Goal: Information Seeking & Learning: Obtain resource

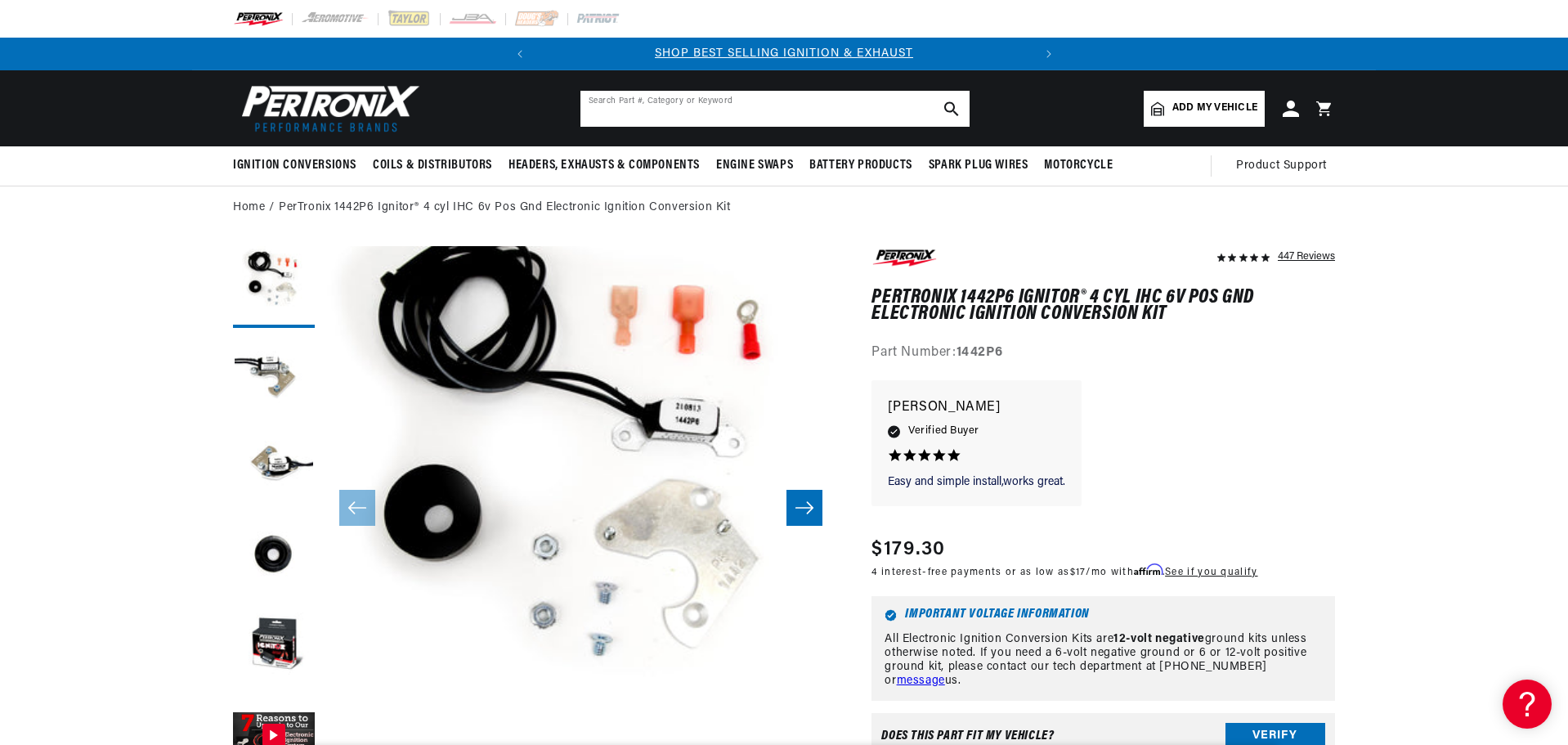
click at [730, 108] on input "text" at bounding box center [775, 108] width 389 height 36
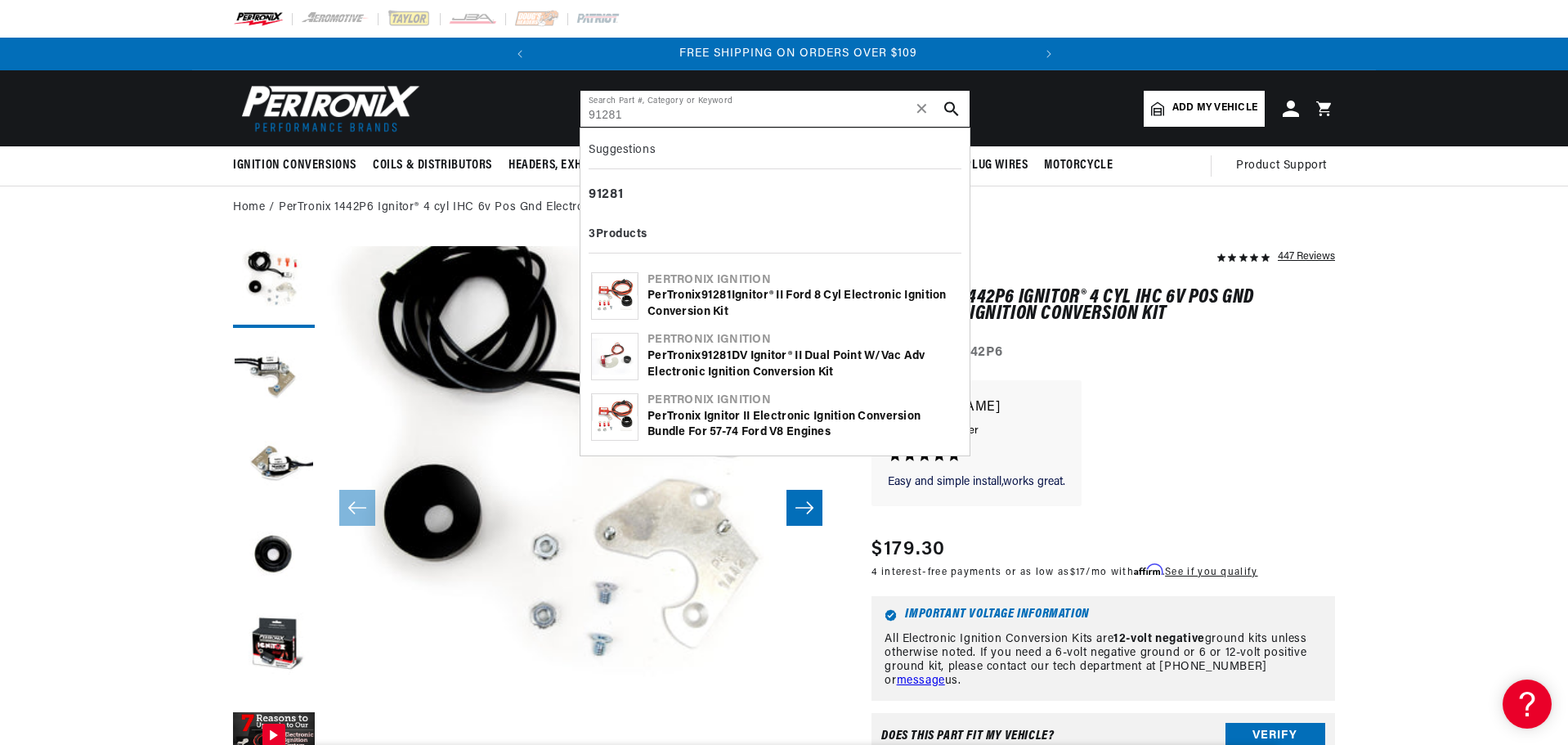
scroll to position [0, 495]
type input "91281"
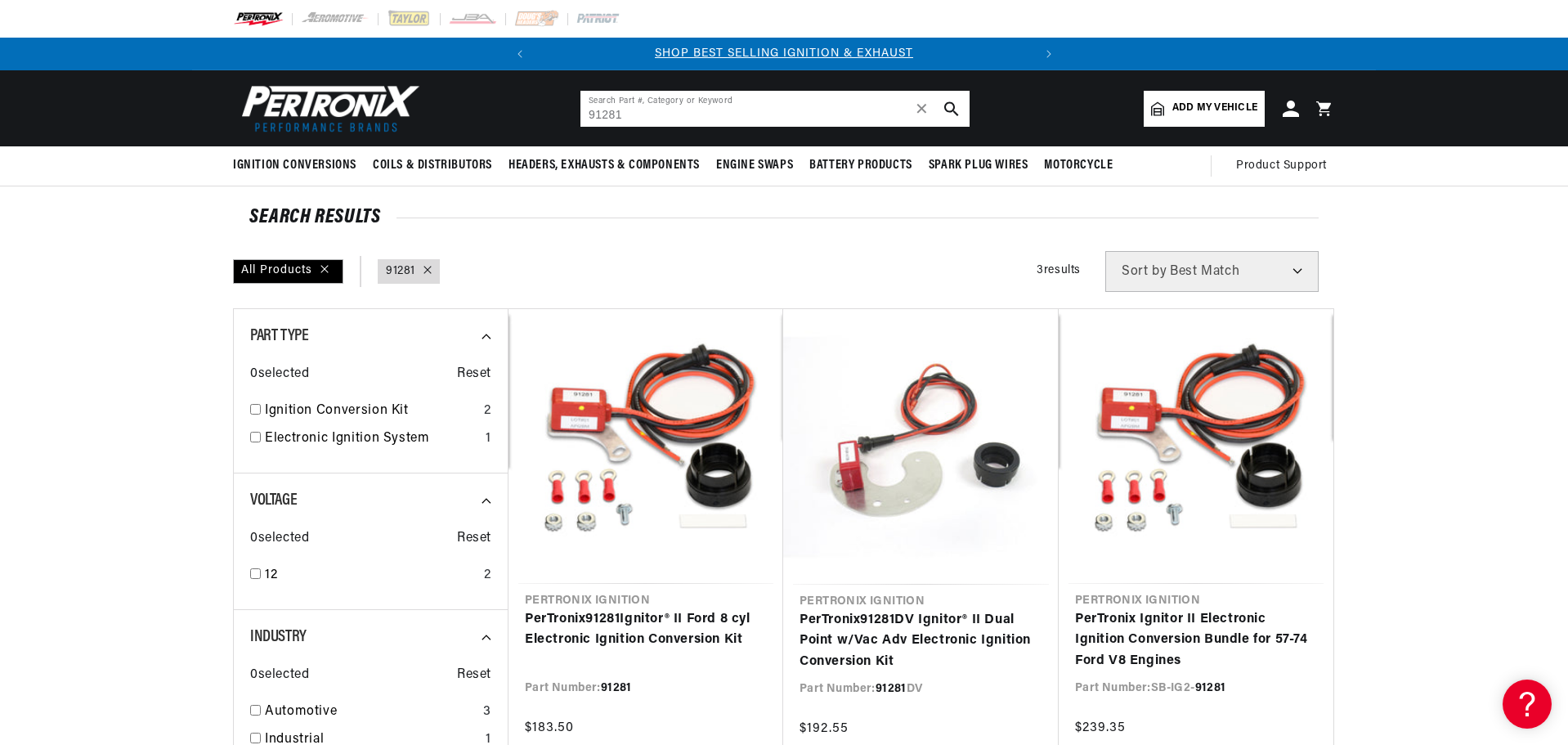
click at [668, 116] on input "91281" at bounding box center [775, 108] width 389 height 36
type input "9"
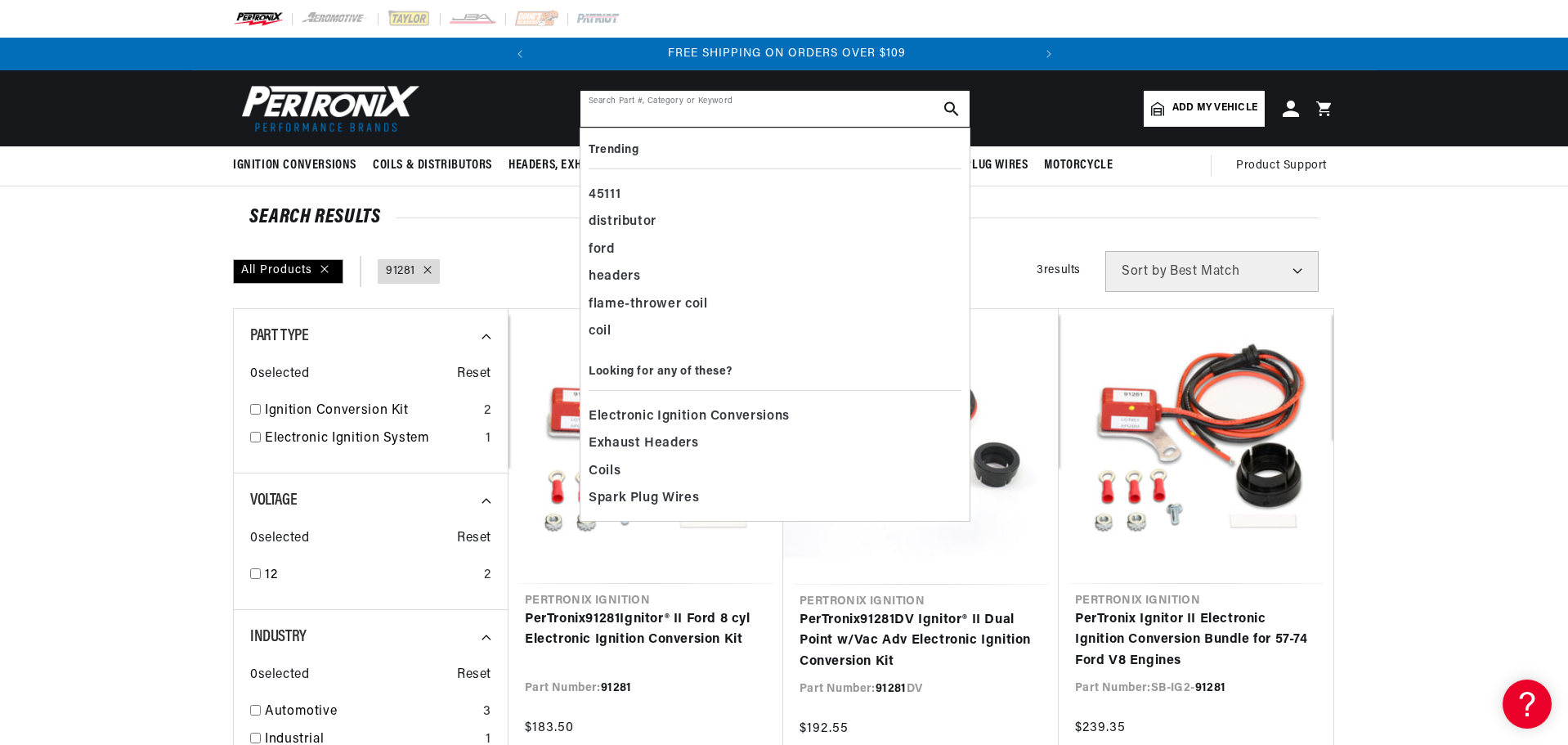
scroll to position [0, 495]
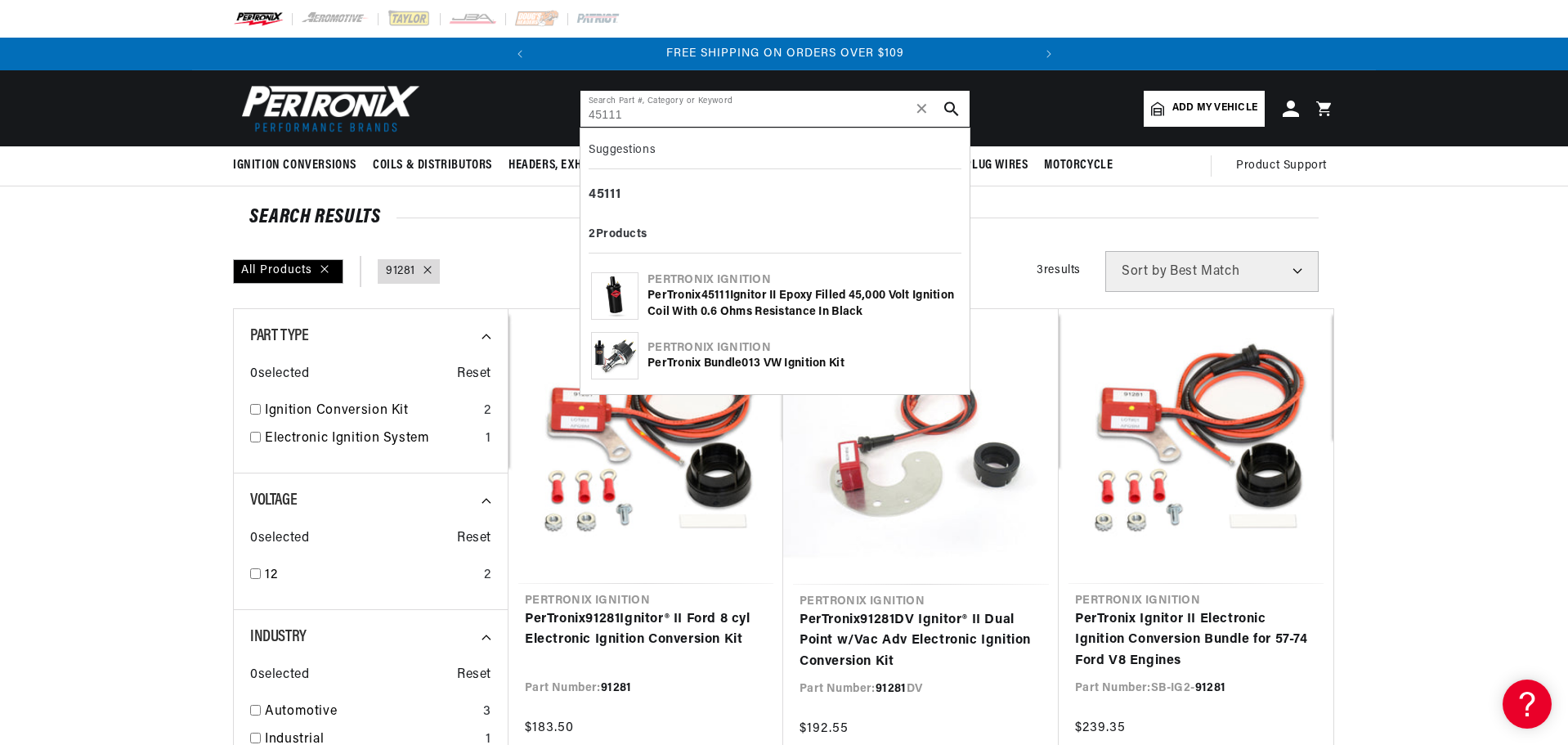
type input "45111"
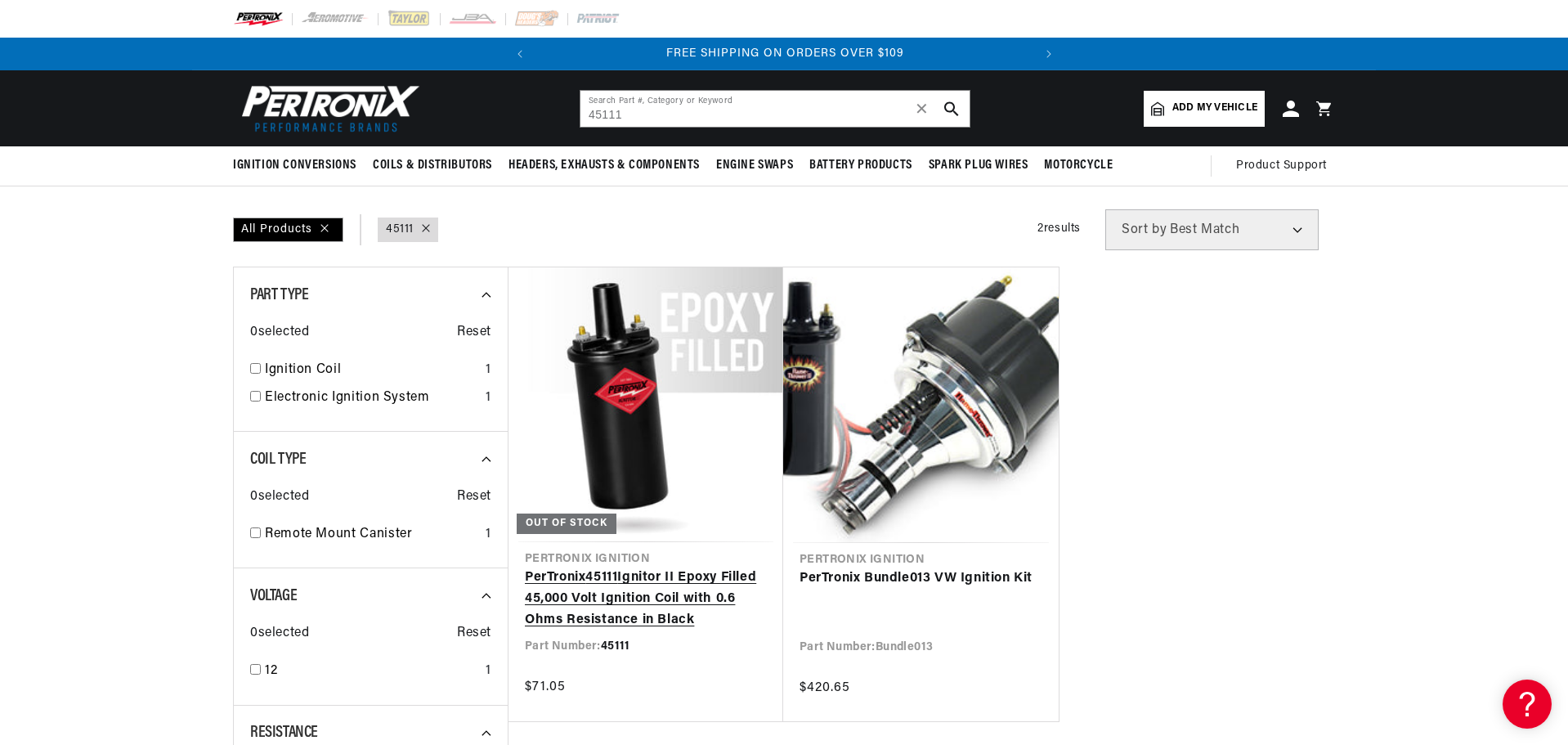
click at [632, 568] on link "PerTronix 45111 Ignitor II Epoxy Filled 45,000 Volt Ignition Coil with 0.6 Ohms…" at bounding box center [646, 599] width 242 height 63
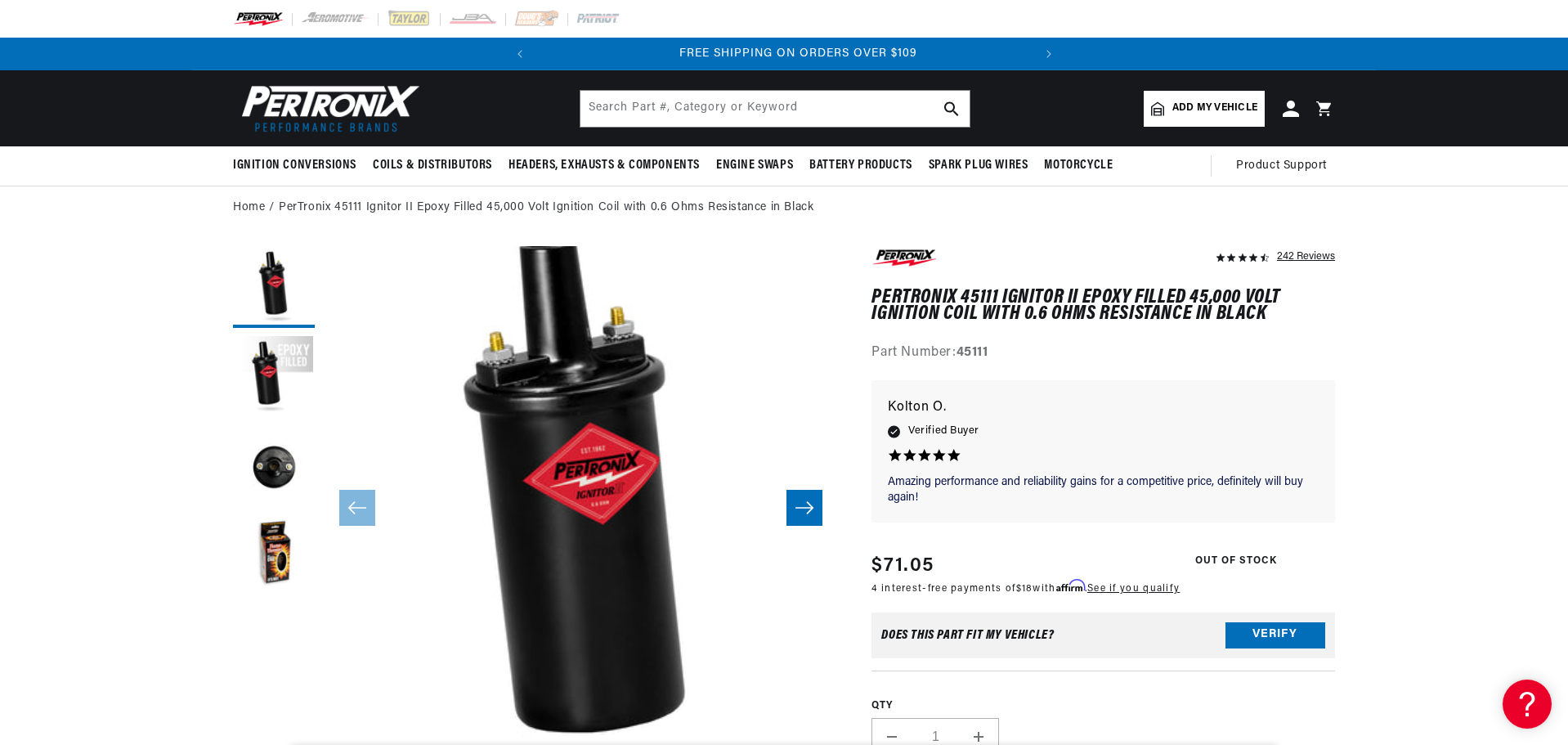
scroll to position [0, 495]
click at [709, 123] on input "text" at bounding box center [775, 108] width 389 height 36
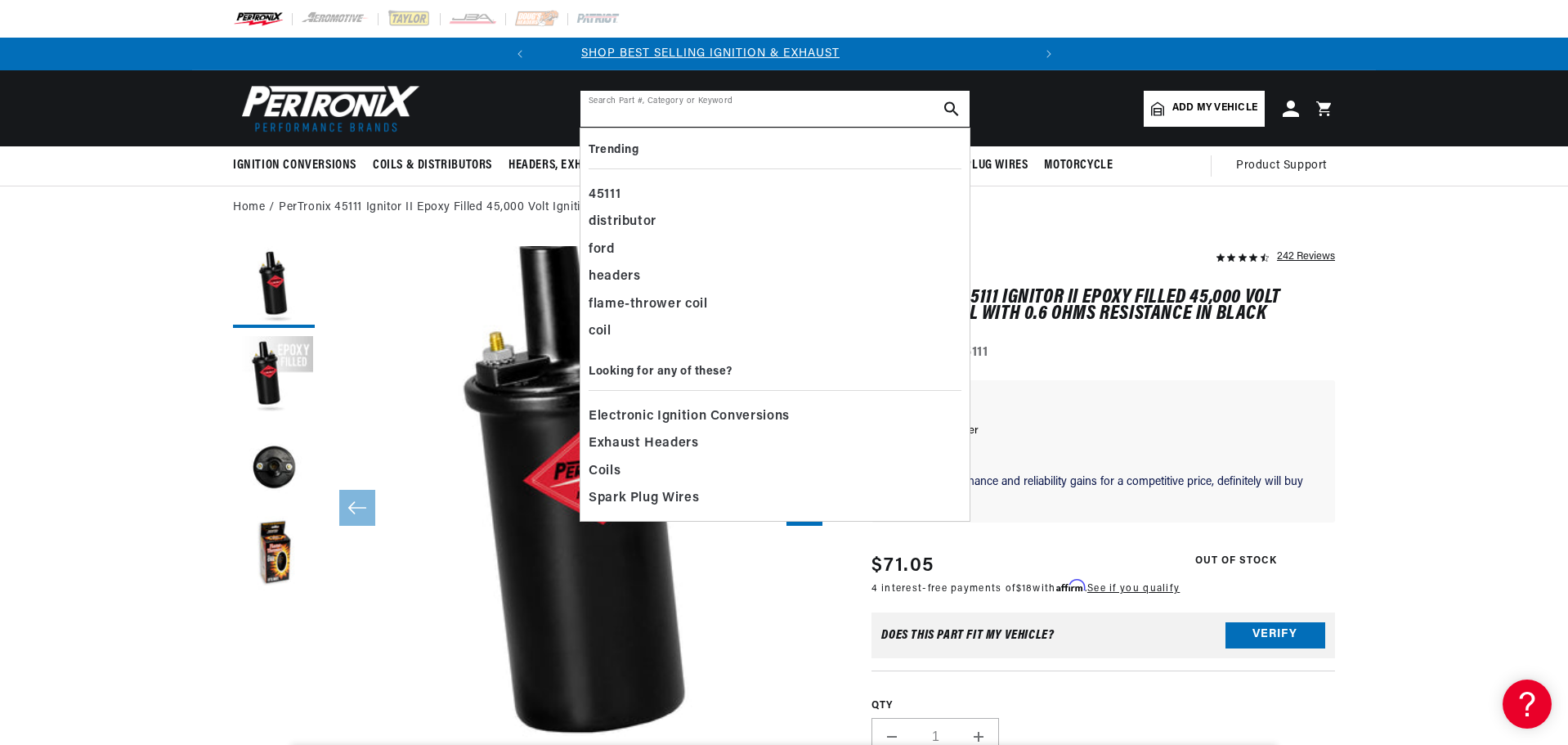
scroll to position [0, 0]
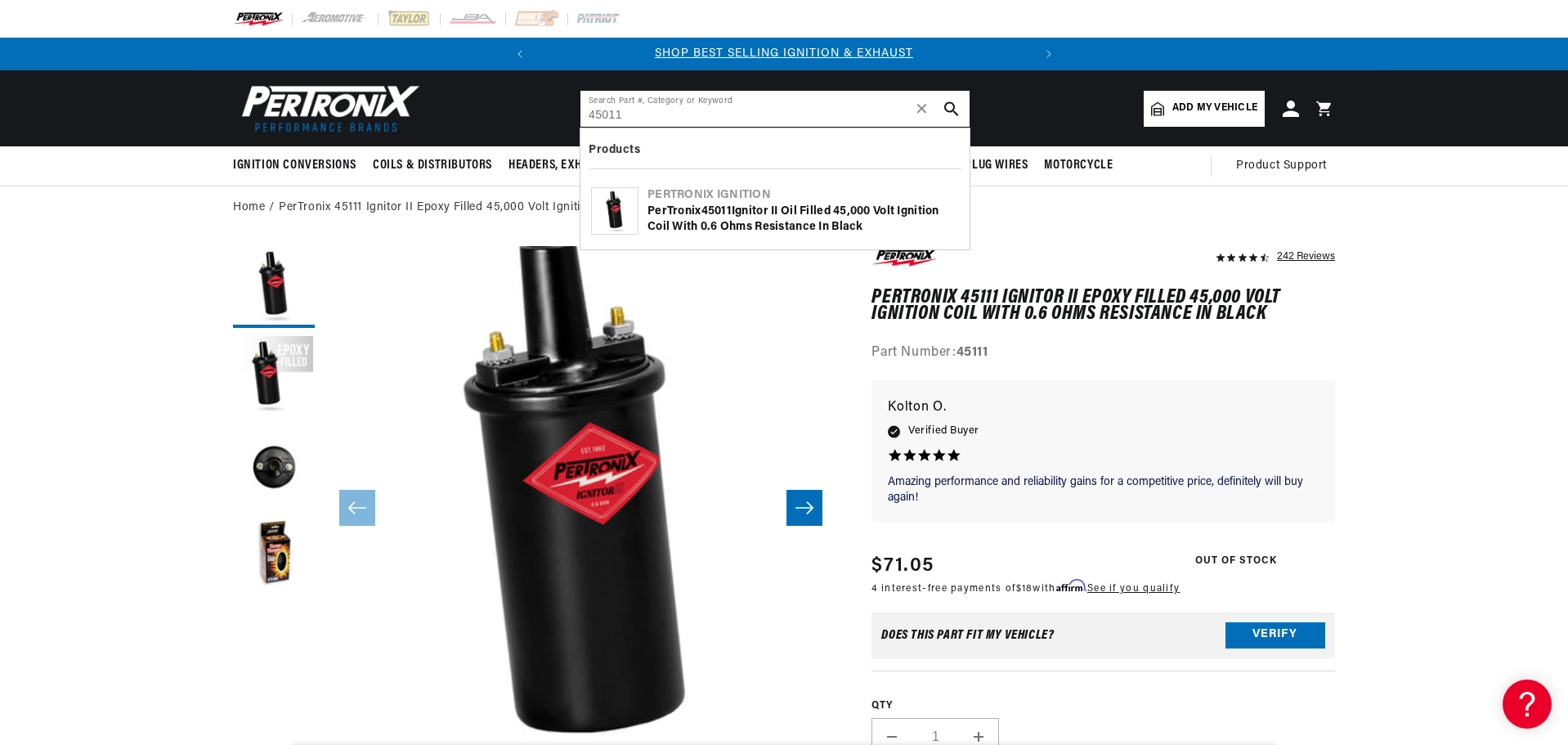
type input "45011"
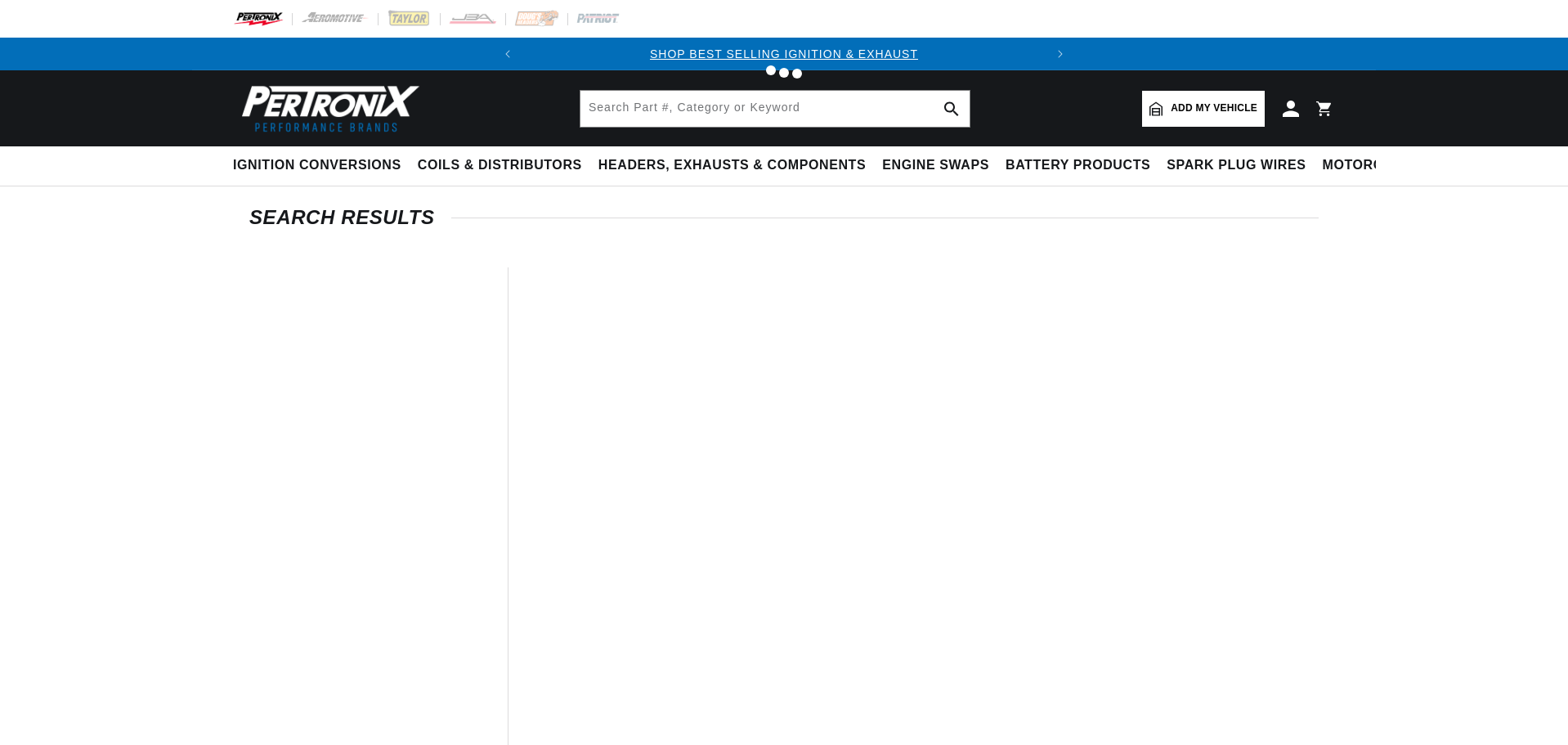
type input "45011"
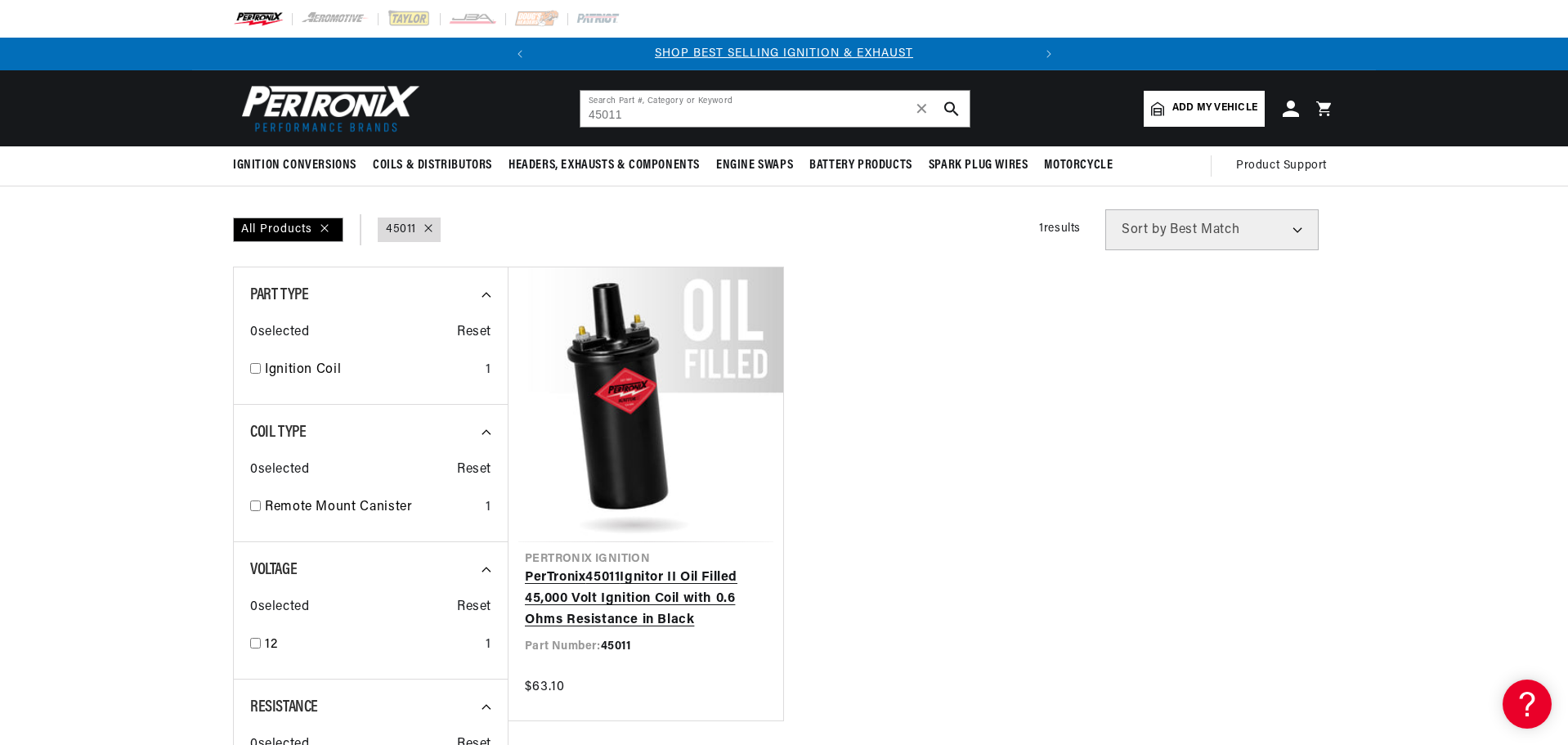
click at [642, 568] on link "PerTronix 45011 Ignitor II Oil Filled 45,000 Volt Ignition Coil with 0.6 Ohms R…" at bounding box center [646, 599] width 242 height 63
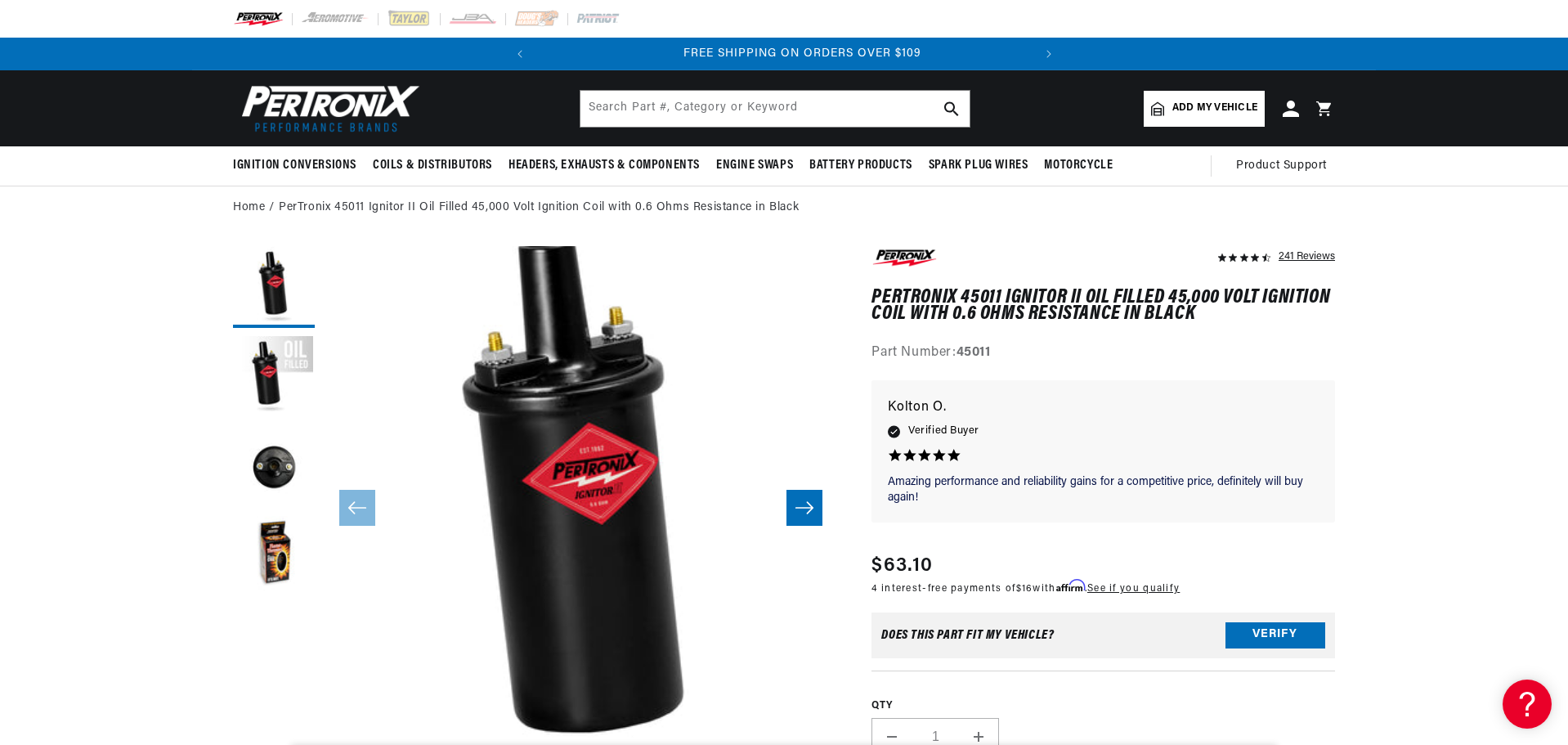
scroll to position [0, 495]
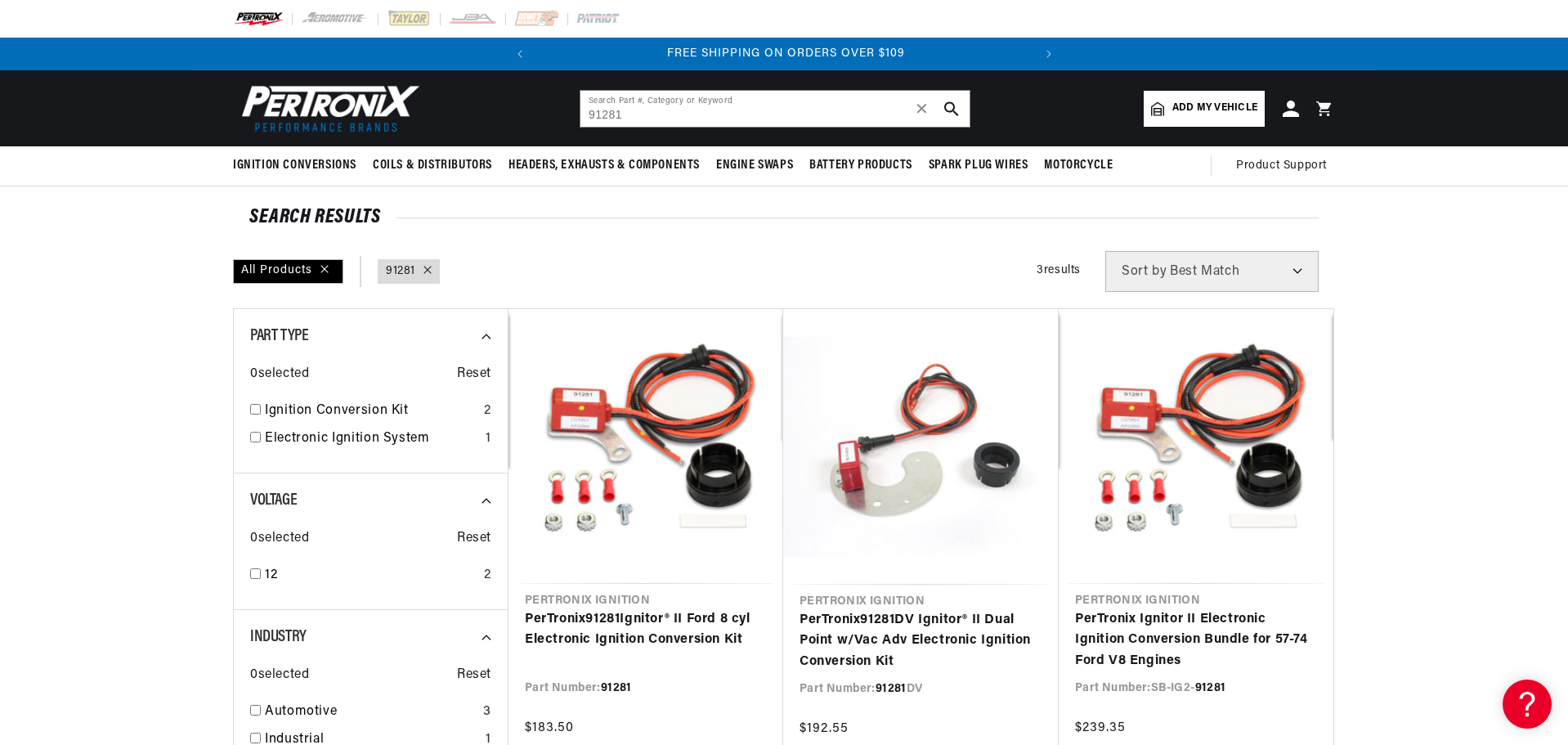
scroll to position [0, 495]
click at [600, 113] on input "91281" at bounding box center [775, 108] width 389 height 36
click at [598, 117] on input "91281" at bounding box center [775, 108] width 389 height 36
click at [599, 119] on input "91281" at bounding box center [775, 108] width 389 height 36
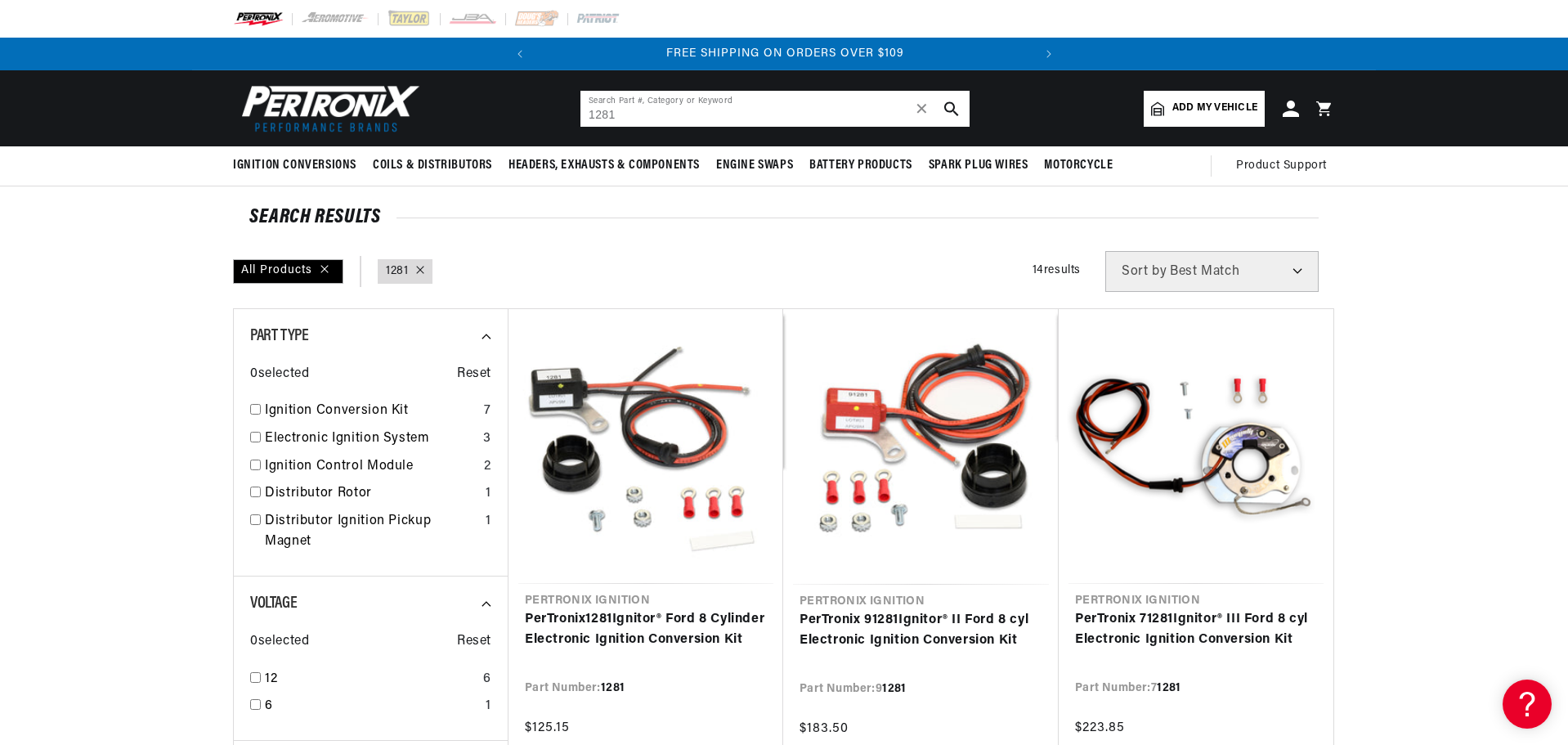
drag, startPoint x: 645, startPoint y: 111, endPoint x: 565, endPoint y: 110, distance: 80.0
click at [566, 112] on header "BETTER SEARCH RESULTS Add your vehicle's year, make, and model to find parts be…" at bounding box center [784, 108] width 1184 height 76
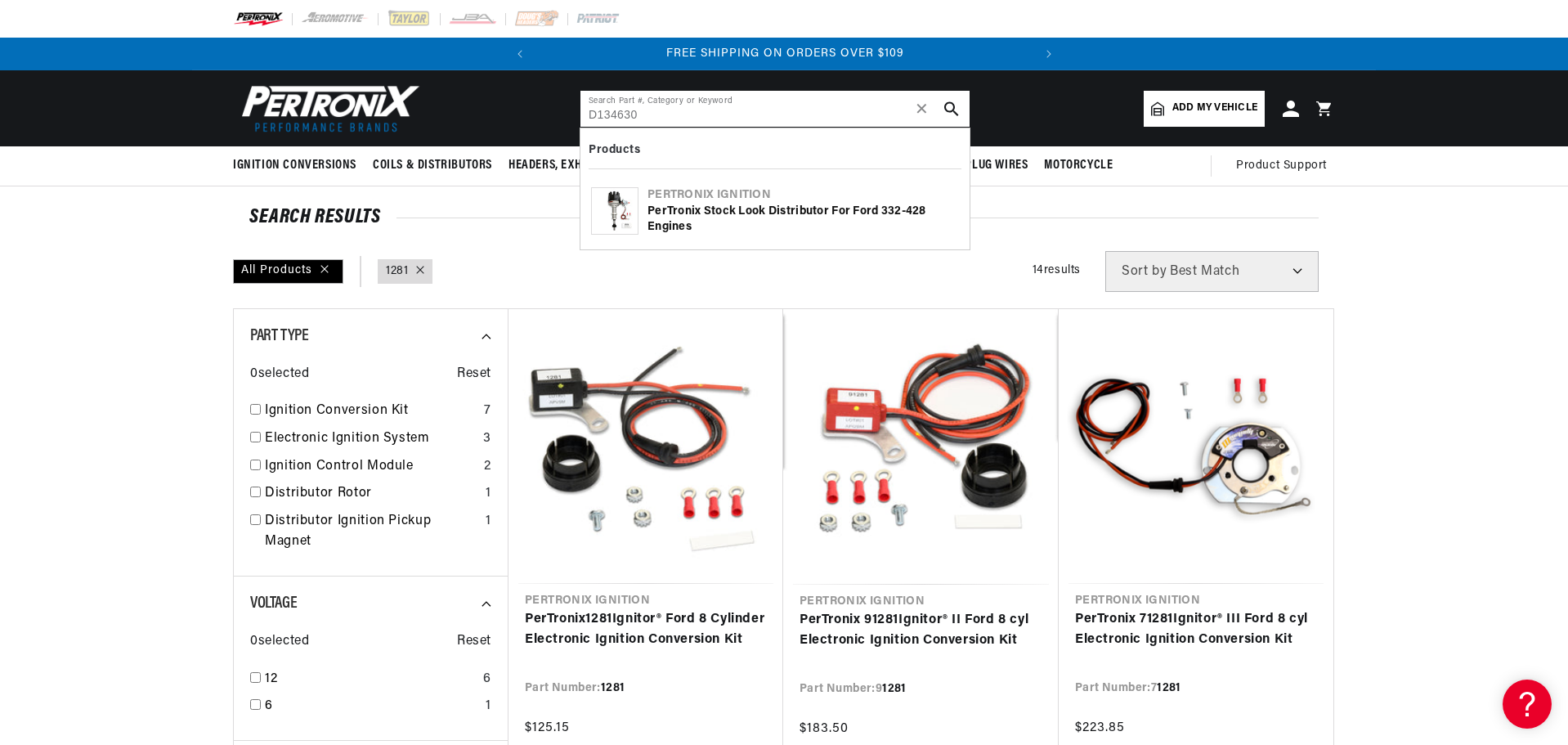
type input "D134630"
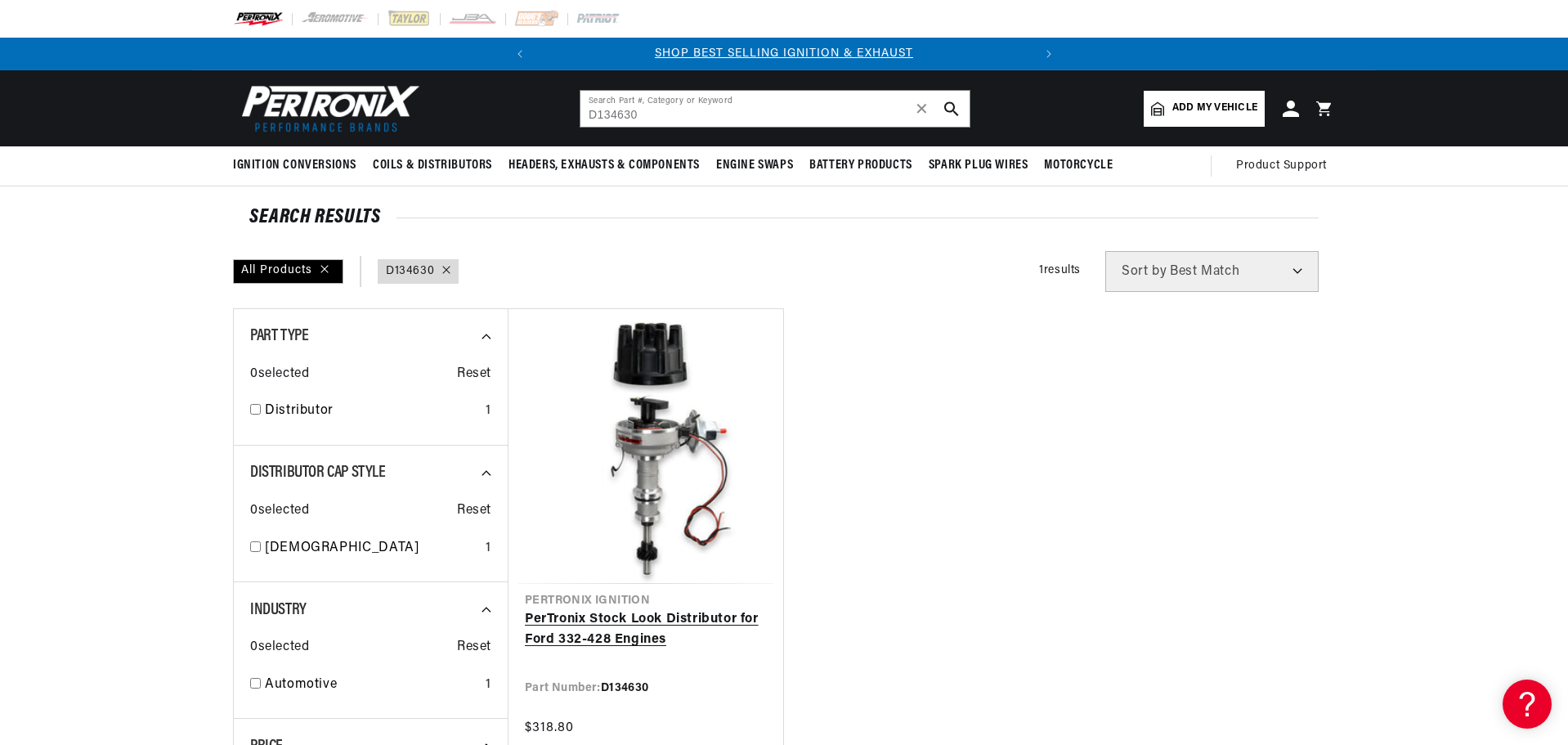
click at [676, 609] on link "PerTronix Stock Look Distributor for Ford 332-428 Engines" at bounding box center [646, 630] width 242 height 42
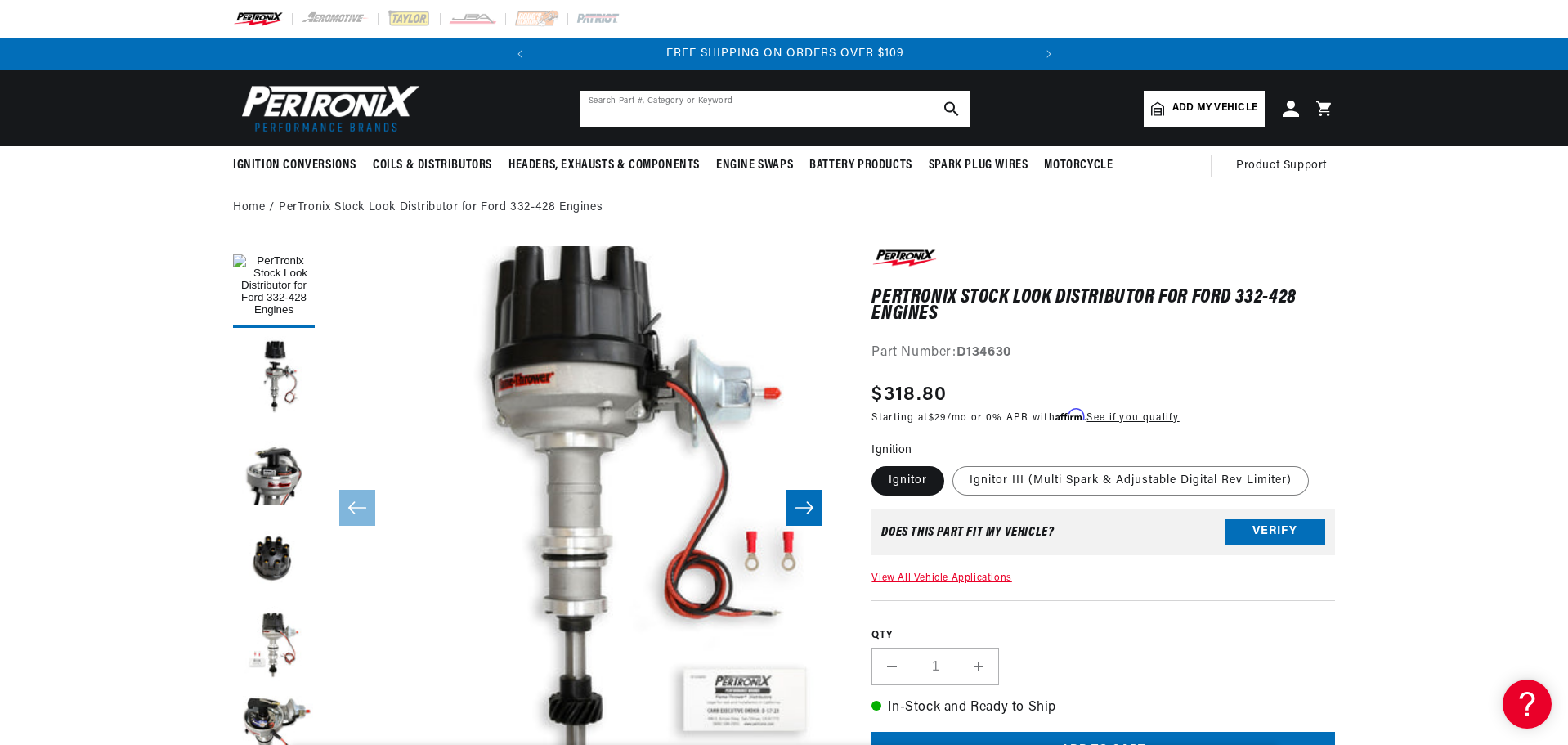
click at [608, 108] on input "text" at bounding box center [775, 108] width 389 height 36
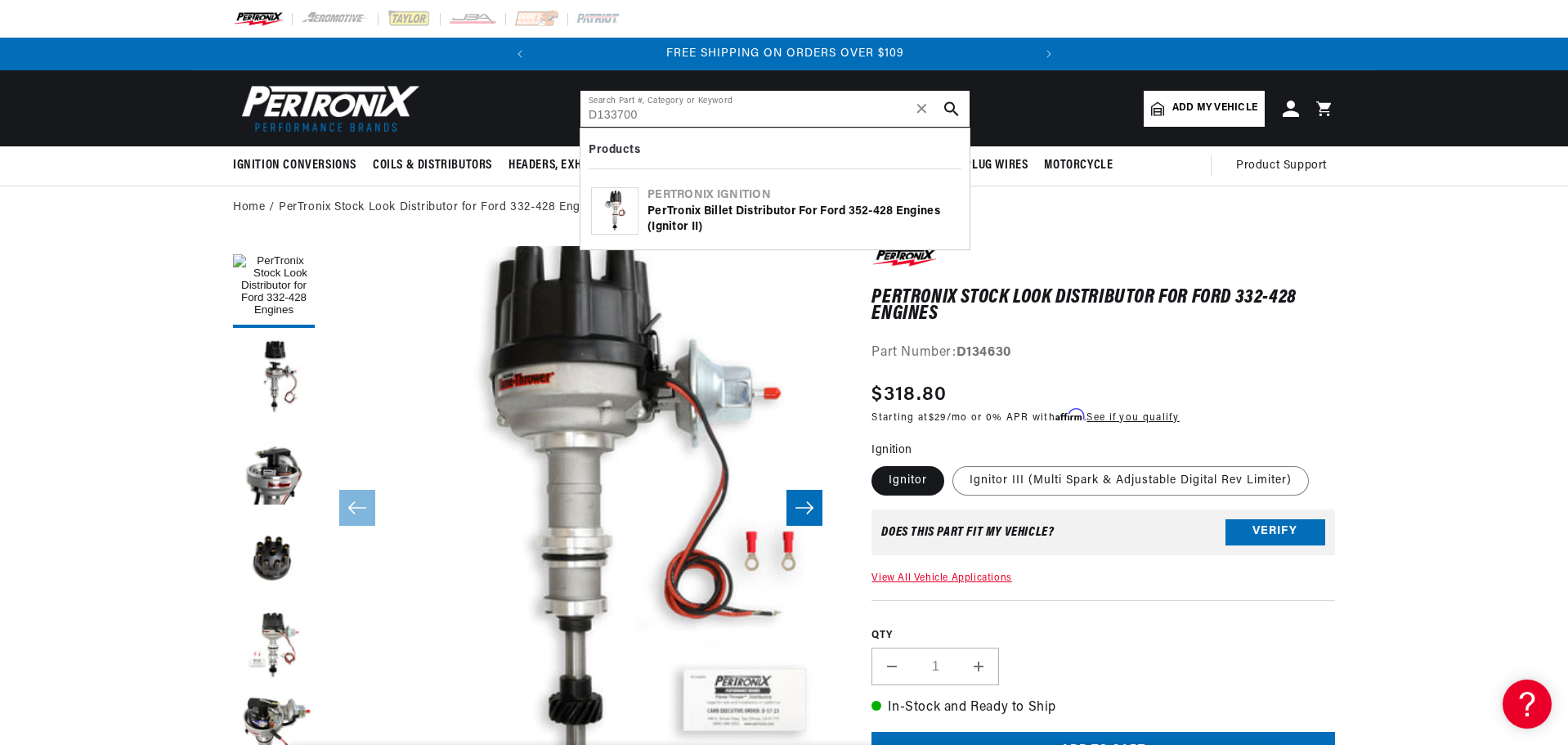
type input "D133700"
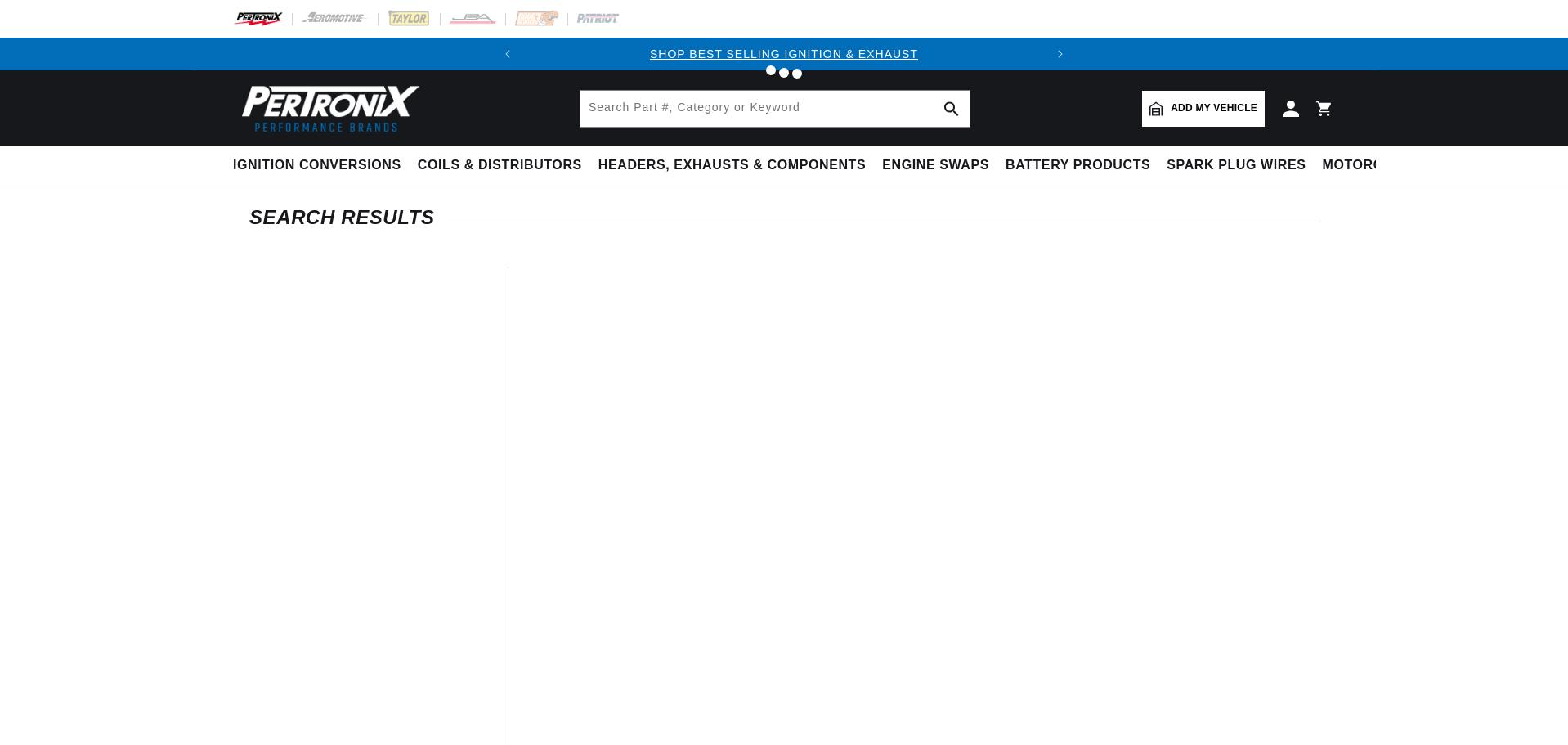
type input "D133700"
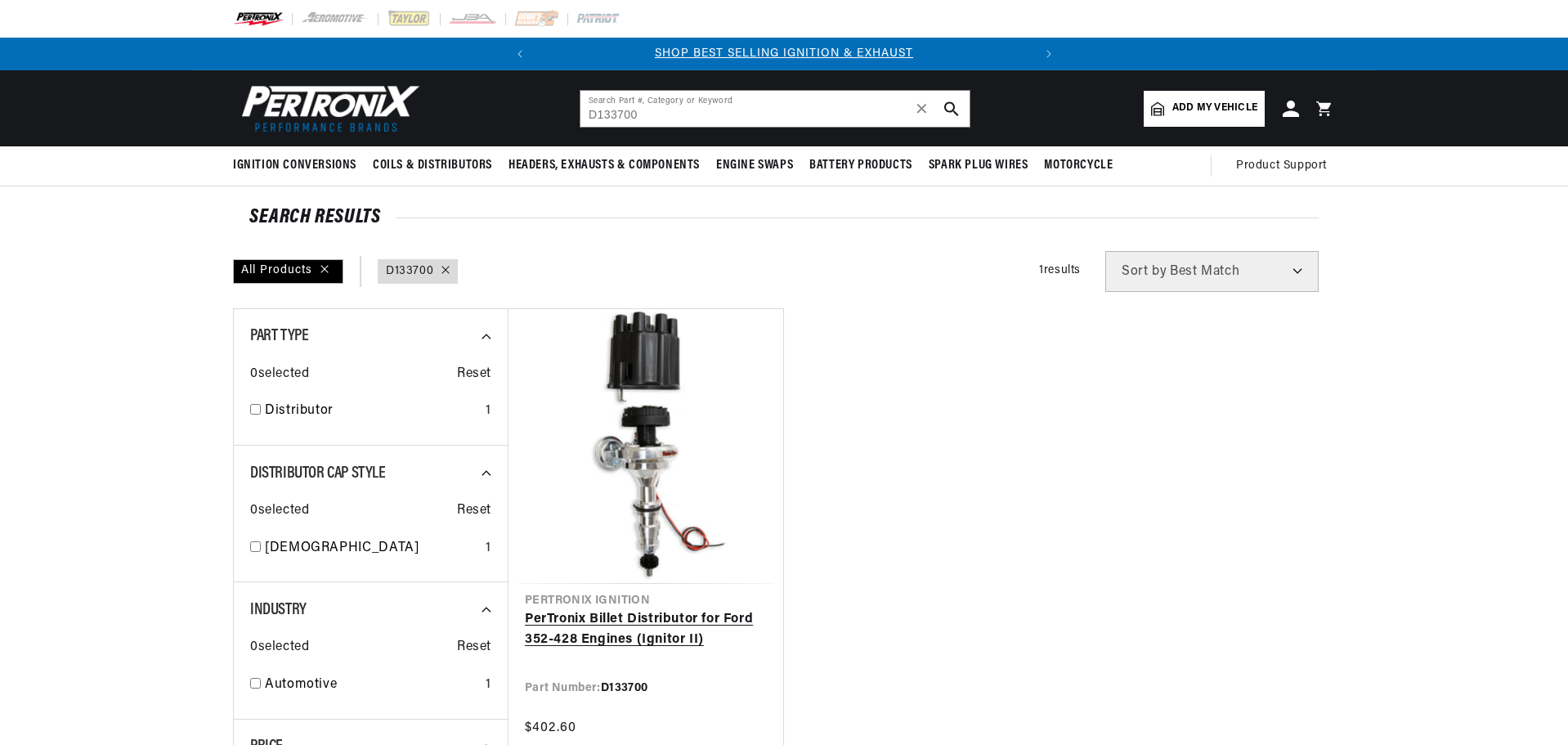
click at [660, 609] on link "PerTronix Billet Distributor for Ford 352-428 Engines (Ignitor II)" at bounding box center [646, 630] width 242 height 42
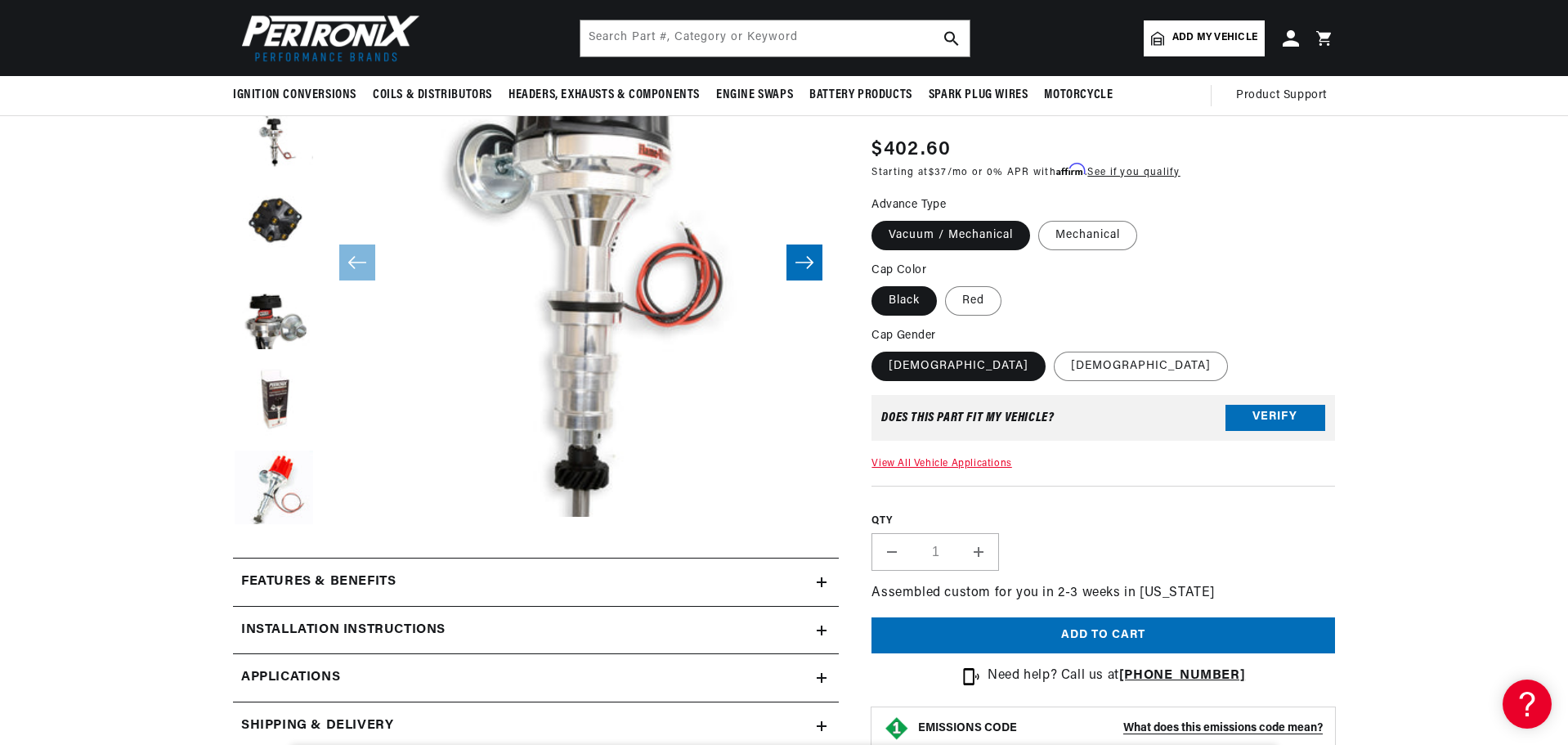
scroll to position [163, 0]
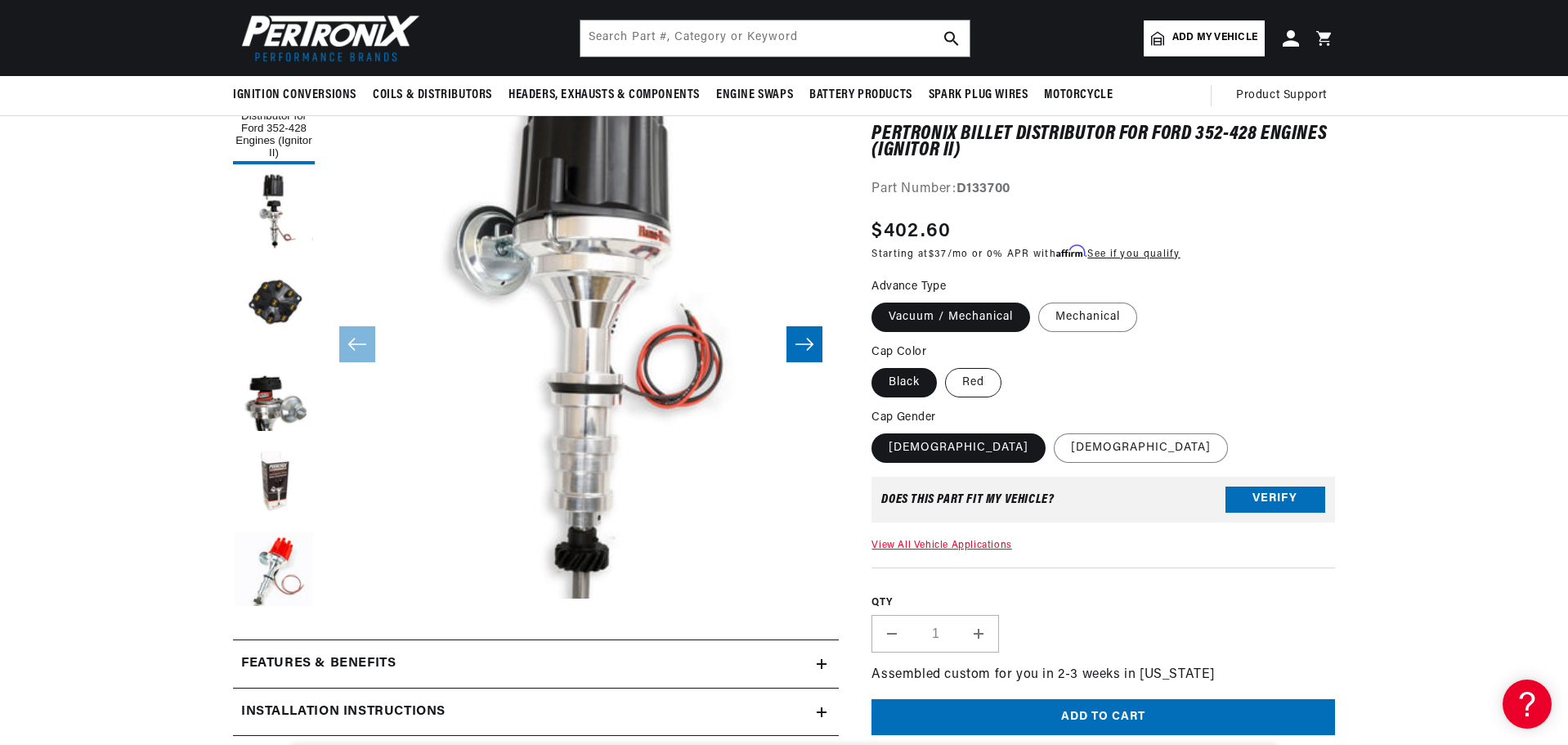
click at [963, 383] on label "Red" at bounding box center [973, 382] width 56 height 29
click at [946, 365] on input "Red" at bounding box center [946, 365] width 1 height 1
radio input "true"
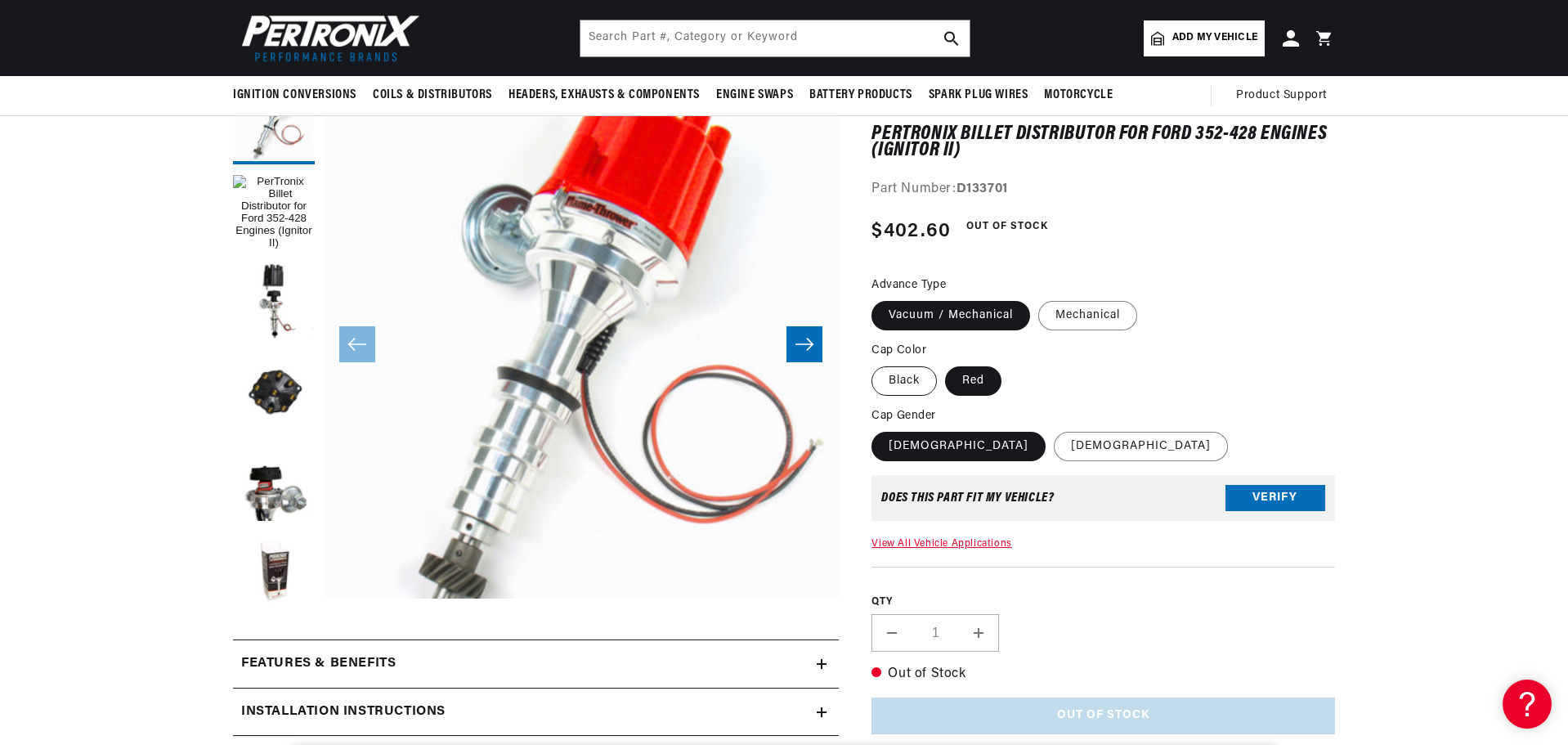
click at [893, 376] on label "Black" at bounding box center [904, 380] width 66 height 29
click at [877, 364] on input "Black" at bounding box center [876, 363] width 1 height 1
radio input "true"
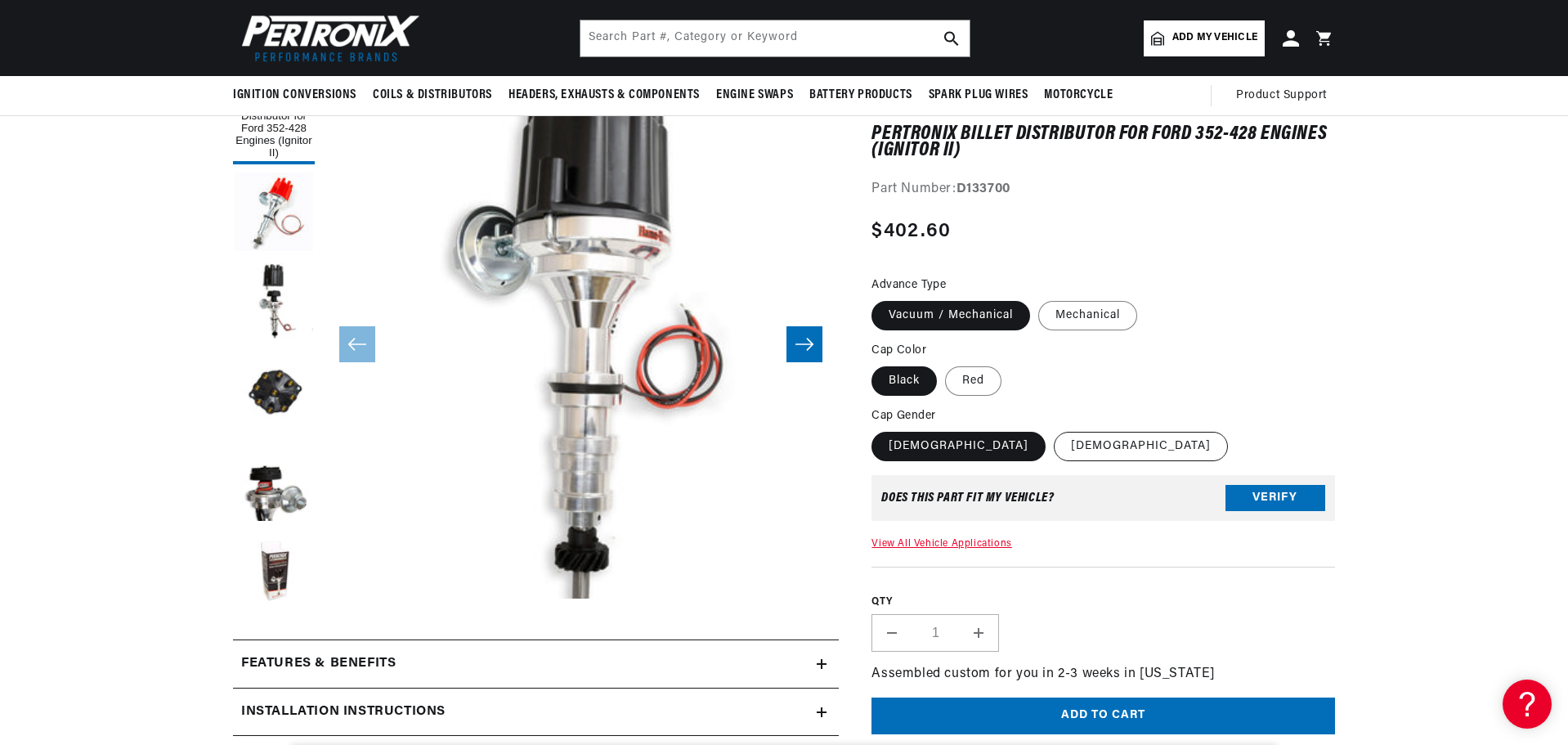
click at [1054, 451] on label "Male" at bounding box center [1141, 446] width 174 height 29
click at [1054, 429] on input "Male" at bounding box center [1054, 428] width 1 height 1
radio input "true"
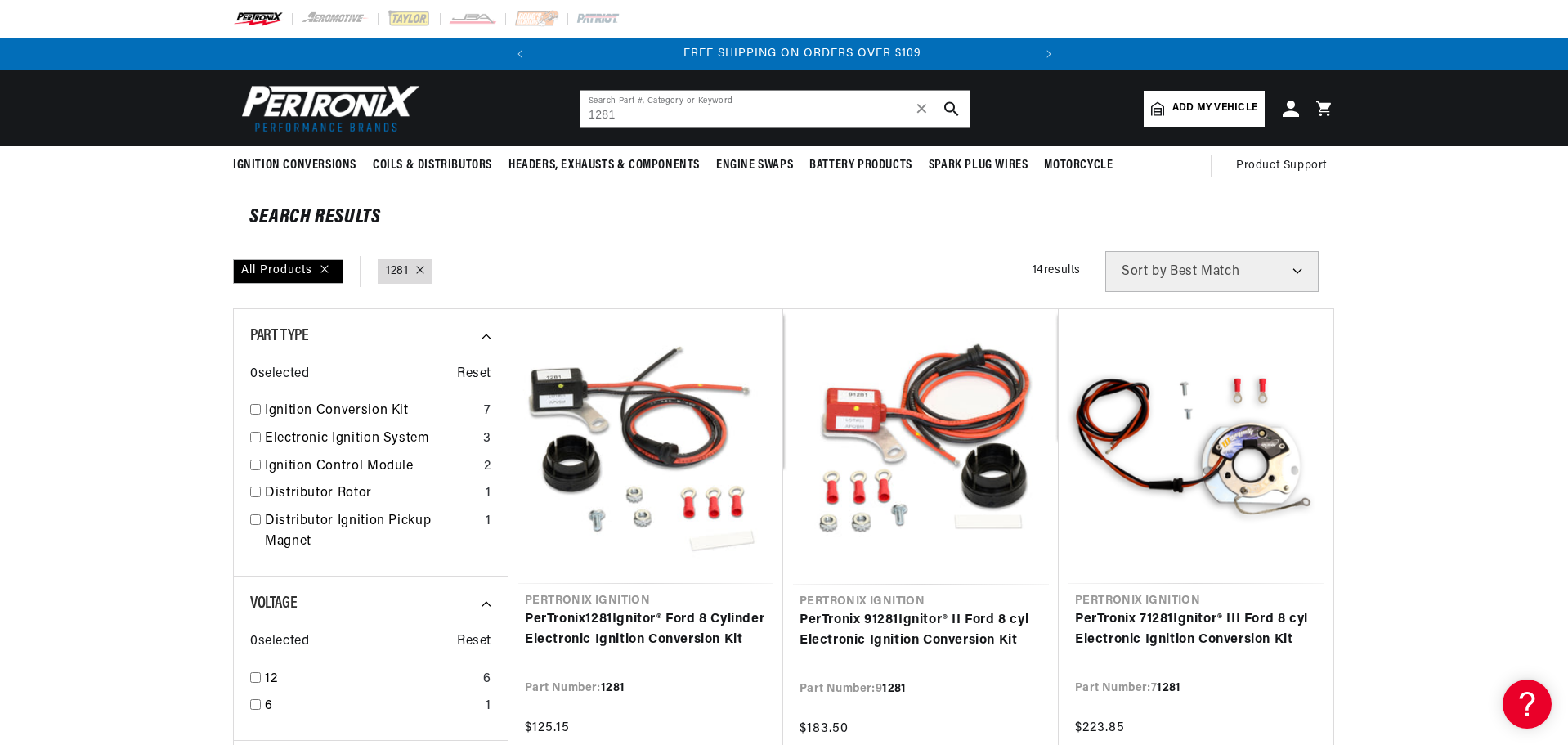
scroll to position [0, 495]
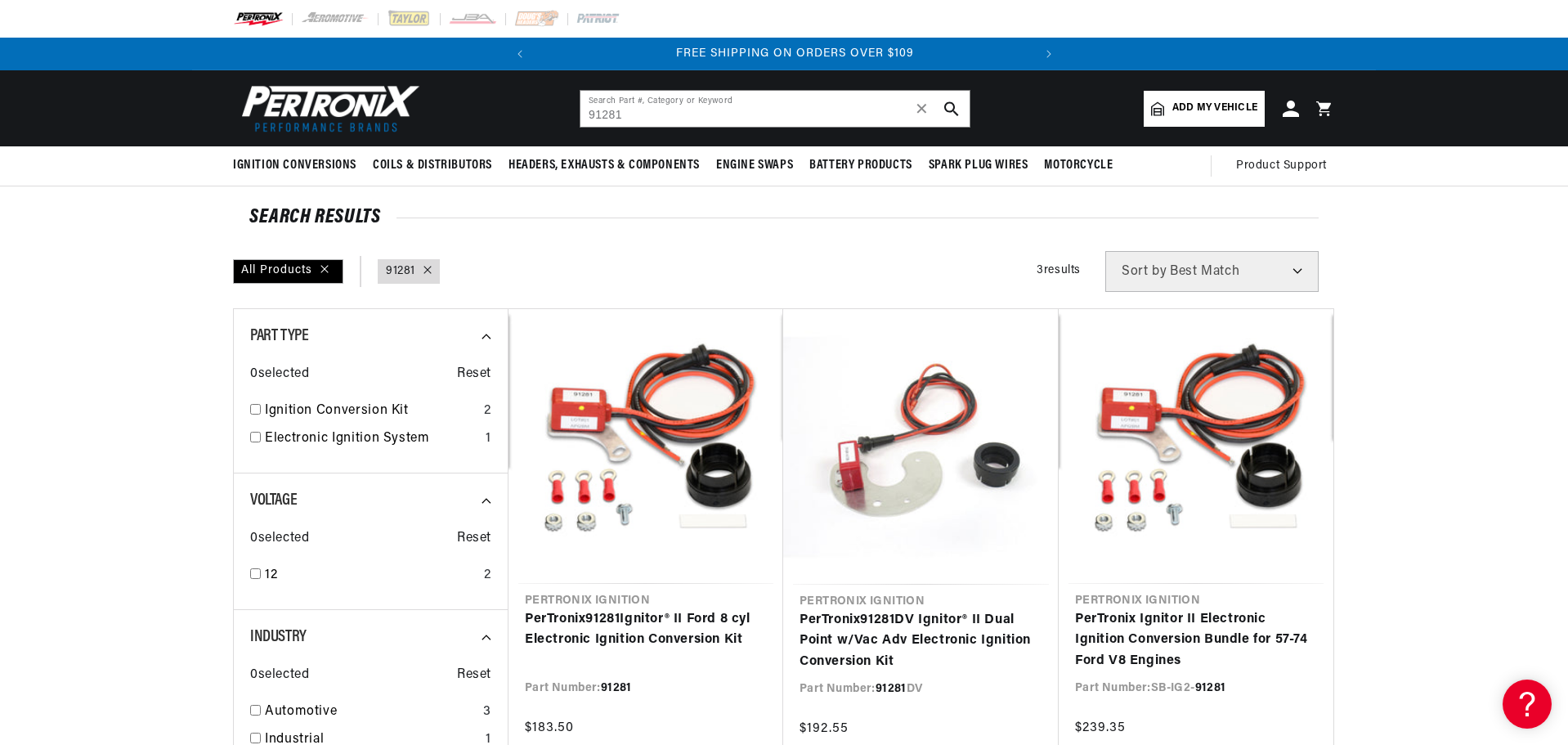
scroll to position [0, 495]
click at [767, 113] on input "91281" at bounding box center [775, 108] width 389 height 36
type input "9"
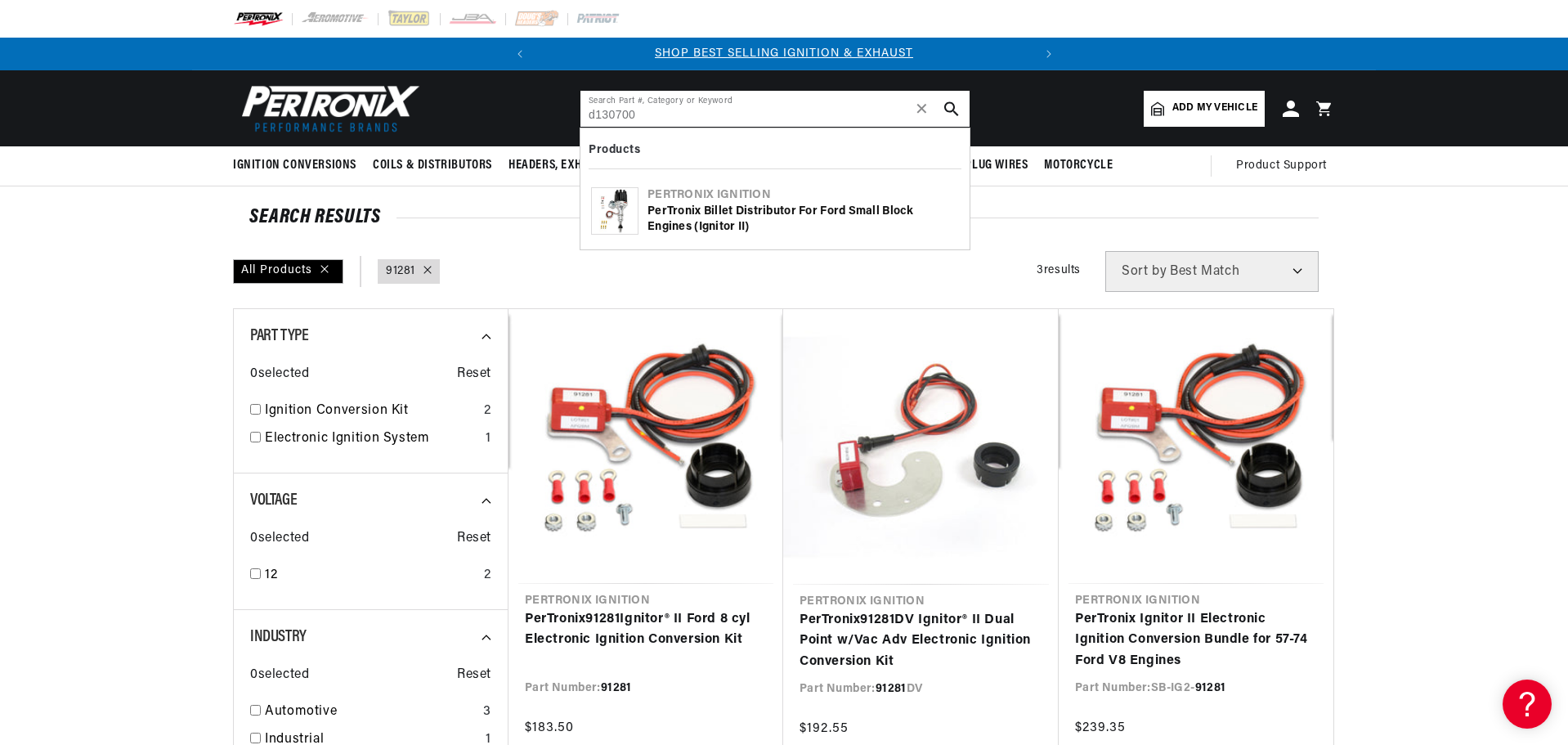
type input "d130700"
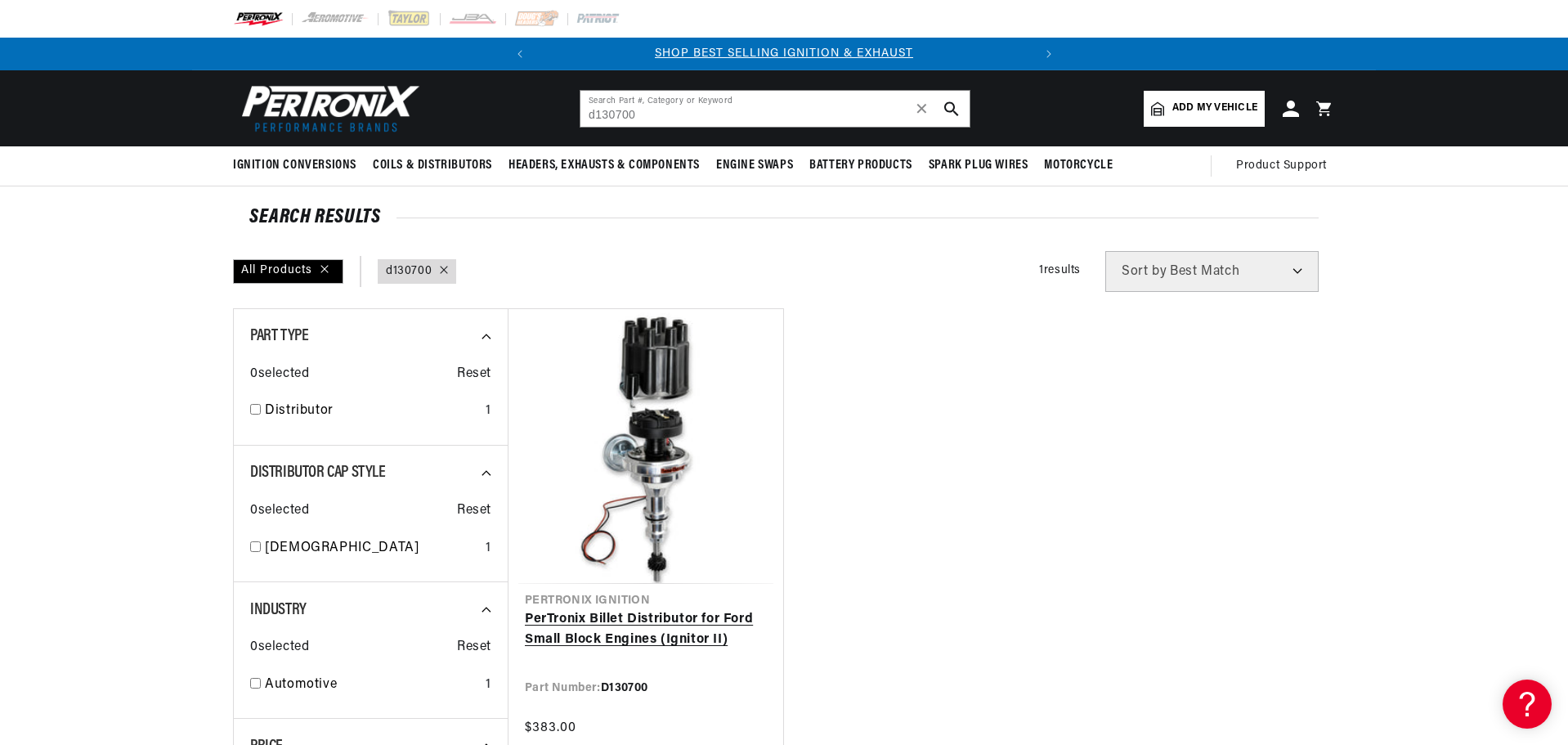
click at [661, 609] on link "PerTronix Billet Distributor for Ford Small Block Engines (Ignitor II)" at bounding box center [646, 630] width 242 height 42
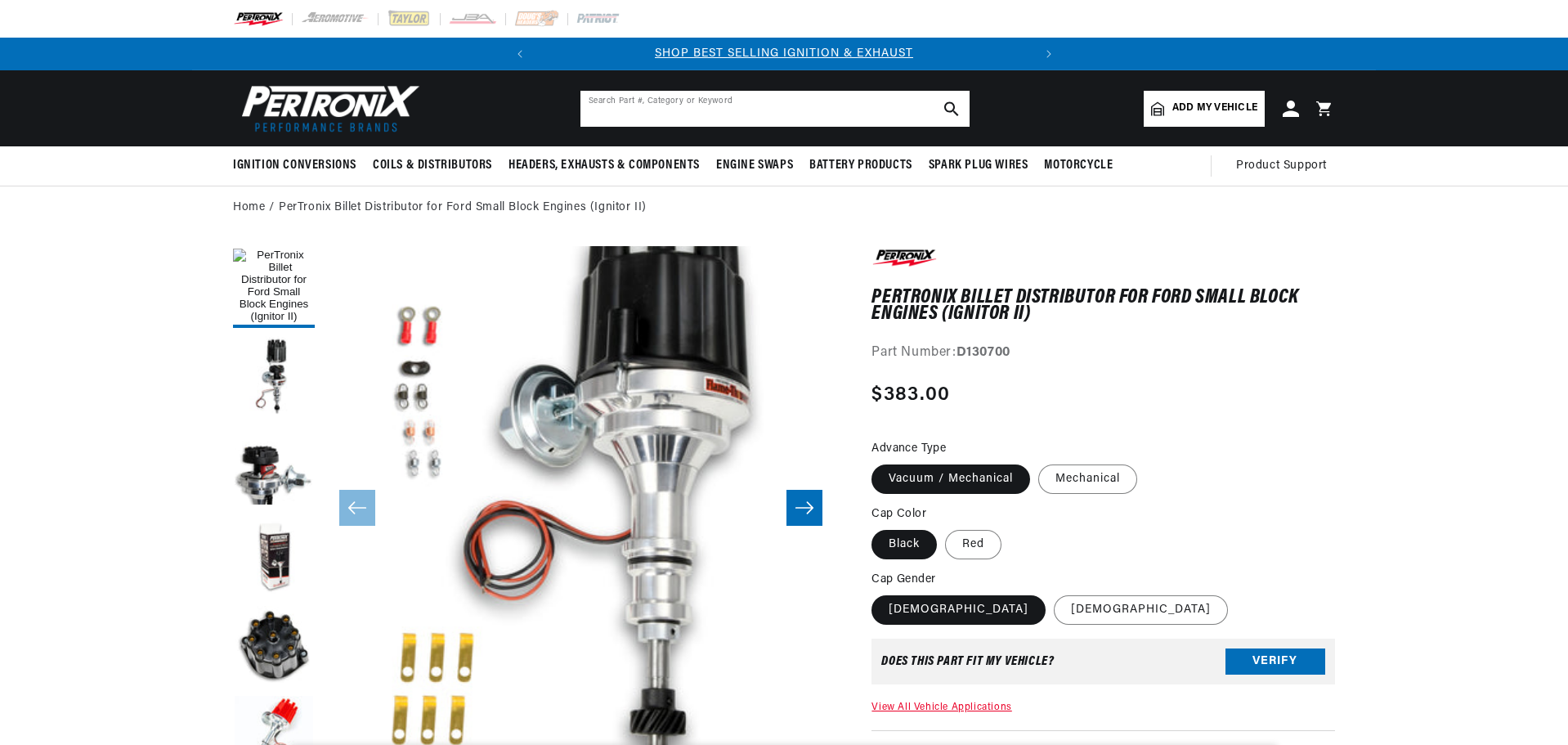
click at [723, 116] on input "text" at bounding box center [775, 108] width 389 height 36
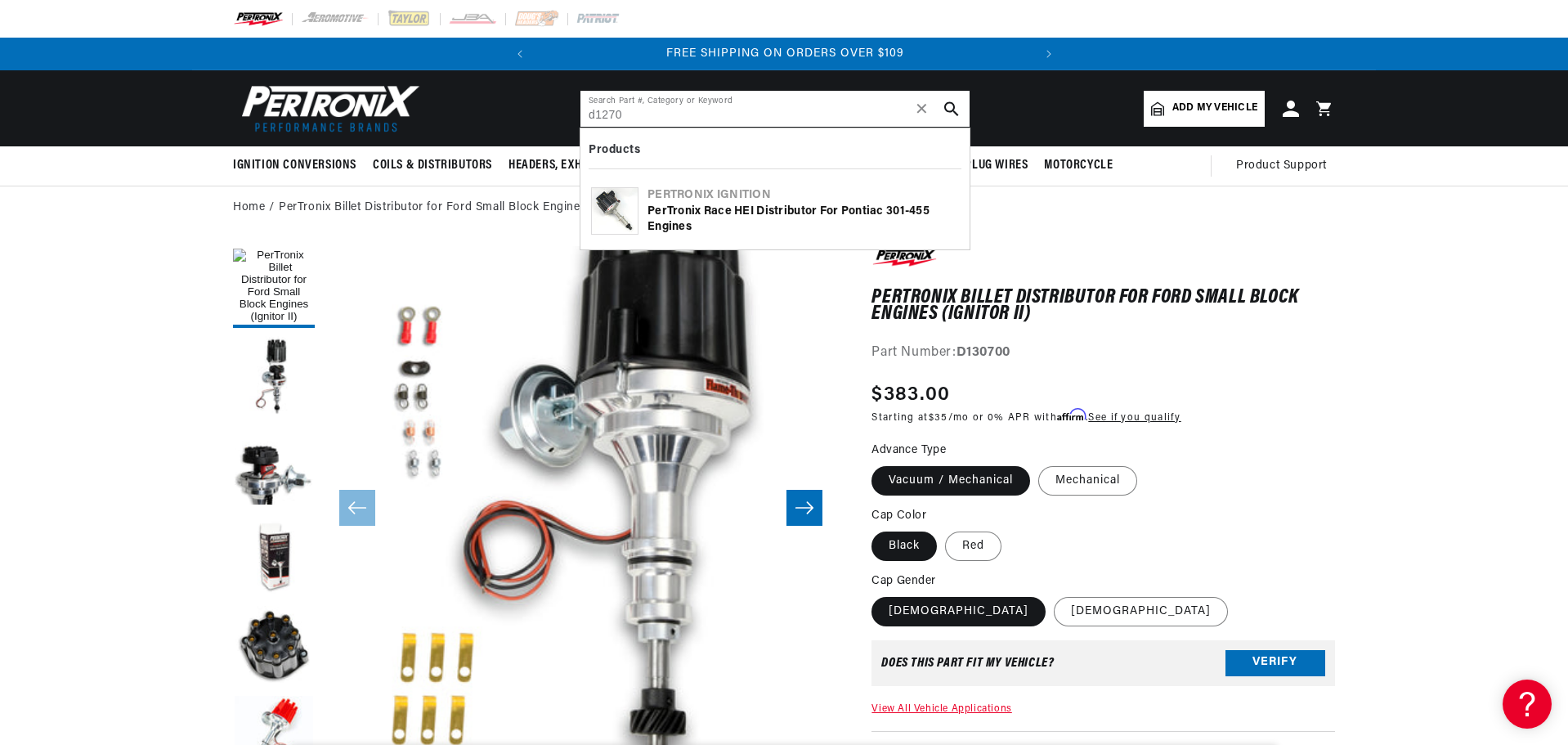
type input "d1270"
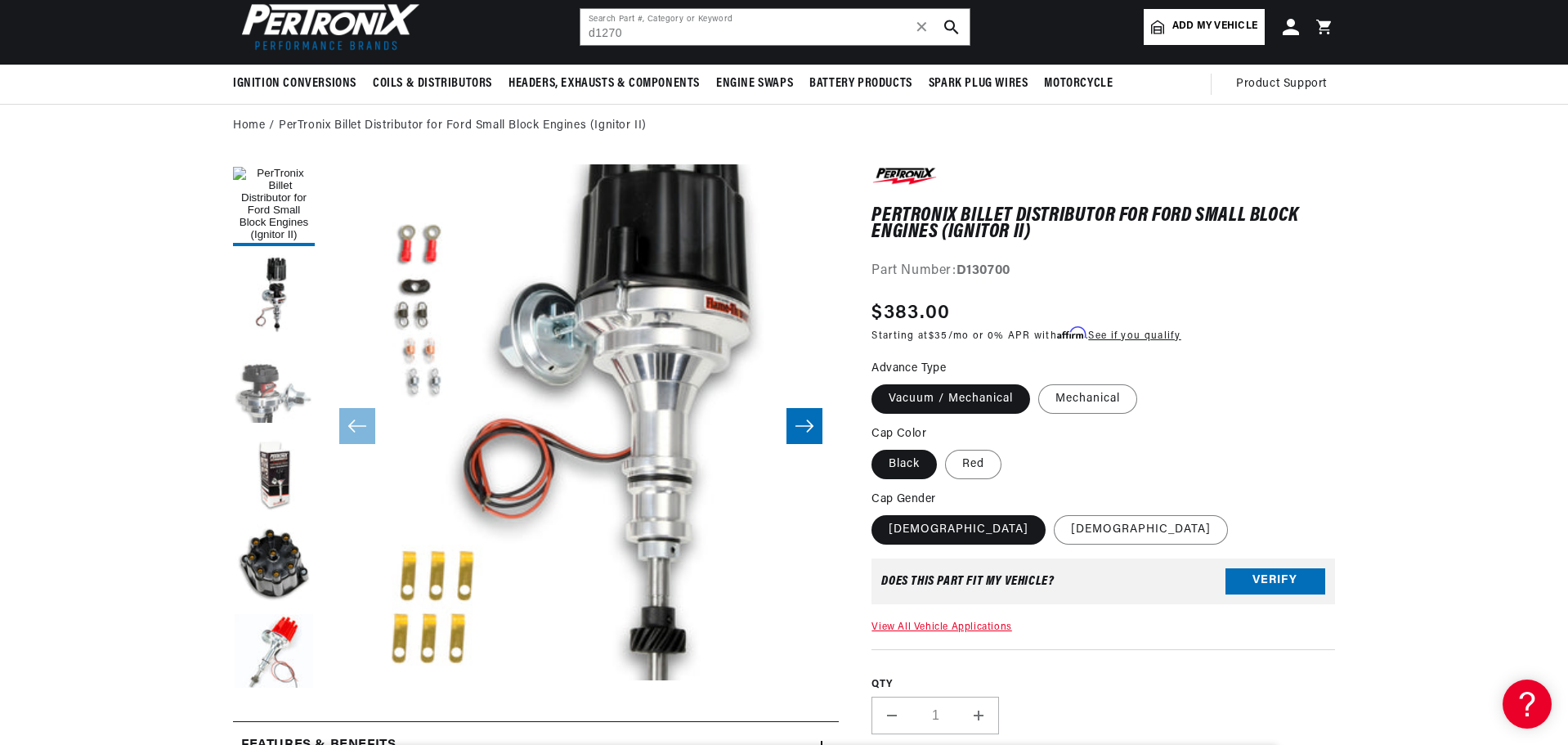
click at [252, 409] on button "Load image 3 in gallery view" at bounding box center [273, 384] width 82 height 82
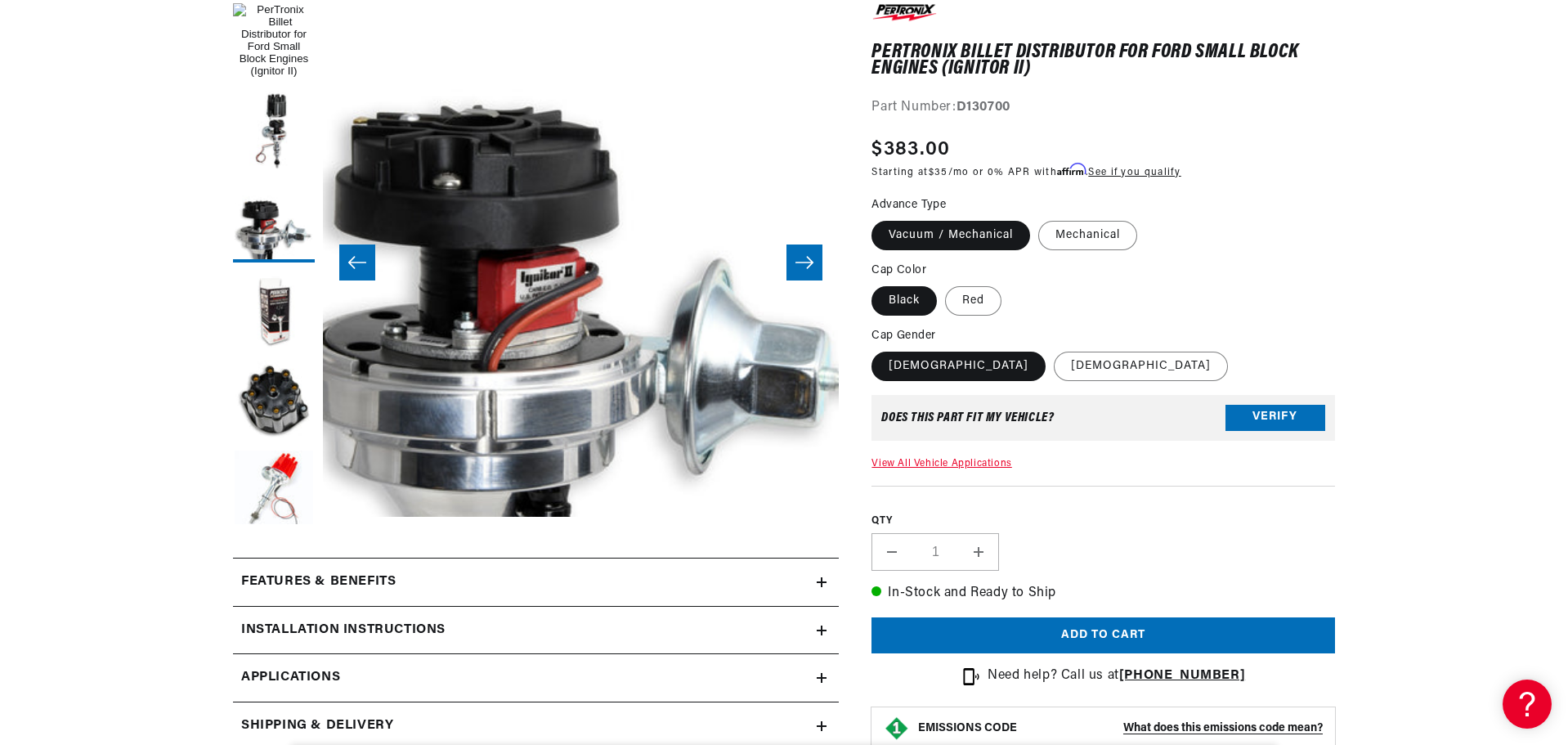
scroll to position [156, 0]
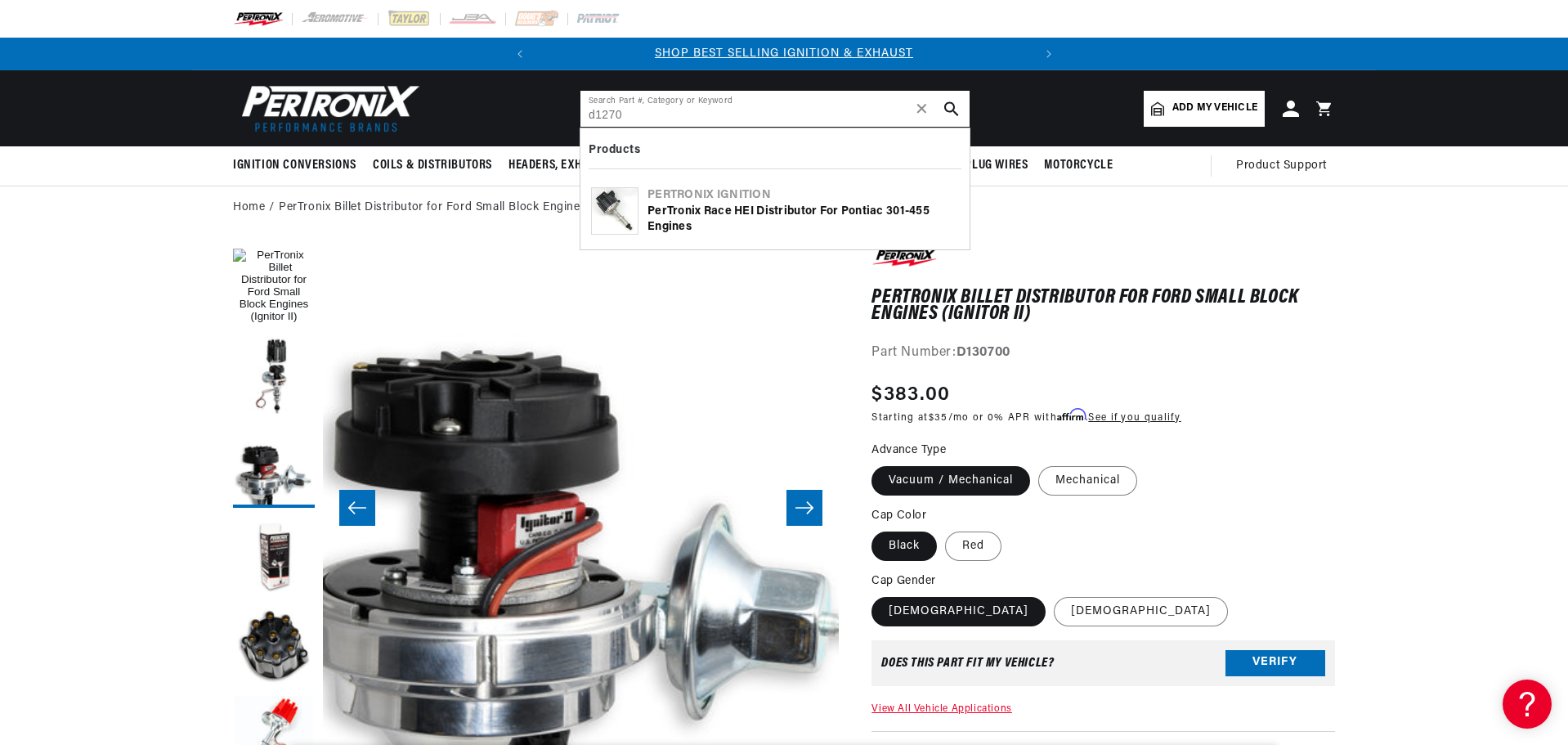
drag, startPoint x: 646, startPoint y: 116, endPoint x: 563, endPoint y: 117, distance: 83.0
click at [564, 117] on header "BETTER SEARCH RESULTS Add your vehicle's year, make, and model to find parts be…" at bounding box center [784, 108] width 1184 height 76
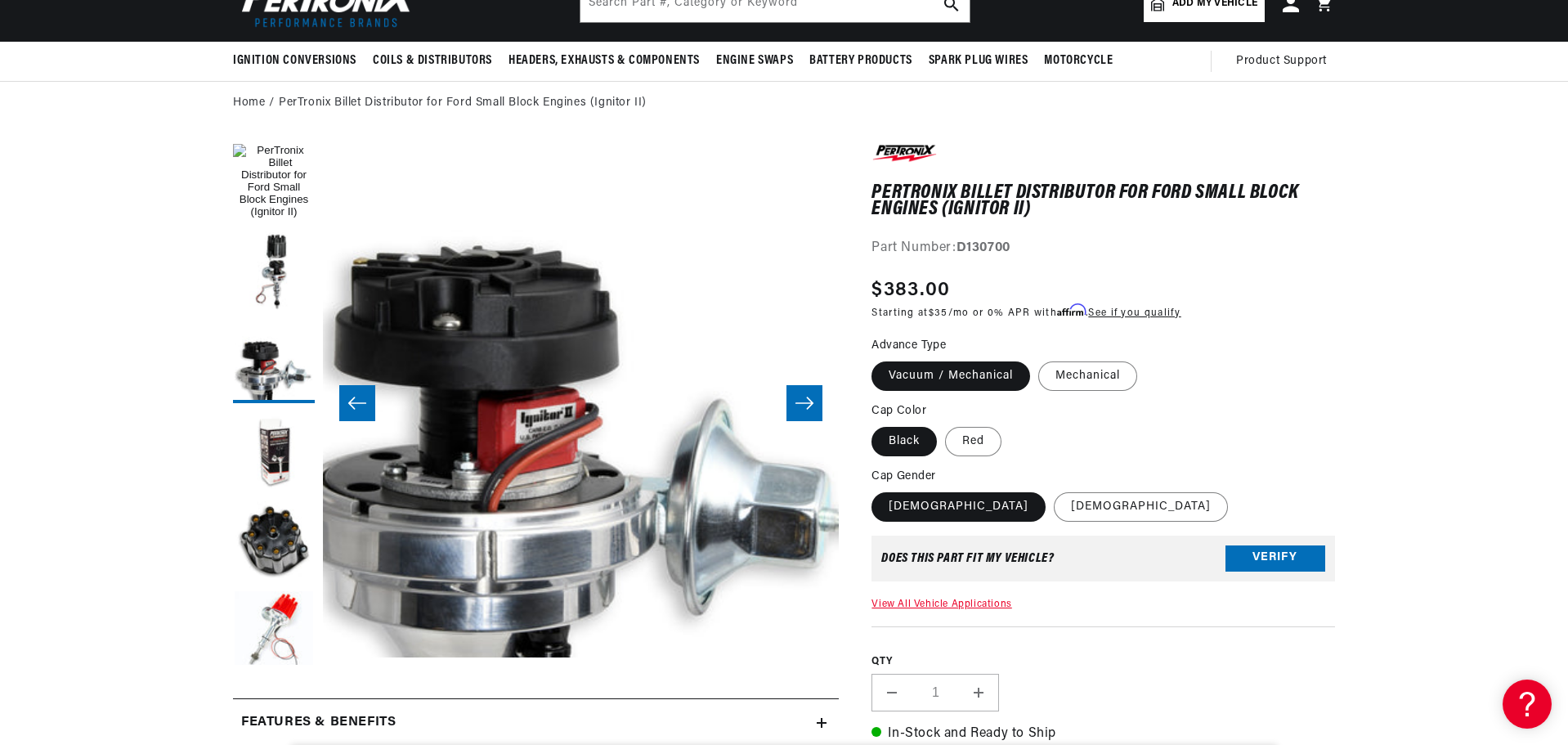
scroll to position [0, 0]
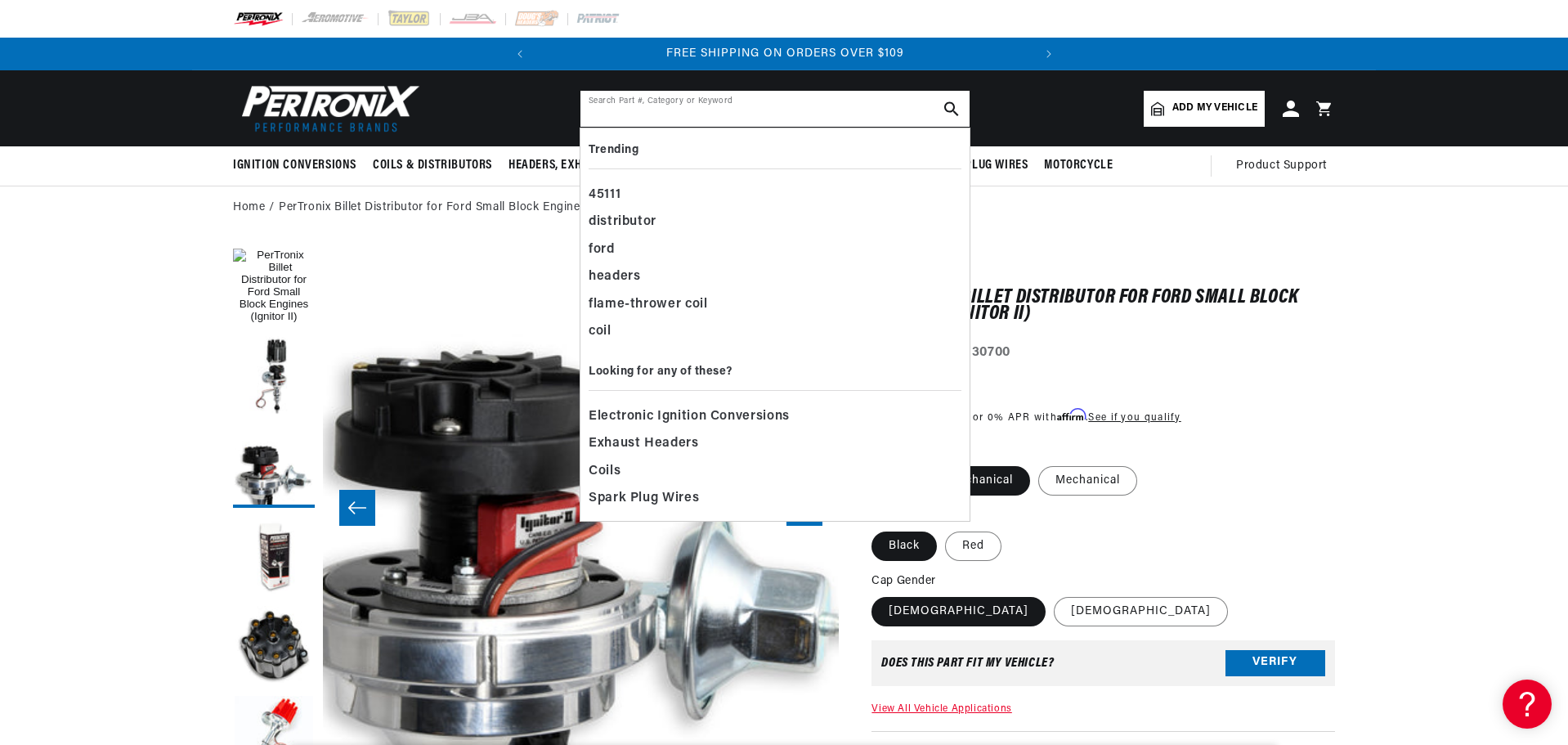
click at [639, 114] on input "text" at bounding box center [775, 108] width 389 height 36
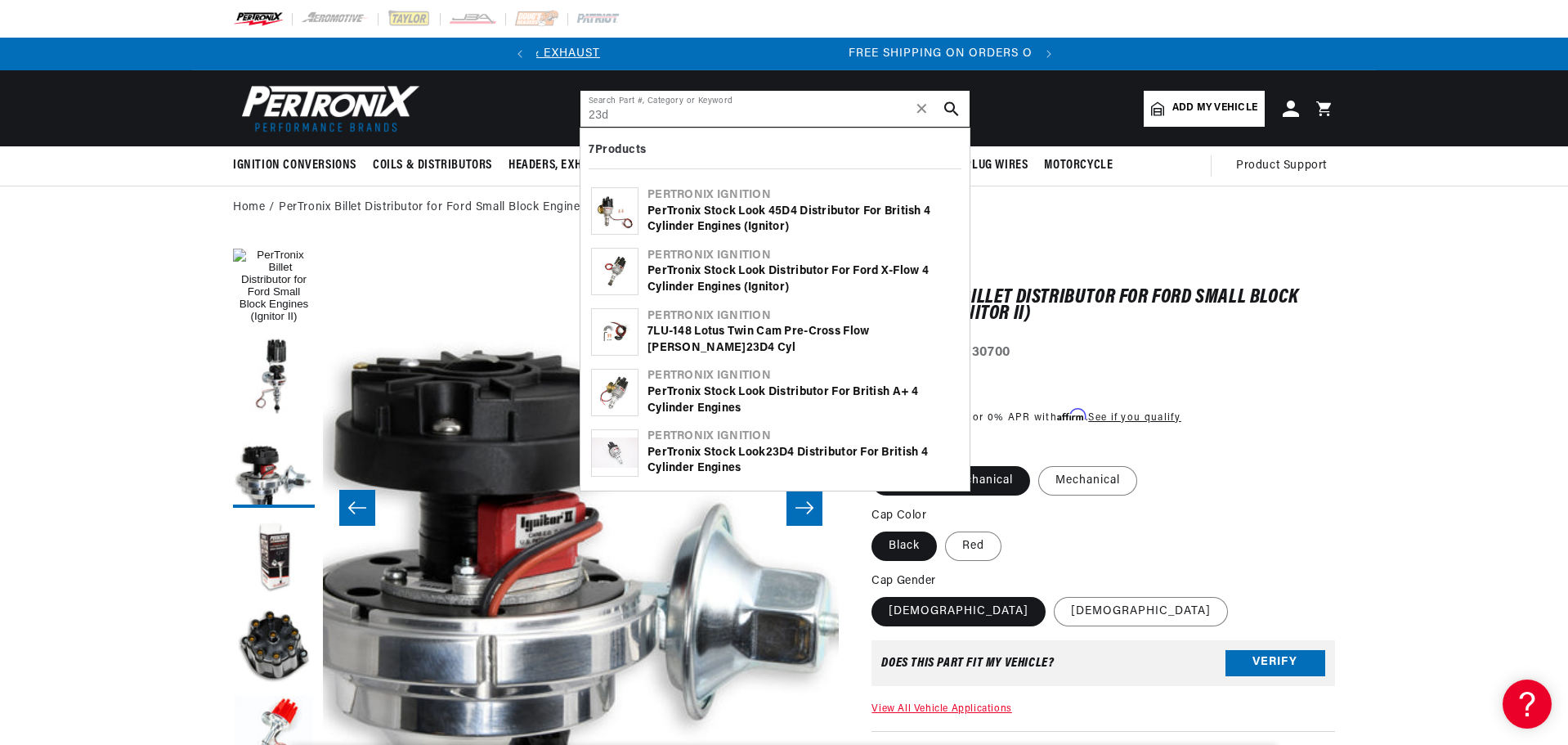
type input "23d"
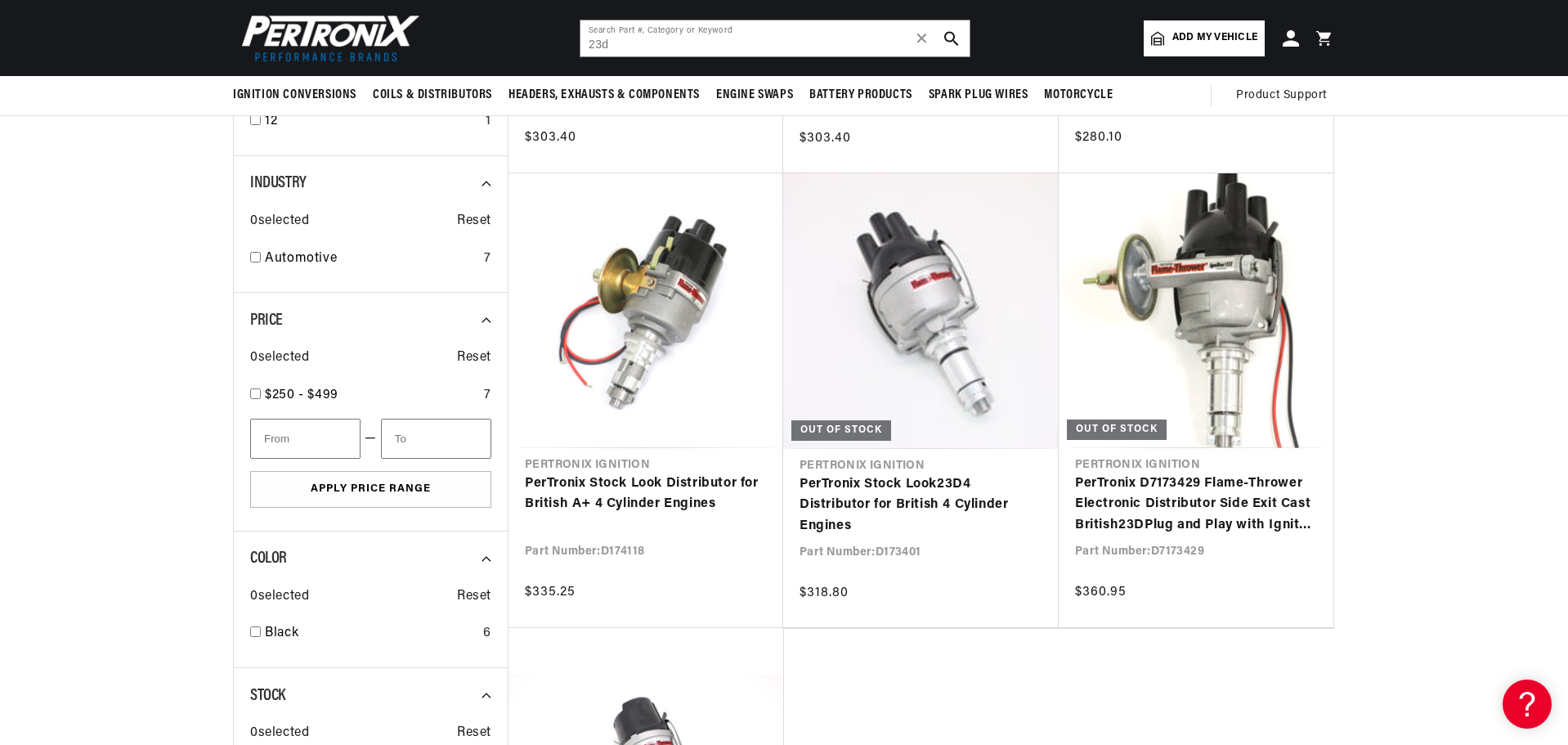
scroll to position [572, 0]
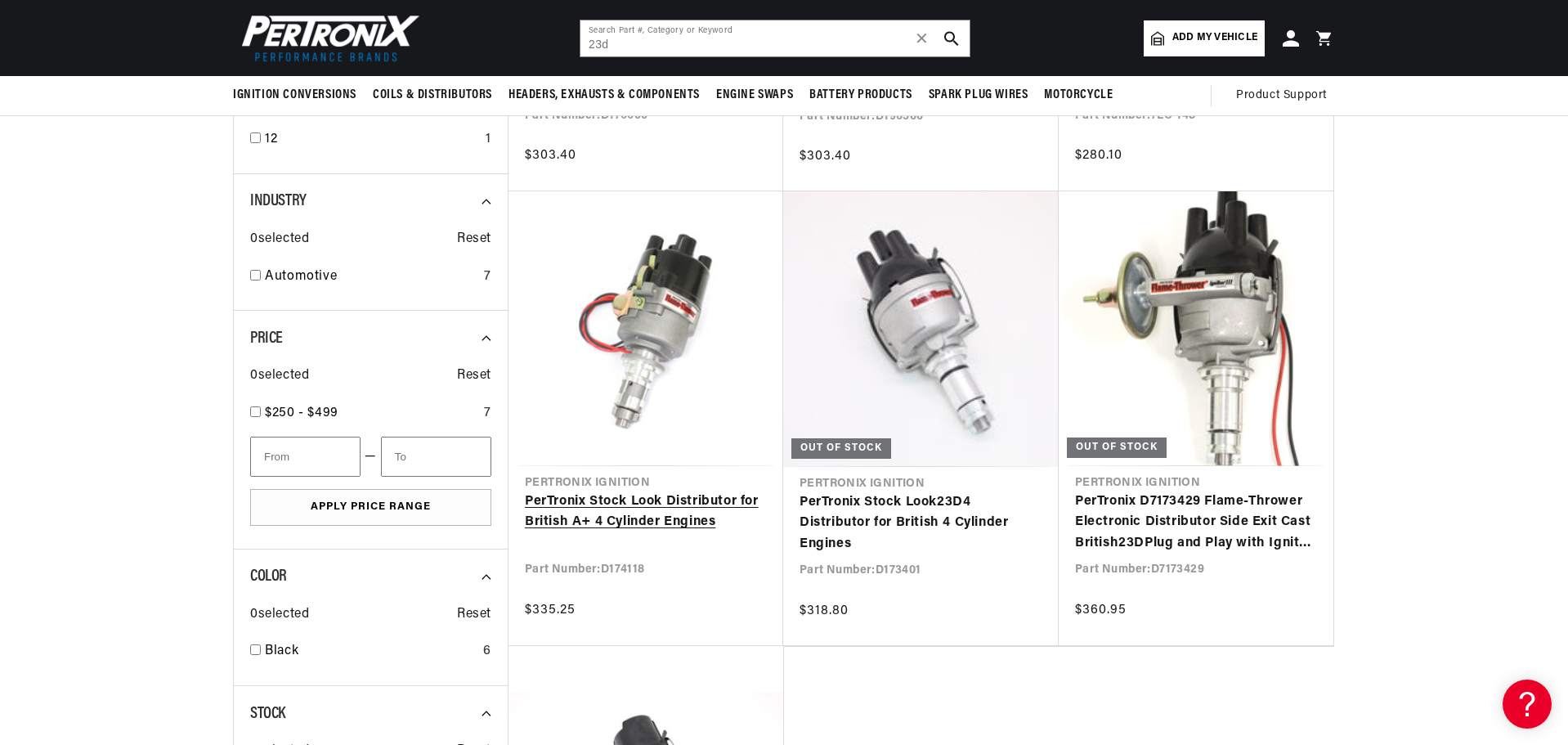
click at [542, 491] on link "PerTronix Stock Look Distributor for British A+ 4 Cylinder Engines" at bounding box center [646, 512] width 242 height 42
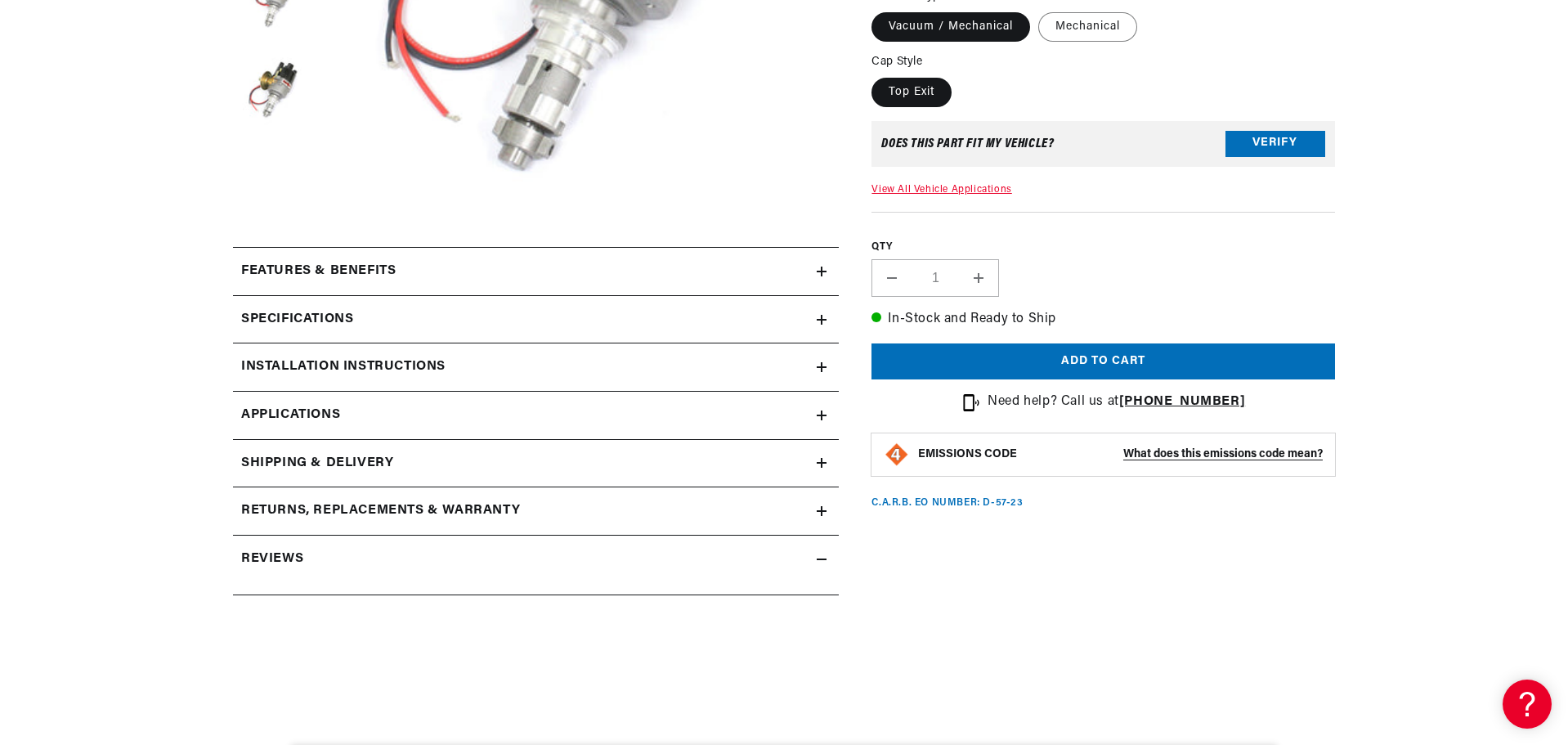
scroll to position [654, 0]
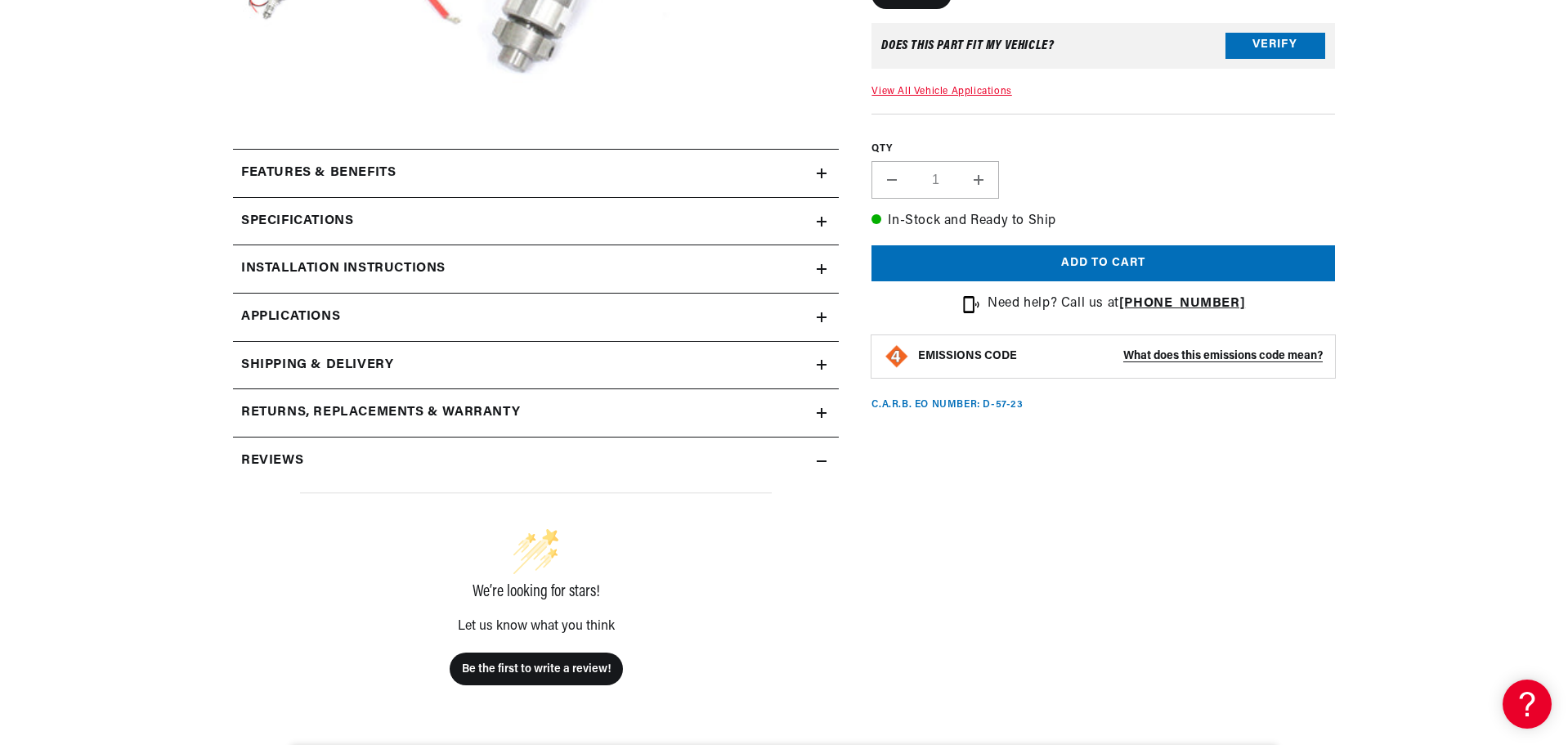
click at [824, 318] on icon at bounding box center [822, 317] width 10 height 10
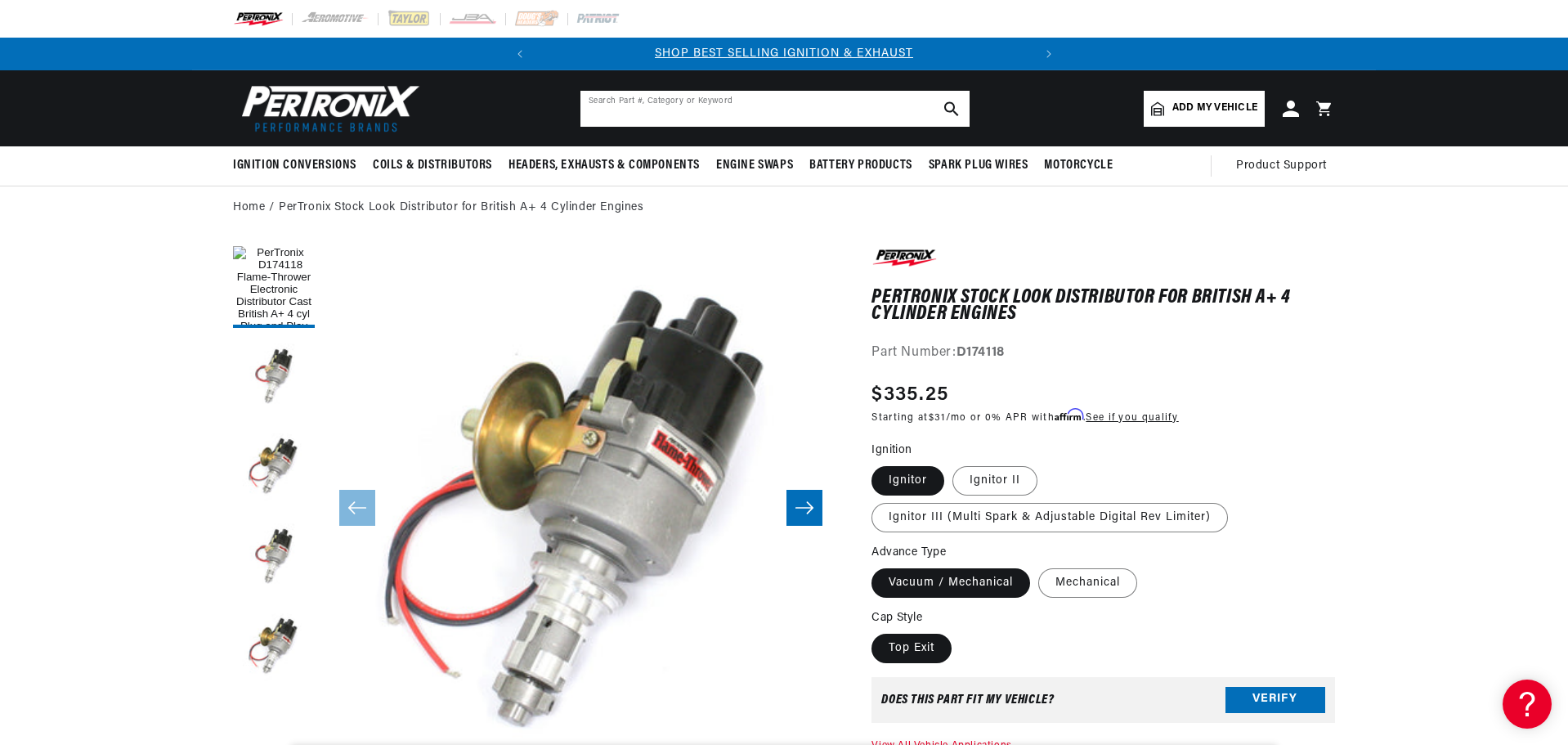
click at [755, 114] on input "text" at bounding box center [775, 108] width 389 height 36
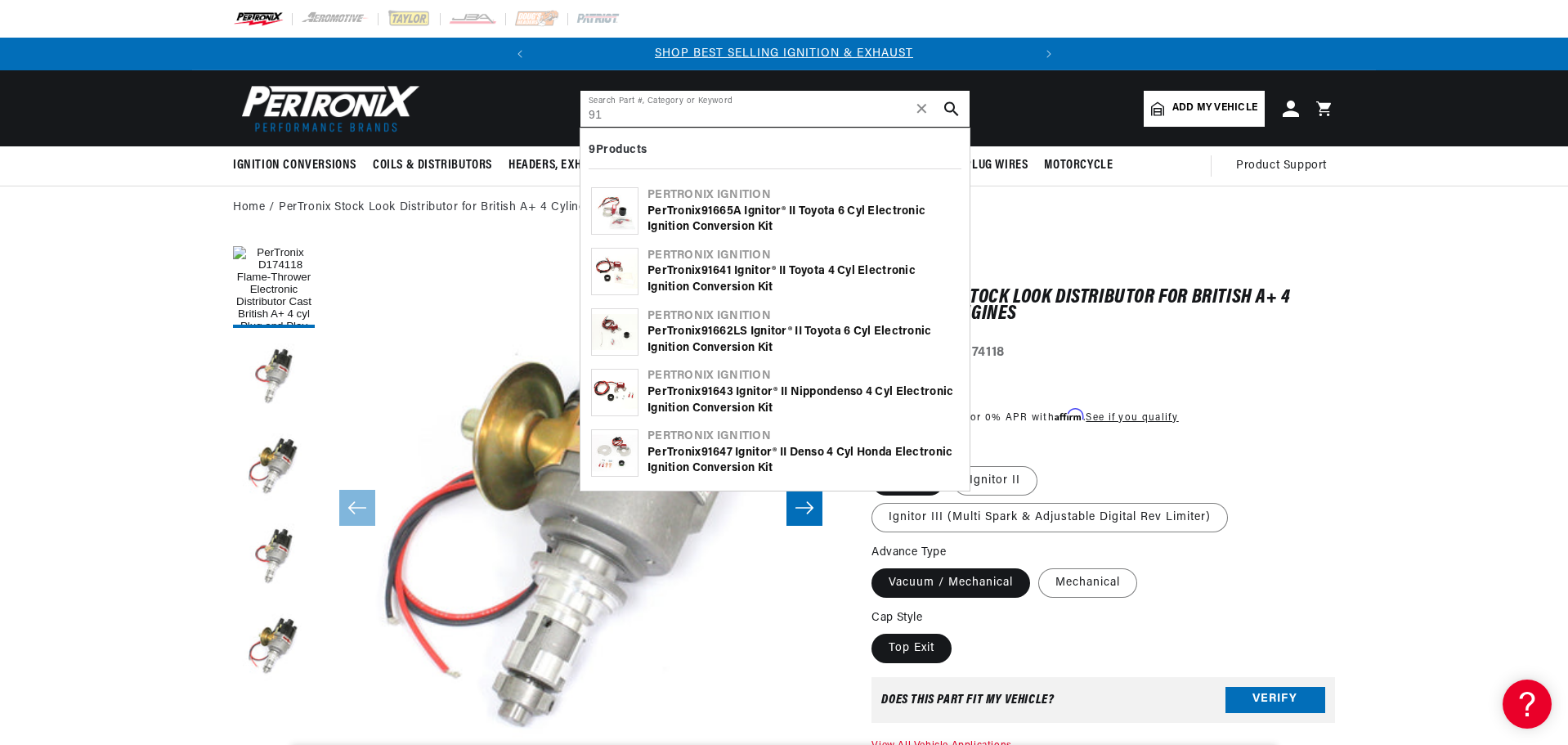
type input "9"
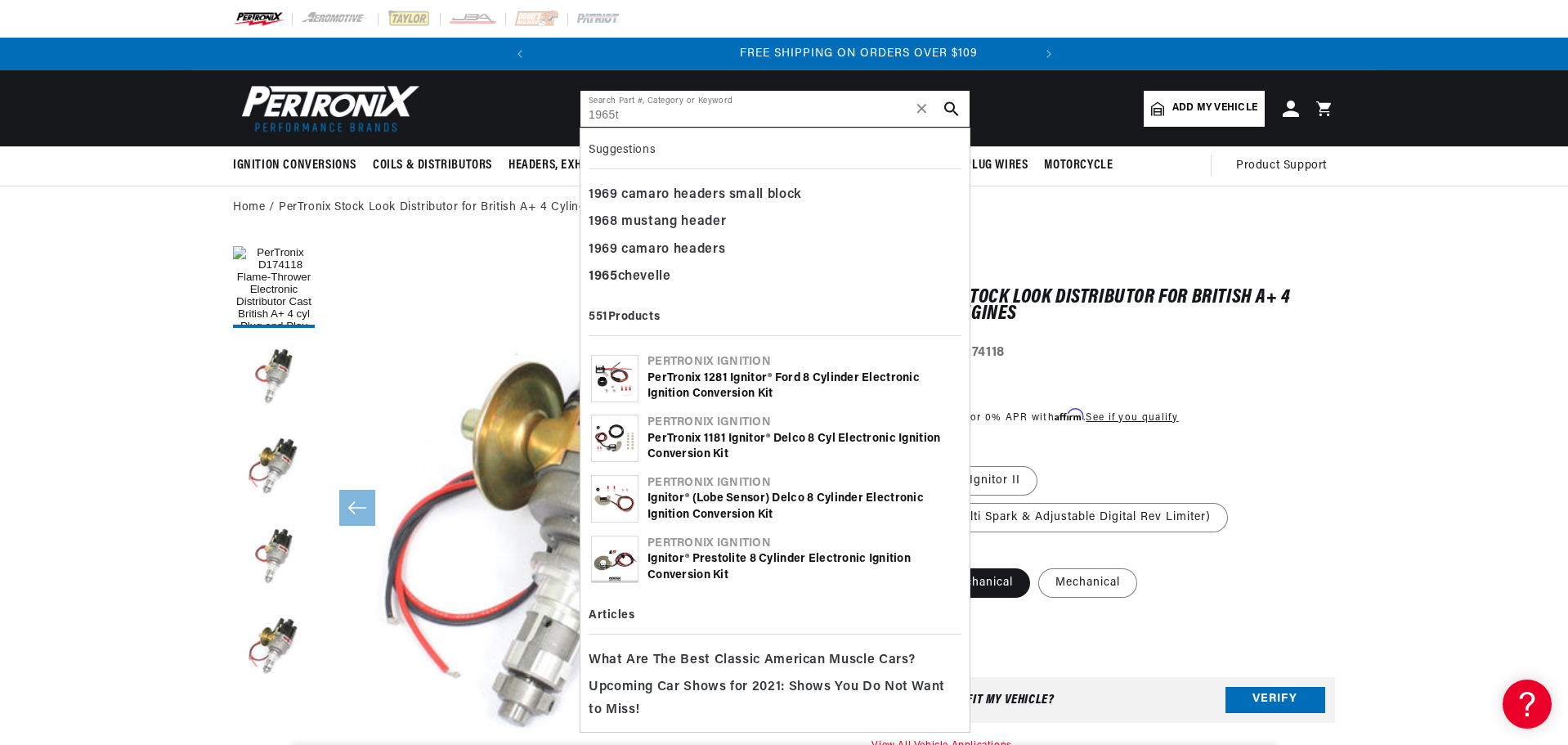
scroll to position [0, 495]
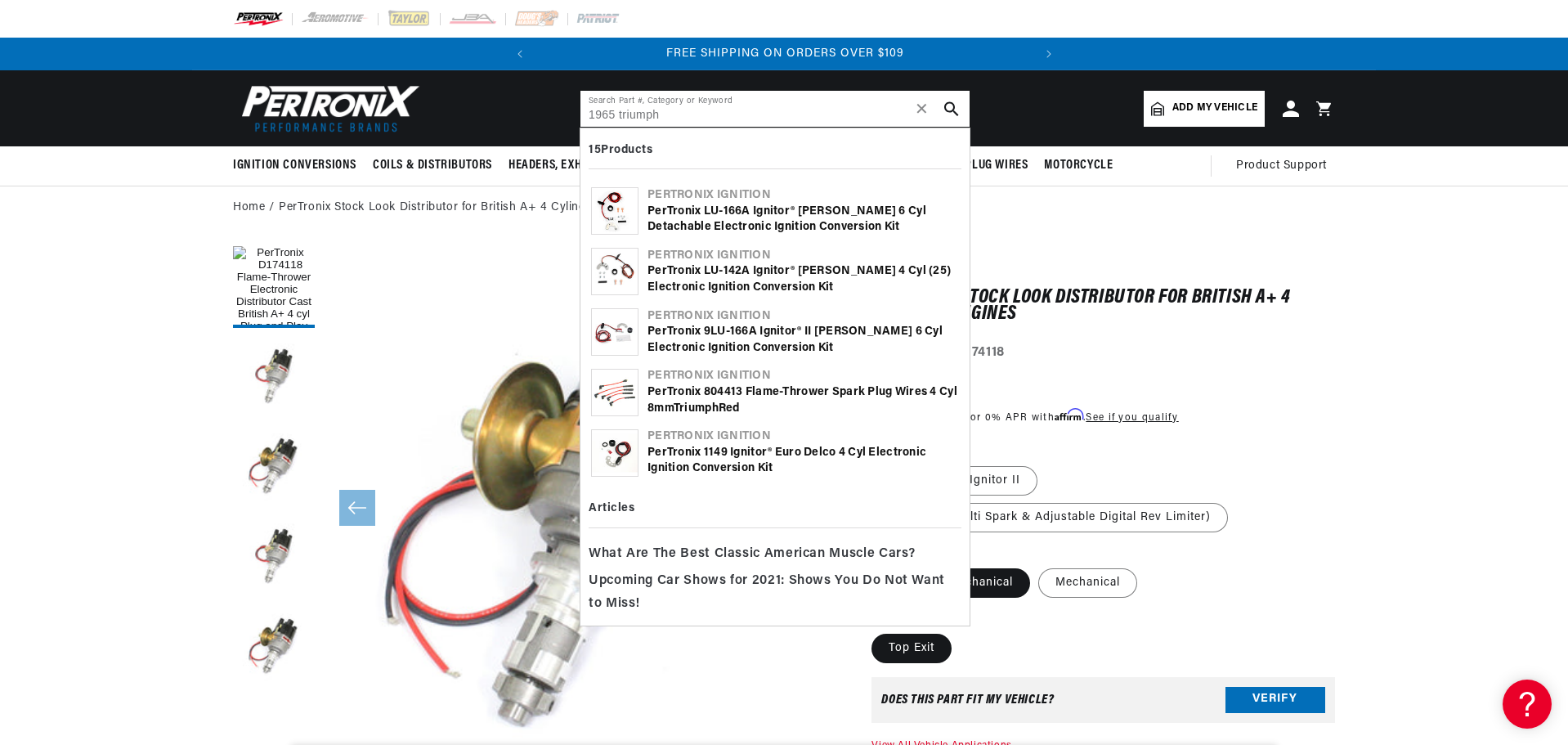
type input "1965 triumph"
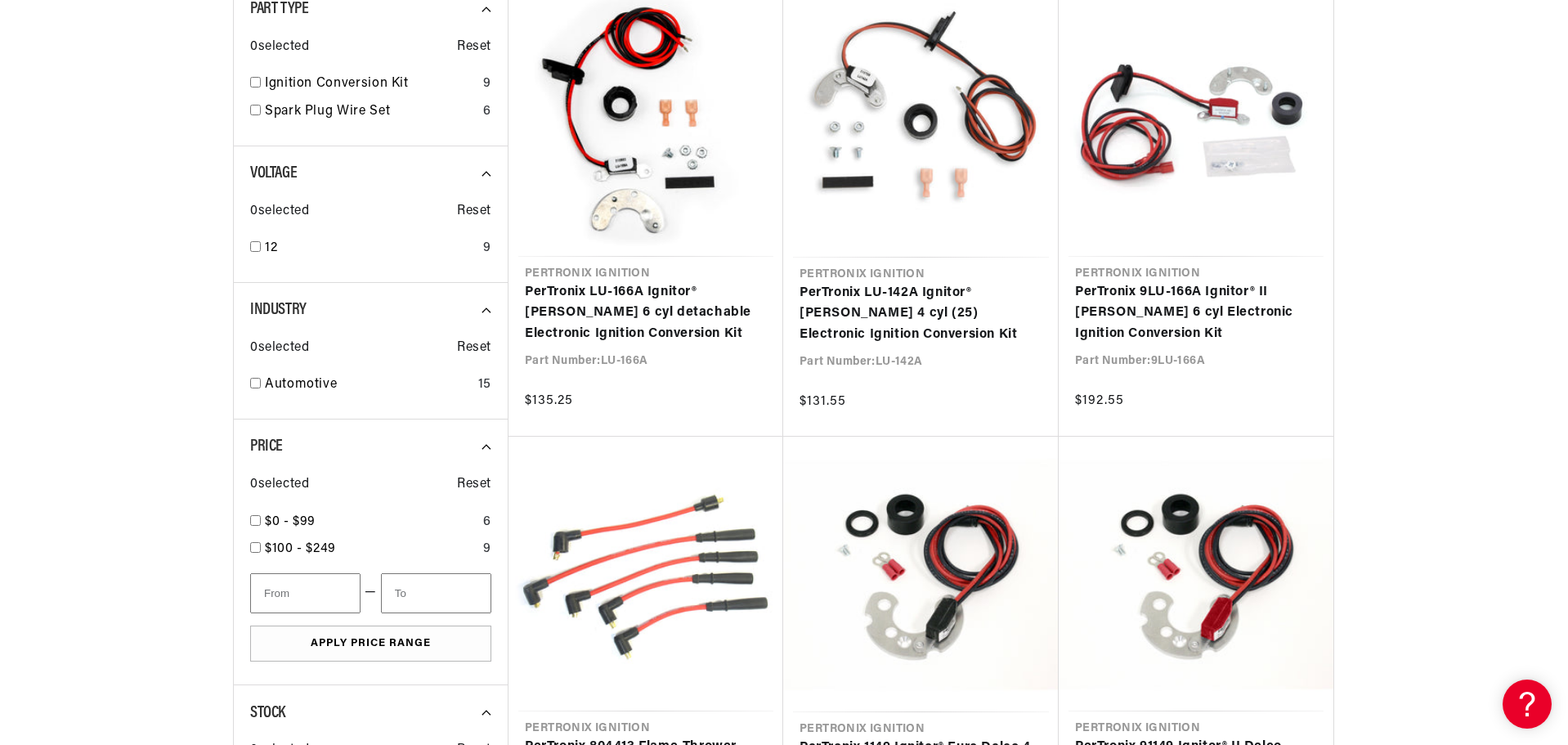
scroll to position [0, 495]
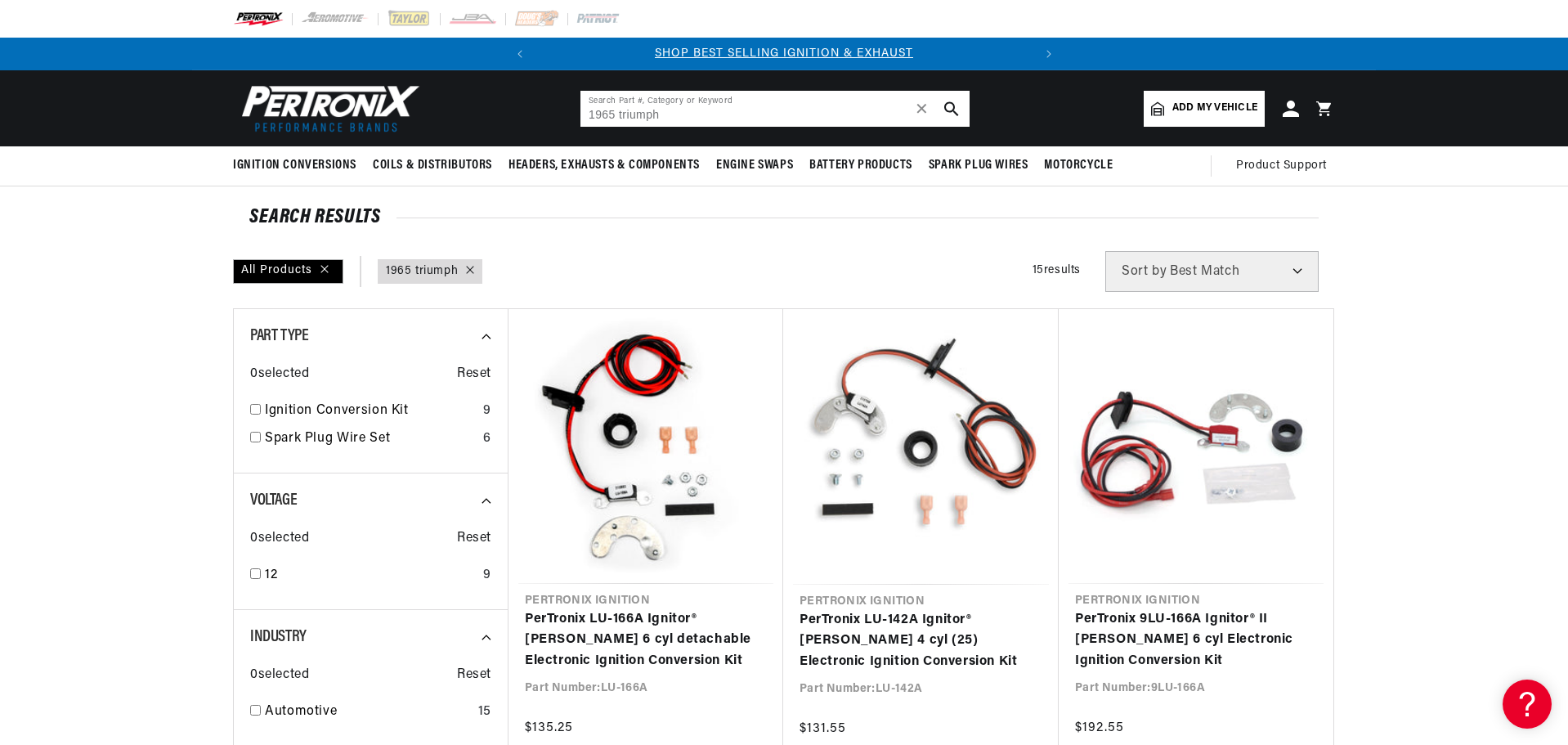
drag, startPoint x: 664, startPoint y: 114, endPoint x: 572, endPoint y: 114, distance: 92.0
click at [572, 114] on header "BETTER SEARCH RESULTS Add your vehicle's year, make, and model to find parts be…" at bounding box center [784, 108] width 1184 height 76
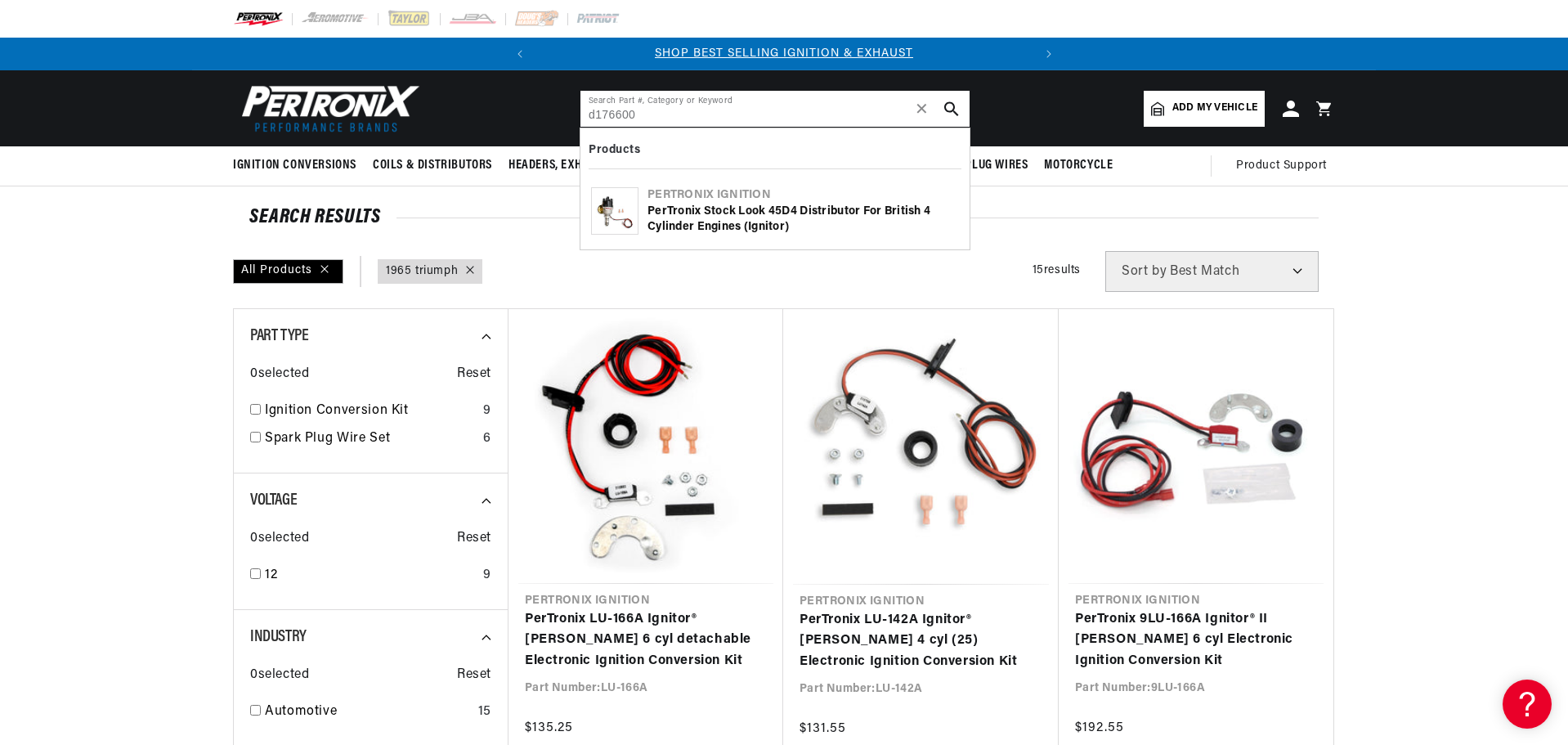
type input "d176600"
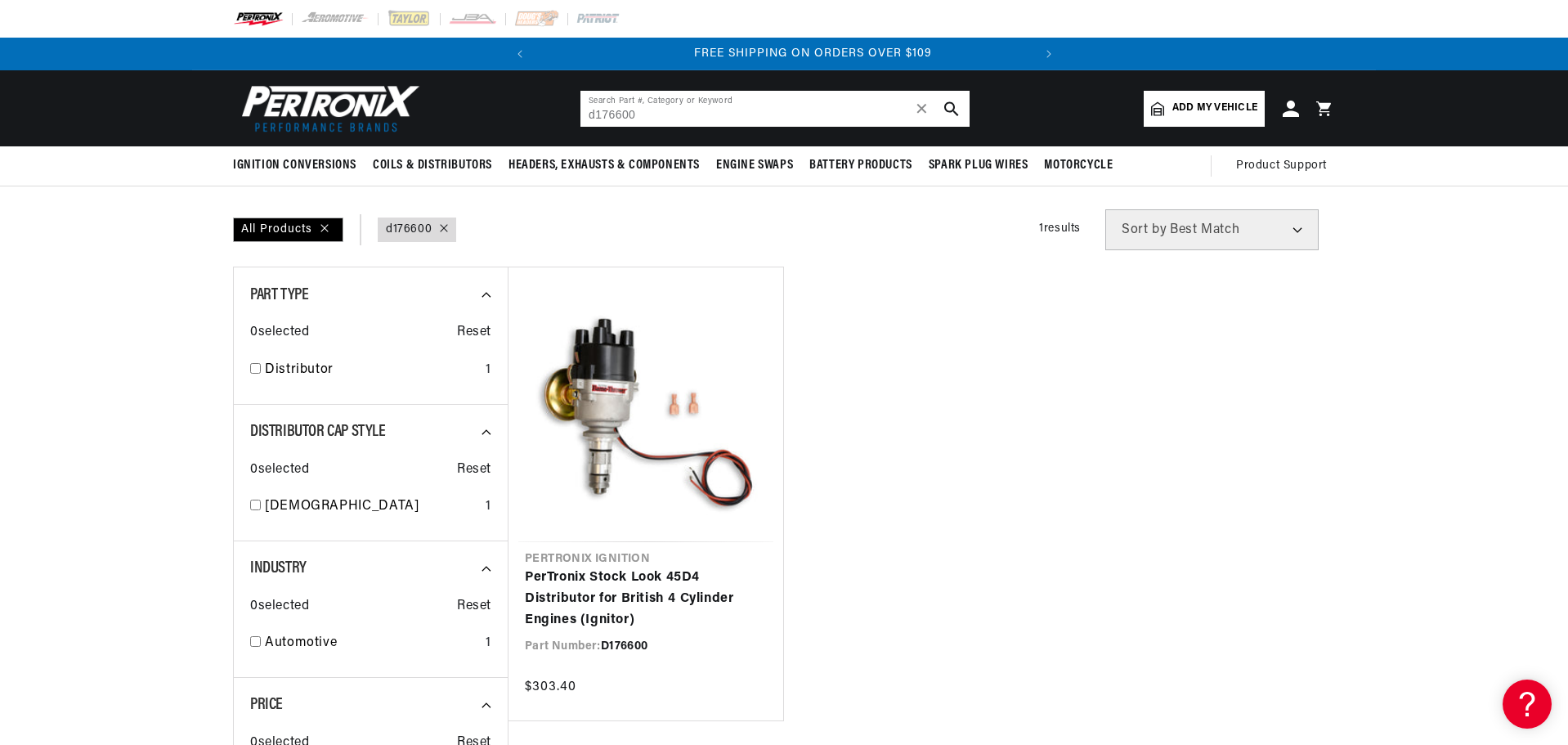
scroll to position [0, 495]
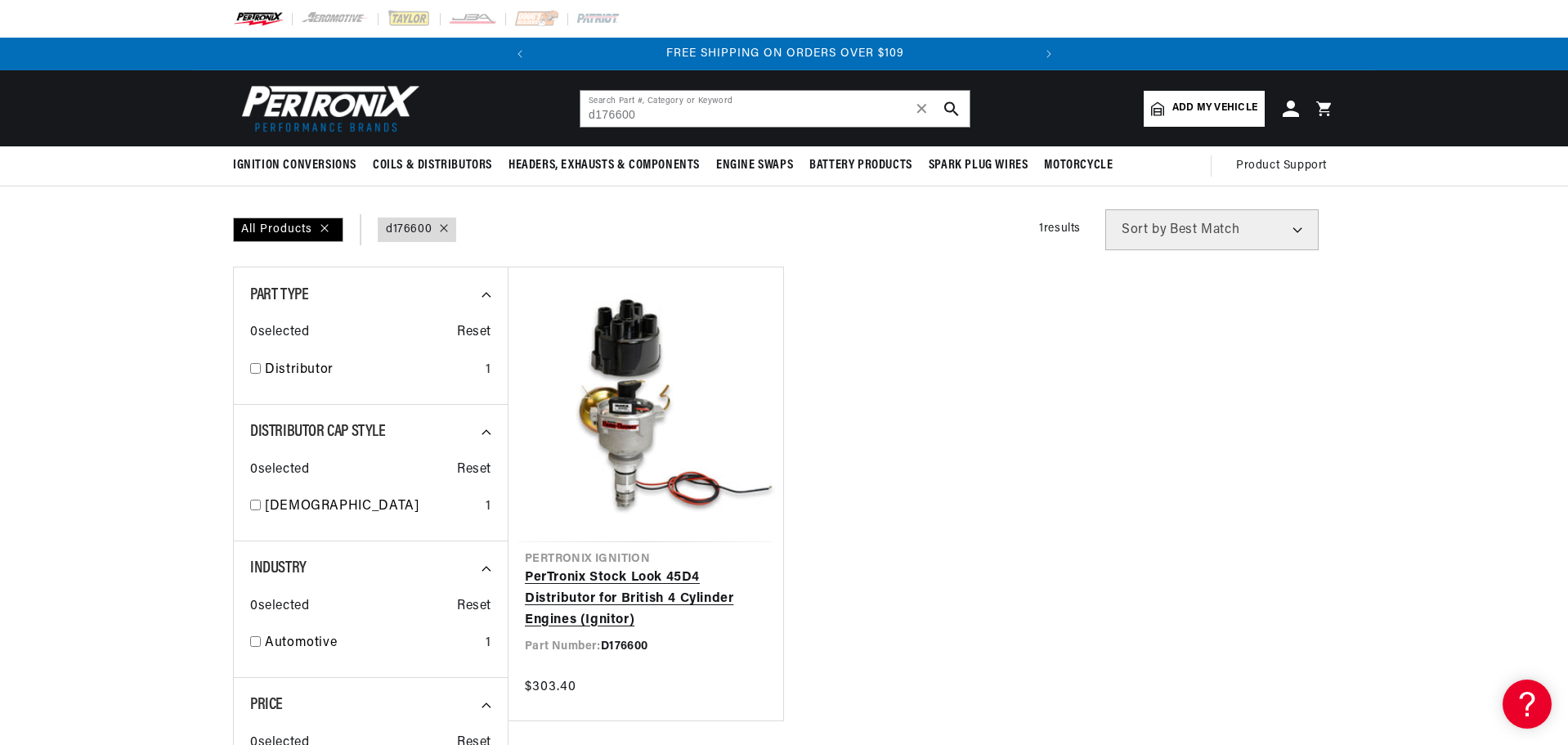
click at [610, 568] on link "PerTronix Stock Look 45D4 Distributor for British 4 Cylinder Engines (Ignitor)" at bounding box center [646, 599] width 242 height 63
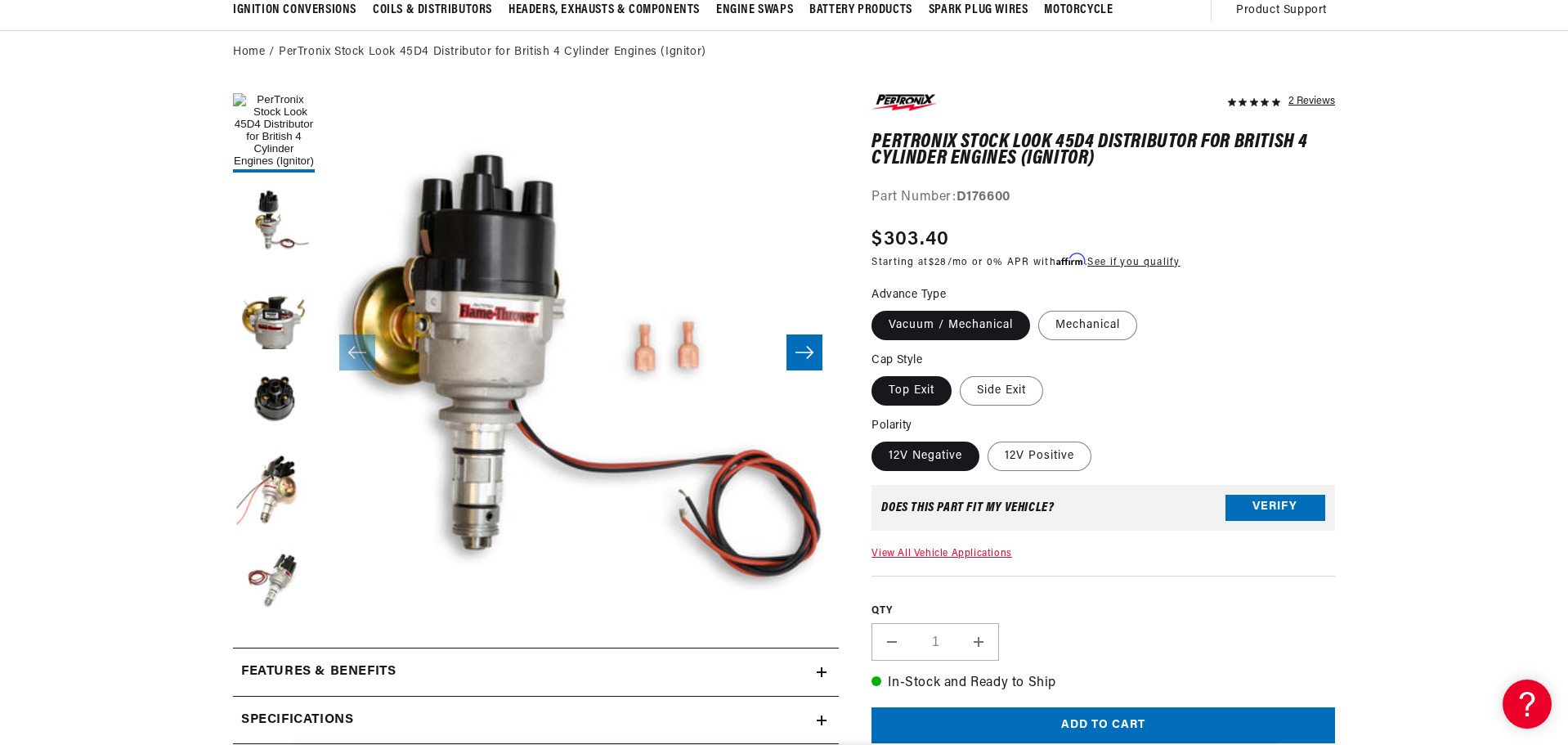
scroll to position [163, 0]
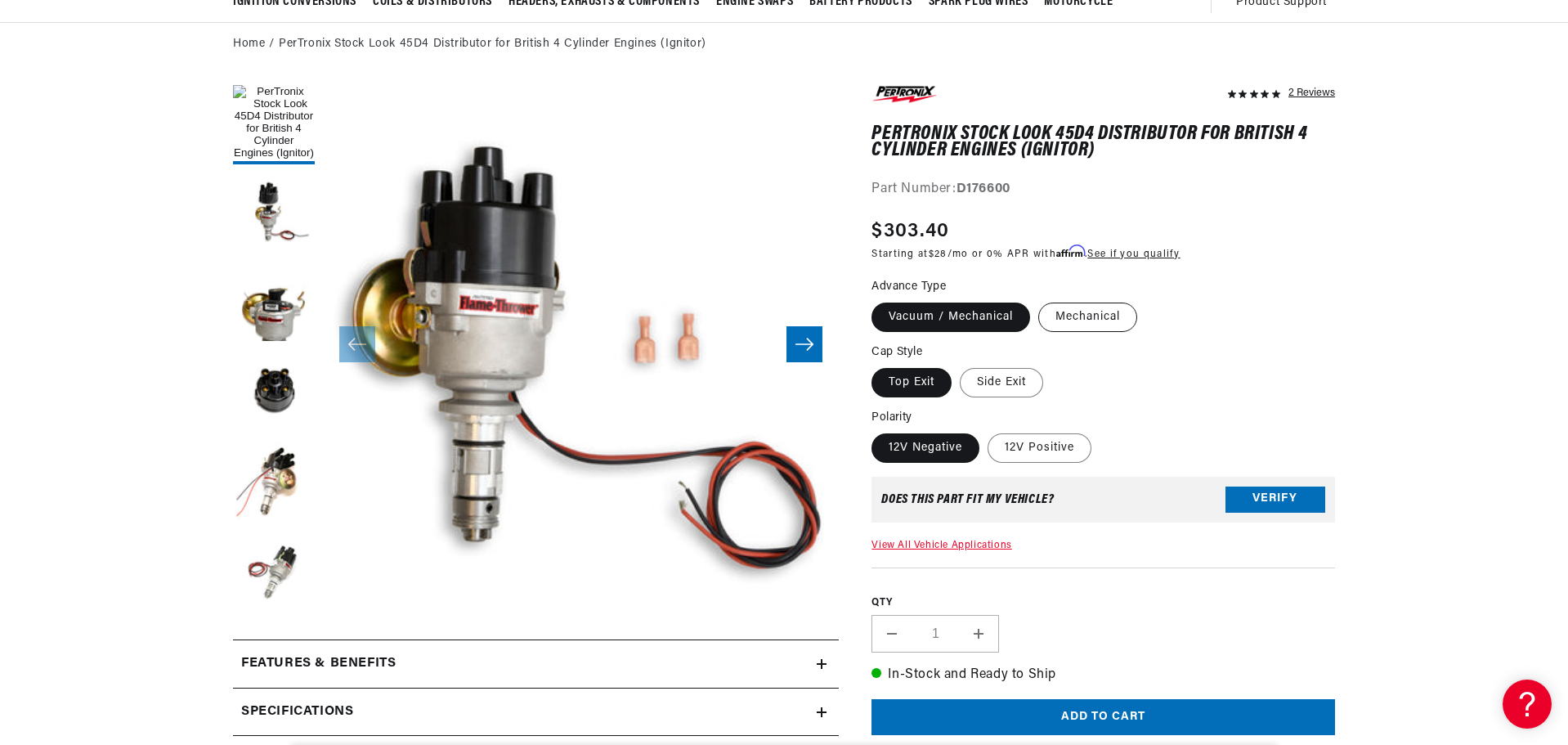
click at [1104, 318] on label "Mechanical" at bounding box center [1088, 317] width 99 height 29
click at [1010, 379] on label "Side Exit" at bounding box center [1001, 382] width 83 height 29
click at [961, 365] on input "Side Exit" at bounding box center [960, 365] width 1 height 1
radio input "true"
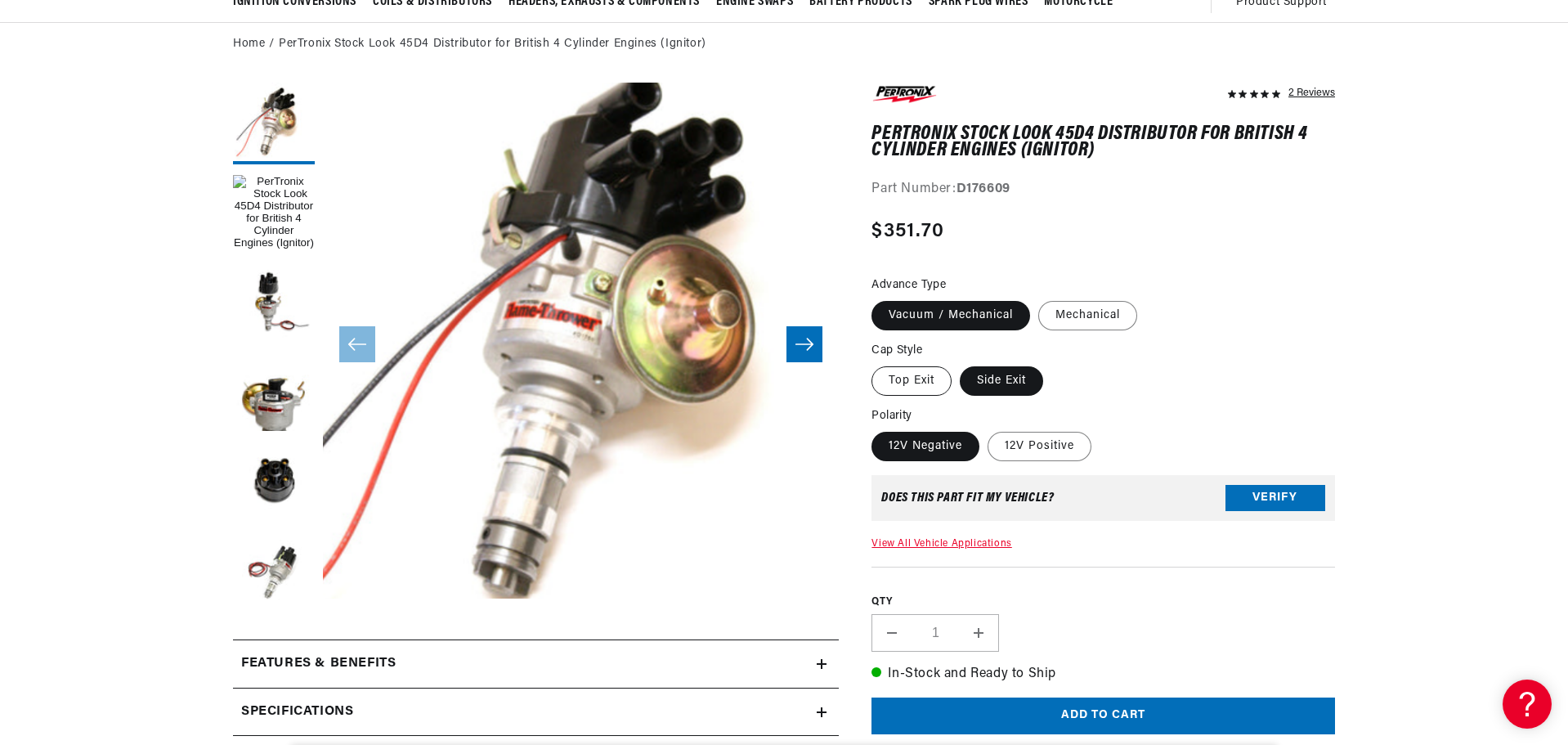
click at [911, 385] on label "Top Exit" at bounding box center [911, 380] width 80 height 29
click at [877, 364] on input "Top Exit" at bounding box center [876, 363] width 1 height 1
radio input "true"
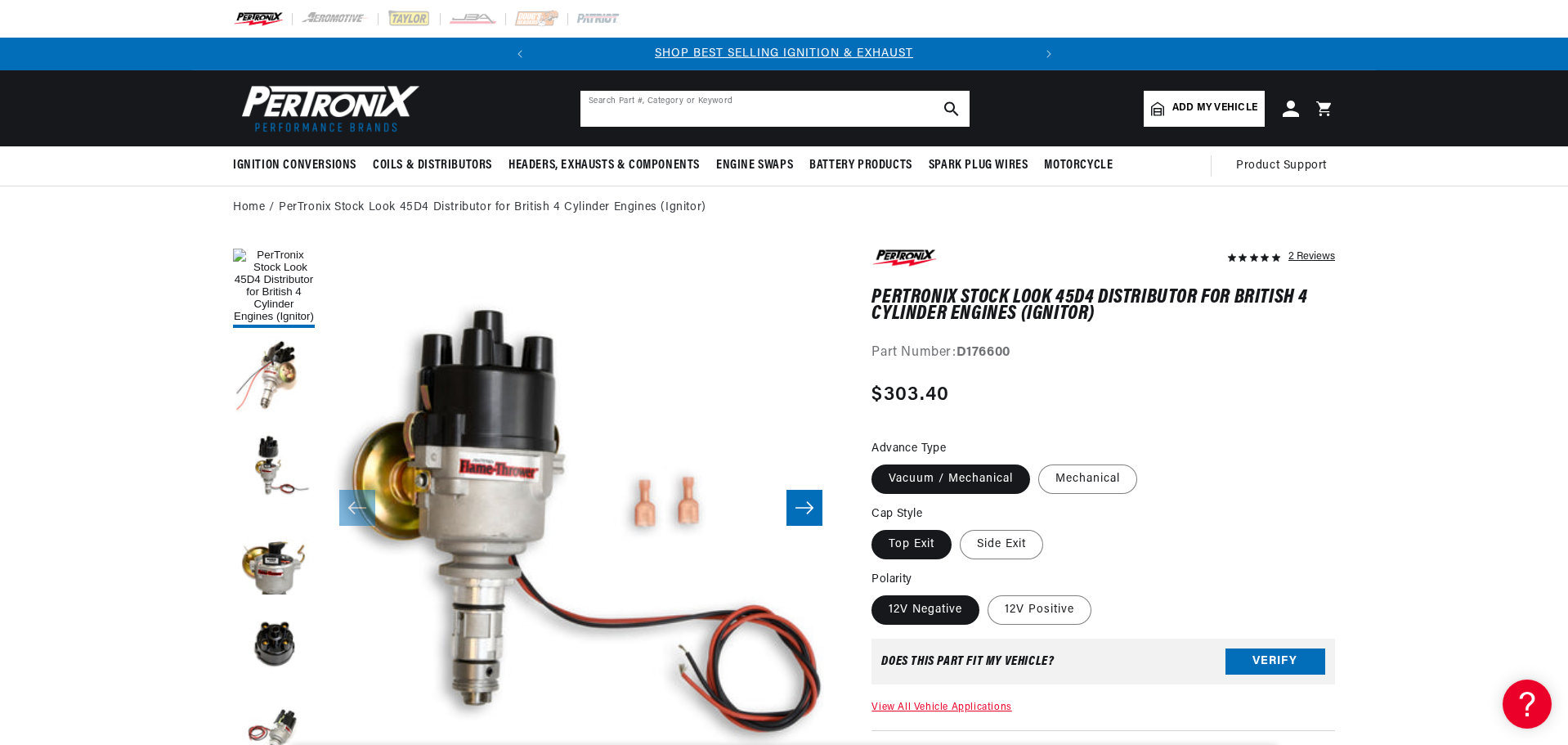
click at [693, 103] on input "text" at bounding box center [775, 108] width 389 height 36
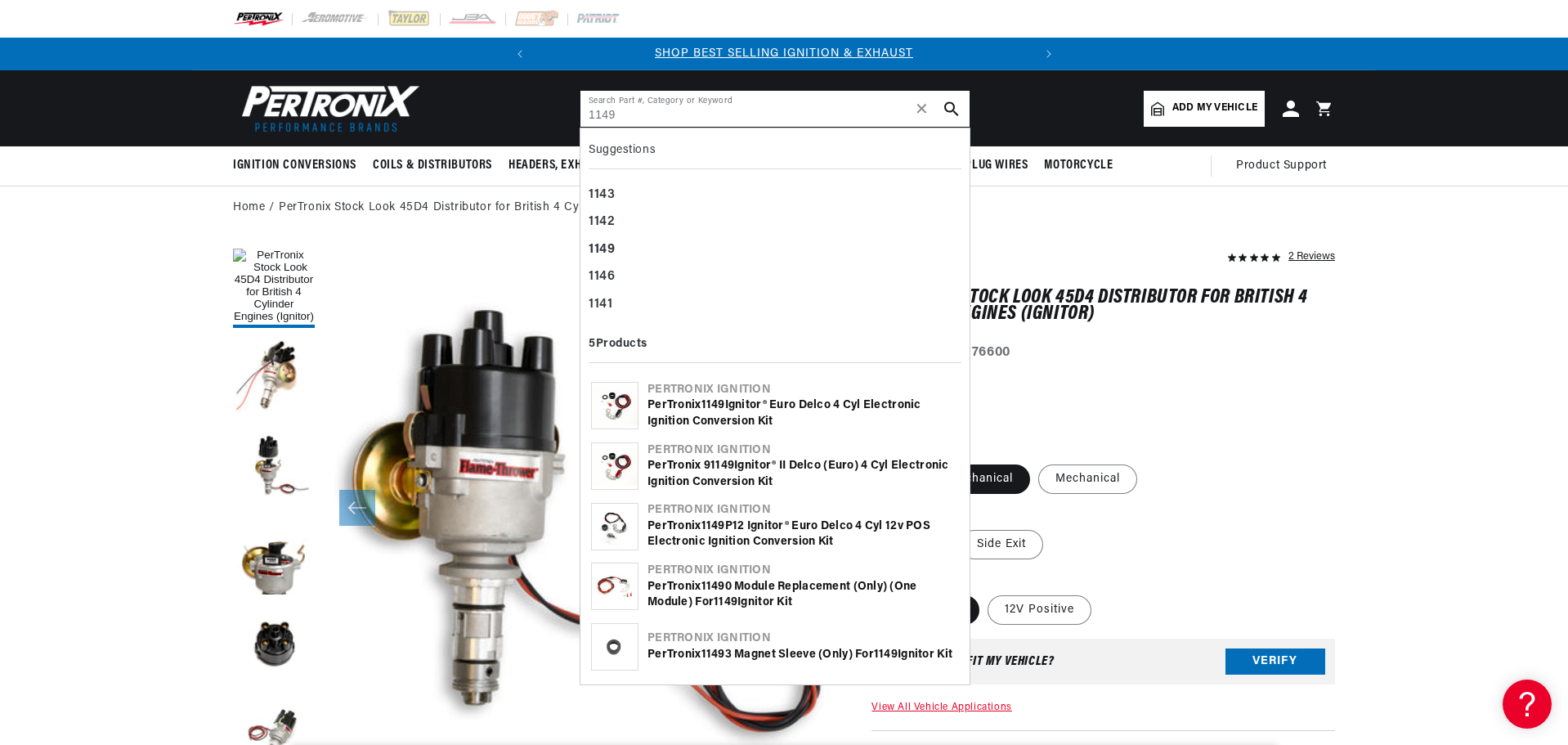
type input "1149"
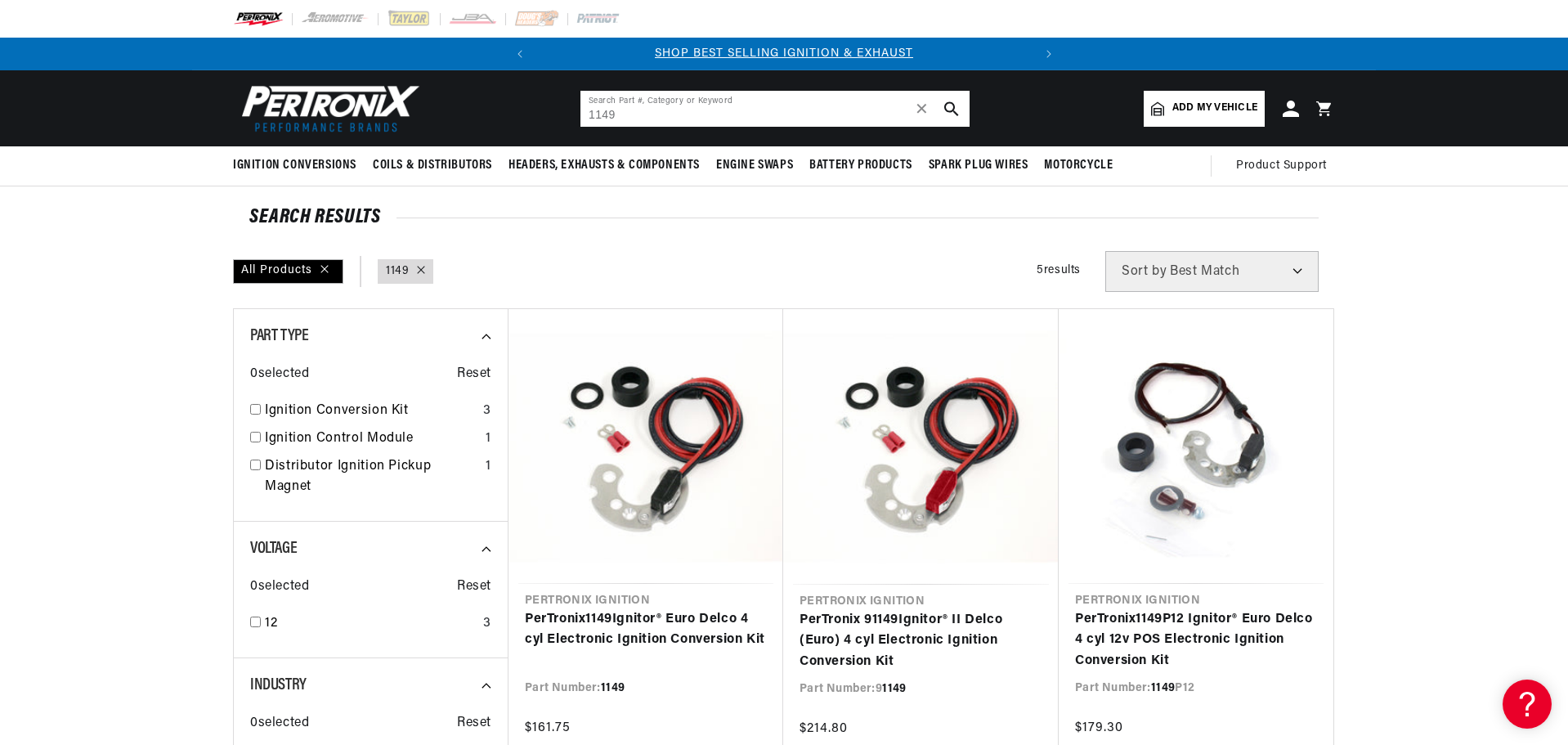
click at [681, 120] on input "1149" at bounding box center [775, 108] width 389 height 36
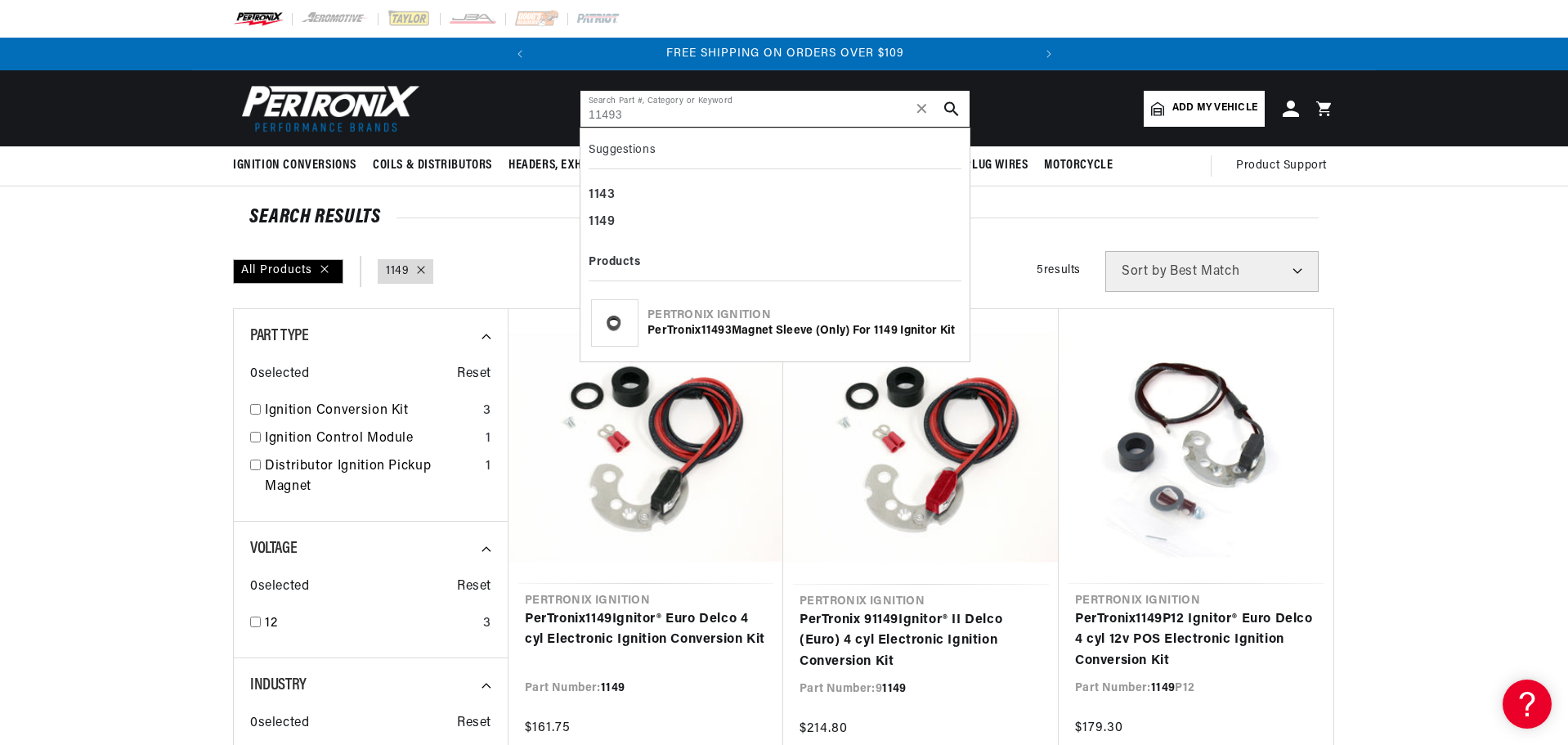
type input "11493"
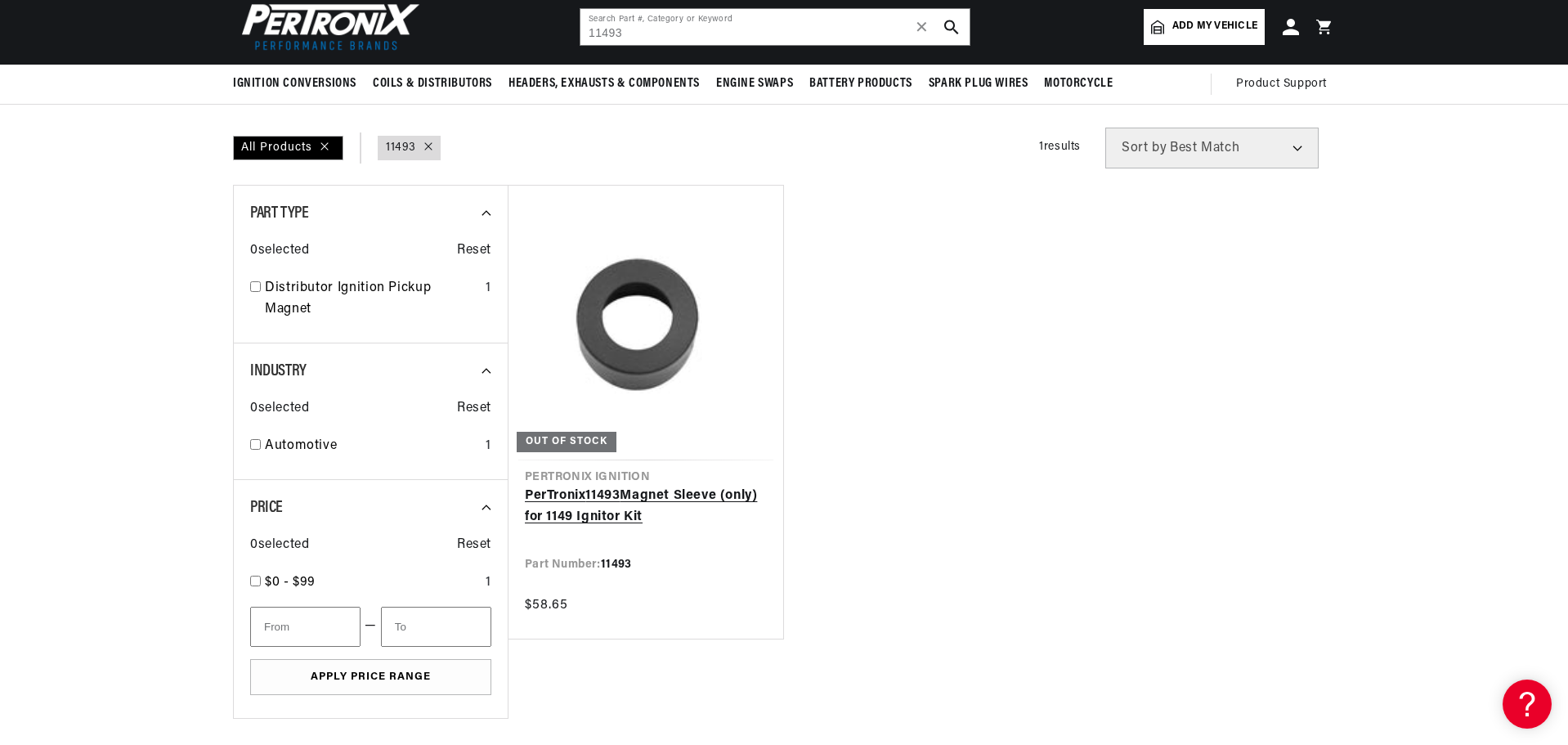
click at [652, 485] on link "PerTronix 11493 Magnet Sleeve (only) for 1149 Ignitor Kit" at bounding box center [646, 506] width 242 height 42
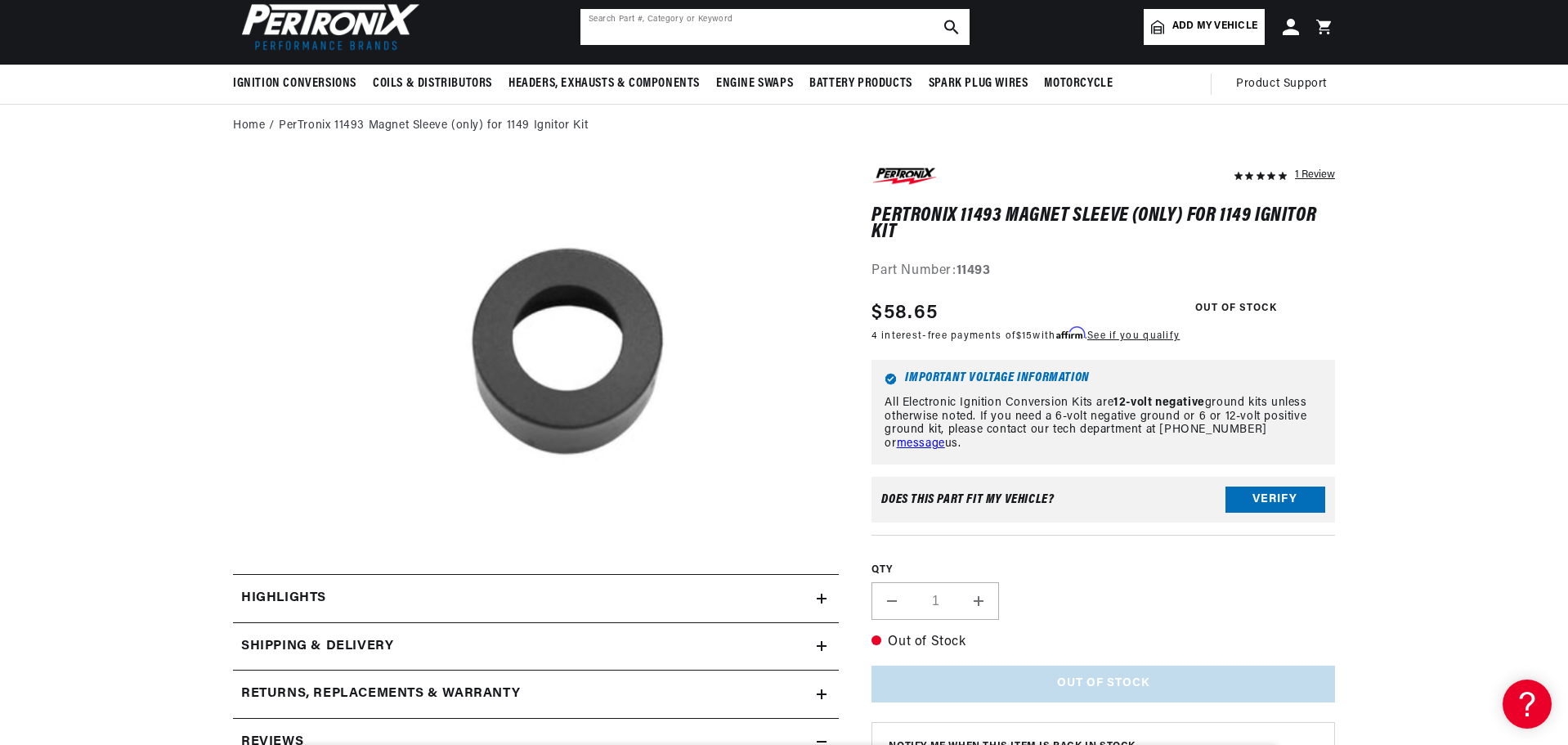
click at [693, 24] on input "text" at bounding box center [775, 27] width 389 height 36
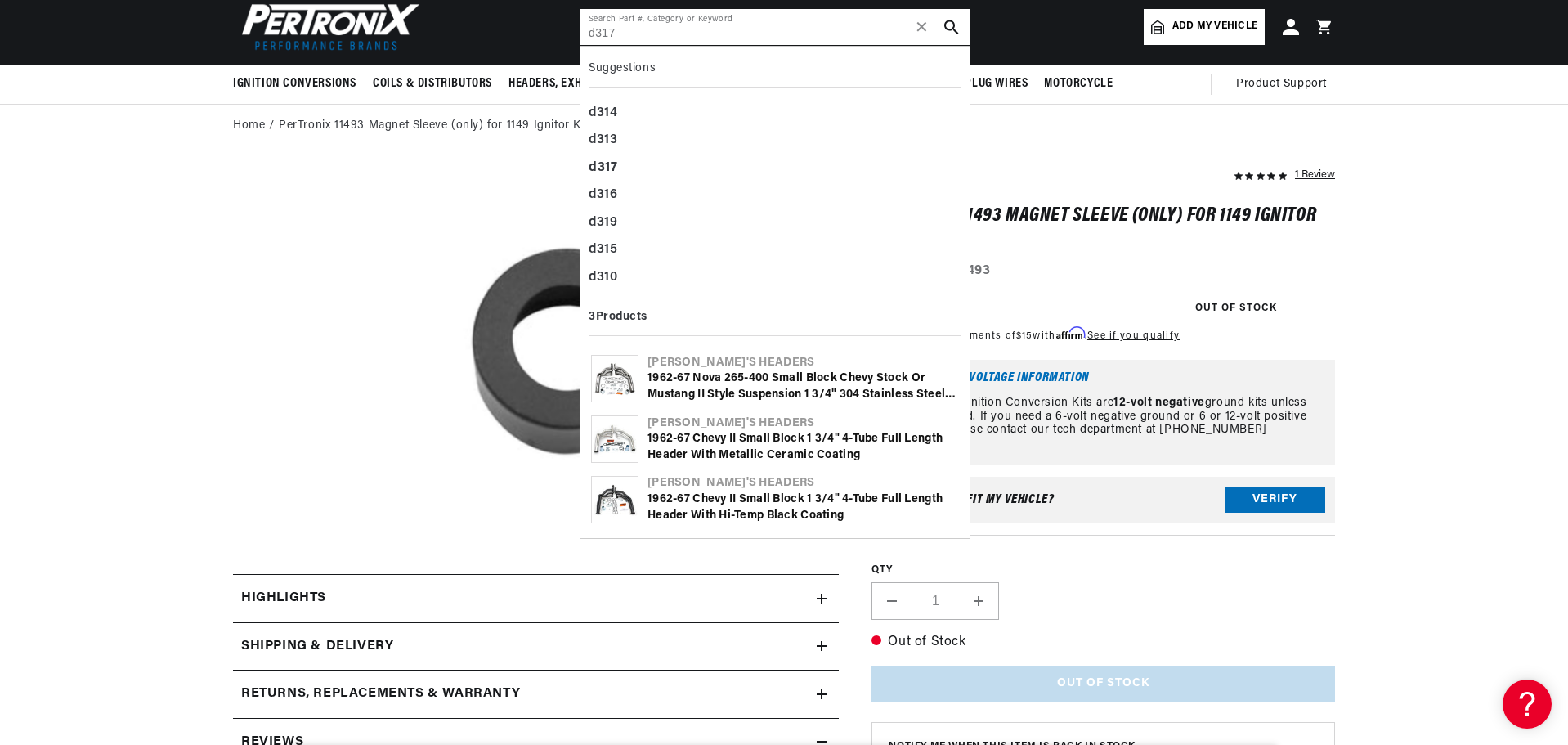
type input "d317"
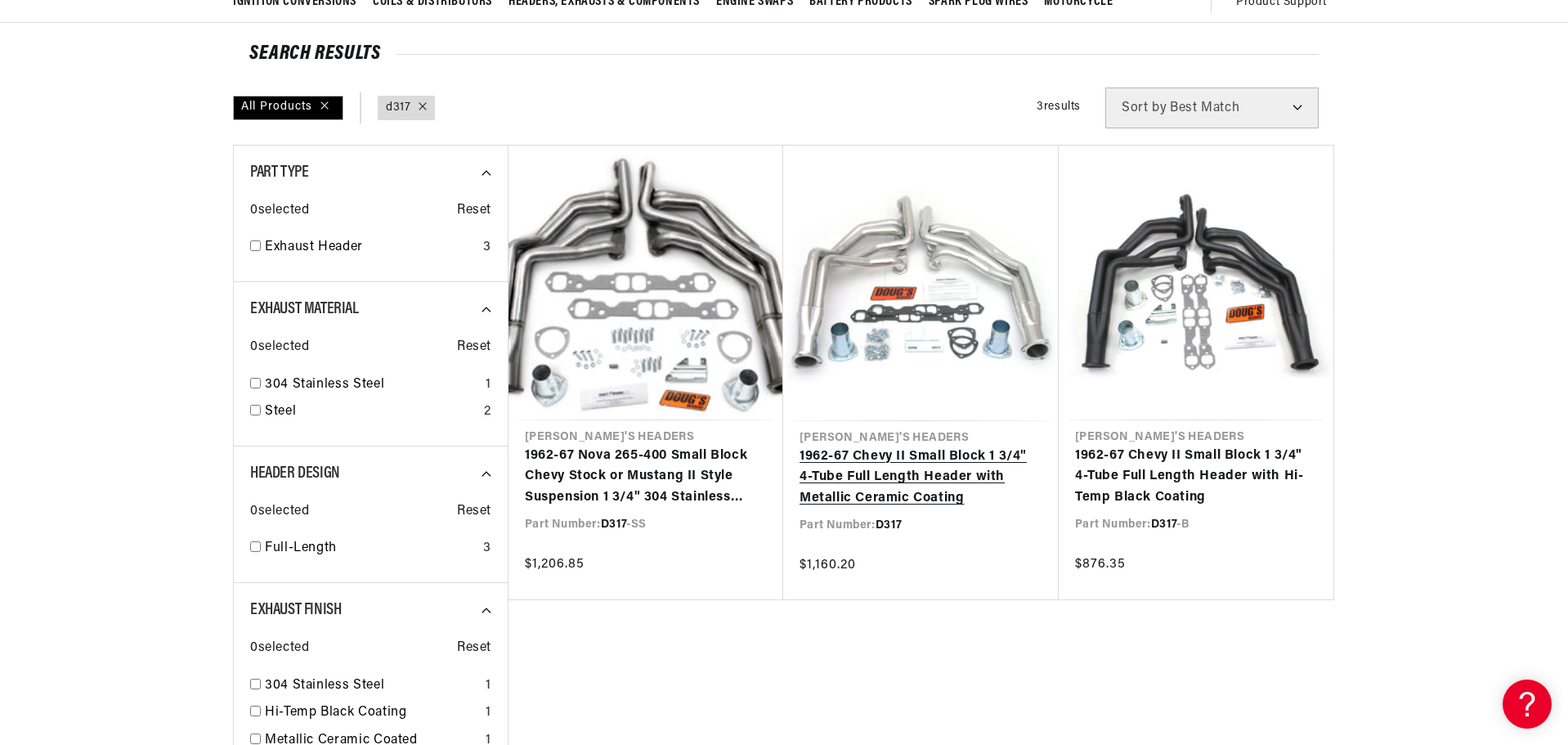
click at [970, 446] on link "1962-67 Chevy II Small Block 1 3/4" 4-Tube Full Length Header with Metallic Cer…" at bounding box center [921, 478] width 243 height 63
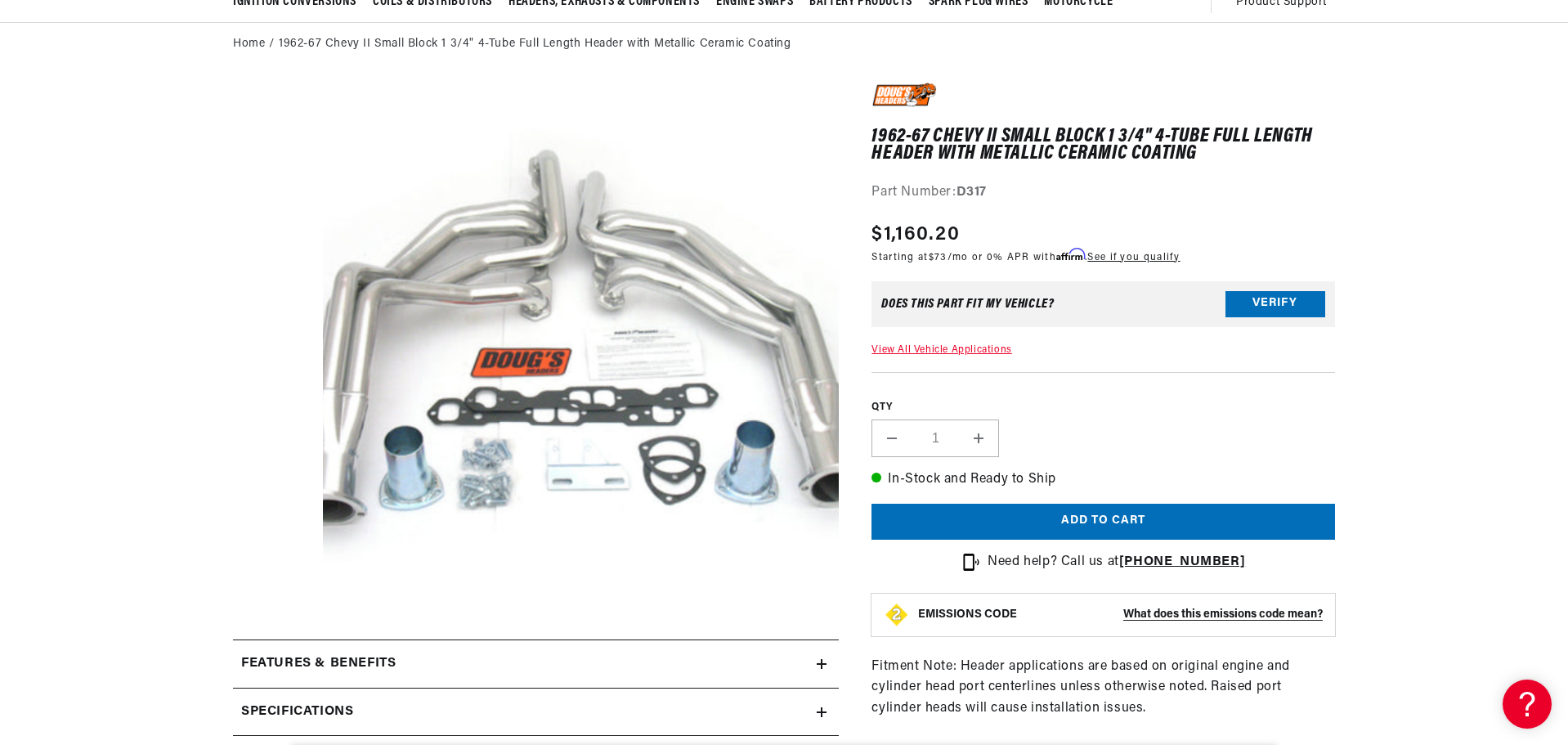
scroll to position [0, 495]
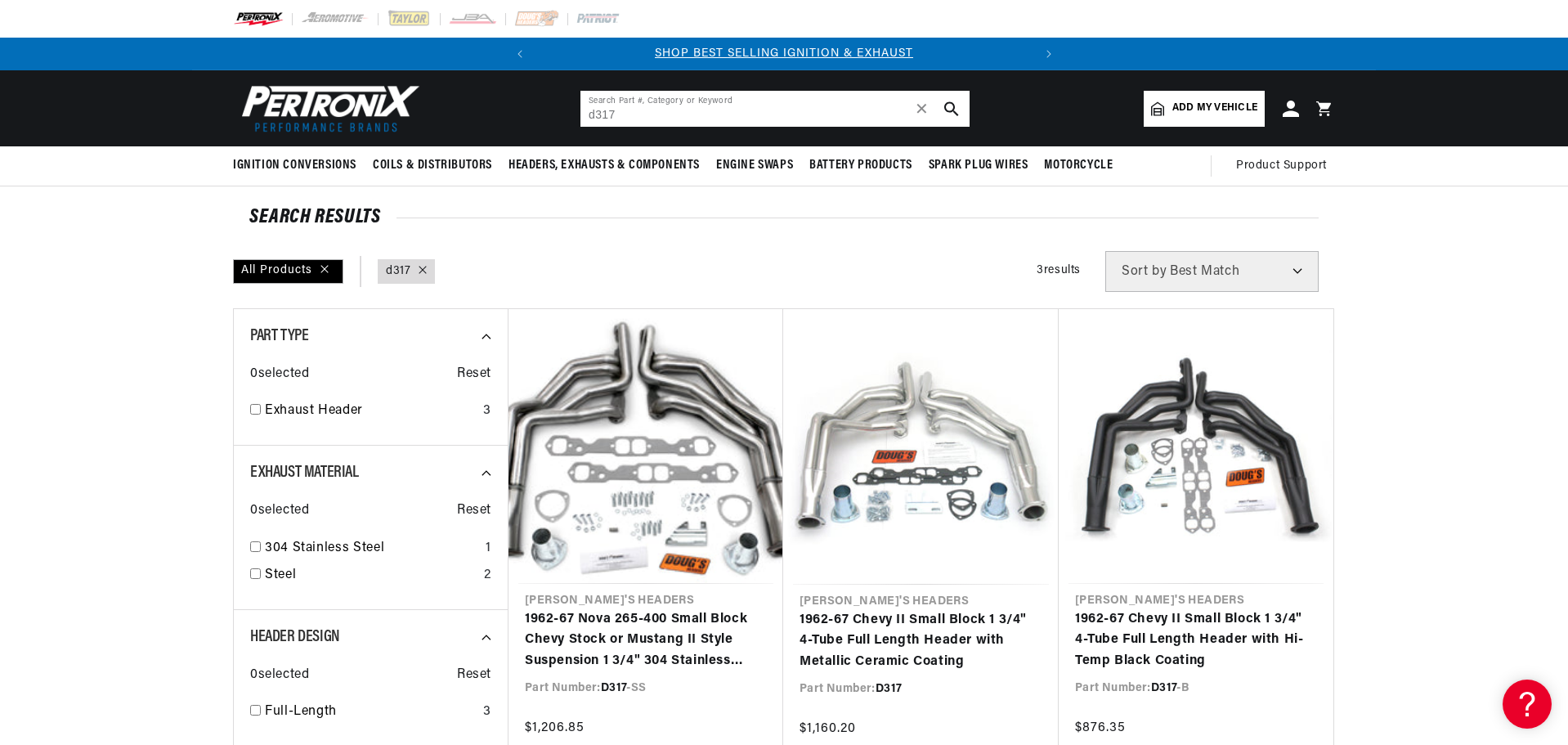
click at [668, 110] on input "d317" at bounding box center [775, 108] width 389 height 36
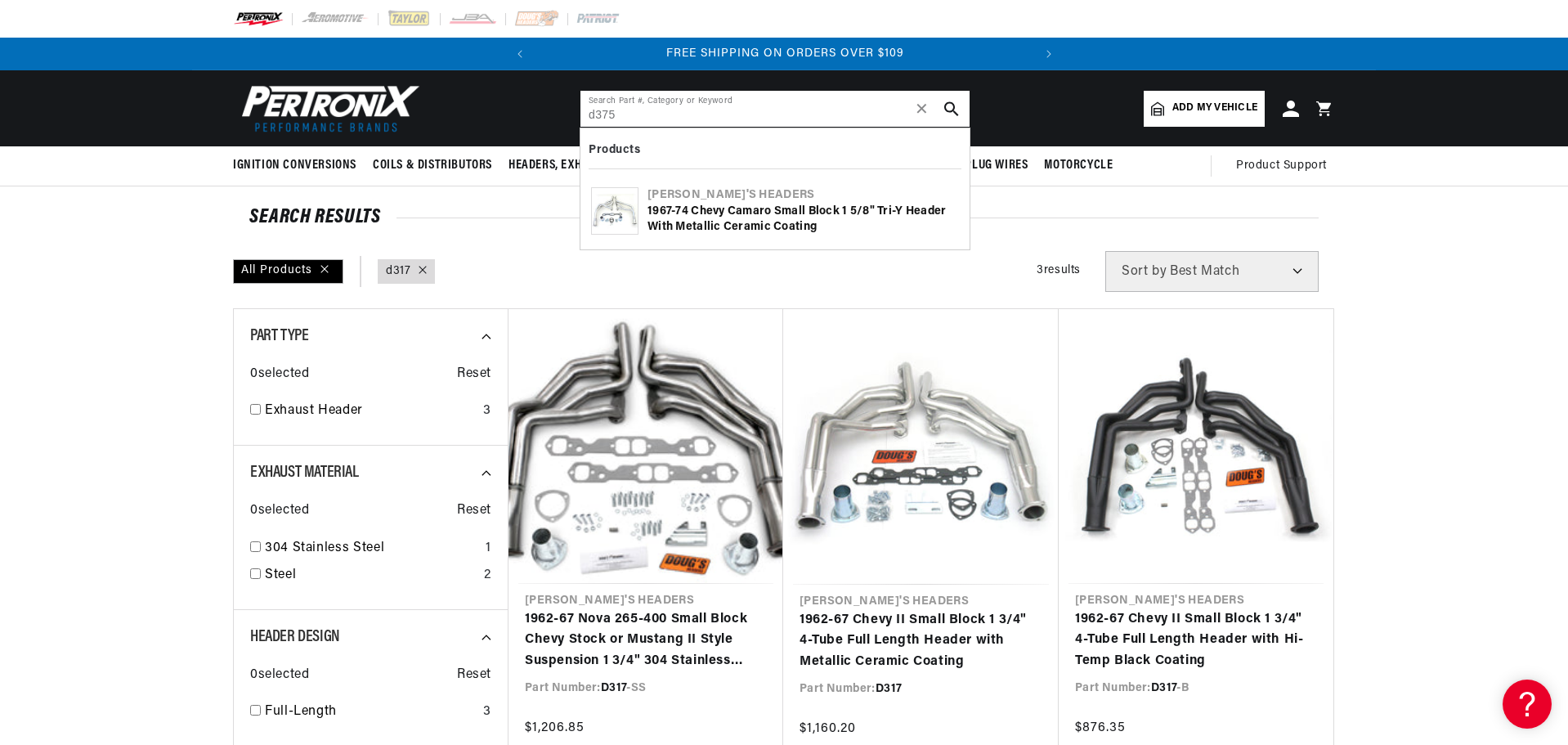
type input "d375"
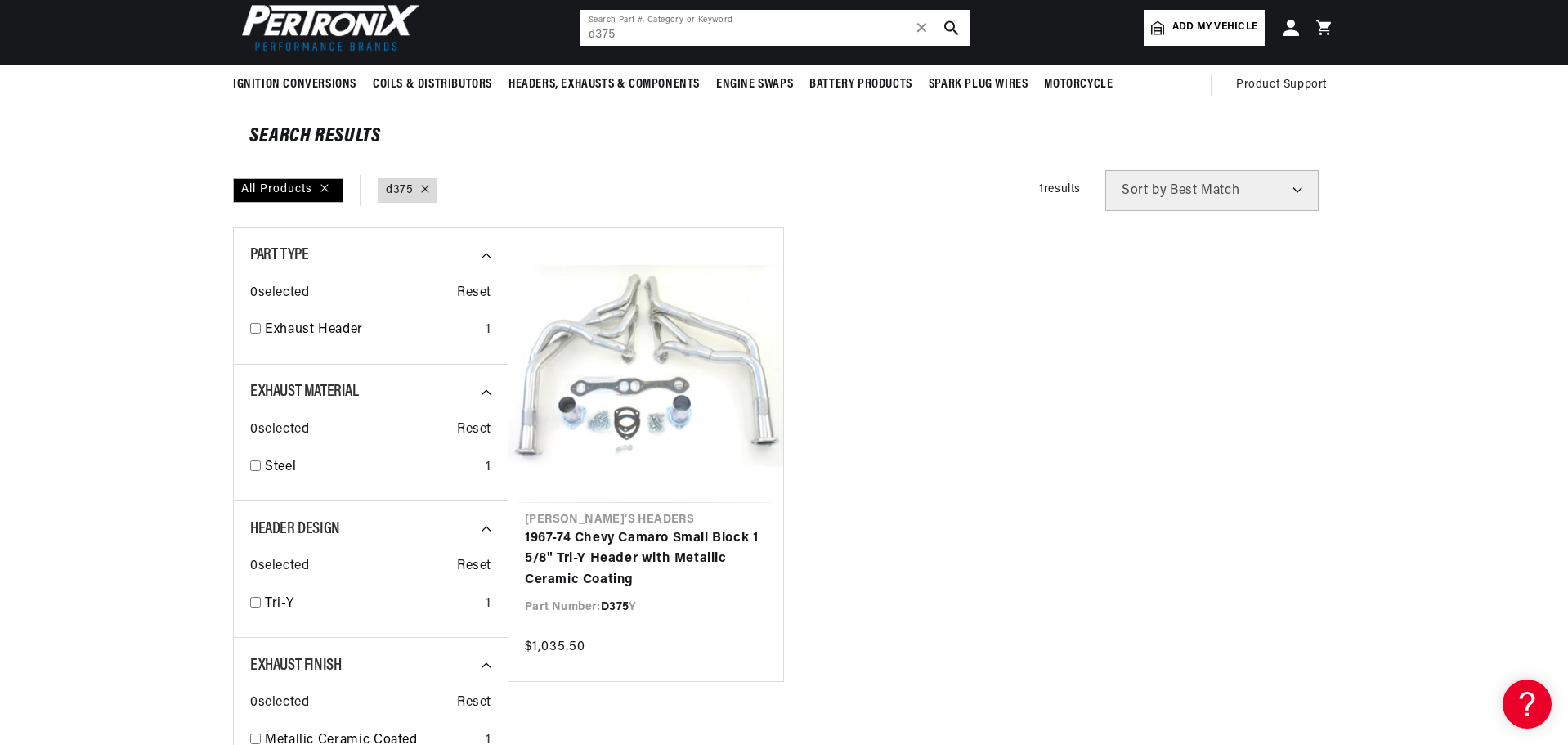
scroll to position [82, 0]
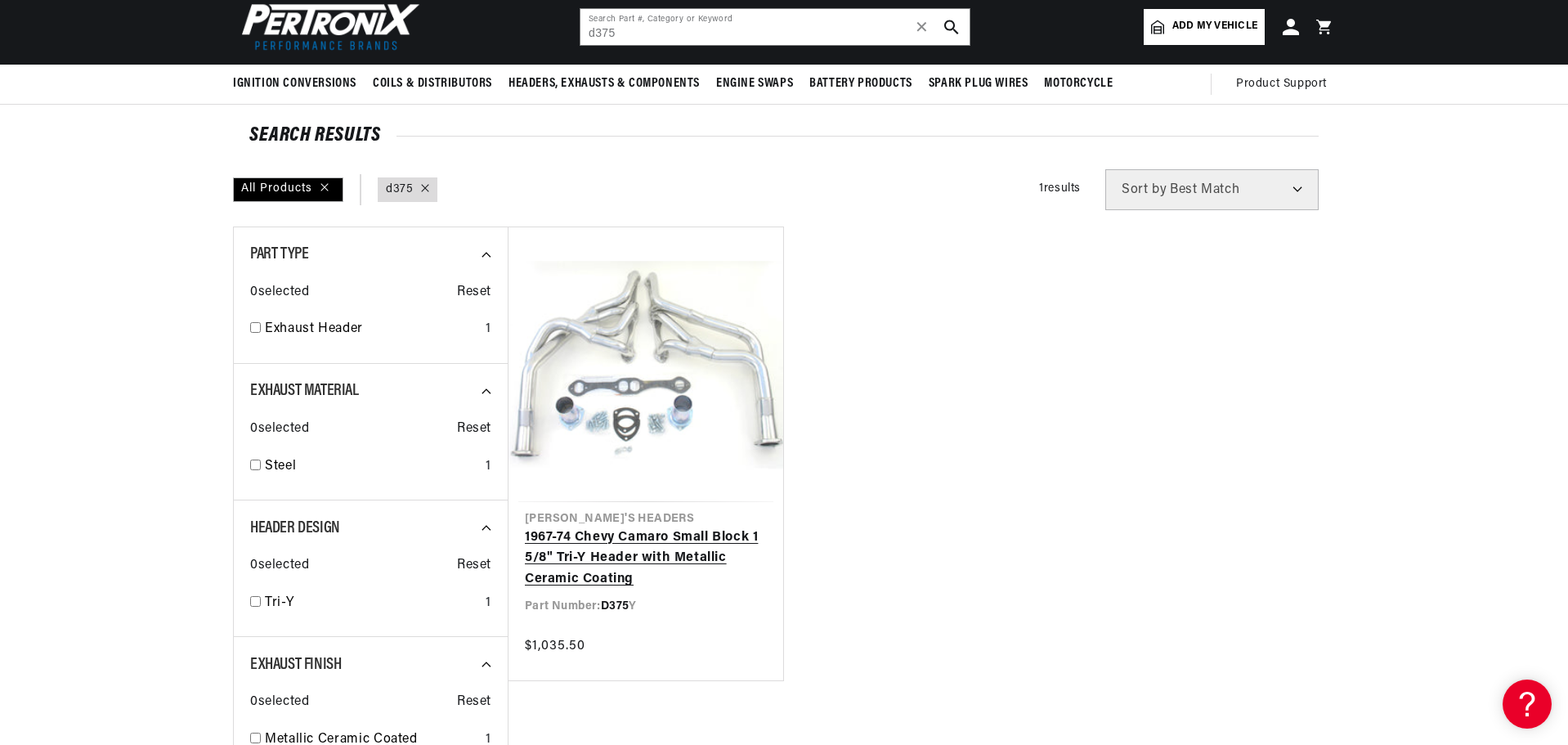
click at [674, 527] on link "1967-74 Chevy Camaro Small Block 1 5/8" Tri-Y Header with Metallic Ceramic Coat…" at bounding box center [646, 558] width 242 height 63
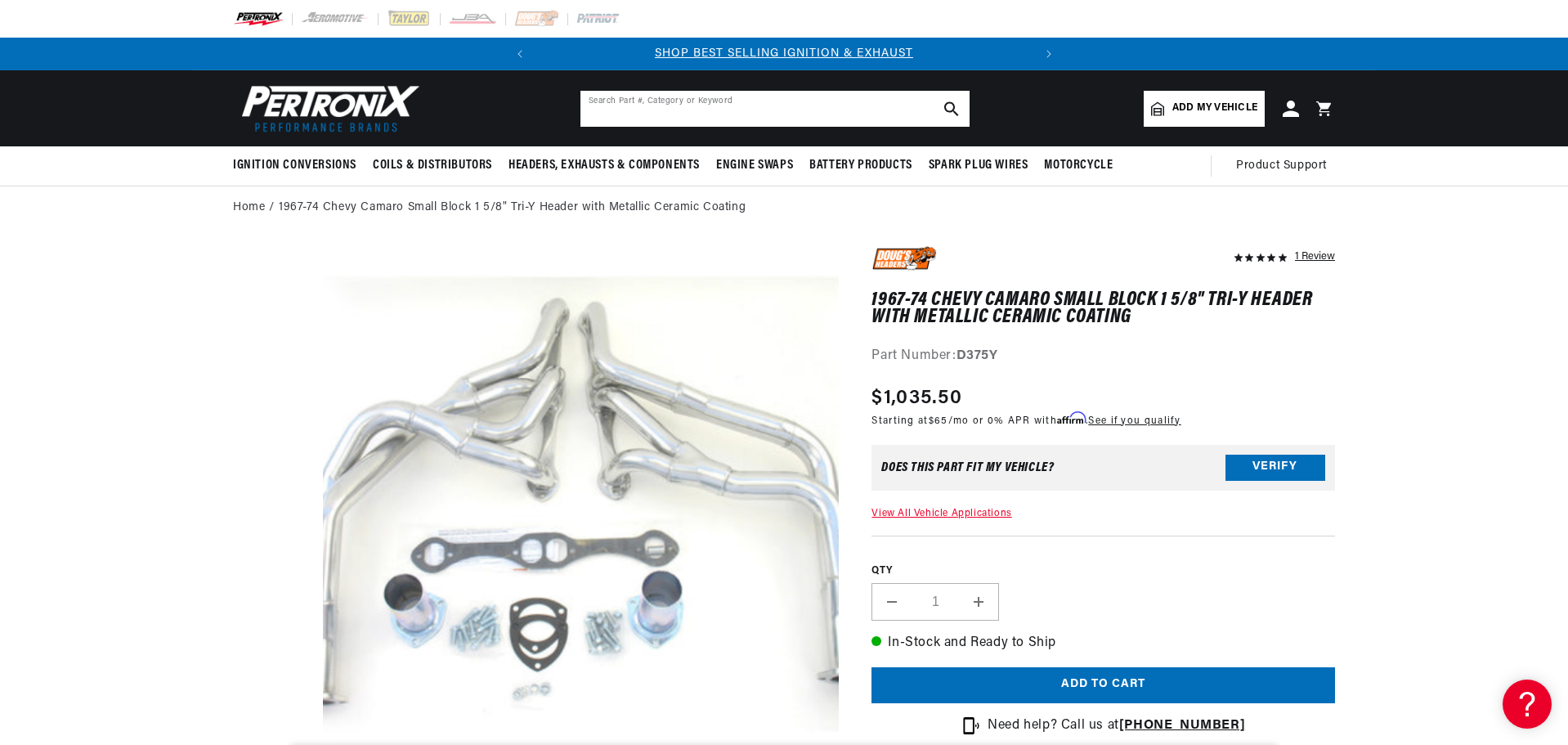
click at [628, 107] on input "text" at bounding box center [775, 108] width 389 height 36
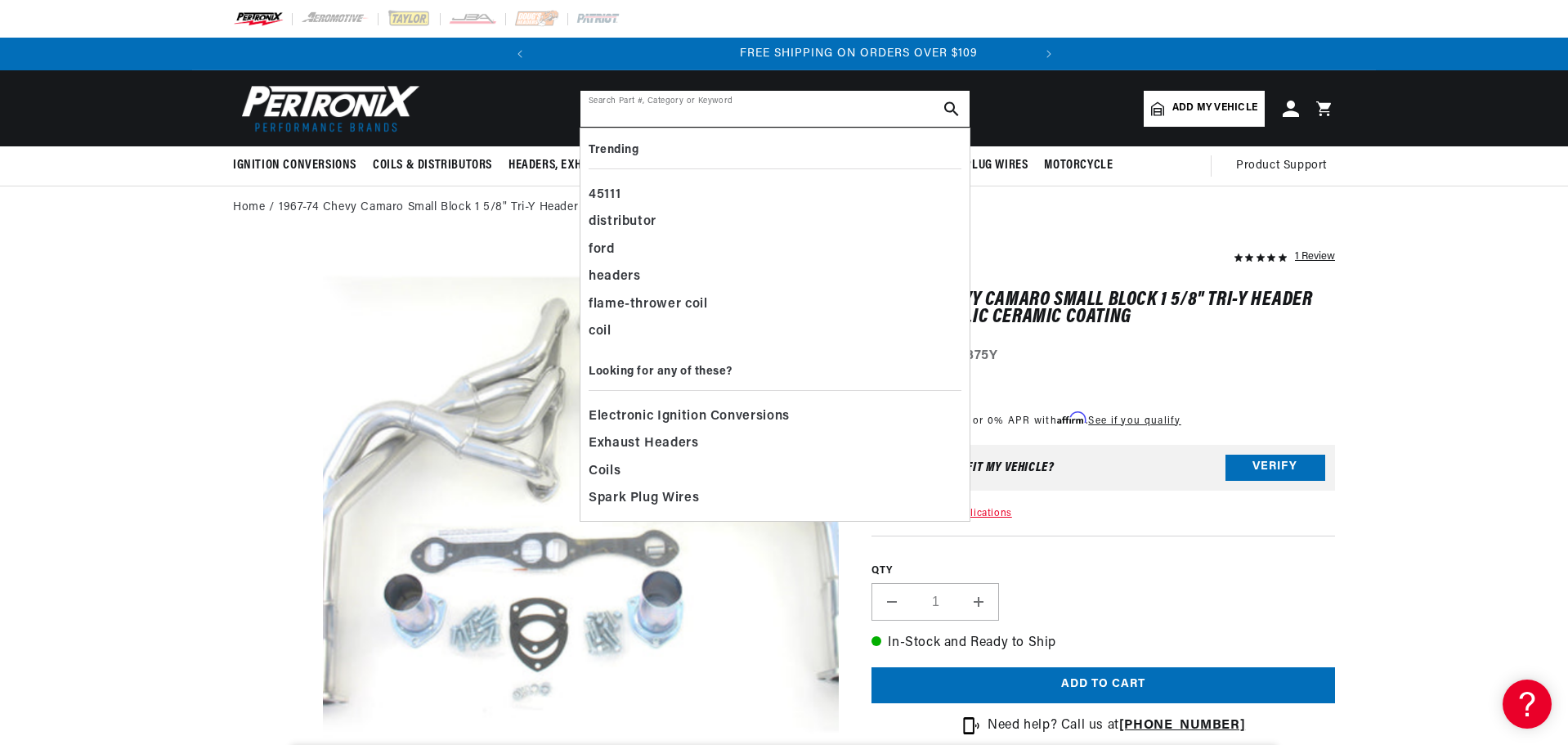
scroll to position [0, 495]
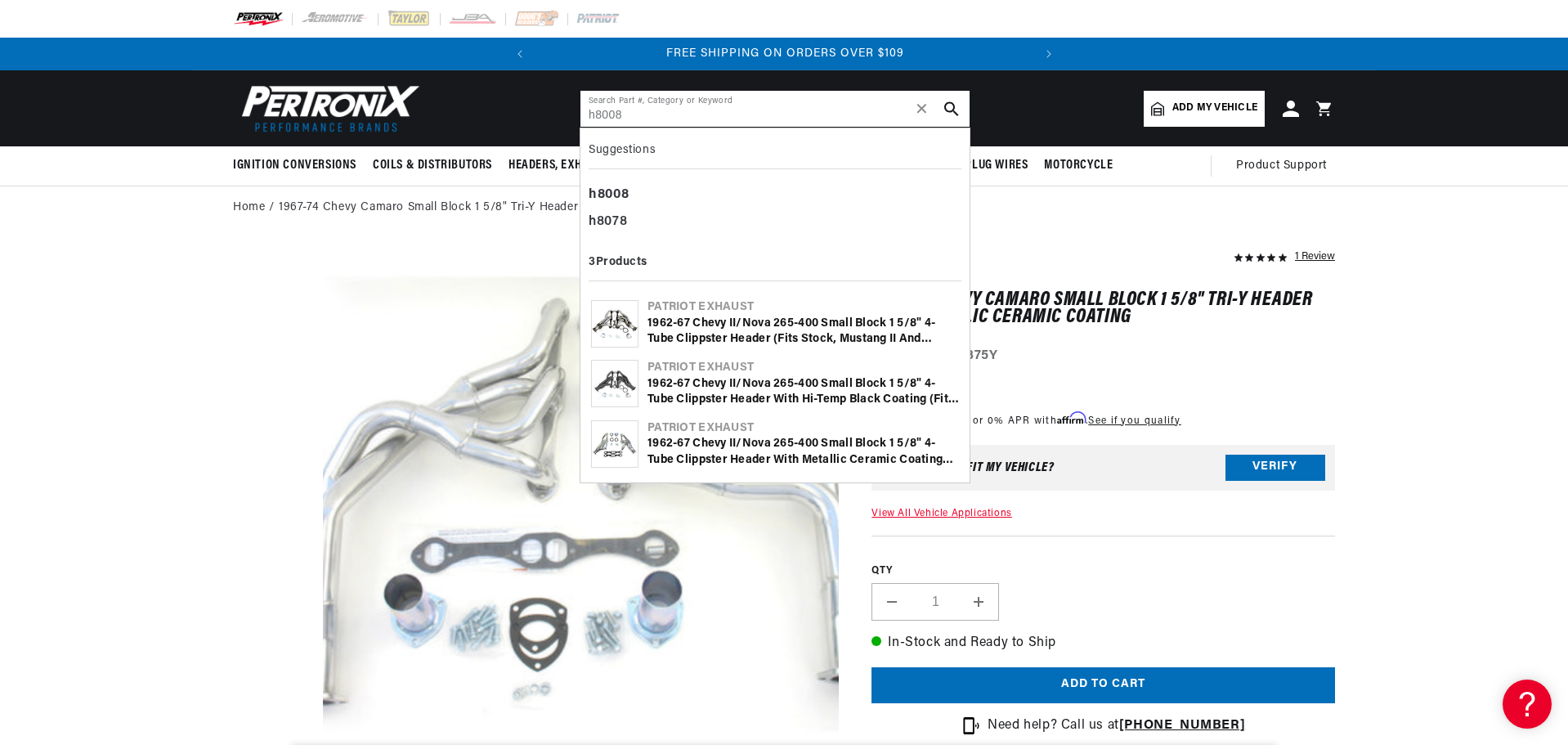
type input "h8008"
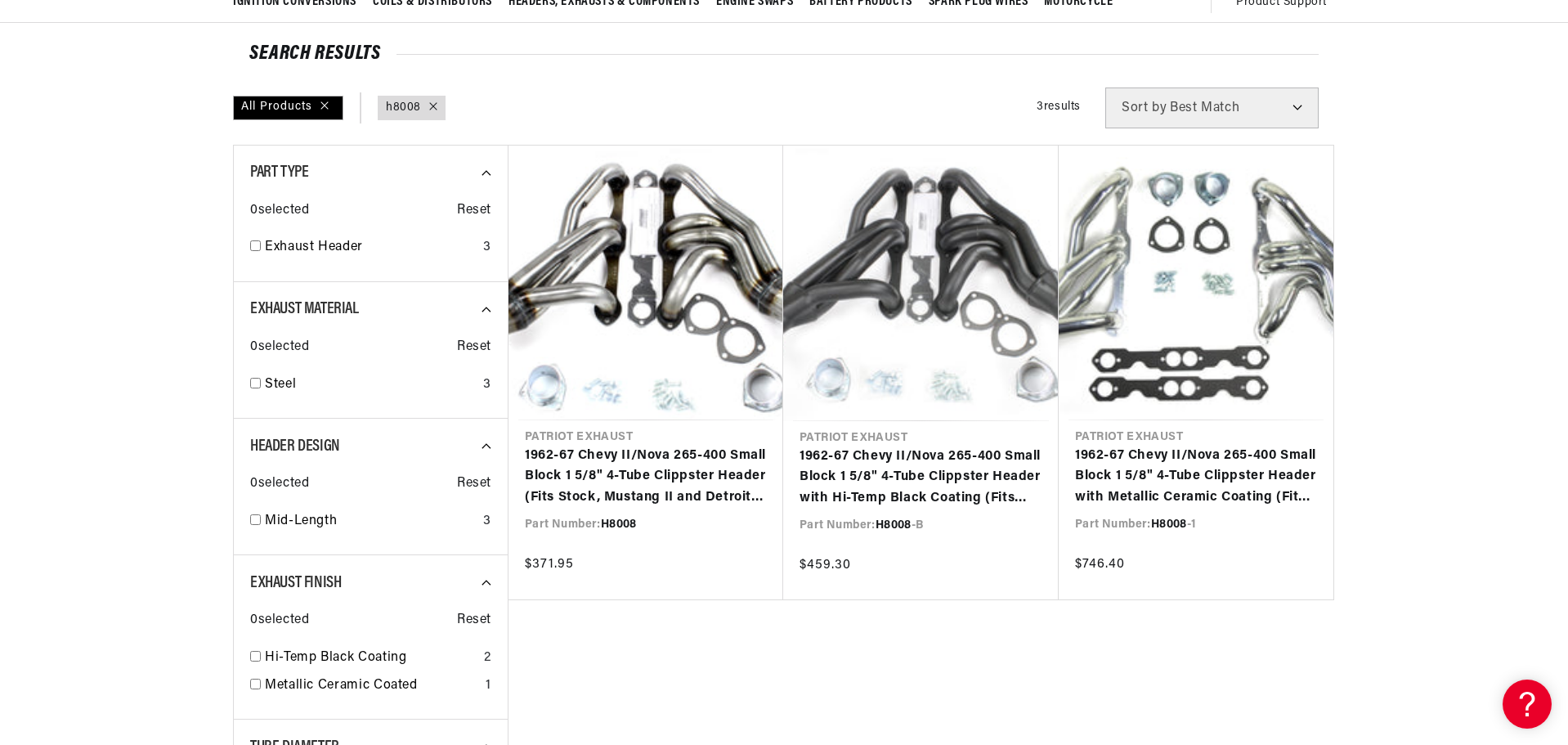
scroll to position [0, 495]
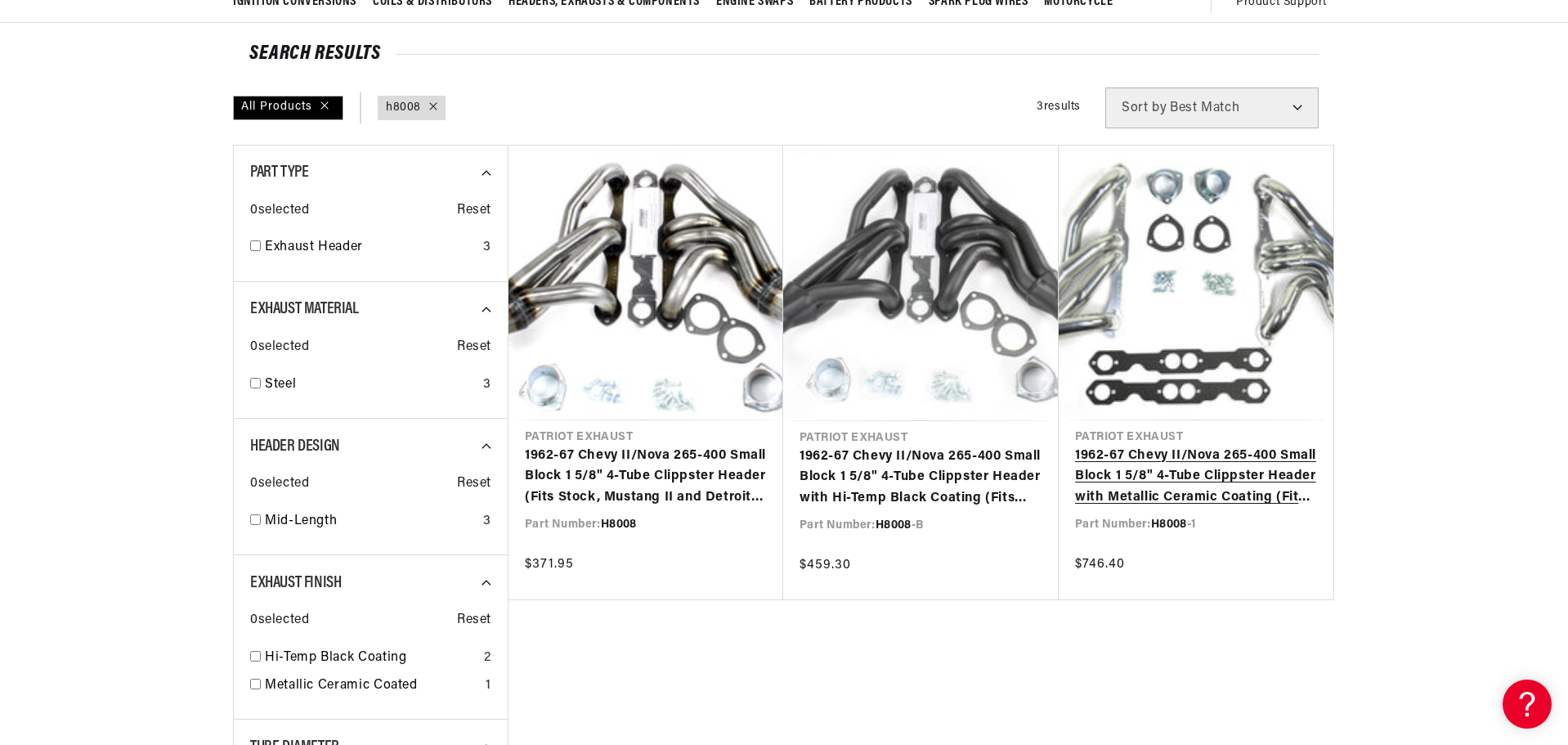
click at [1134, 446] on link "1962-67 Chevy II/Nova 265-400 Small Block 1 5/8" 4-Tube Clippster Header with M…" at bounding box center [1196, 477] width 242 height 63
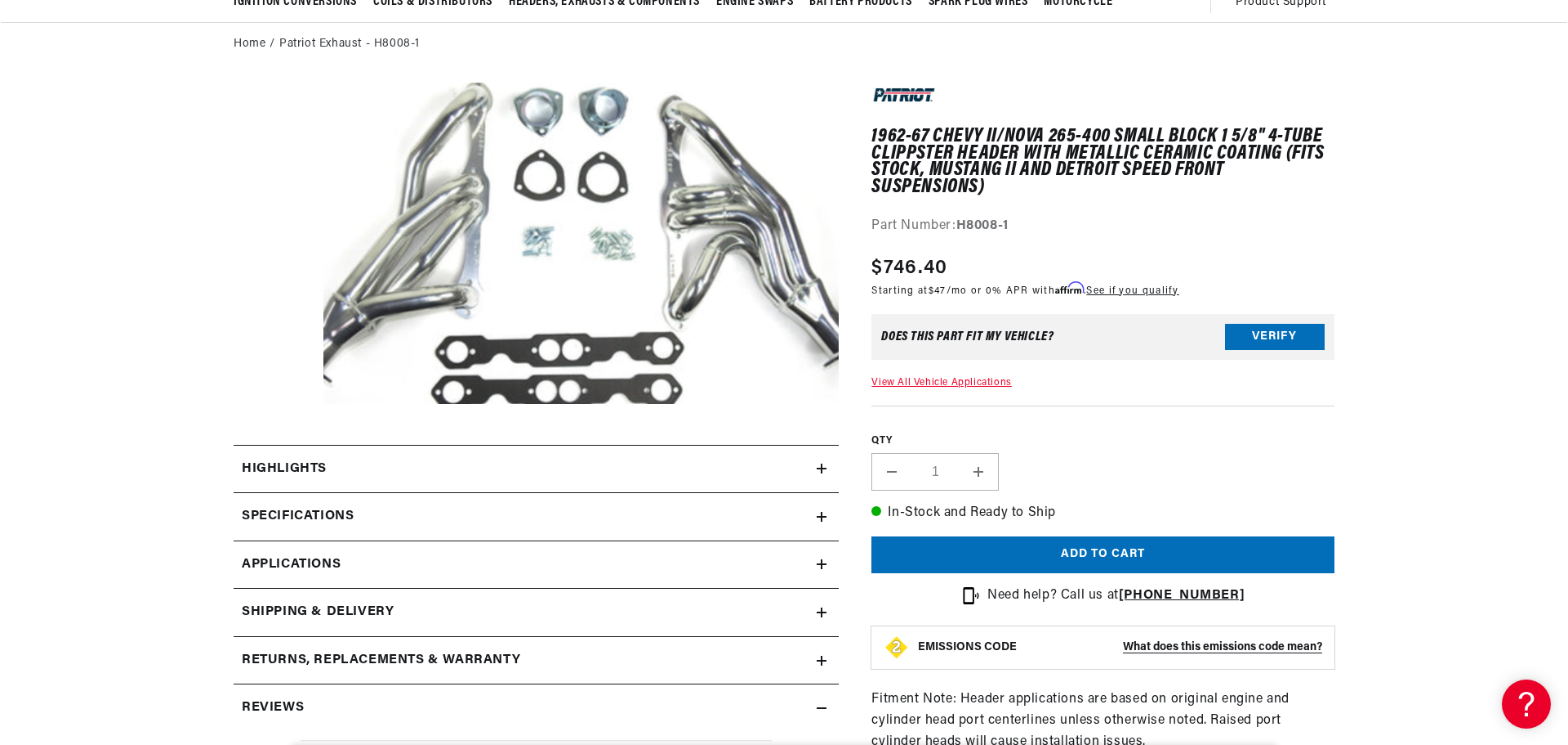
scroll to position [0, 495]
click at [271, 436] on button "Open media 1 in modal" at bounding box center [271, 436] width 0 height 0
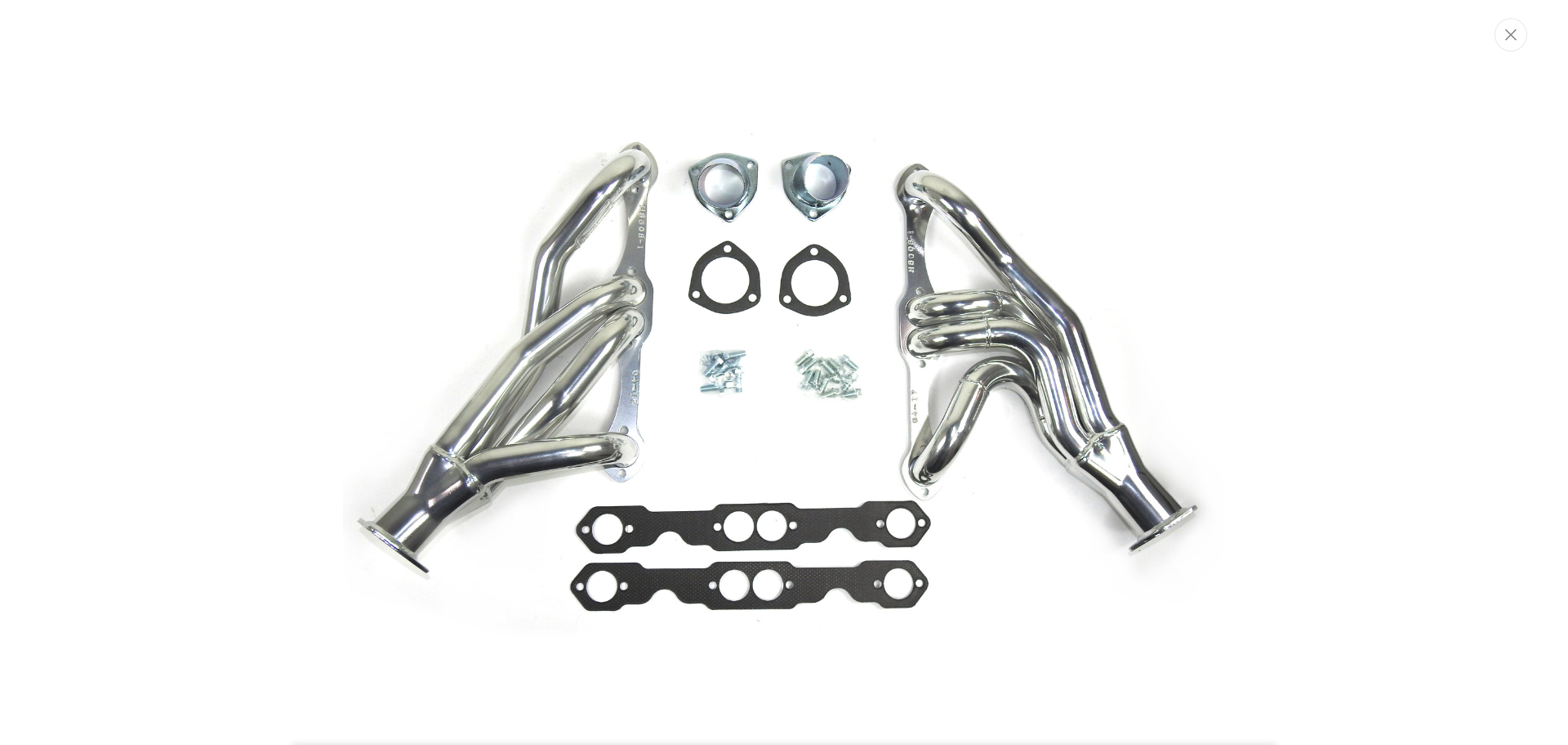
scroll to position [0, 0]
click at [113, 359] on div "Media gallery" at bounding box center [784, 372] width 1568 height 578
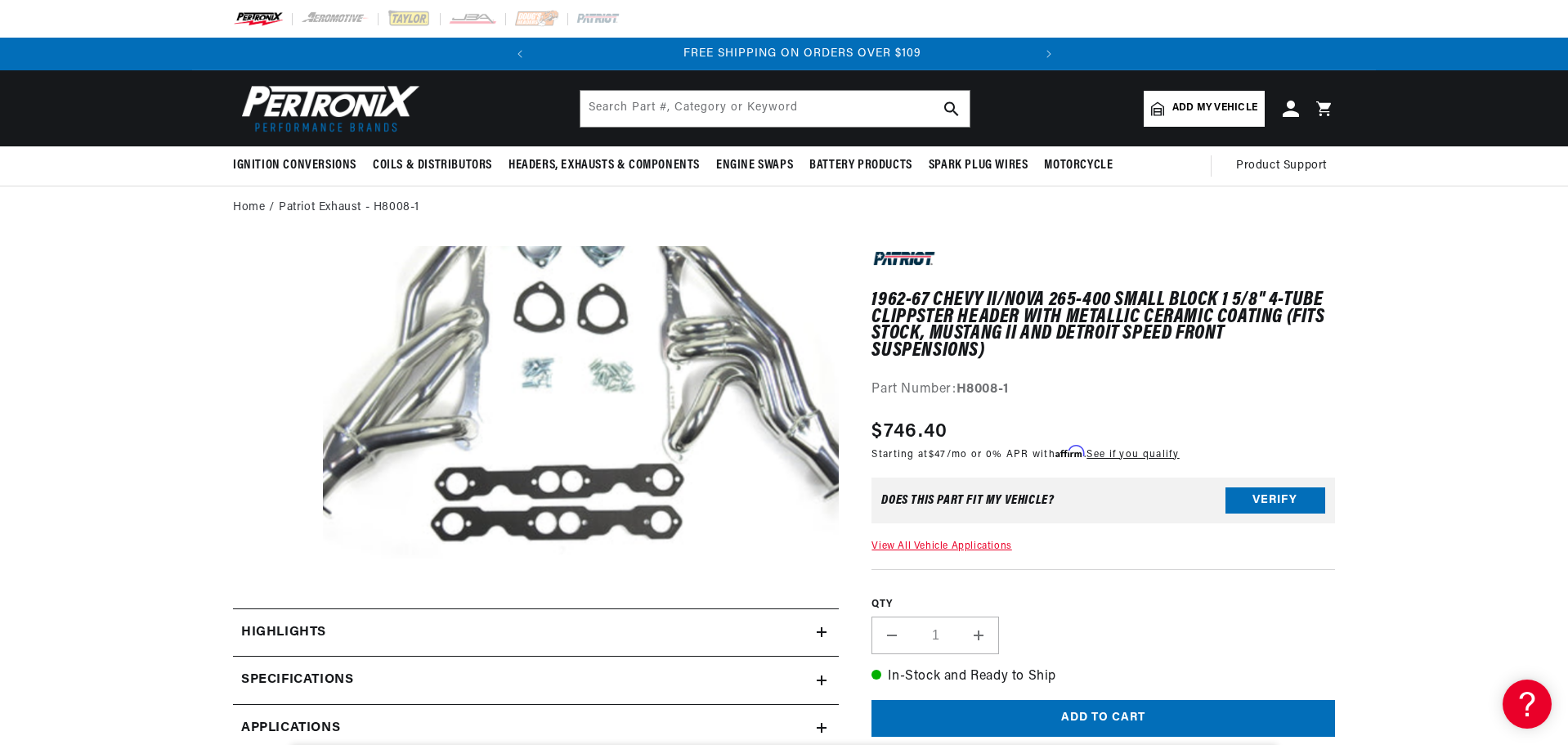
scroll to position [0, 495]
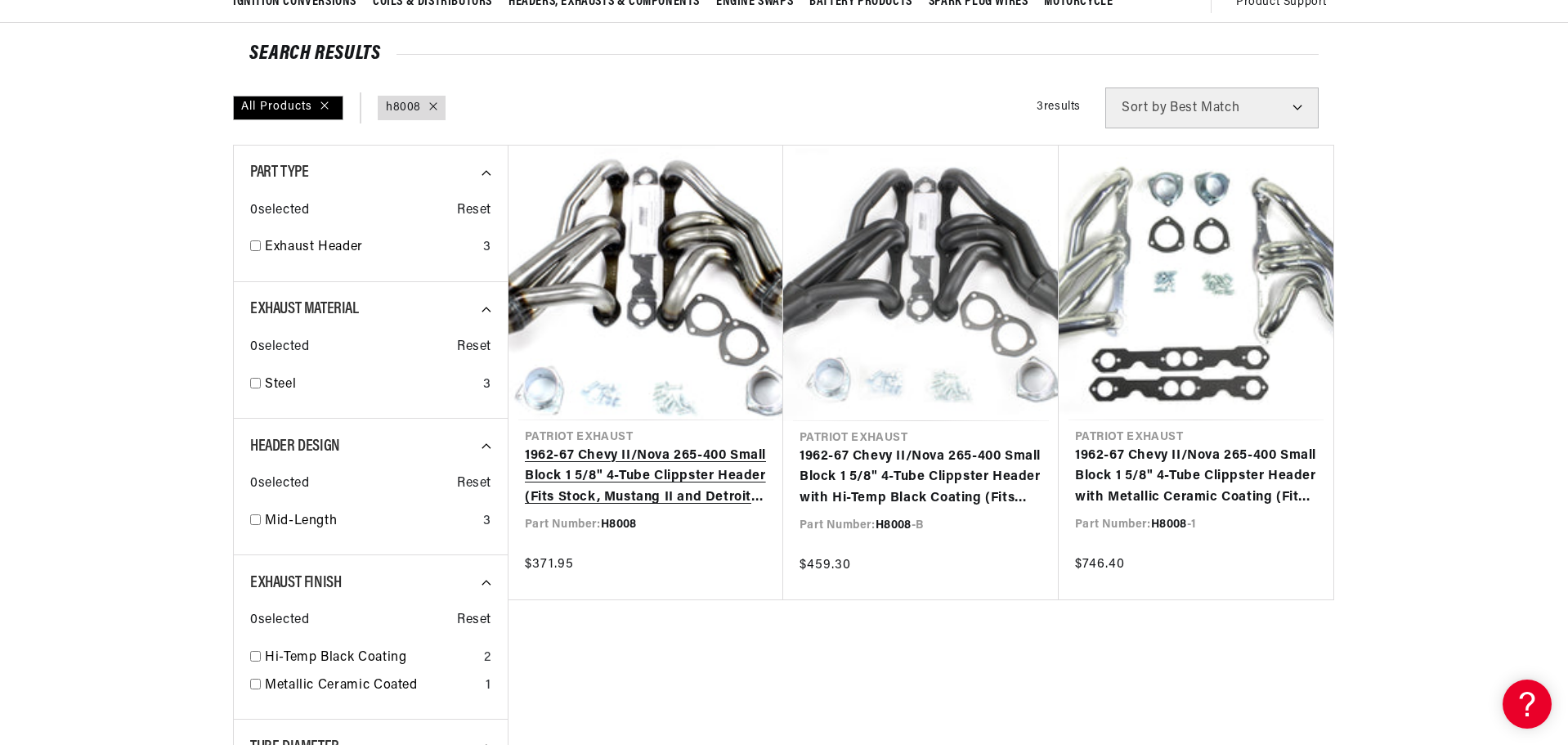
click at [686, 446] on link "1962-67 Chevy II/Nova 265-400 Small Block 1 5/8" 4-Tube Clippster Header (Fits …" at bounding box center [646, 477] width 242 height 63
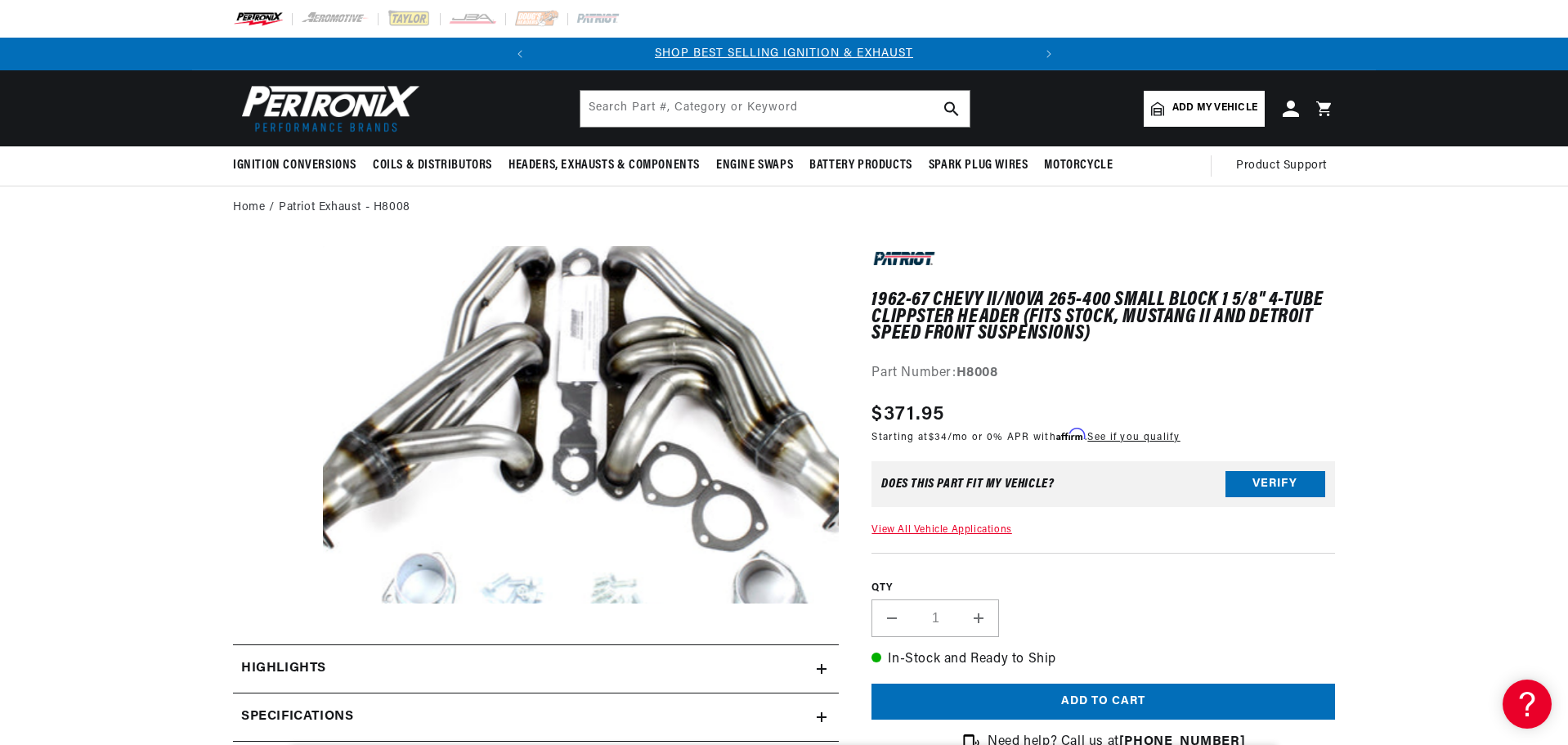
click at [272, 639] on button "Open media 1 in modal" at bounding box center [272, 639] width 0 height 0
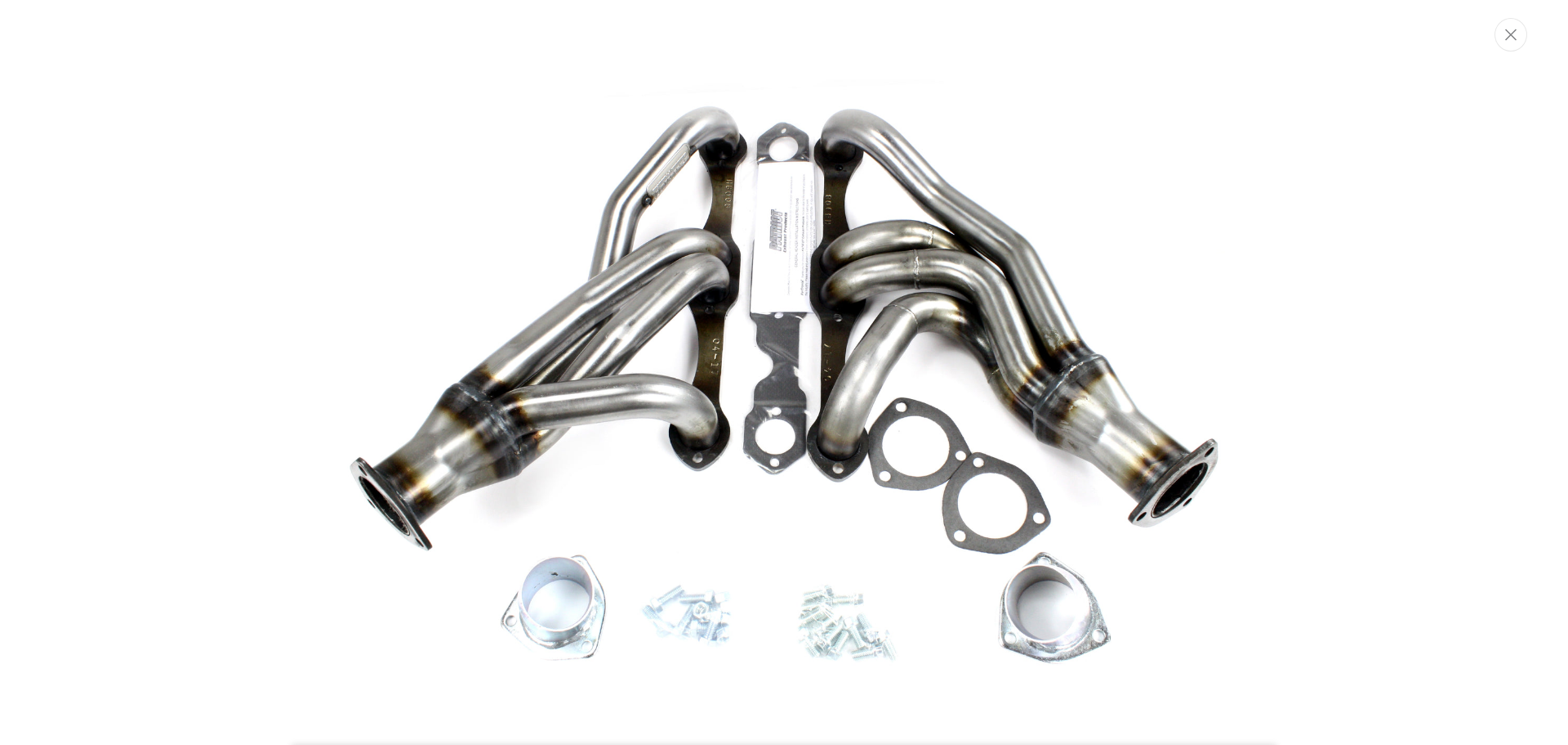
scroll to position [0, 22]
click at [719, 327] on img "Media gallery" at bounding box center [784, 375] width 882 height 612
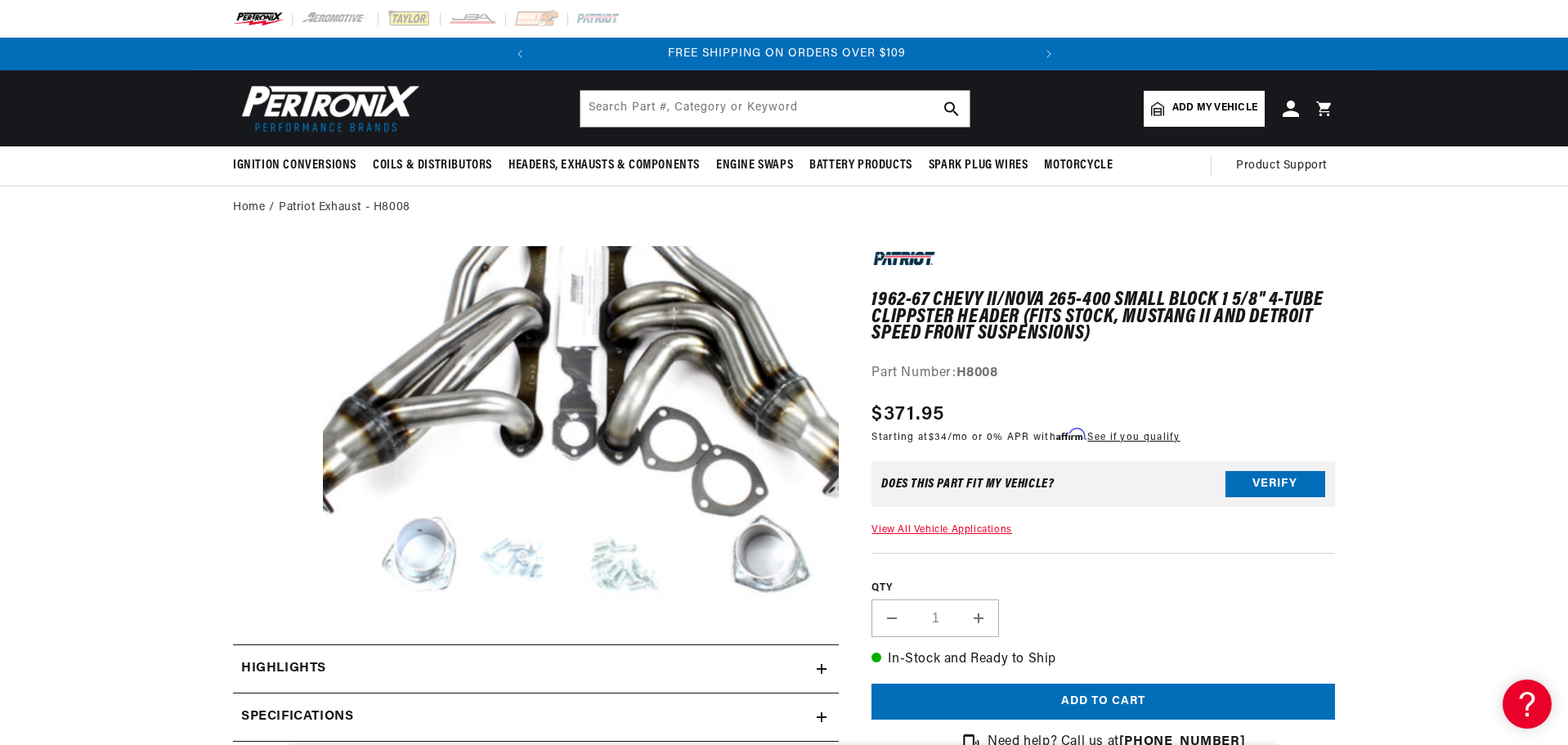
scroll to position [0, 495]
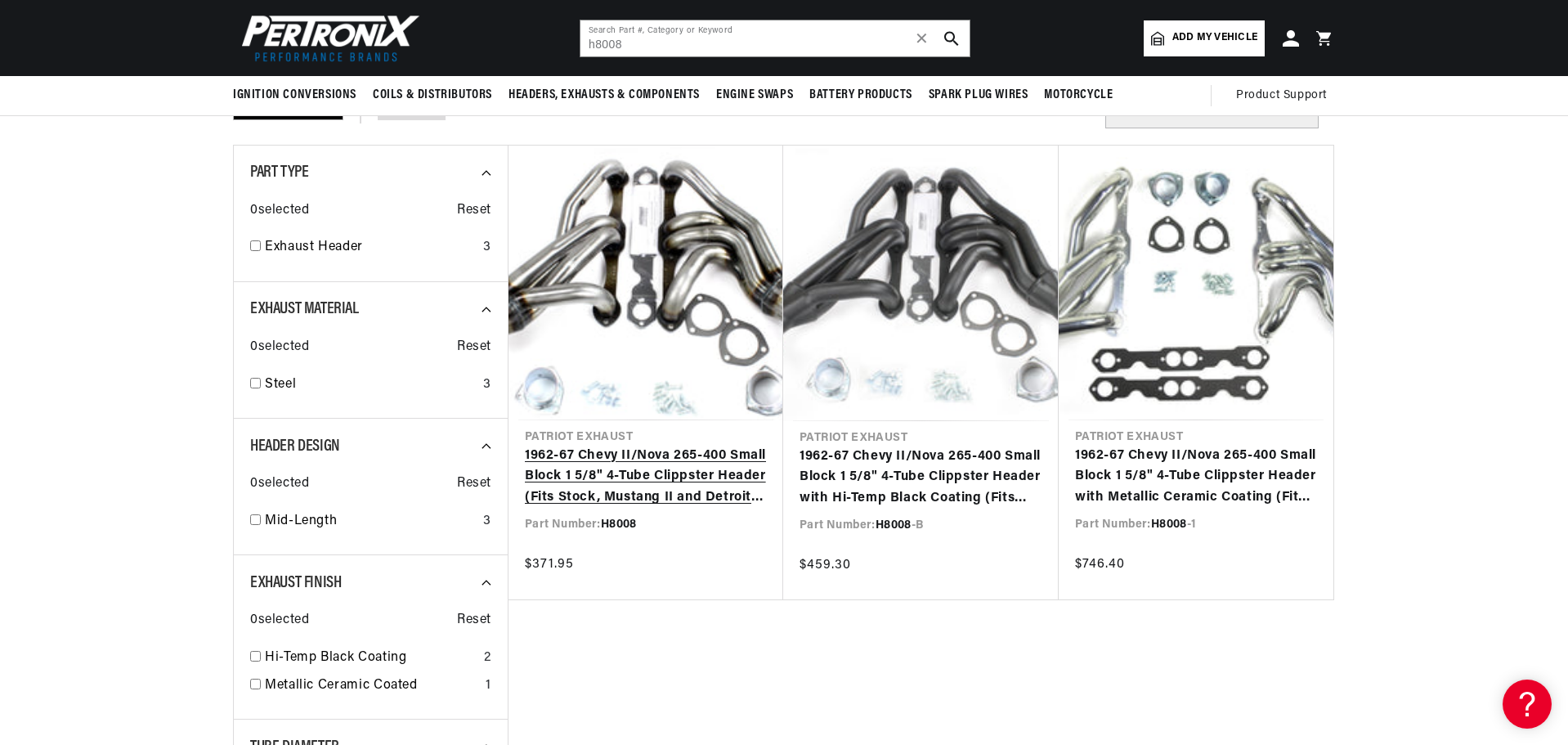
click at [680, 446] on link "1962-67 Chevy II/Nova 265-400 Small Block 1 5/8" 4-Tube Clippster Header (Fits …" at bounding box center [646, 477] width 242 height 63
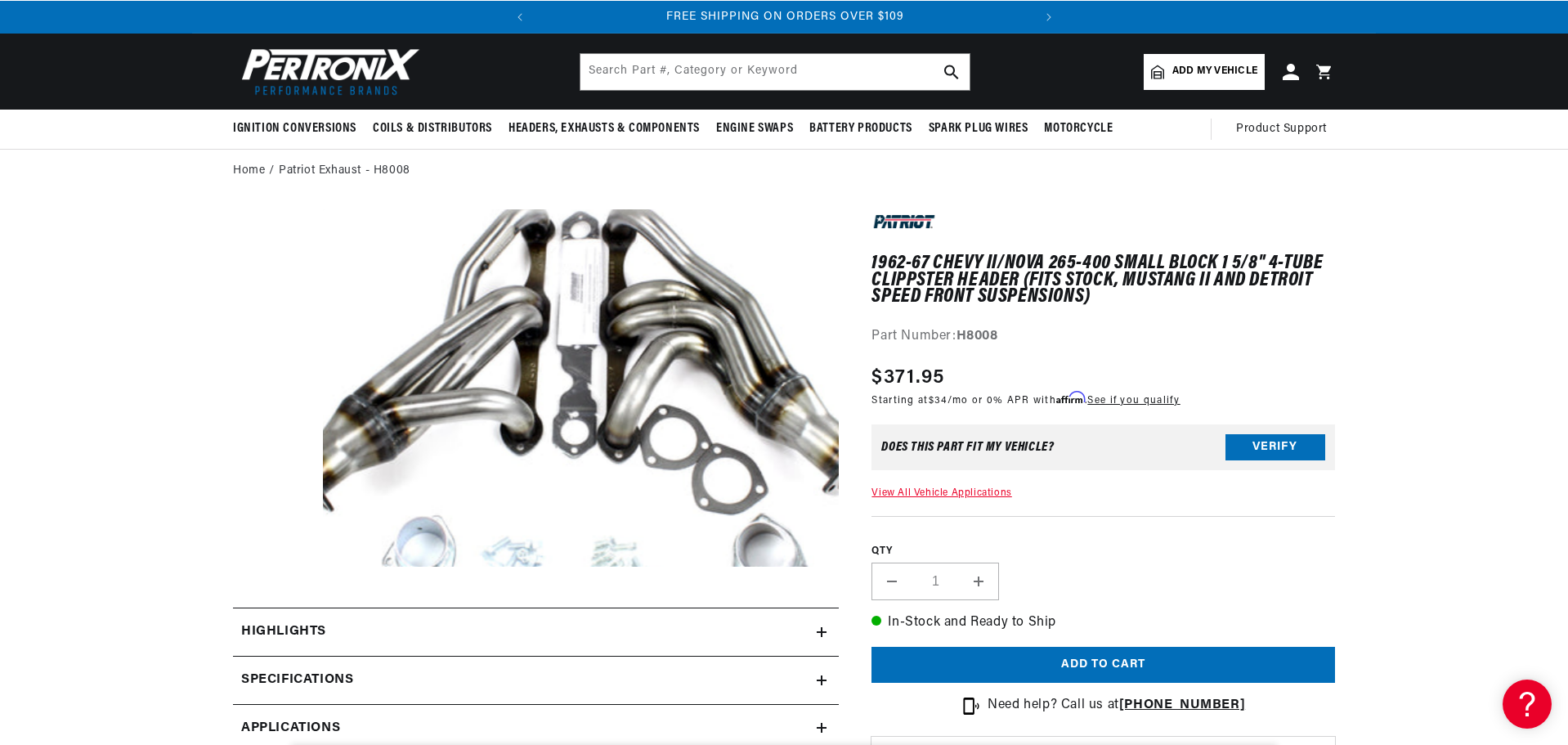
scroll to position [82, 0]
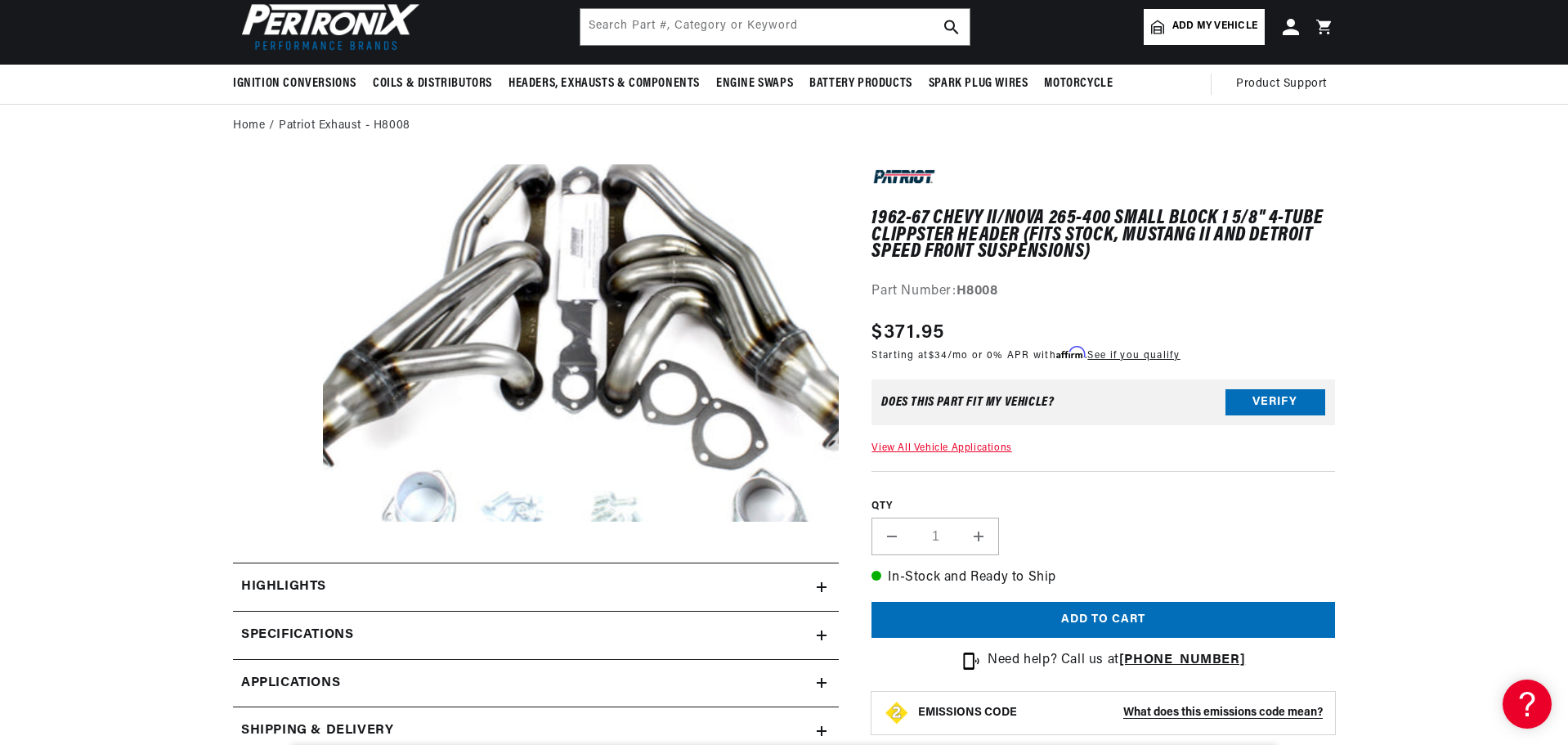
click at [272, 557] on button "Open media 1 in modal" at bounding box center [272, 557] width 0 height 0
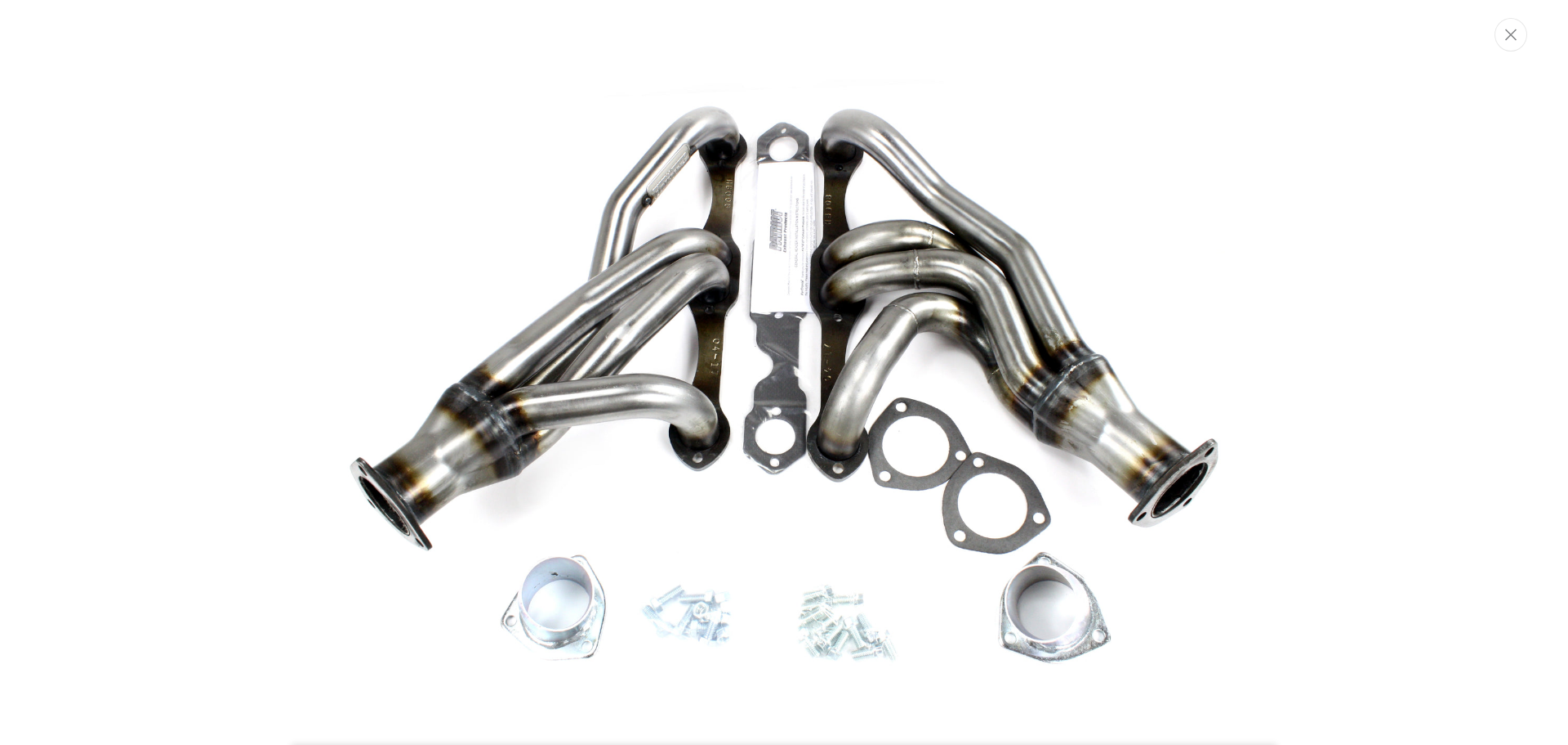
click at [180, 328] on div "Media gallery" at bounding box center [784, 372] width 1568 height 641
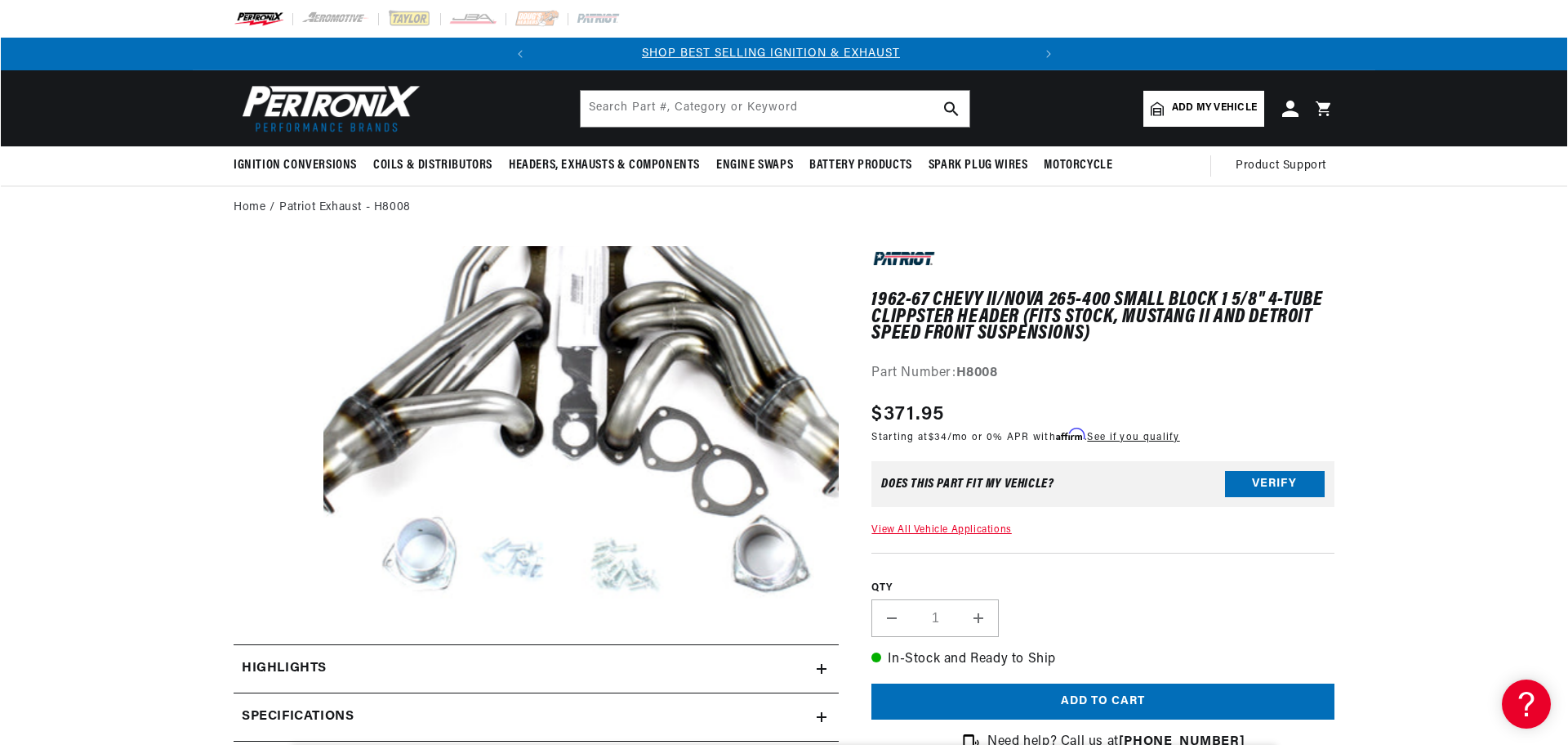
scroll to position [0, 0]
click at [271, 604] on button "Open media 1 in modal" at bounding box center [271, 604] width 0 height 0
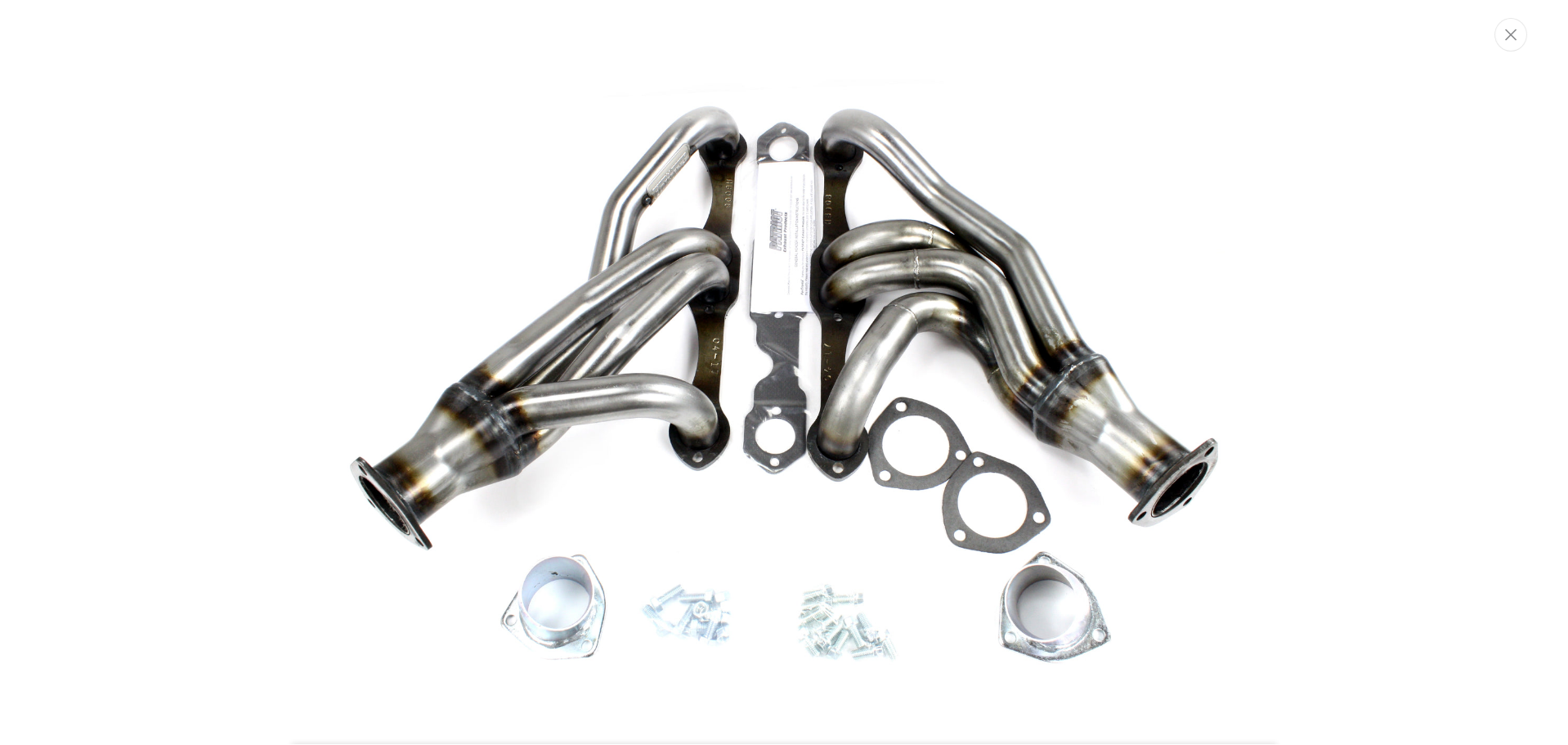
scroll to position [0, 495]
click at [235, 412] on div "Media gallery" at bounding box center [785, 372] width 1570 height 641
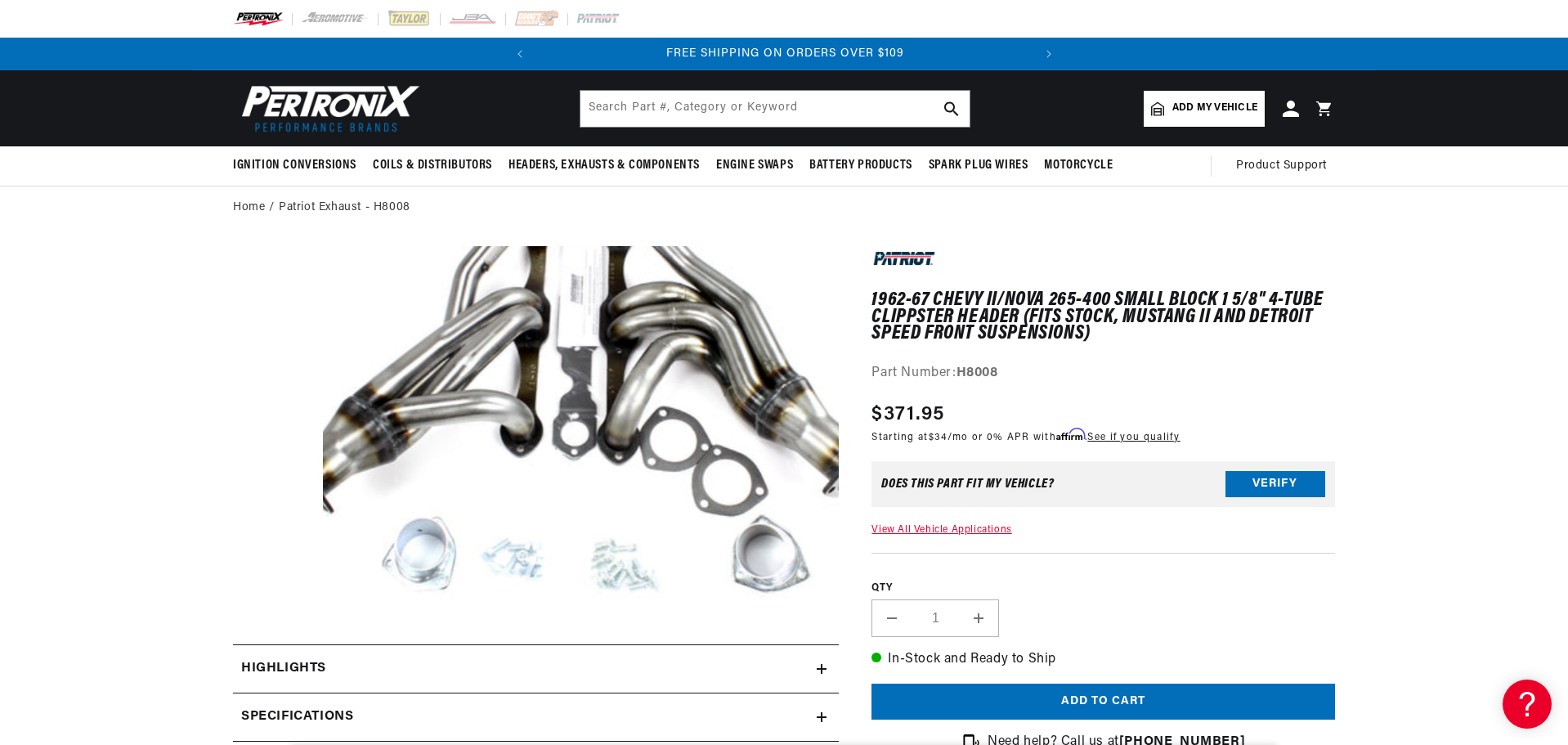
click at [272, 604] on button "Open media 1 in modal" at bounding box center [272, 604] width 0 height 0
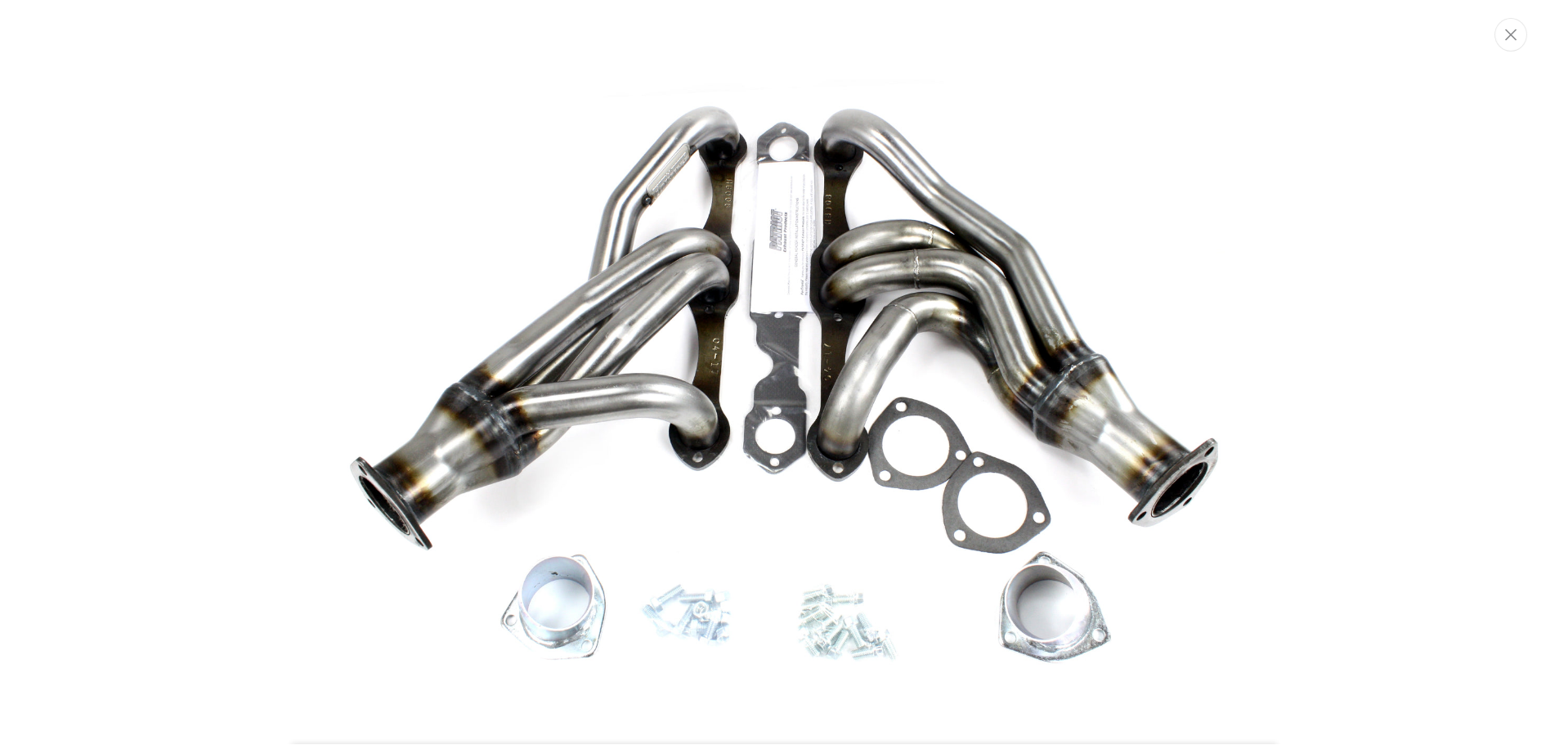
scroll to position [0, 0]
click at [649, 271] on img "Media gallery" at bounding box center [785, 375] width 883 height 612
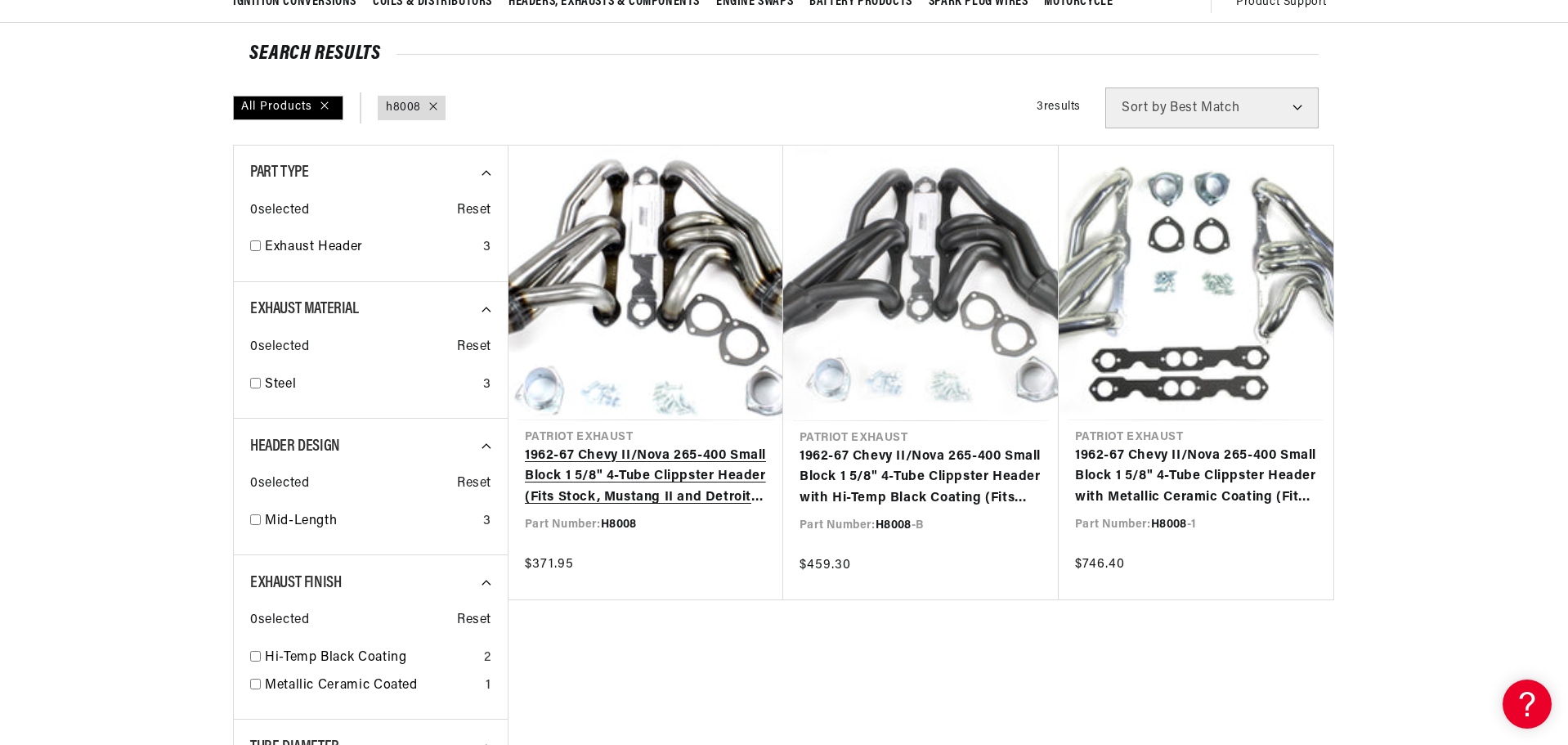
click at [654, 446] on link "1962-67 Chevy II/Nova 265-400 Small Block 1 5/8" 4-Tube Clippster Header (Fits …" at bounding box center [646, 477] width 242 height 63
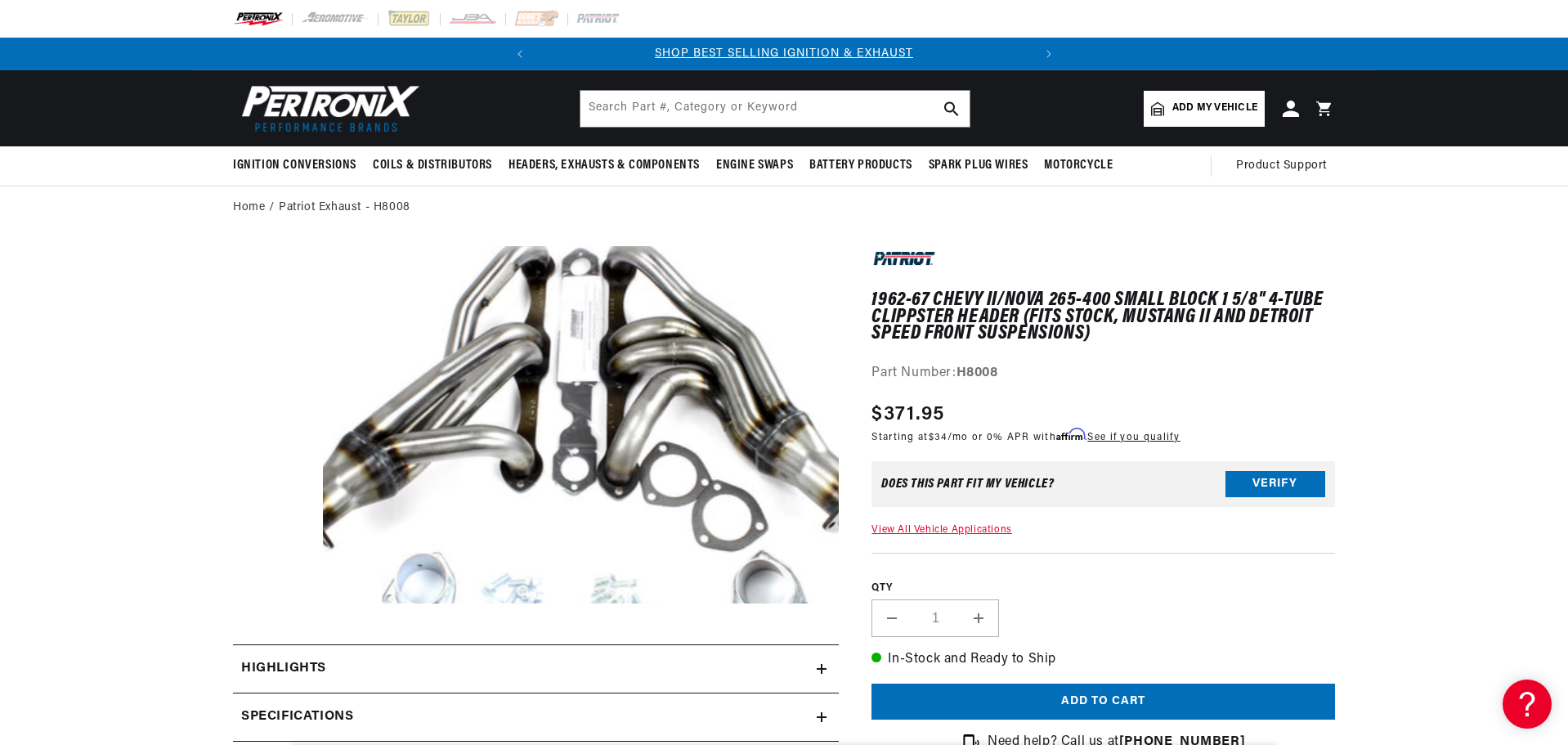
click at [272, 639] on button "Open media 1 in modal" at bounding box center [272, 639] width 0 height 0
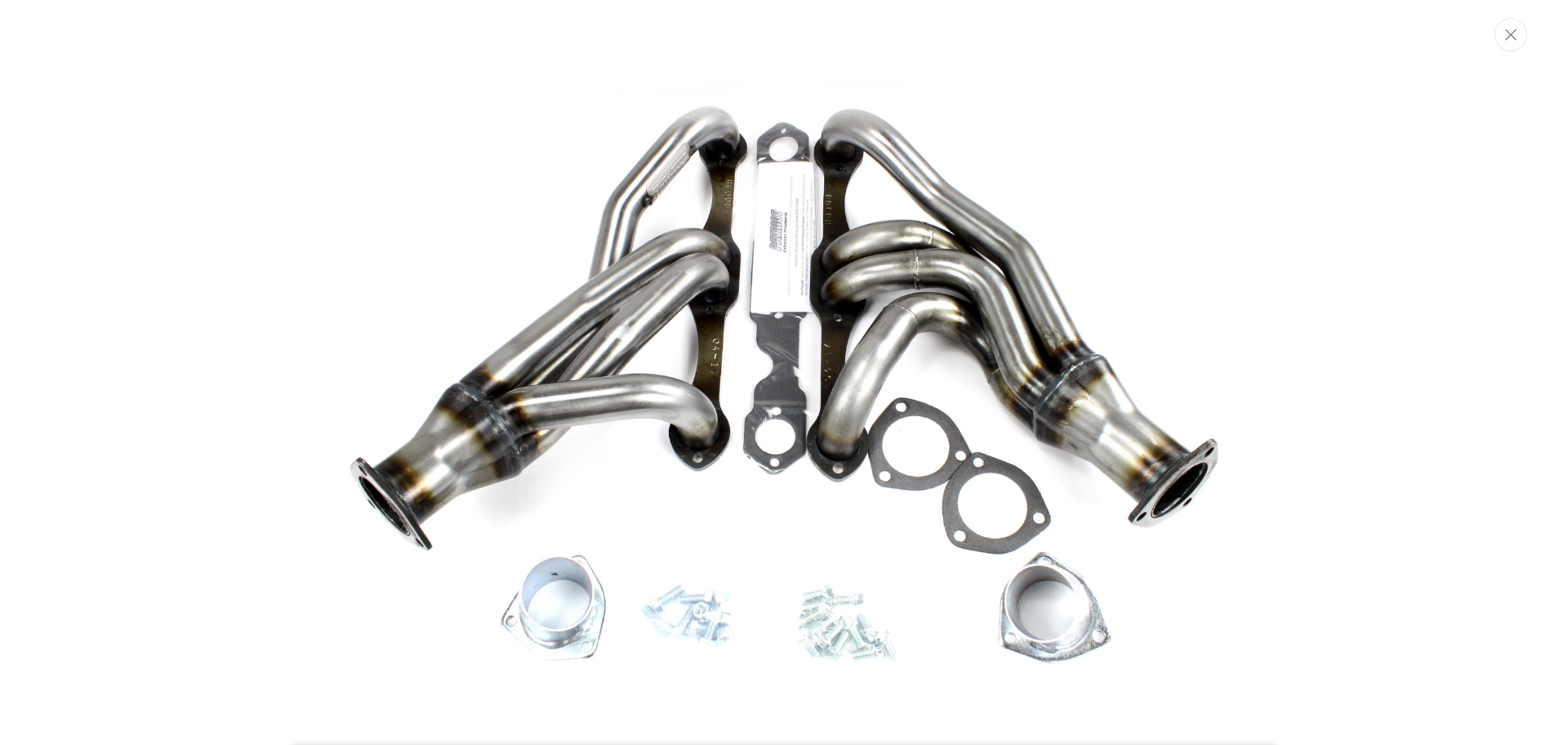
click at [732, 277] on img "Media gallery" at bounding box center [784, 375] width 882 height 612
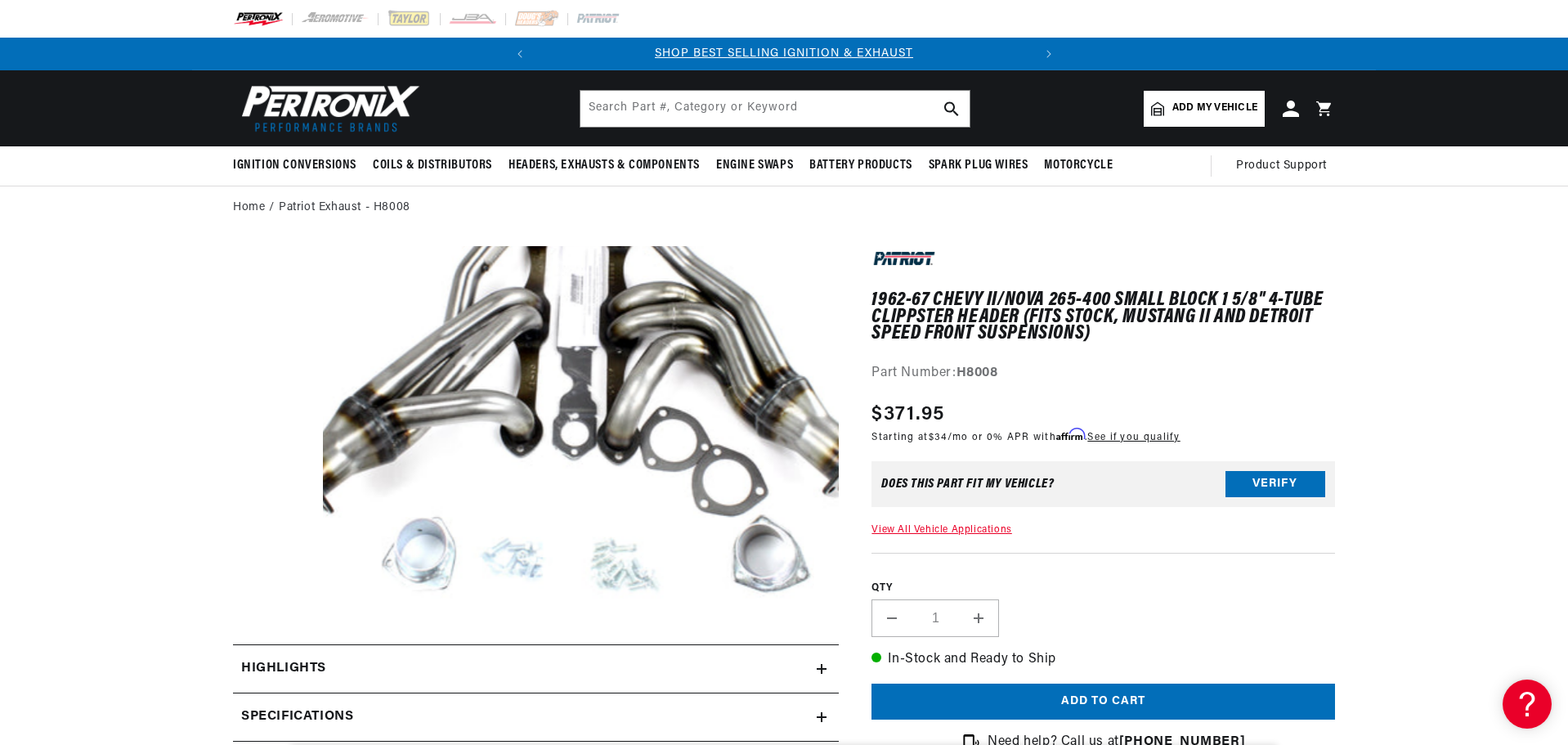
click at [272, 604] on button "Open media 1 in modal" at bounding box center [272, 604] width 0 height 0
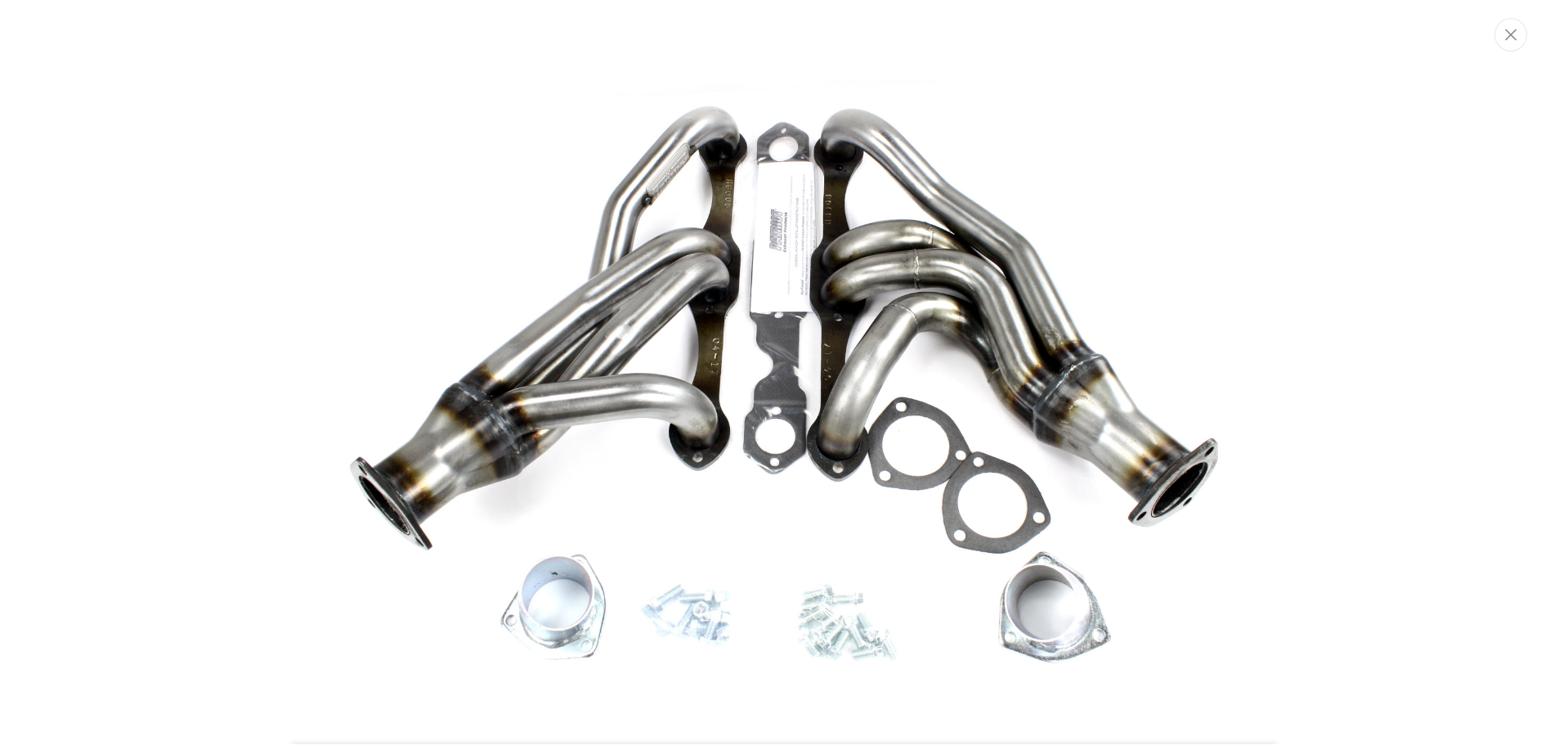
scroll to position [0, 495]
click at [156, 382] on div "Media gallery" at bounding box center [785, 372] width 1570 height 641
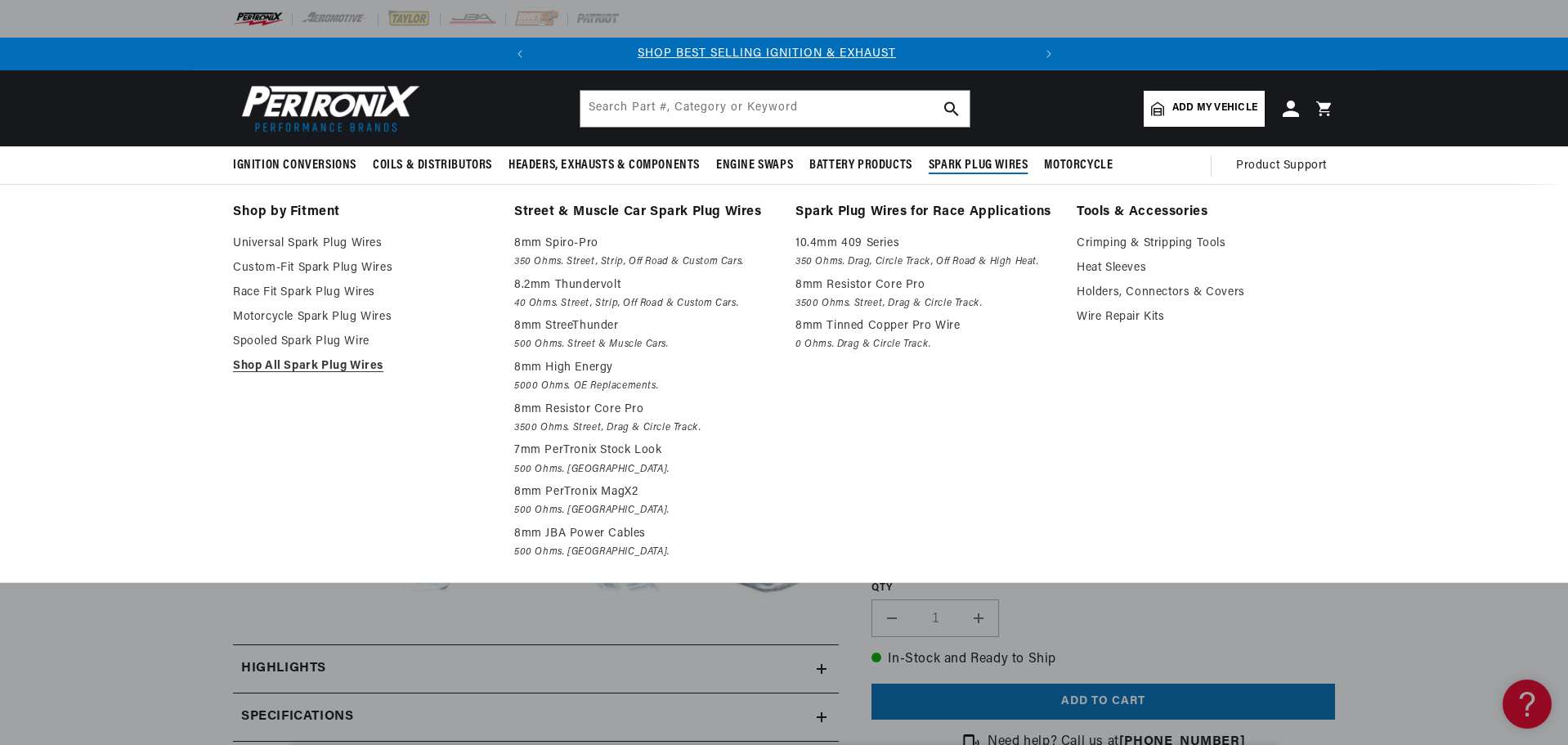
scroll to position [0, 0]
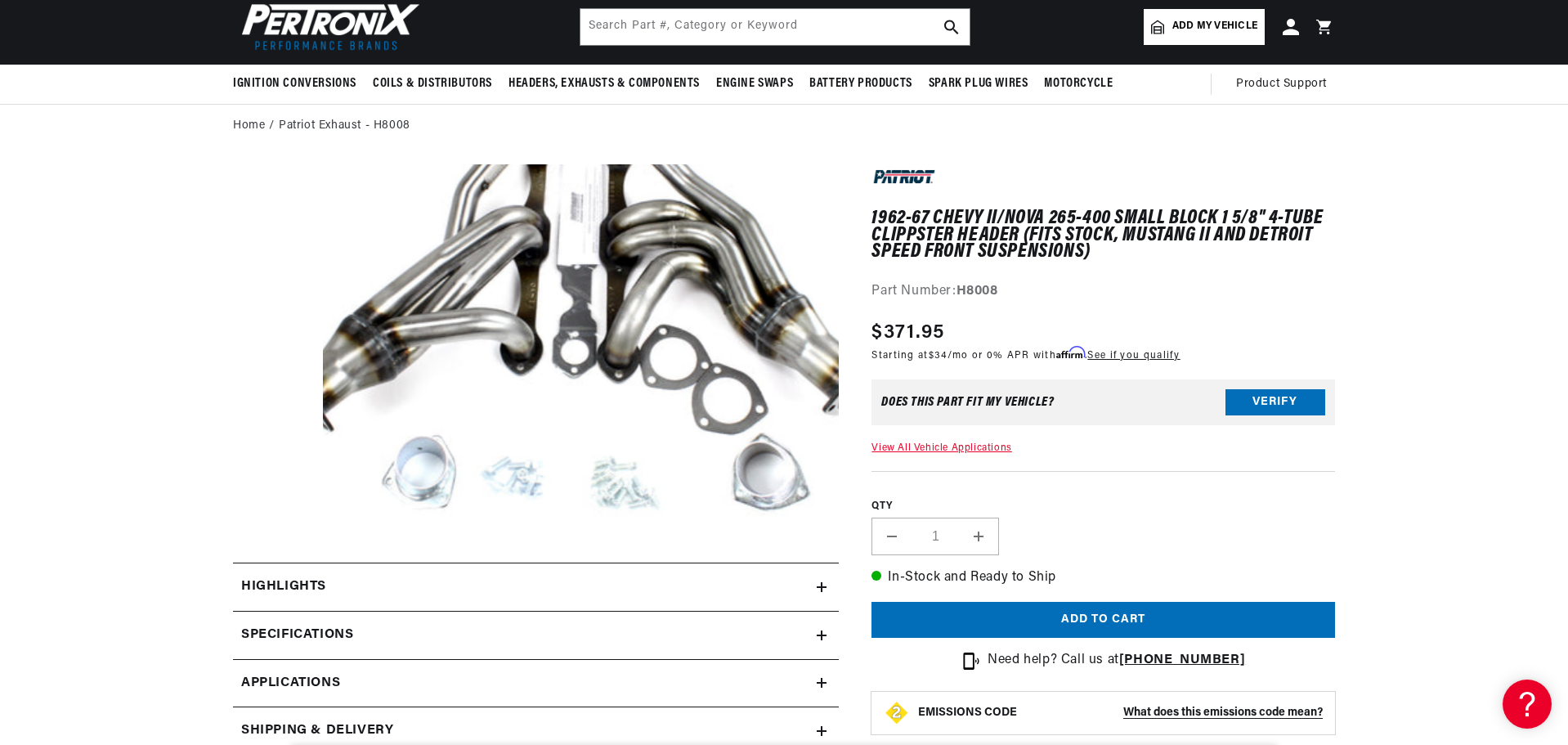
scroll to position [0, 495]
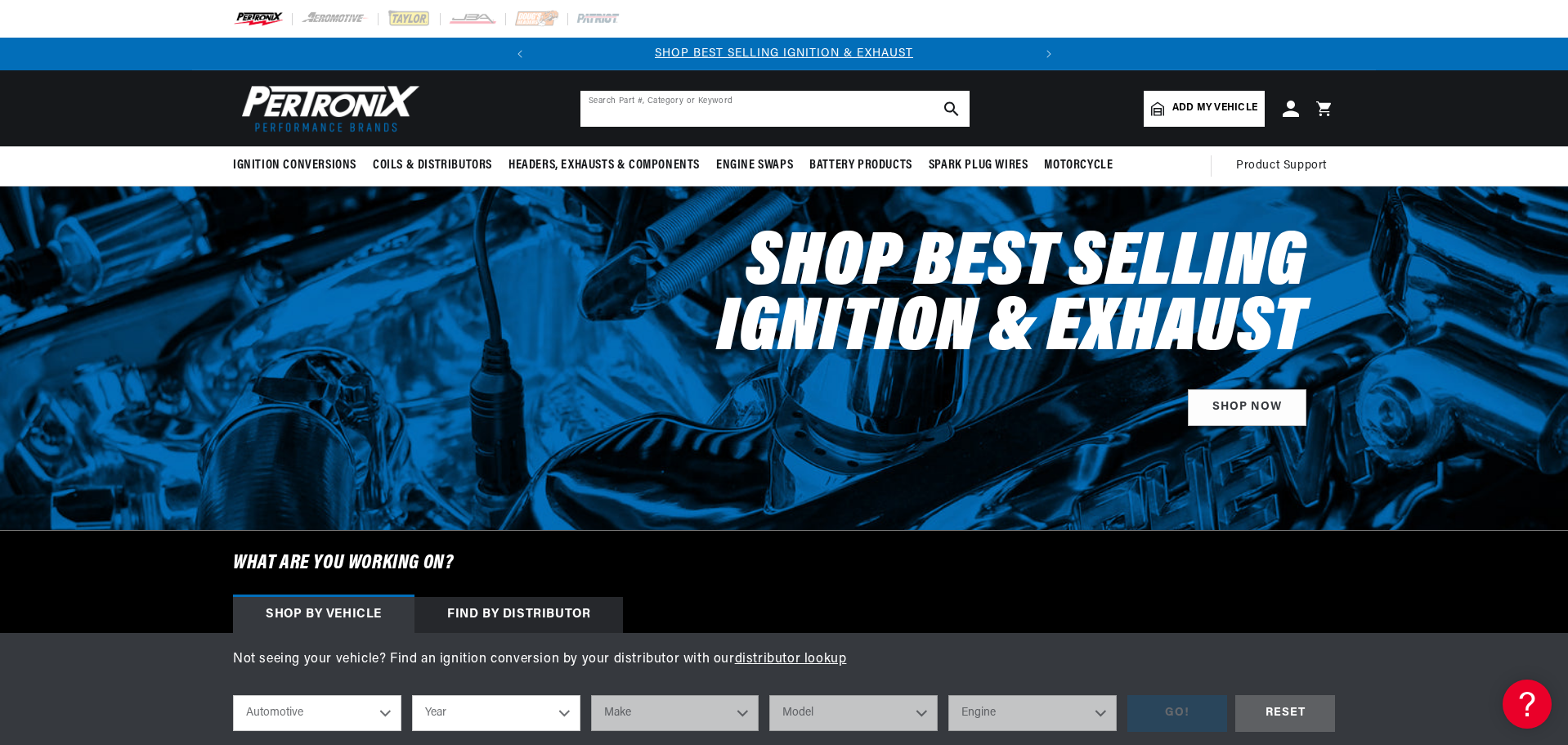
click at [663, 120] on input "text" at bounding box center [775, 108] width 389 height 36
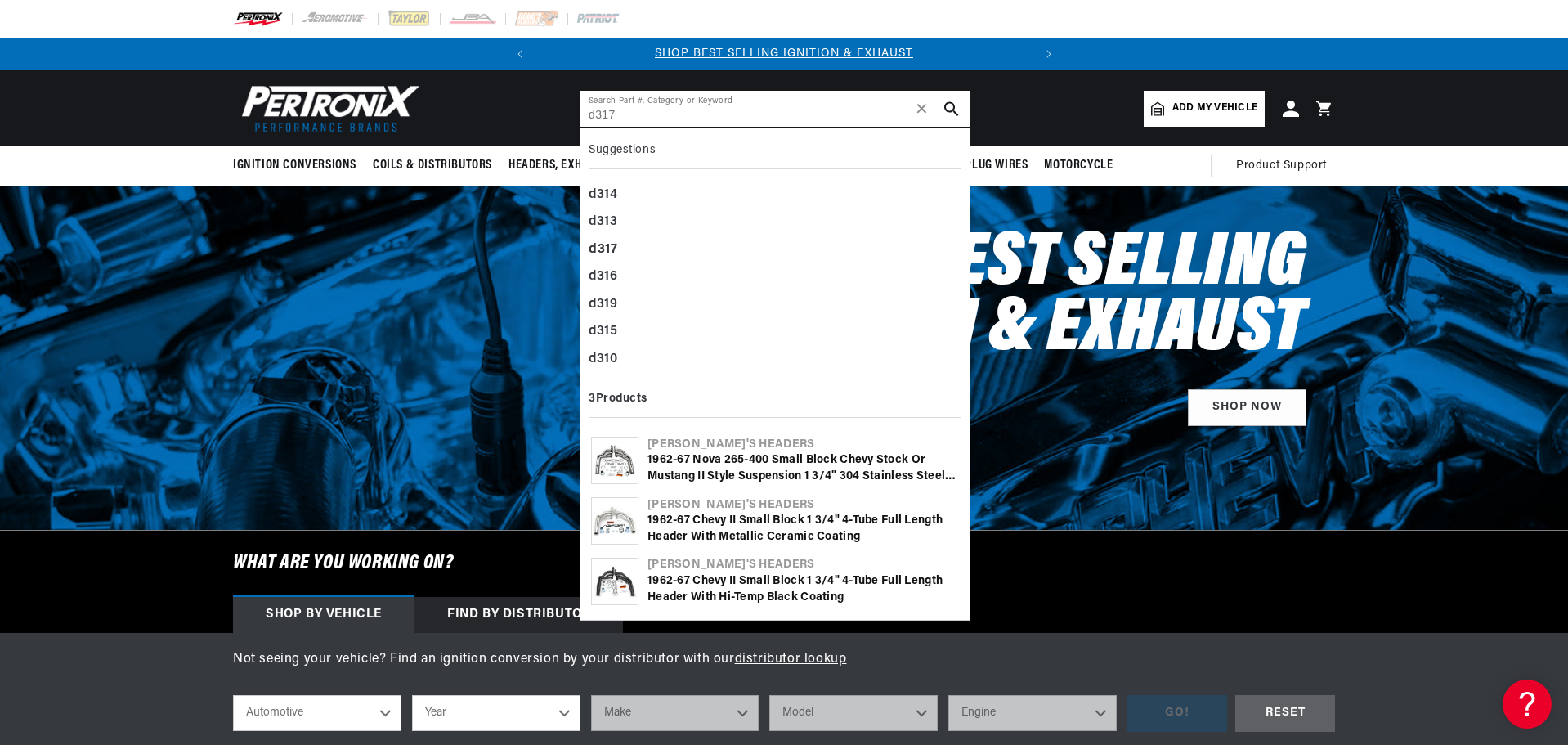
type input "d317"
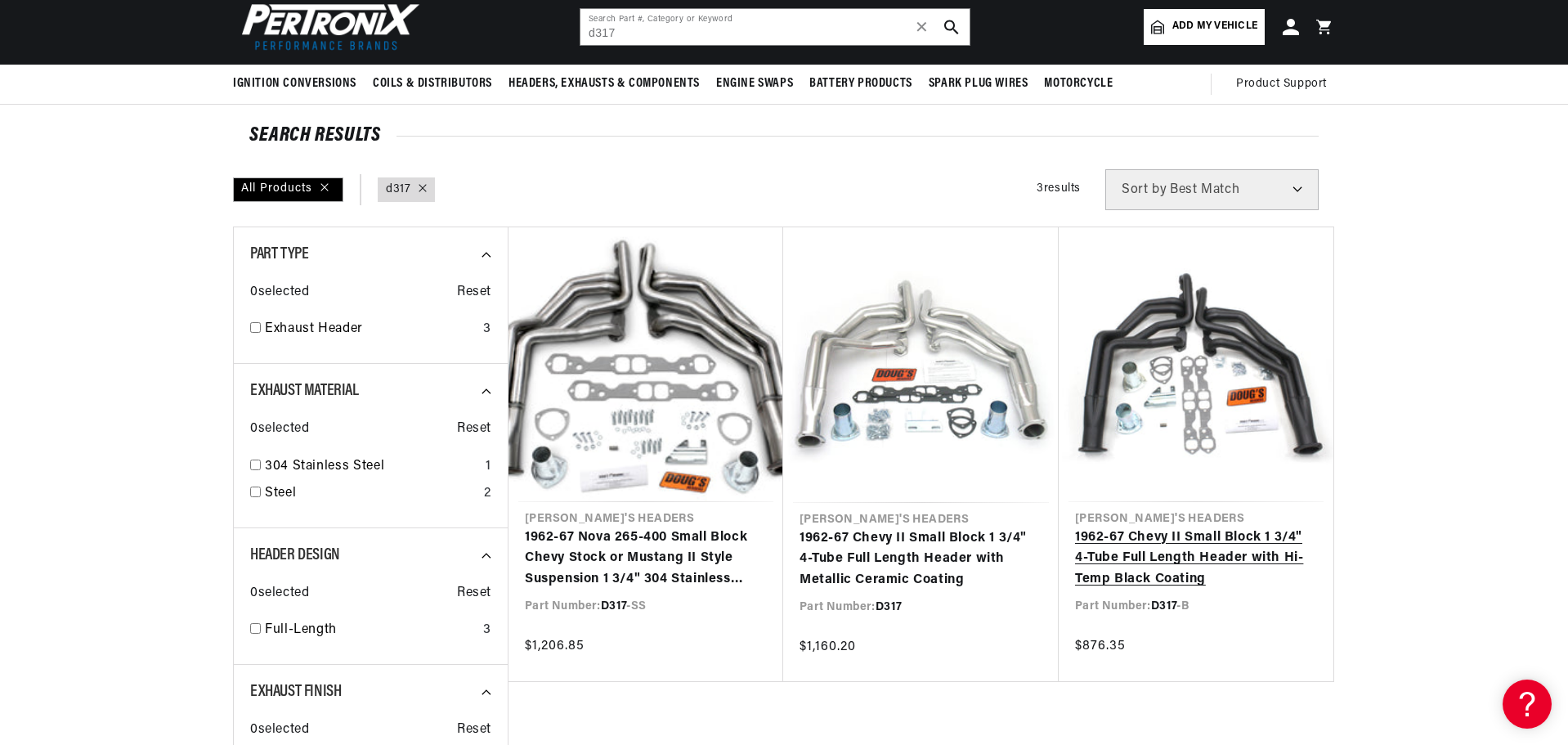
scroll to position [0, 495]
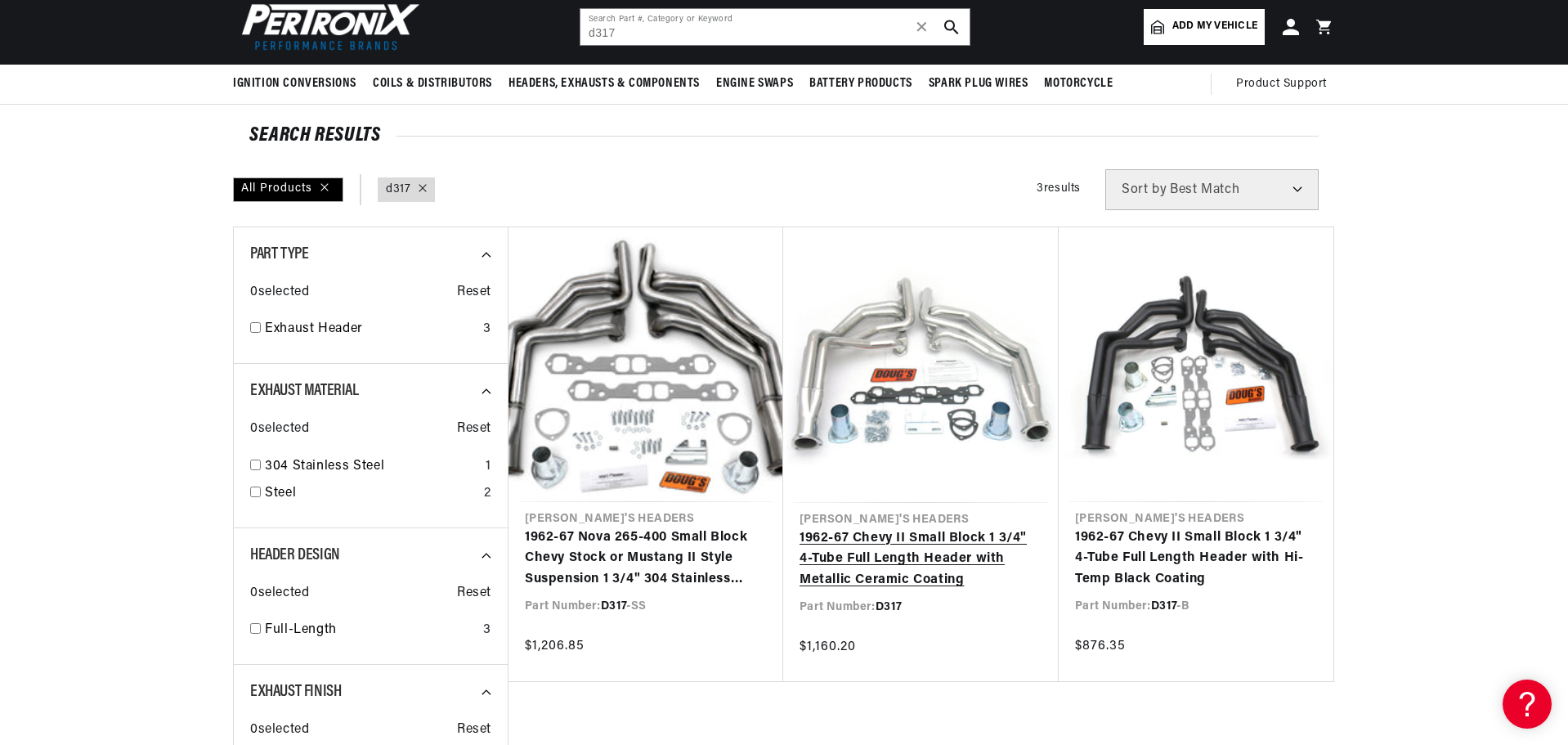
click at [890, 528] on link "1962-67 Chevy II Small Block 1 3/4" 4-Tube Full Length Header with Metallic Cer…" at bounding box center [921, 559] width 243 height 63
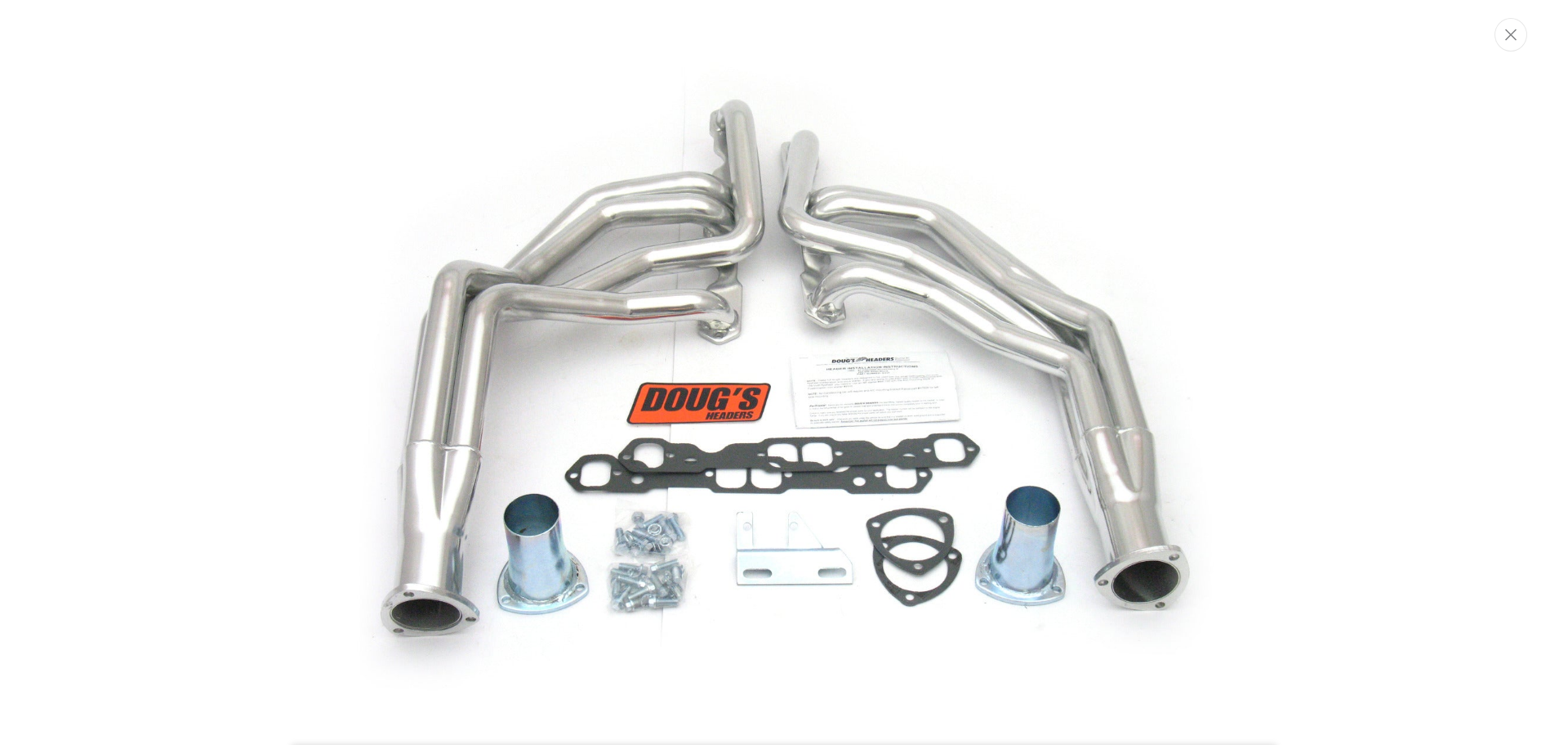
scroll to position [0, 495]
click at [562, 365] on img "Media gallery" at bounding box center [784, 372] width 882 height 883
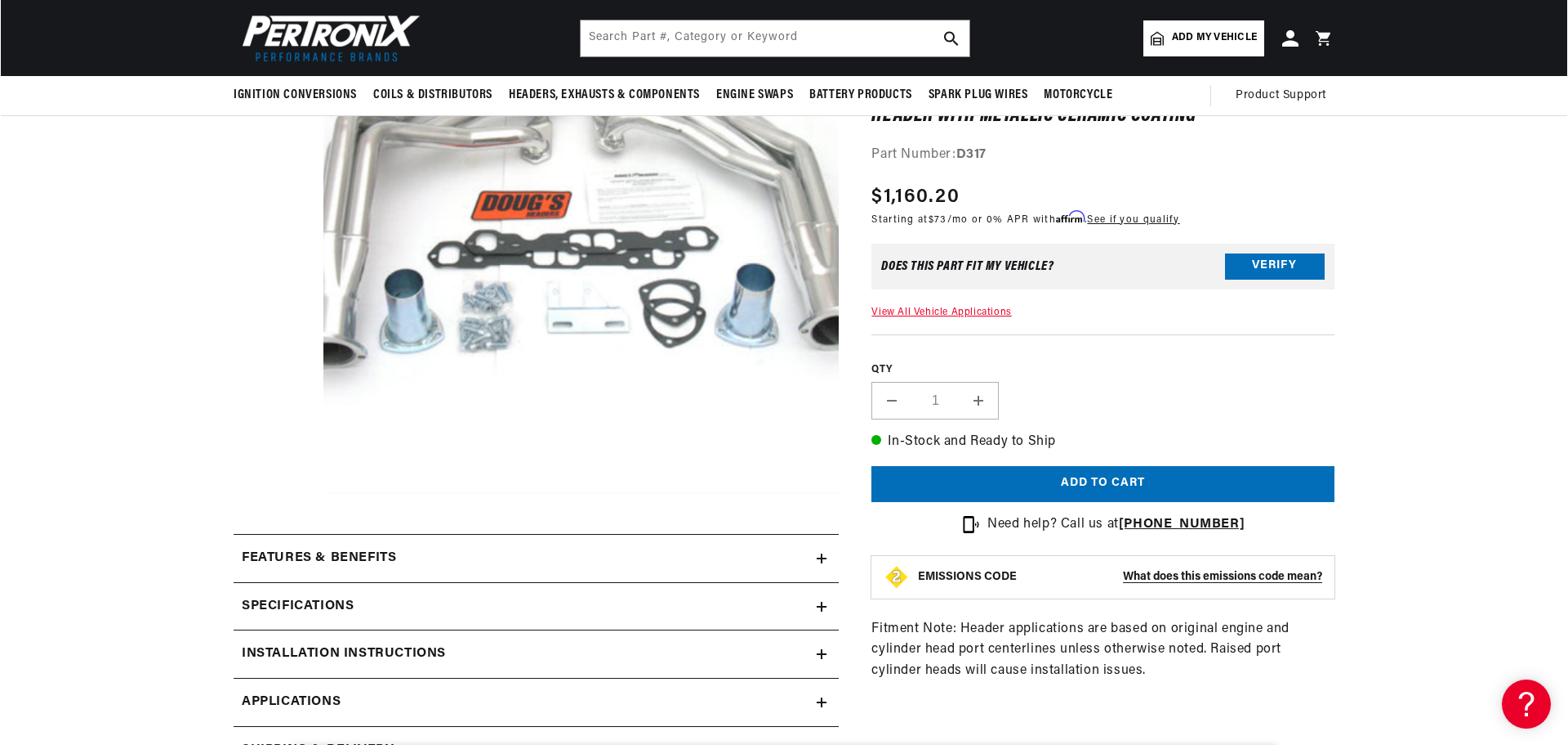
scroll to position [62, 0]
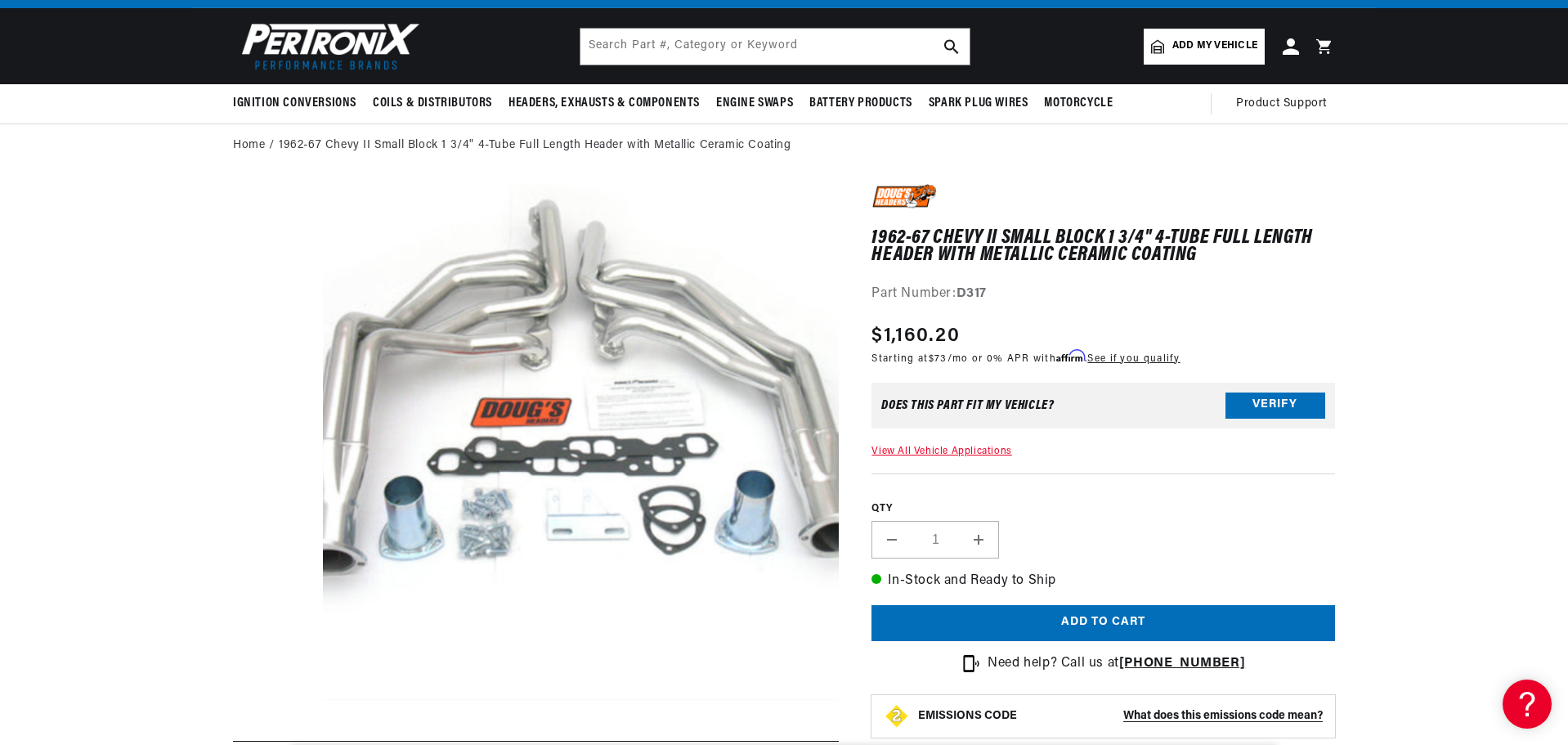
click at [272, 700] on button "Open media 1 in modal" at bounding box center [272, 700] width 0 height 0
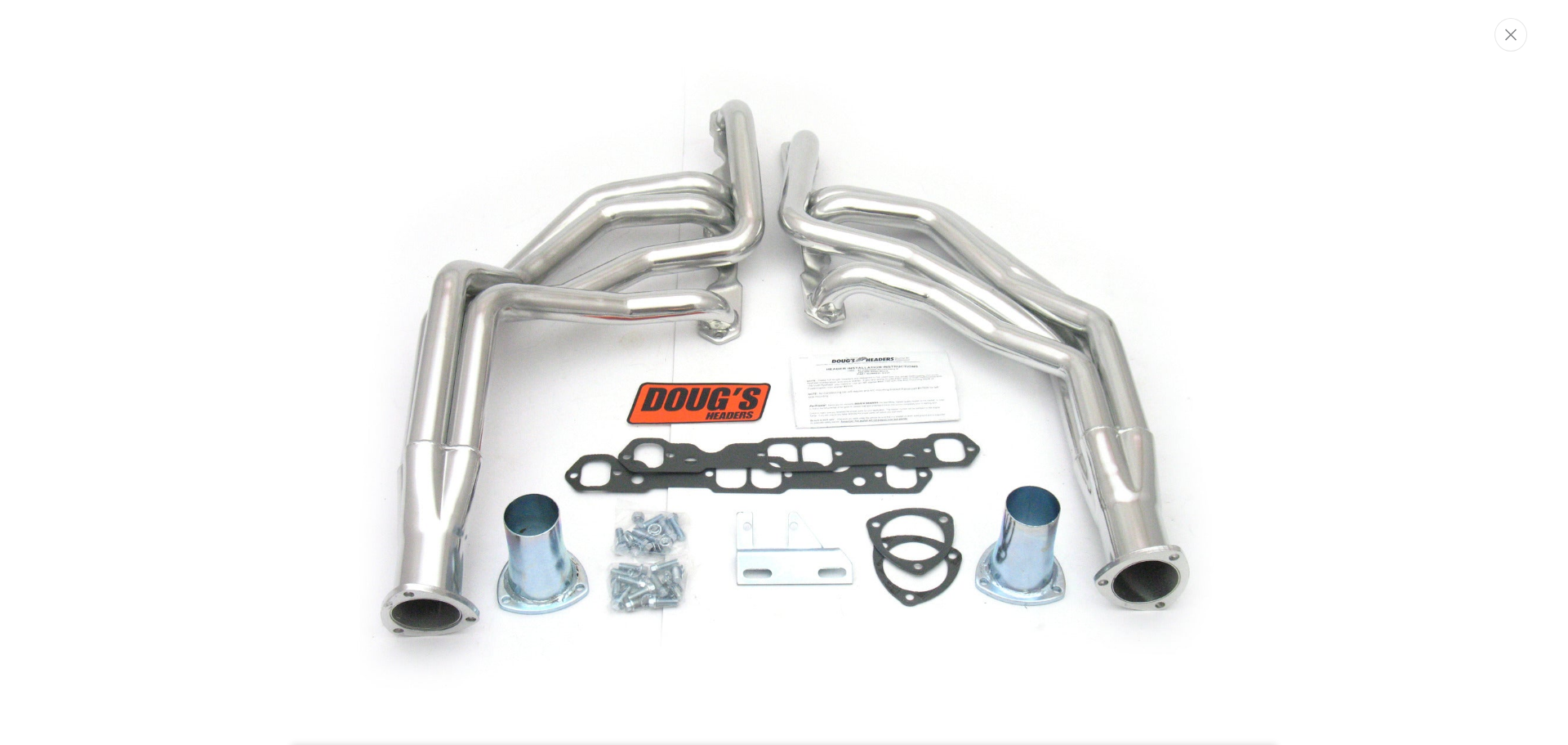
scroll to position [0, 17]
click at [745, 393] on img "Media gallery" at bounding box center [784, 372] width 882 height 883
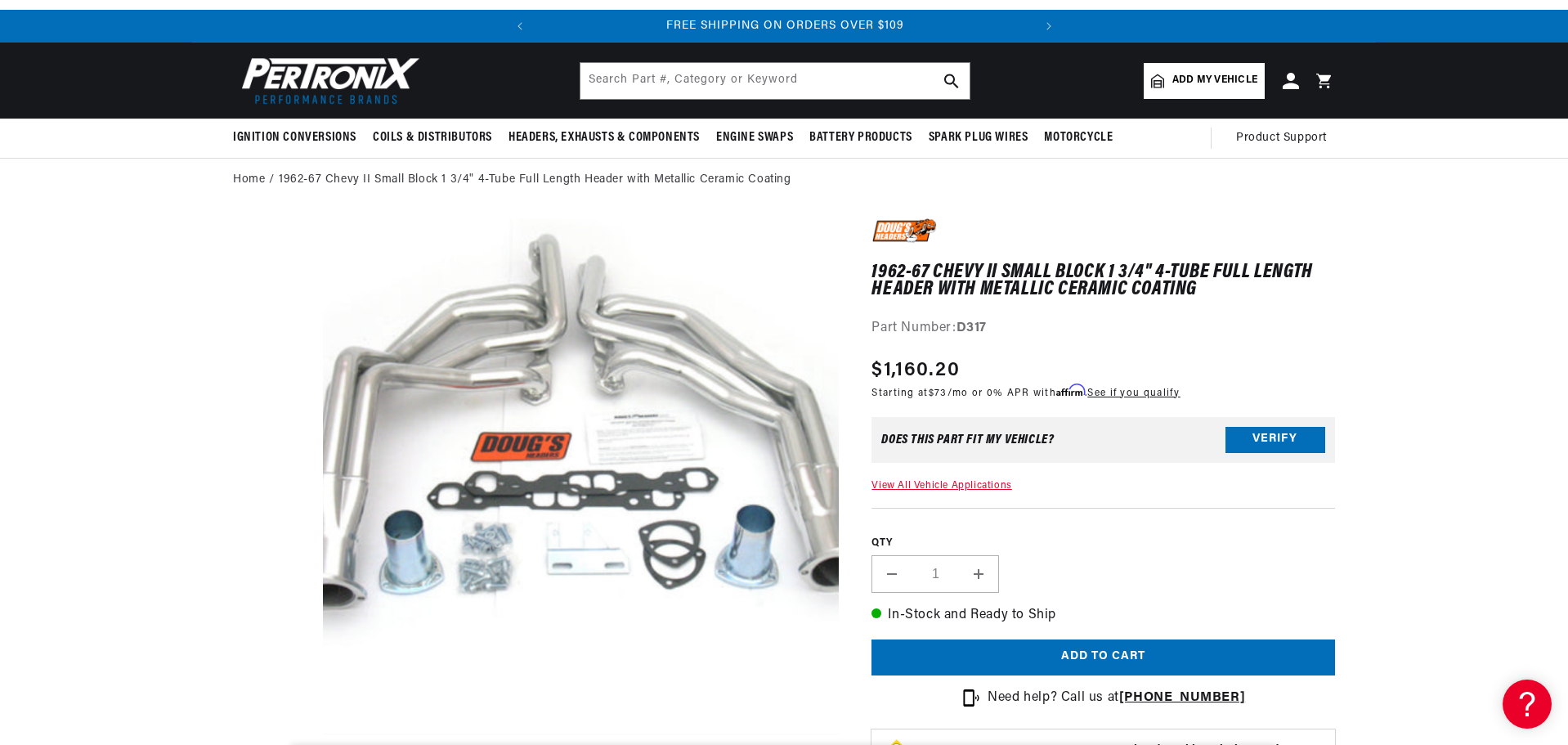
scroll to position [82, 0]
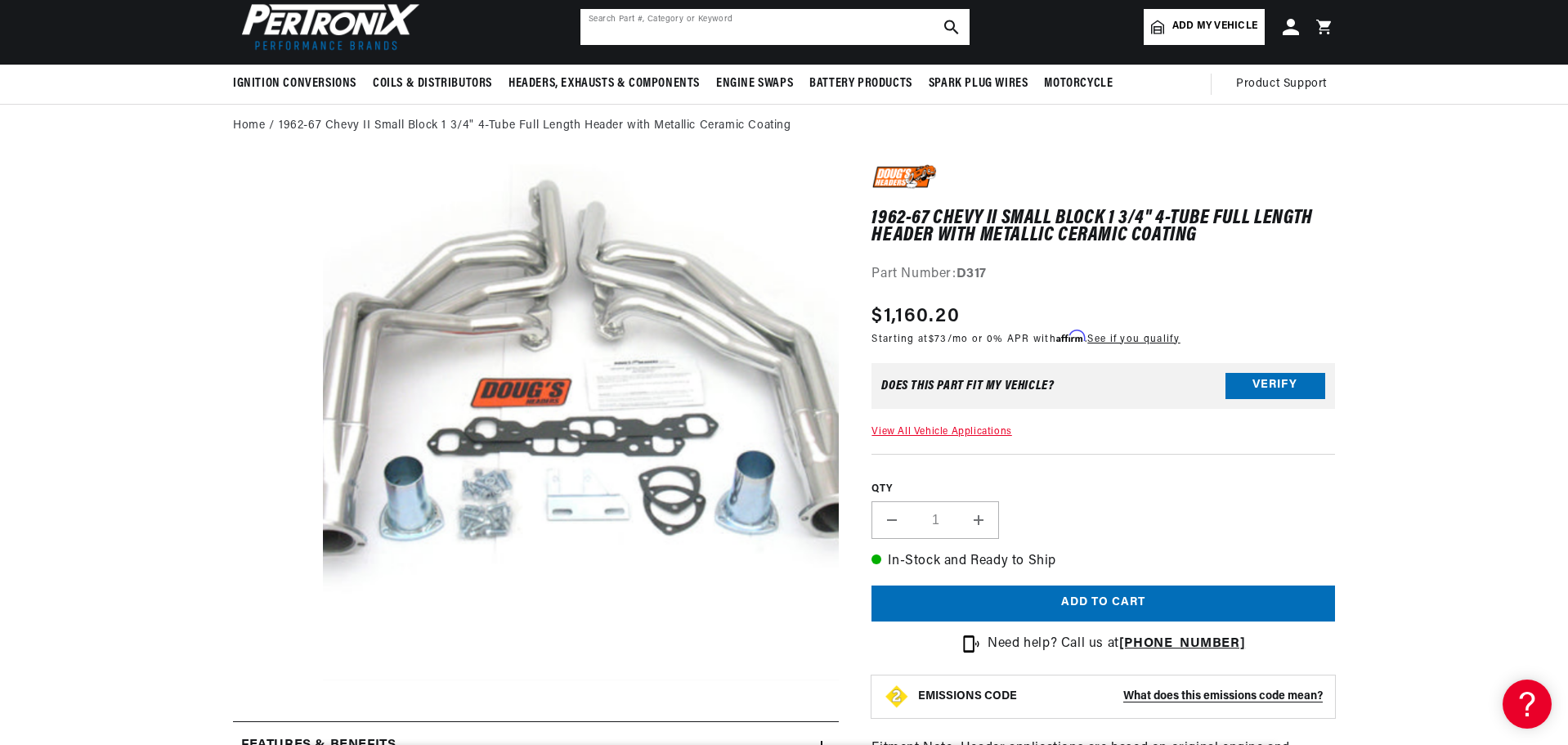
click at [709, 33] on input "text" at bounding box center [775, 27] width 389 height 36
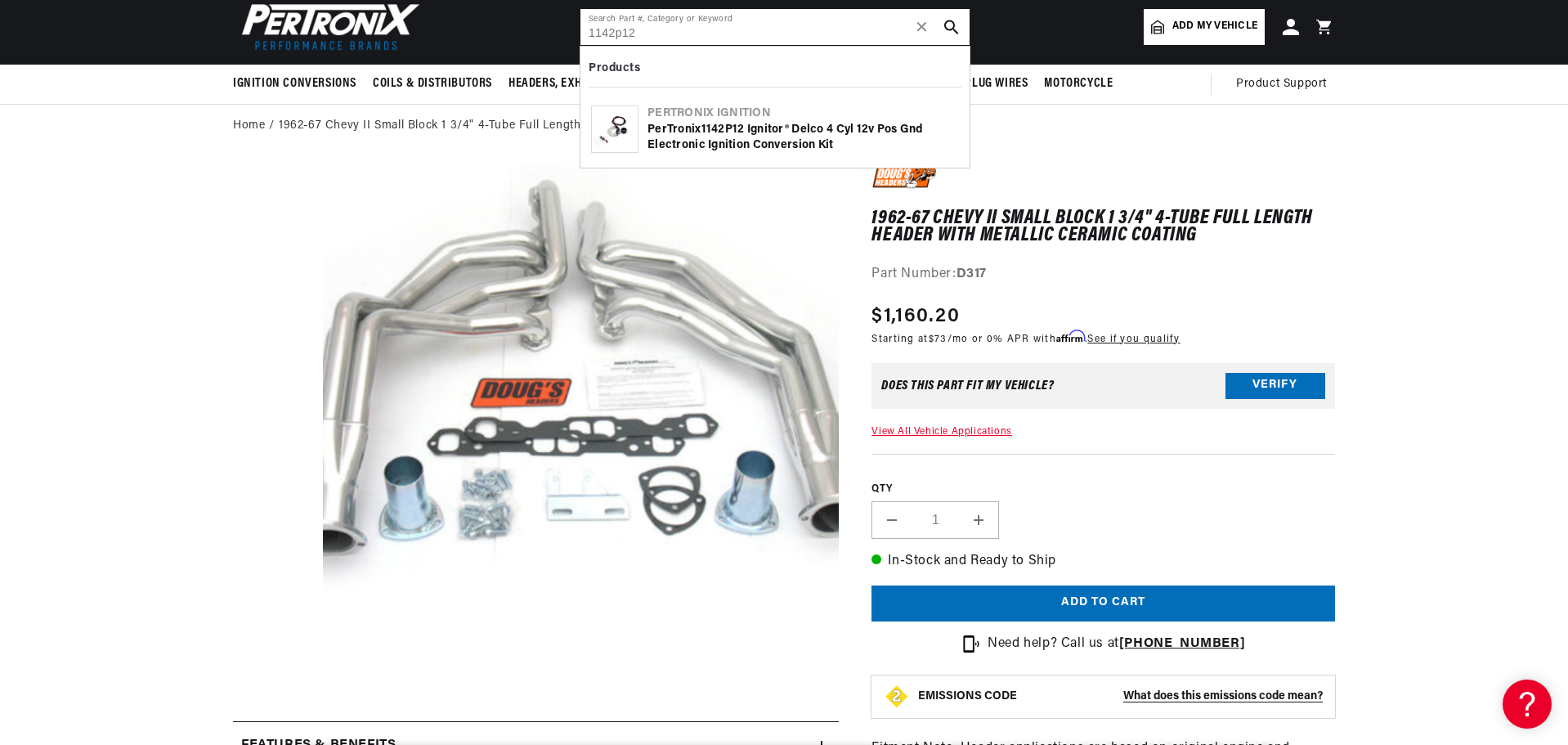
type input "1142p12"
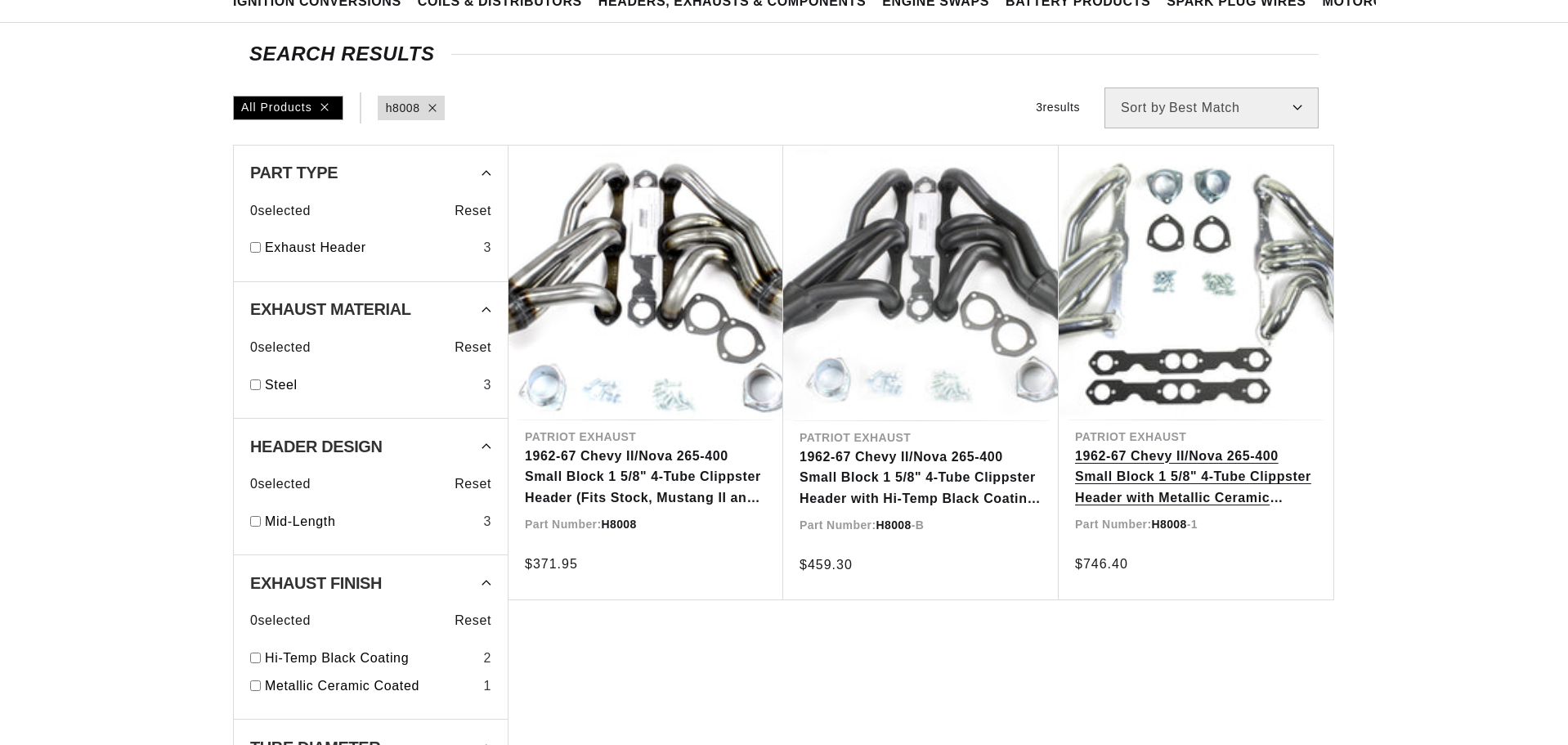
scroll to position [163, 0]
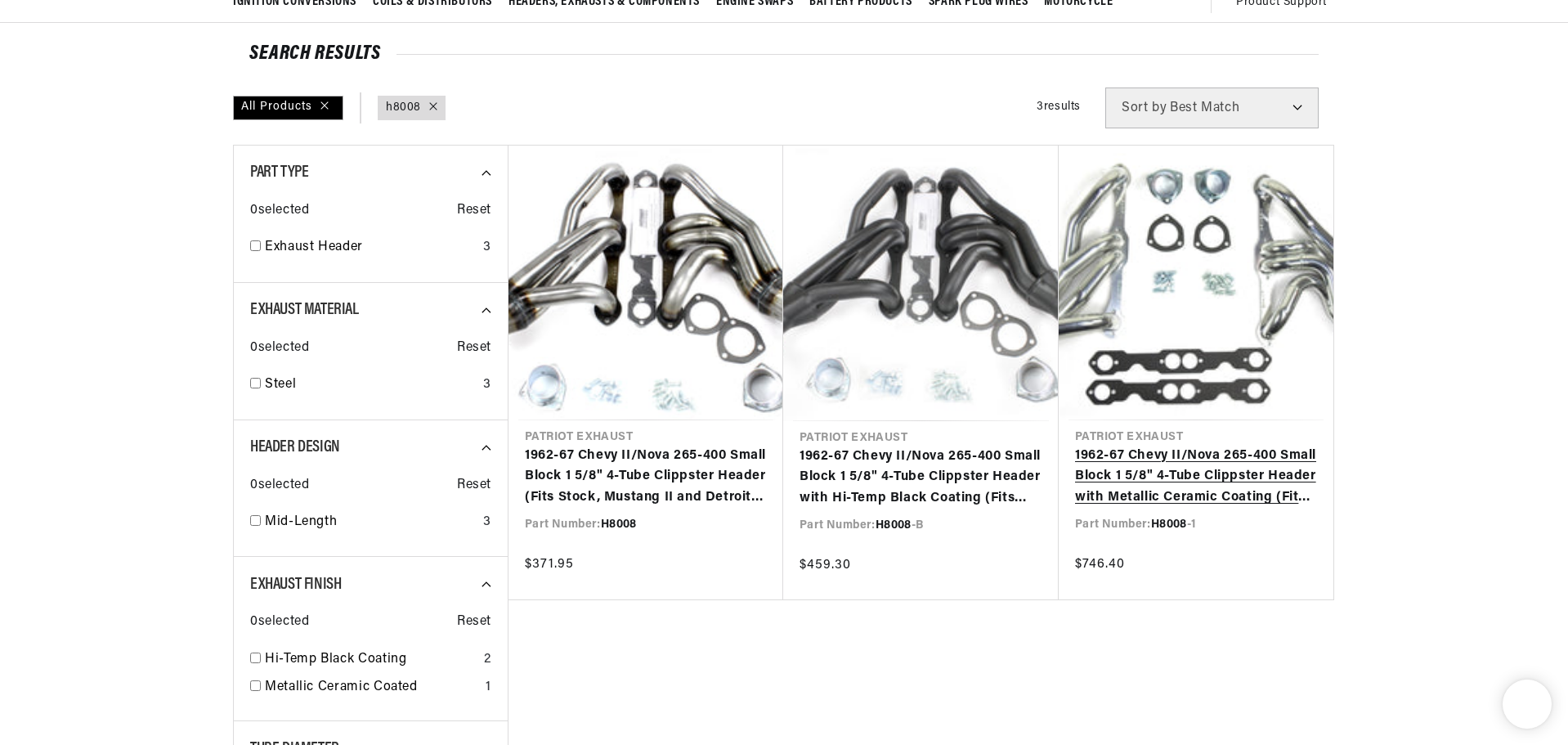
click at [1226, 446] on link "1962-67 Chevy II/Nova 265-400 Small Block 1 5/8" 4-Tube Clippster Header with M…" at bounding box center [1196, 477] width 242 height 63
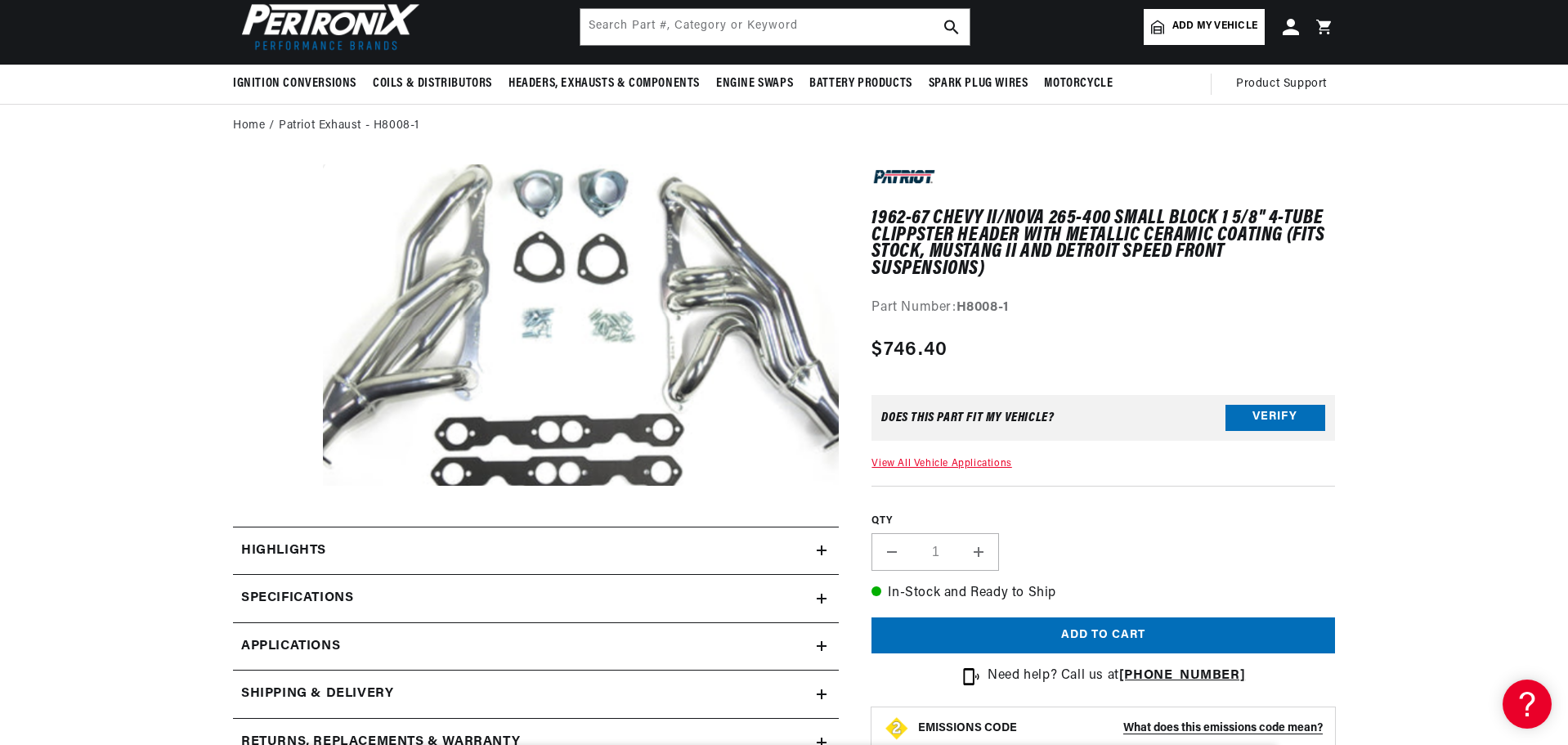
click at [272, 517] on button "Open media 1 in modal" at bounding box center [272, 517] width 0 height 0
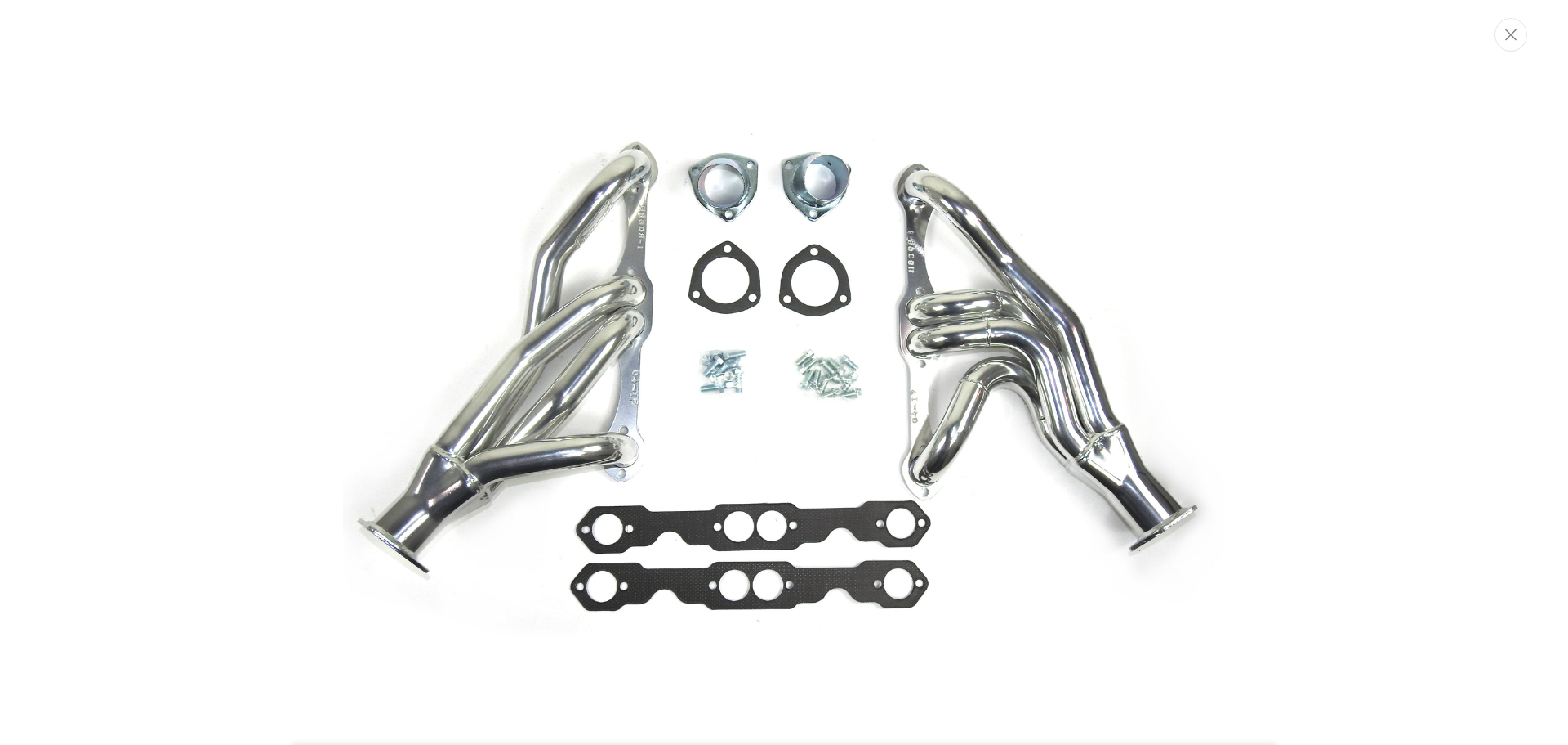
click at [592, 372] on img "Media gallery" at bounding box center [784, 374] width 882 height 549
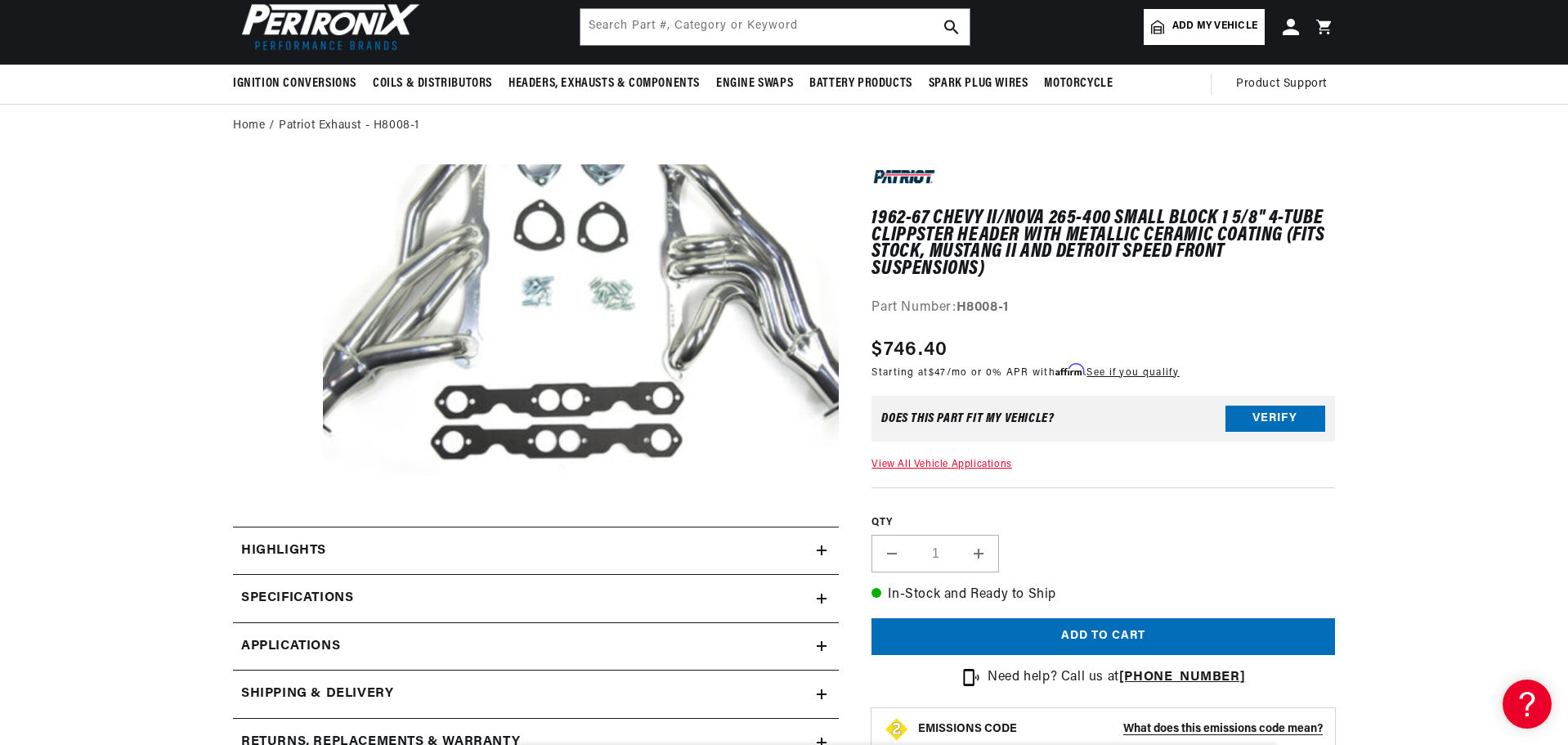
scroll to position [0, 495]
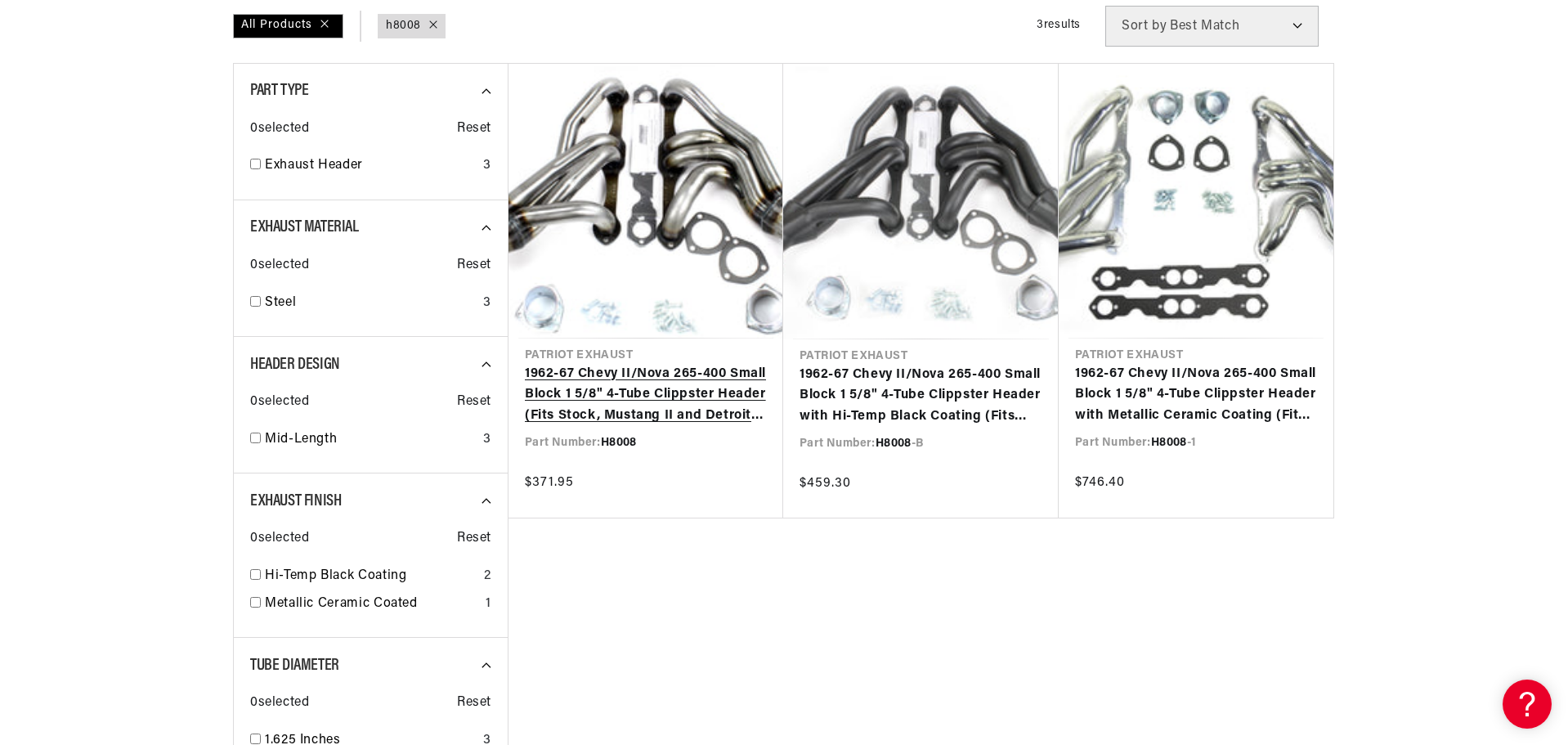
click at [721, 364] on link "1962-67 Chevy II/Nova 265-400 Small Block 1 5/8" 4-Tube Clippster Header (Fits …" at bounding box center [646, 395] width 242 height 63
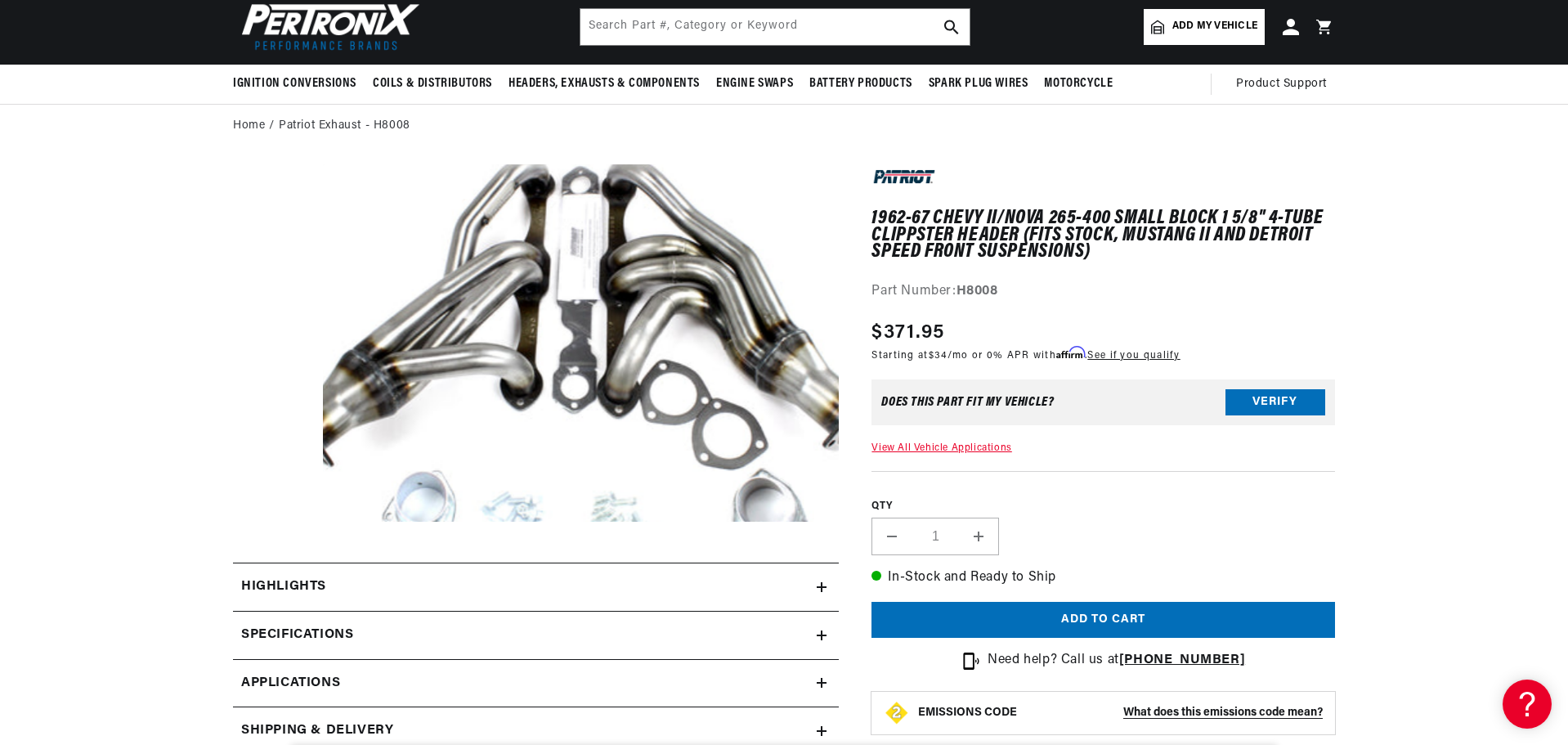
scroll to position [0, 495]
click at [610, 32] on input "text" at bounding box center [775, 27] width 389 height 36
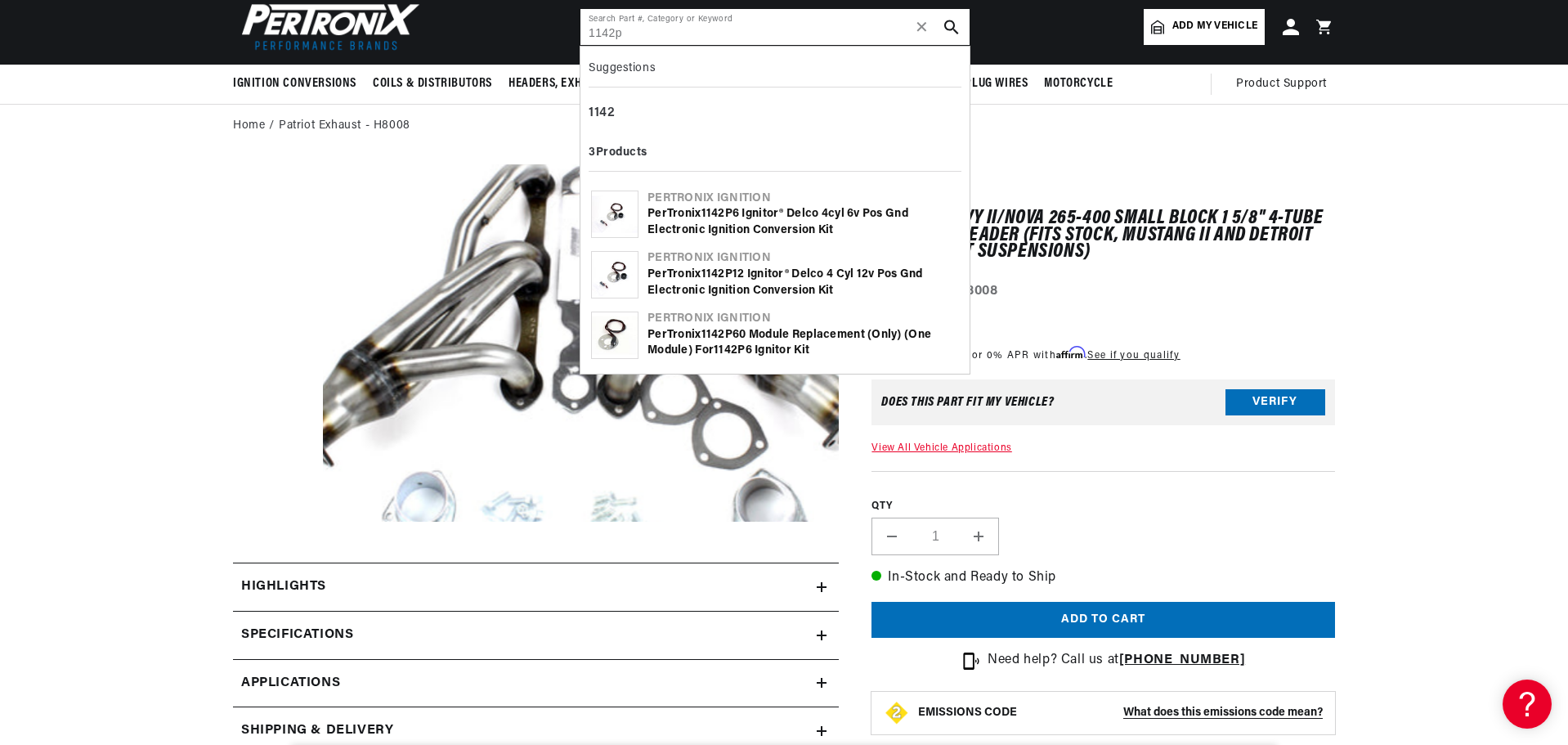
scroll to position [0, 0]
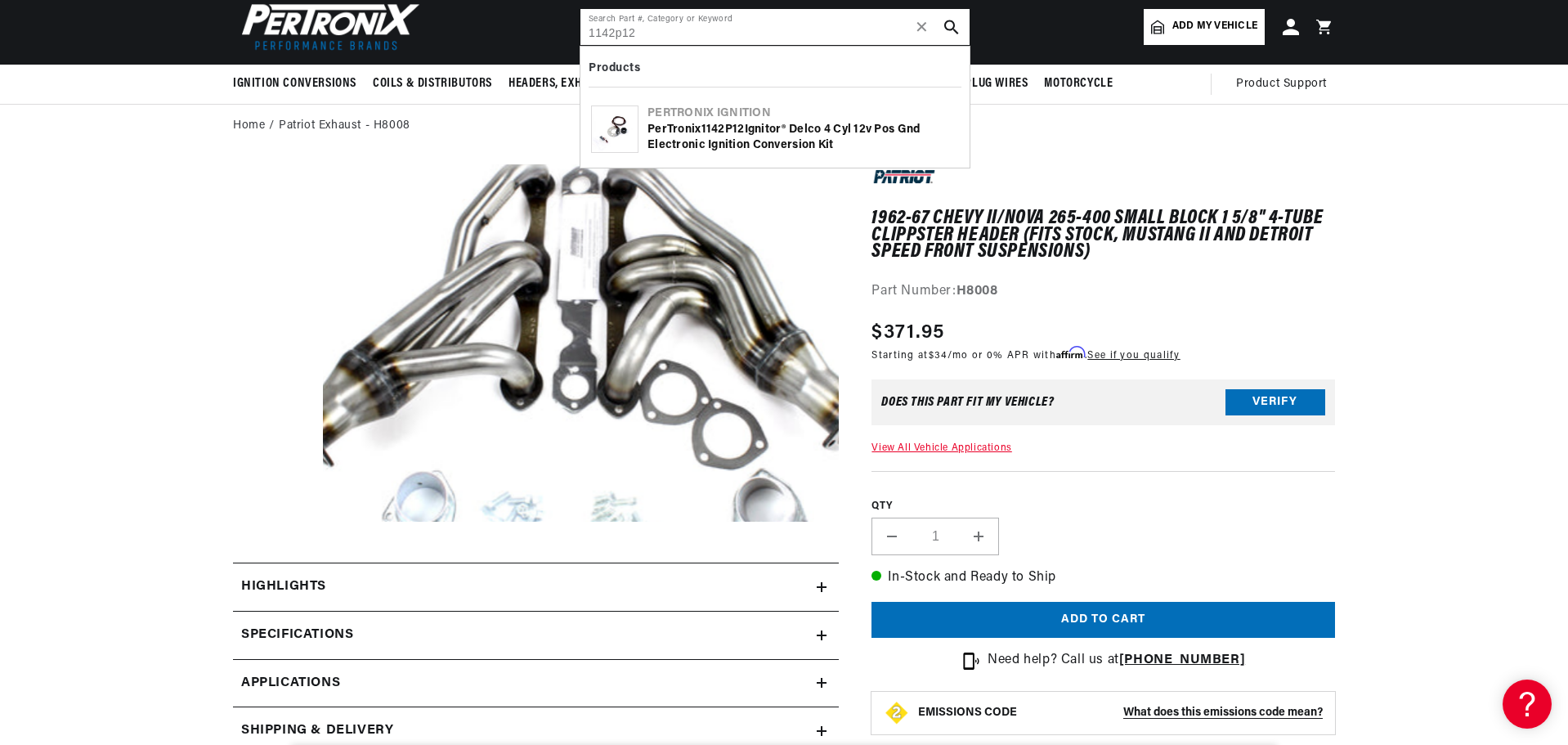
type input "1142p12"
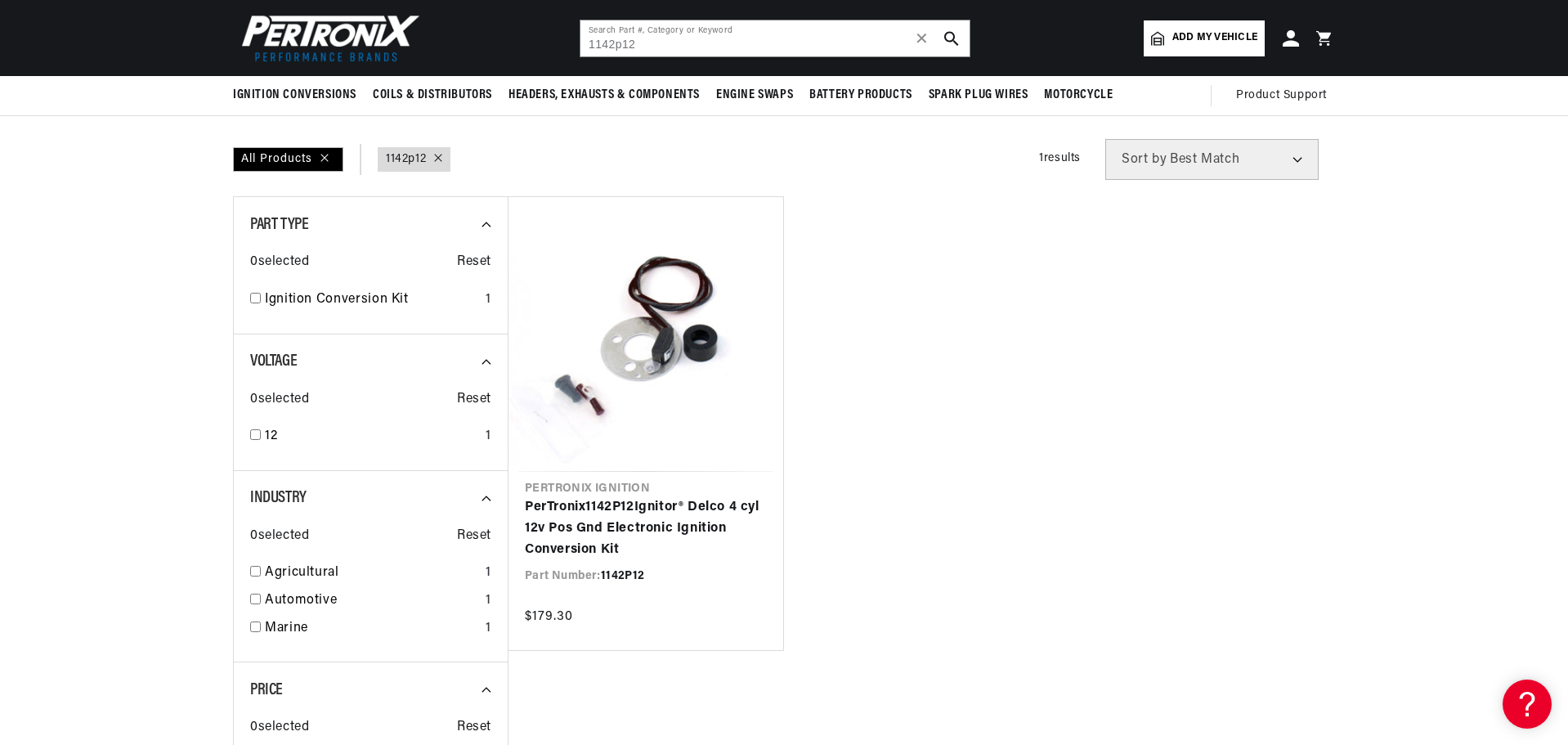
scroll to position [82, 0]
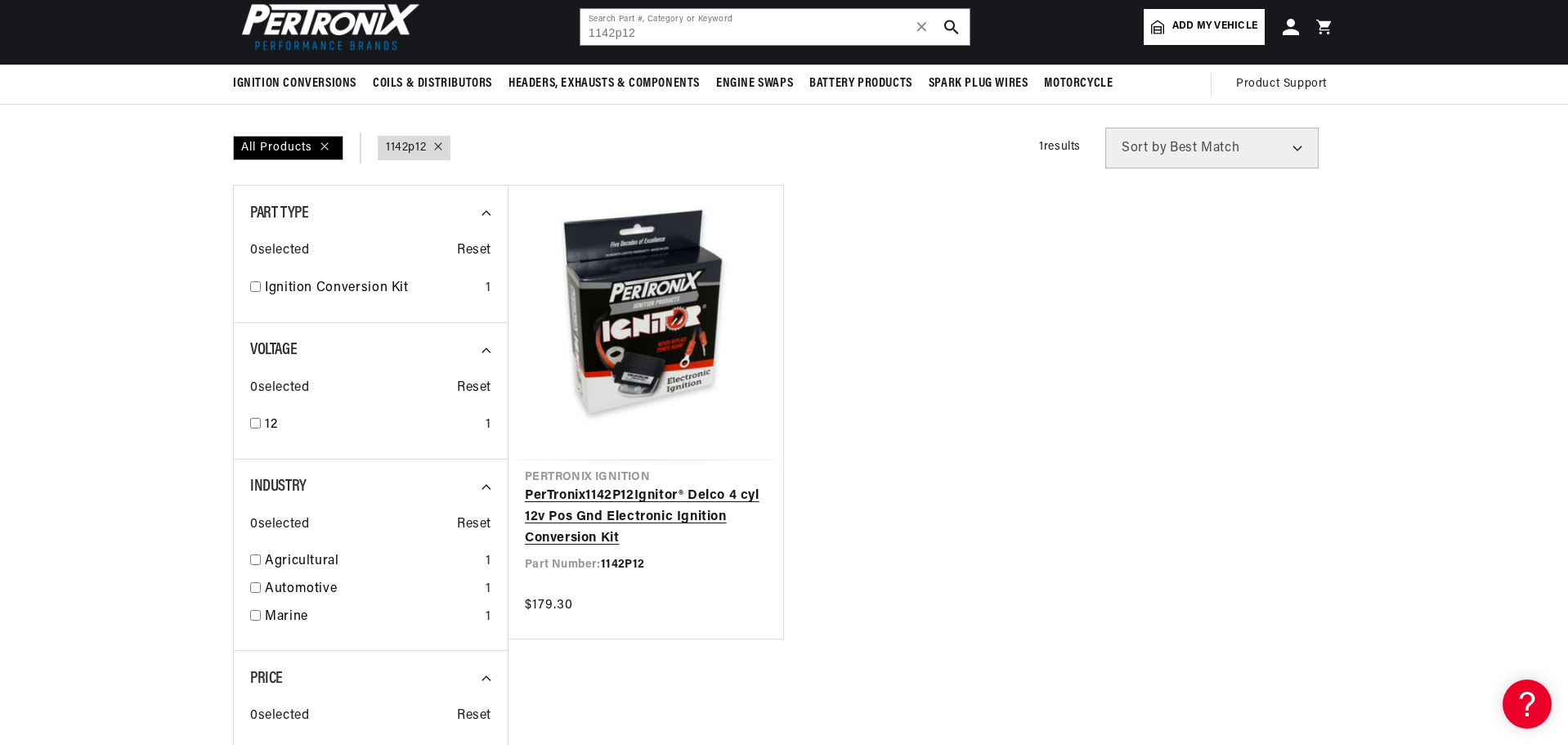
click at [647, 485] on link "PerTronix 1142P12 Ignitor® Delco 4 cyl 12v Pos Gnd Electronic Ignition Conversi…" at bounding box center [646, 516] width 242 height 63
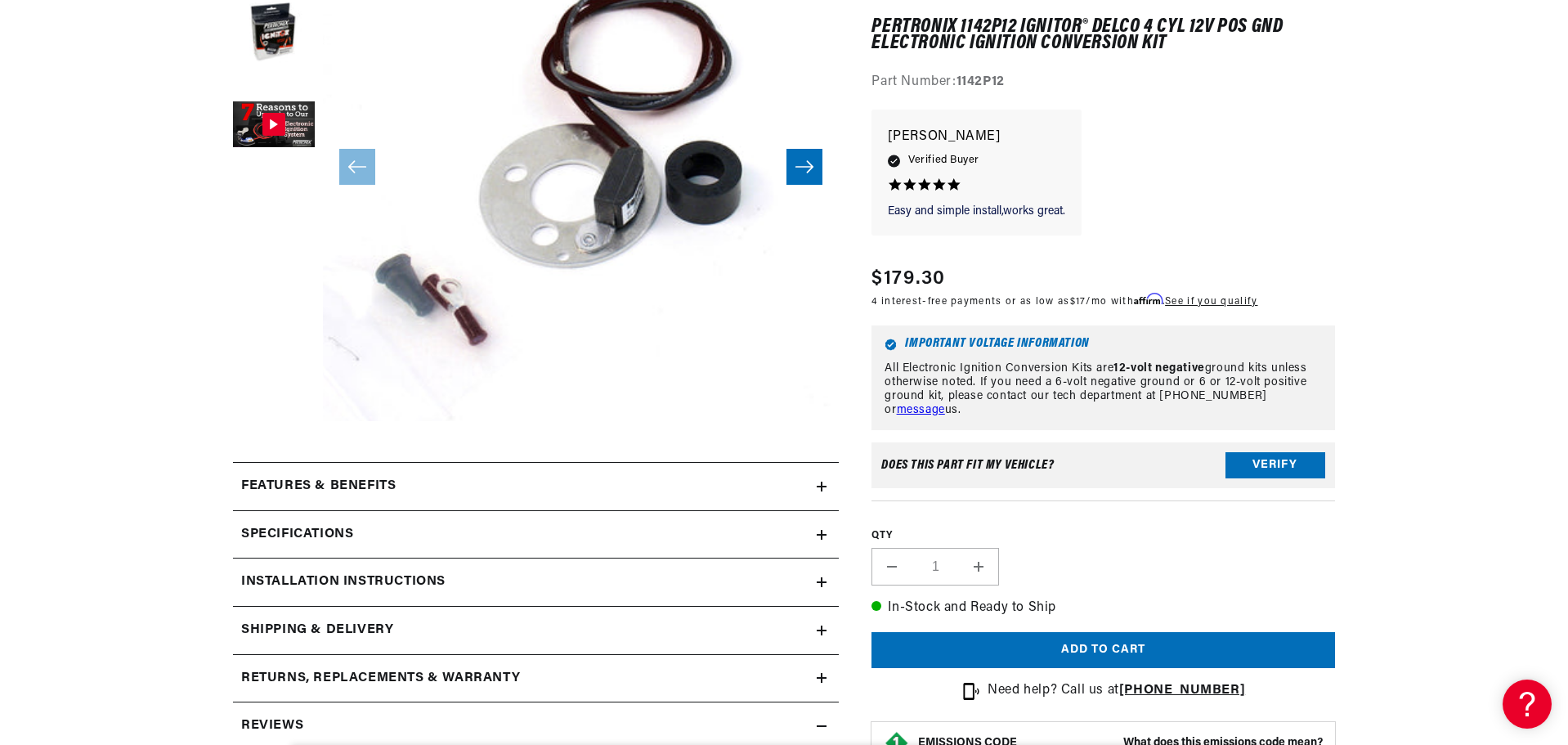
scroll to position [409, 0]
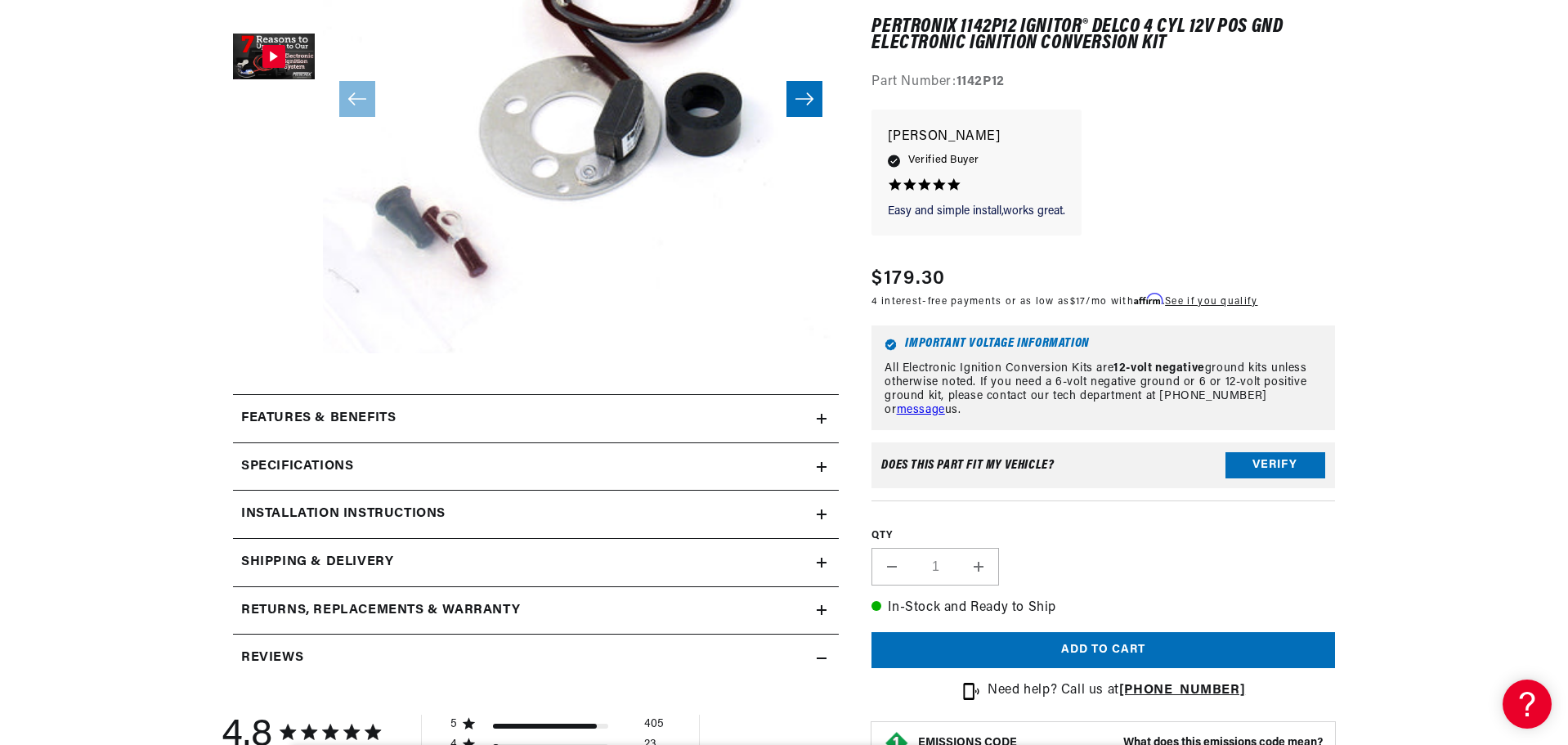
click at [822, 511] on icon at bounding box center [822, 515] width 0 height 10
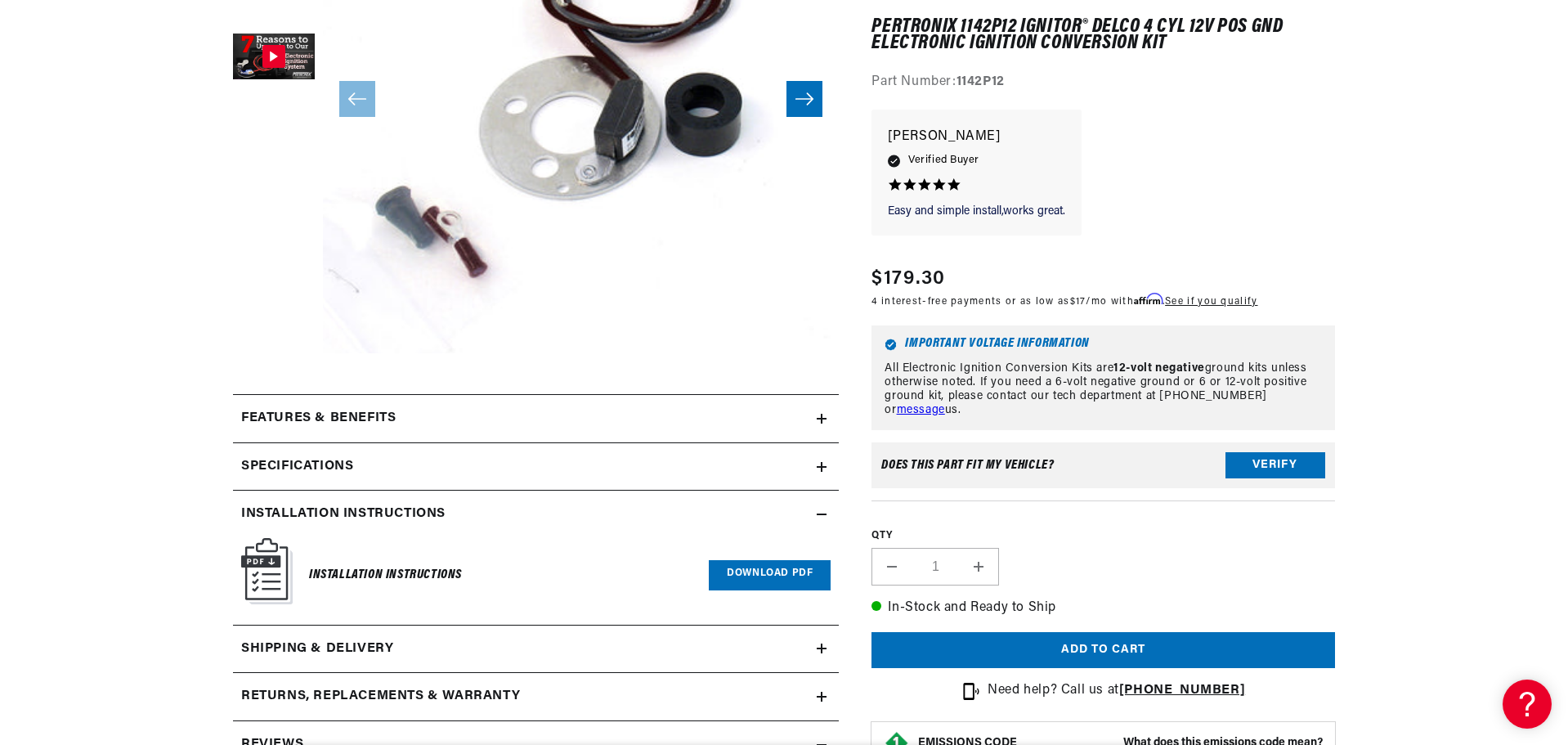
click at [792, 570] on link "Download PDF" at bounding box center [770, 575] width 122 height 30
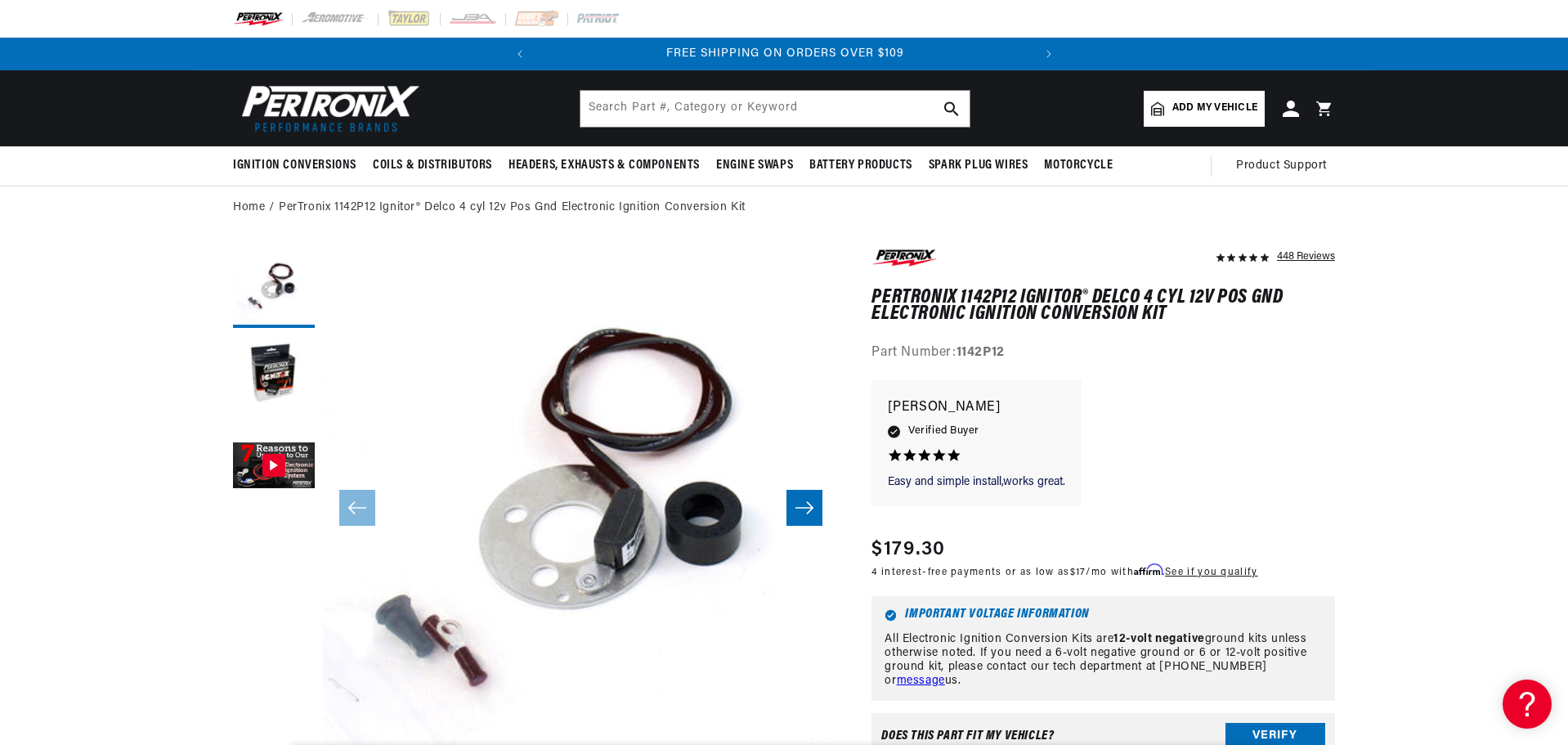
scroll to position [0, 0]
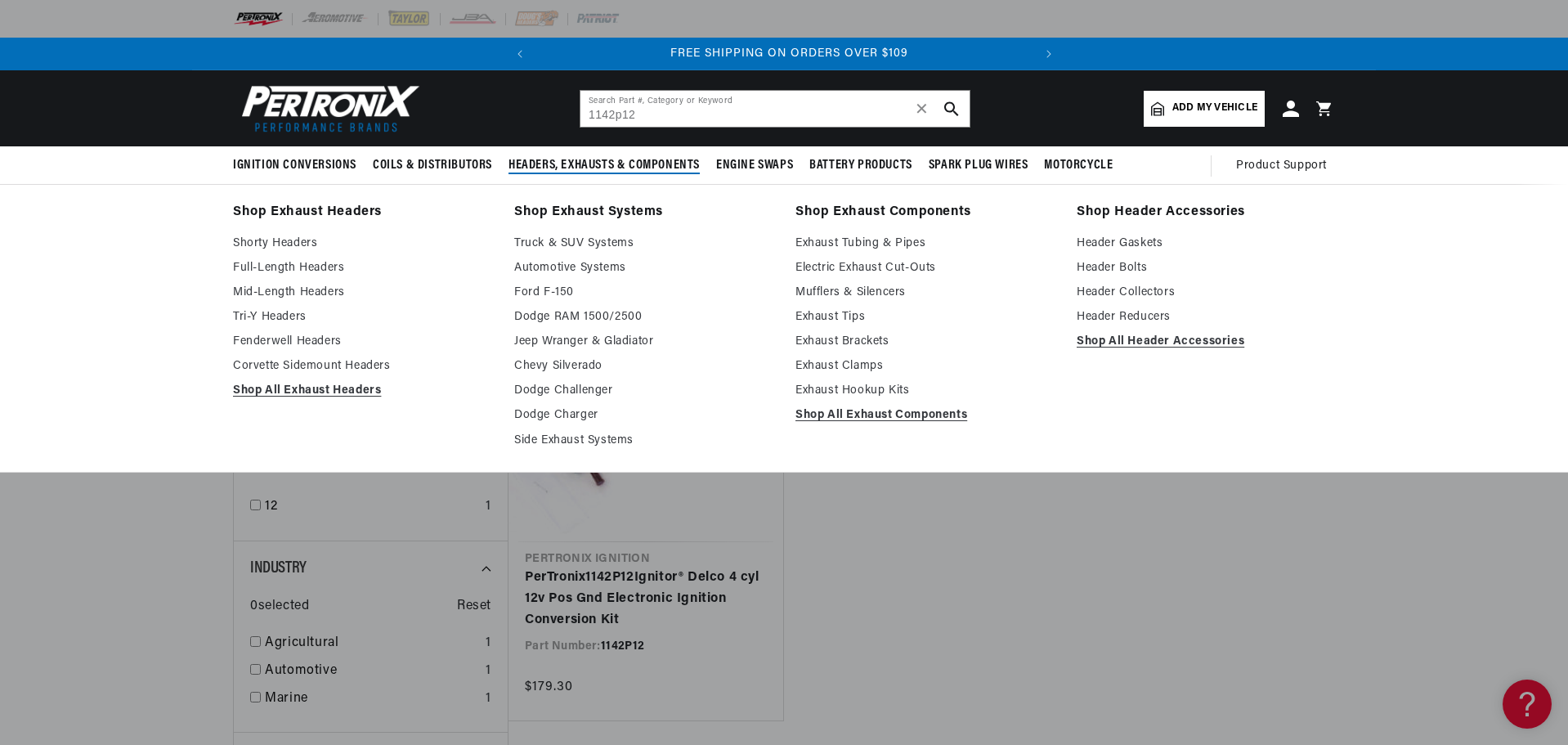
scroll to position [0, 495]
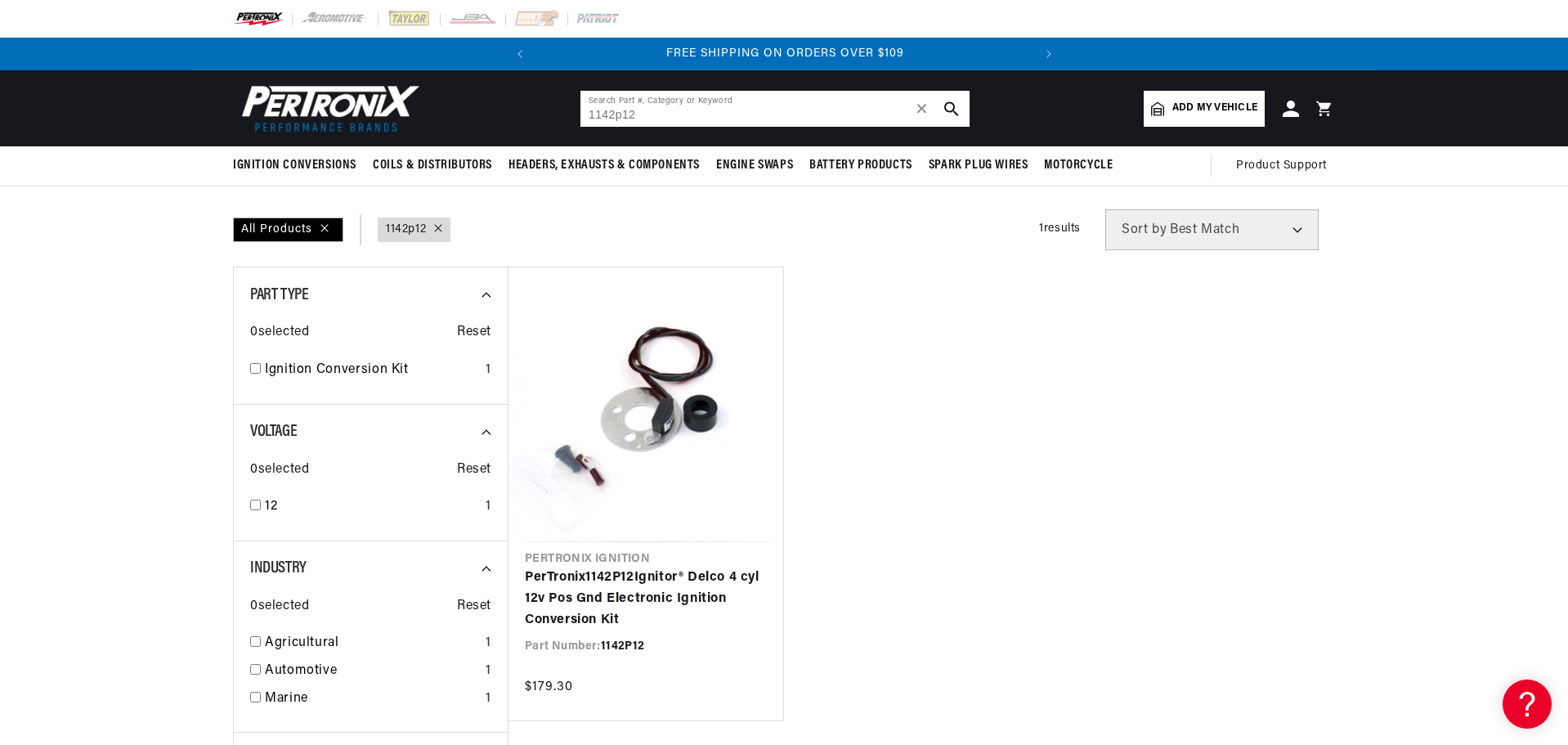
drag, startPoint x: 681, startPoint y: 110, endPoint x: 557, endPoint y: 112, distance: 124.0
click at [557, 112] on header "BETTER SEARCH RESULTS Add your vehicle's year, make, and model to find parts be…" at bounding box center [784, 108] width 1184 height 76
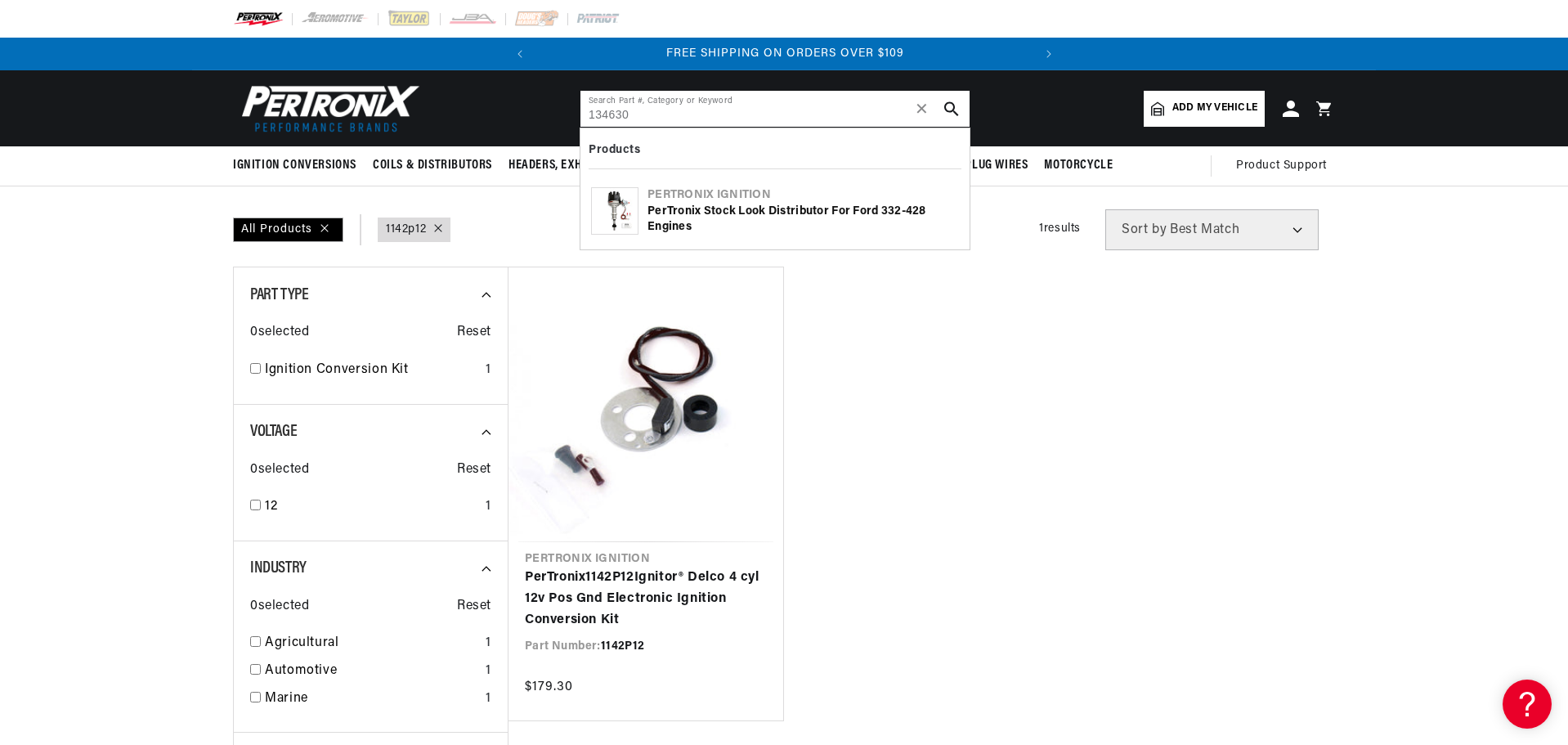
type input "134630"
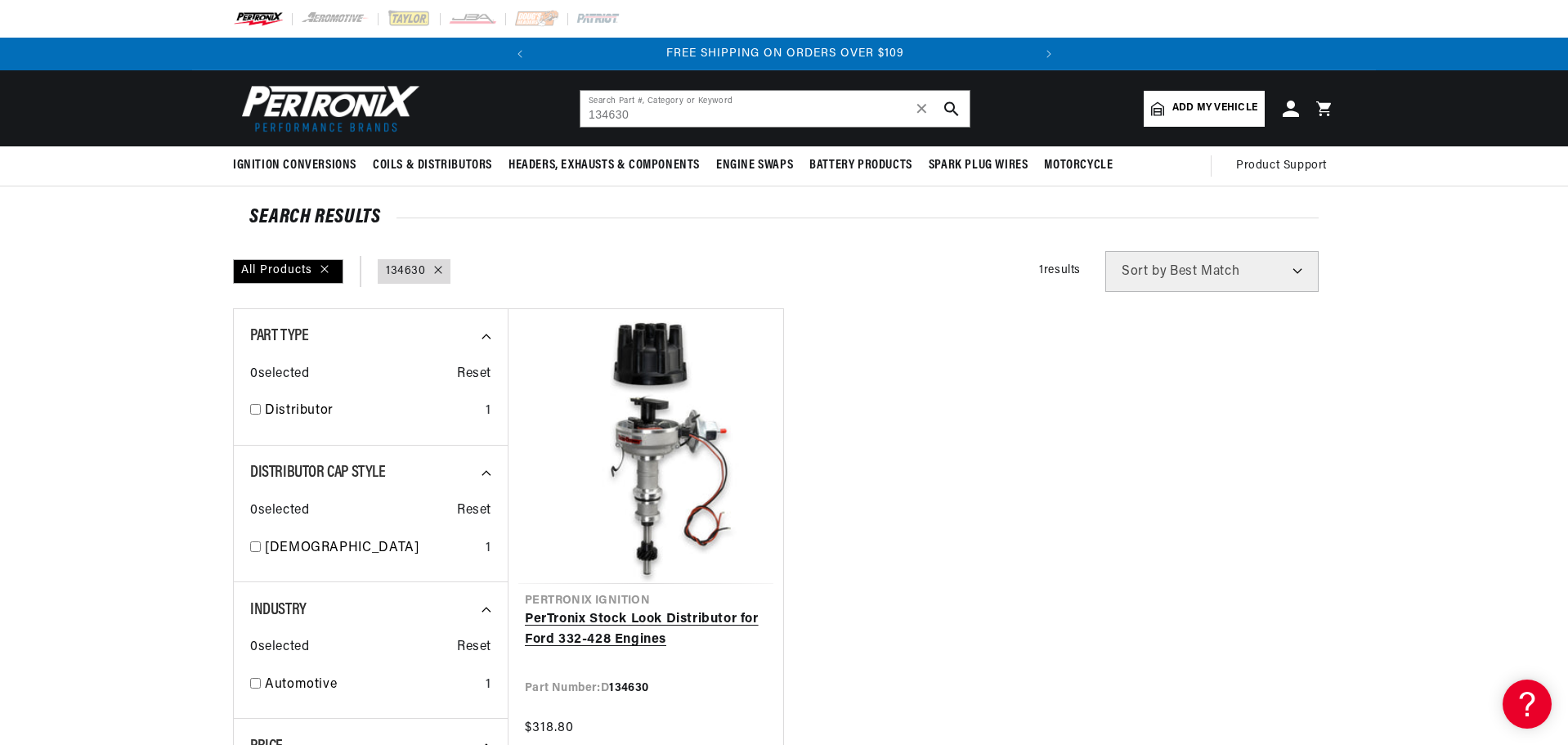
click at [595, 609] on link "PerTronix Stock Look Distributor for Ford 332-428 Engines" at bounding box center [646, 630] width 242 height 42
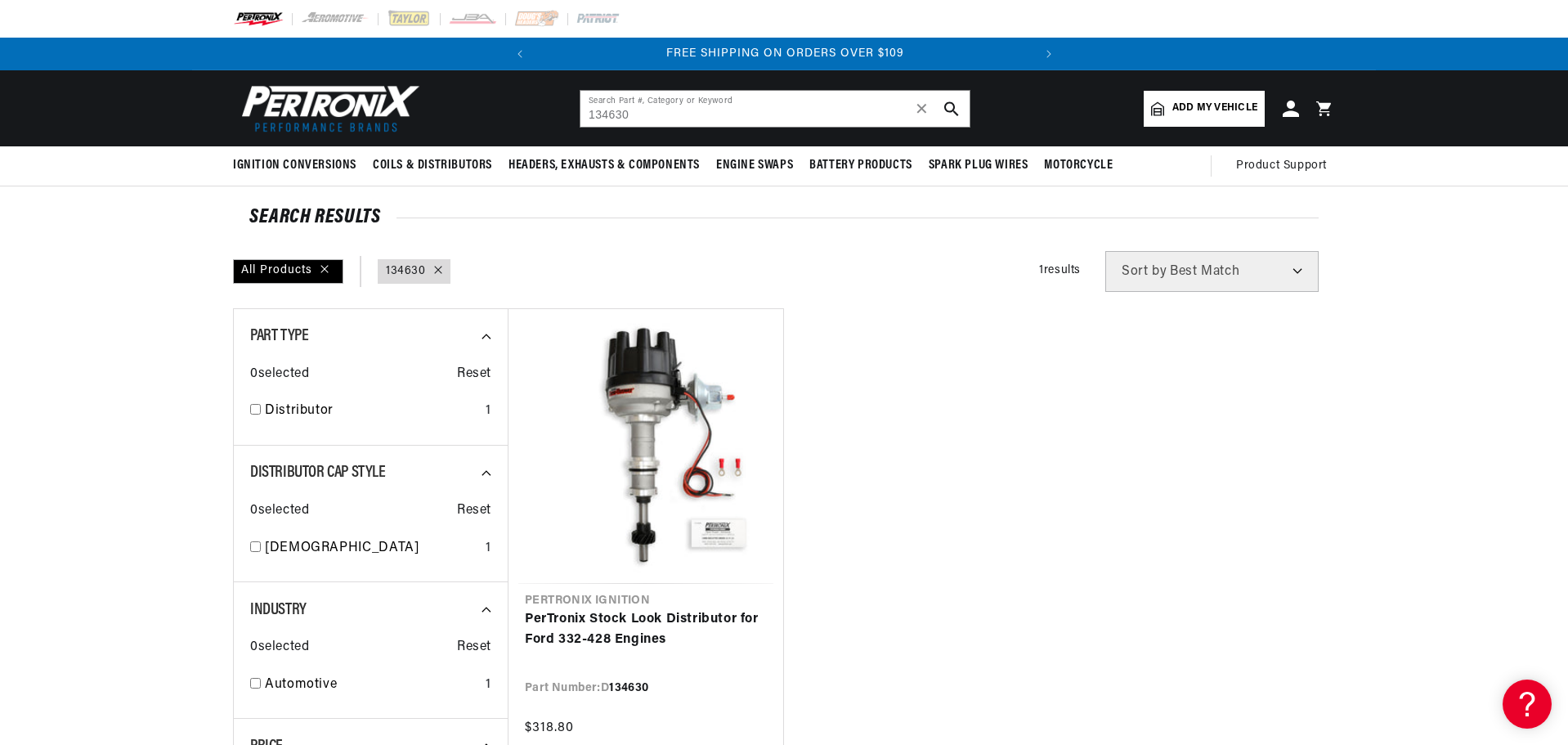
scroll to position [0, 341]
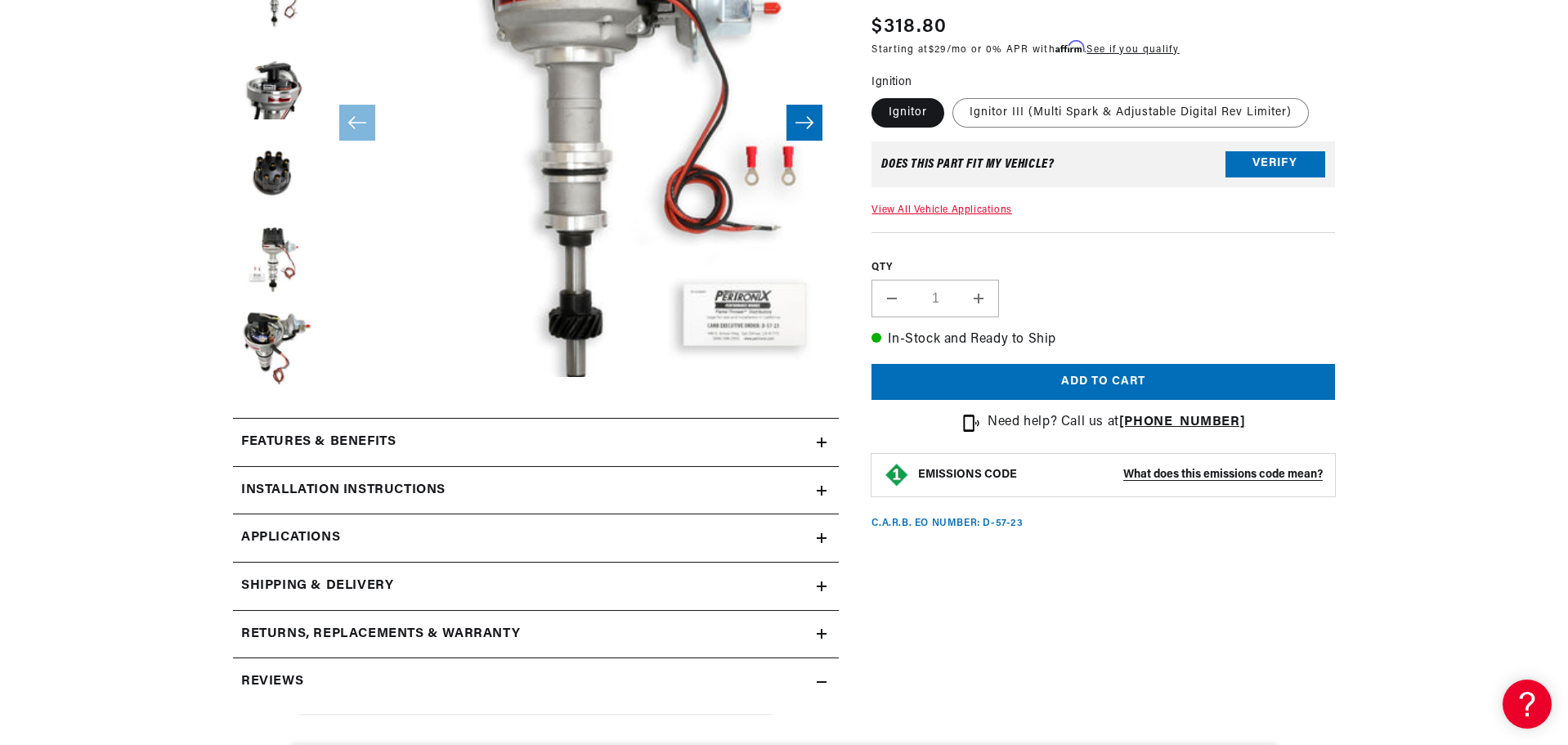
scroll to position [572, 0]
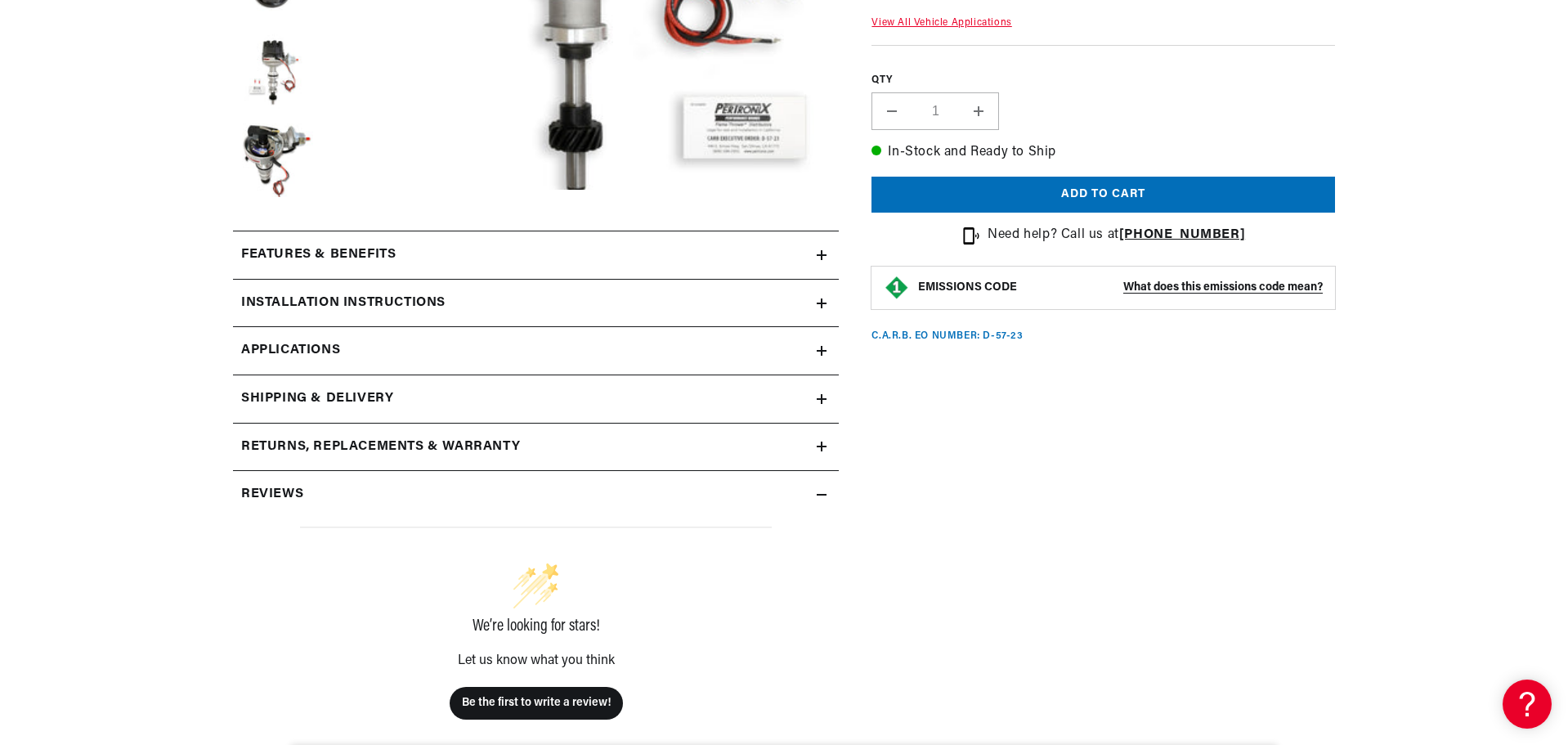
click at [822, 307] on icon at bounding box center [822, 304] width 0 height 10
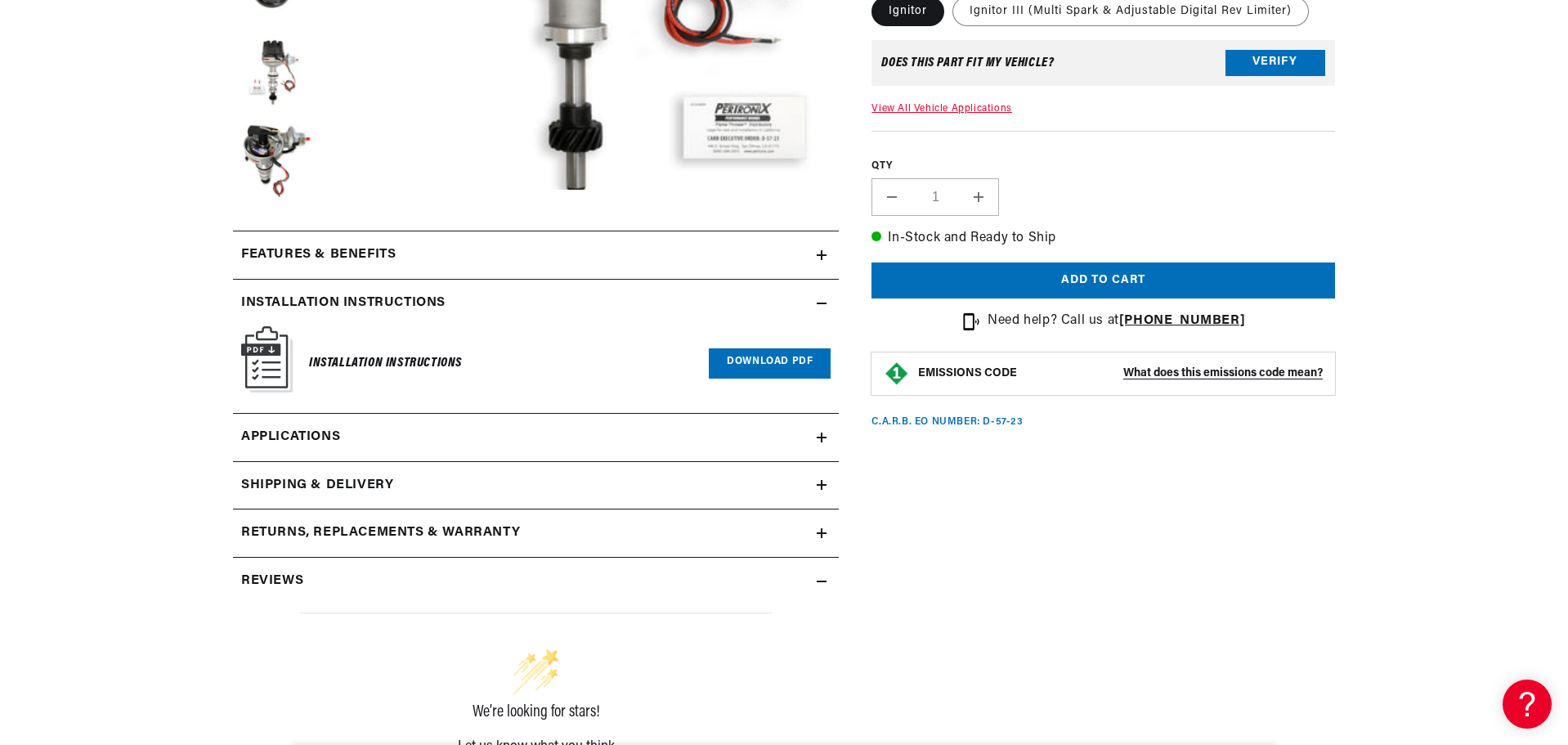
click at [775, 364] on link "Download PDF" at bounding box center [770, 363] width 122 height 30
click at [822, 255] on icon at bounding box center [822, 255] width 10 height 0
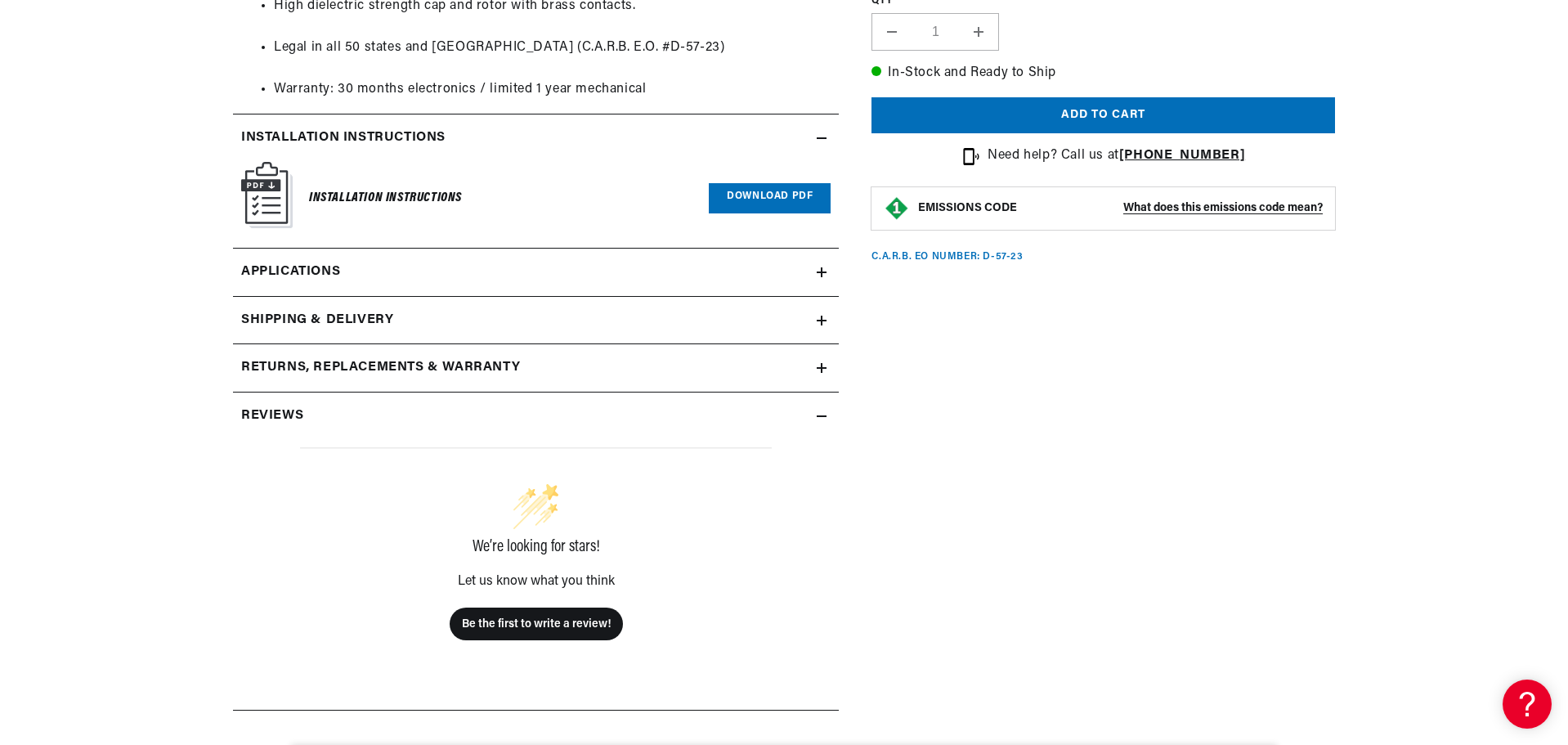
scroll to position [1635, 0]
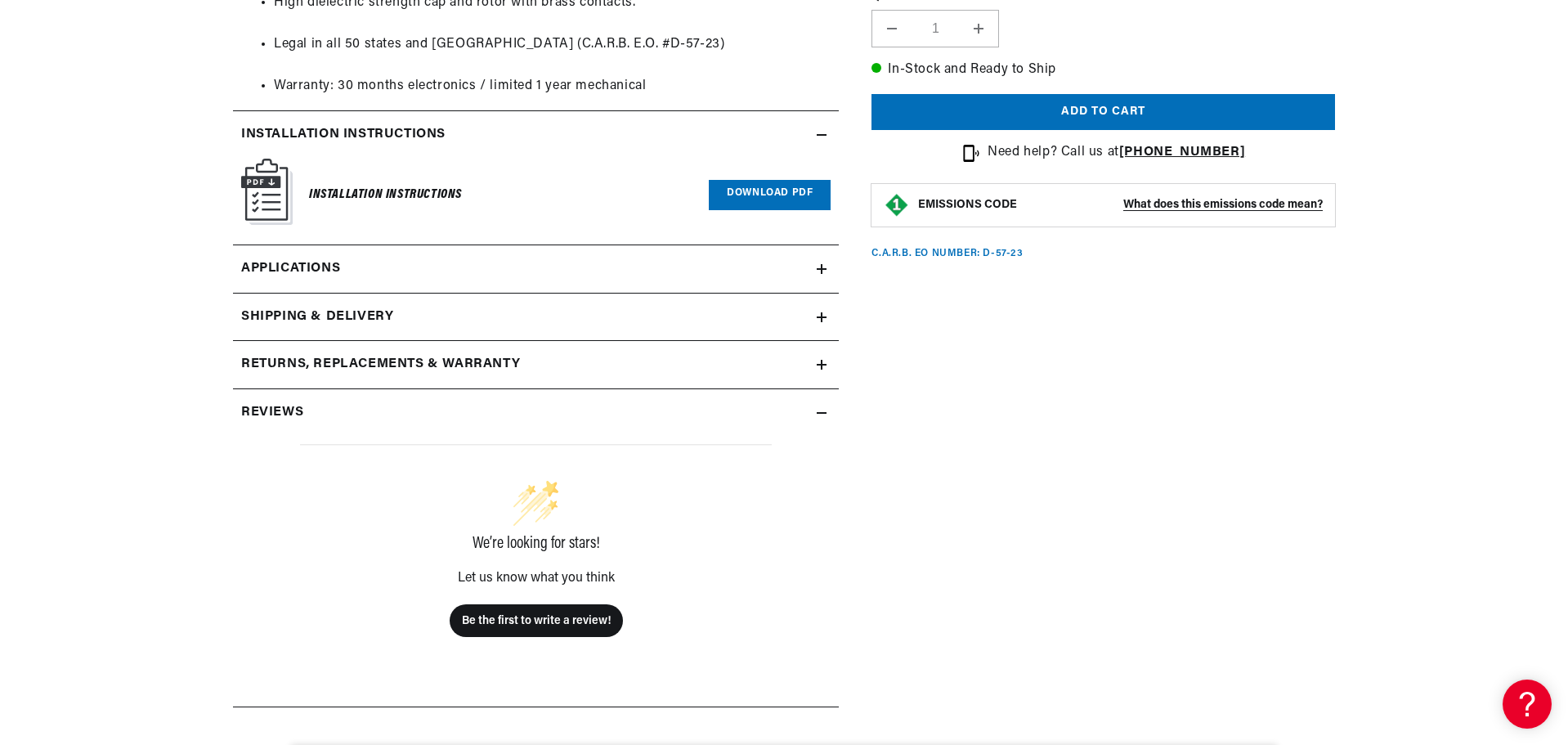
click at [820, 271] on icon at bounding box center [822, 269] width 10 height 10
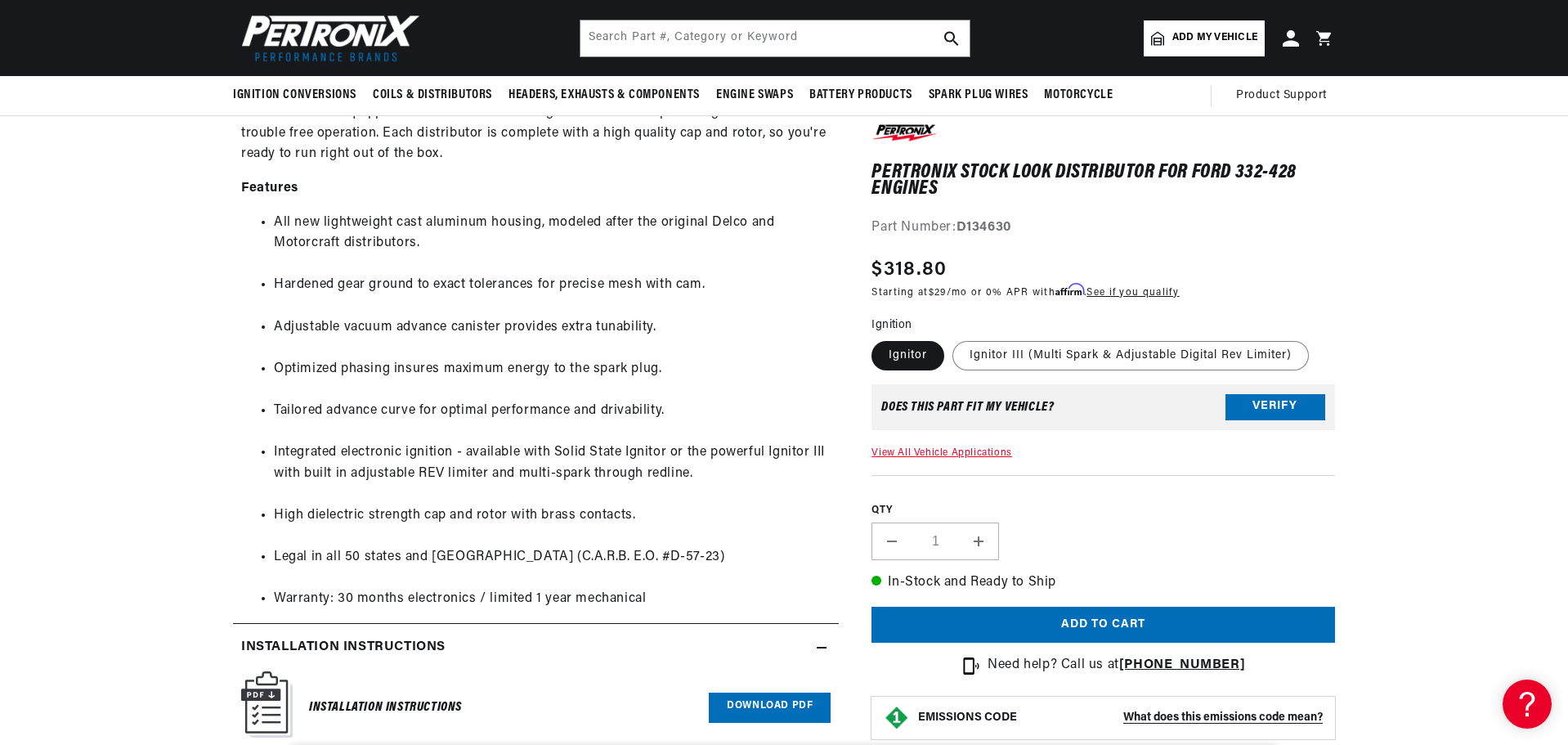
scroll to position [0, 495]
